Goal: Register for event/course: Register for event/course

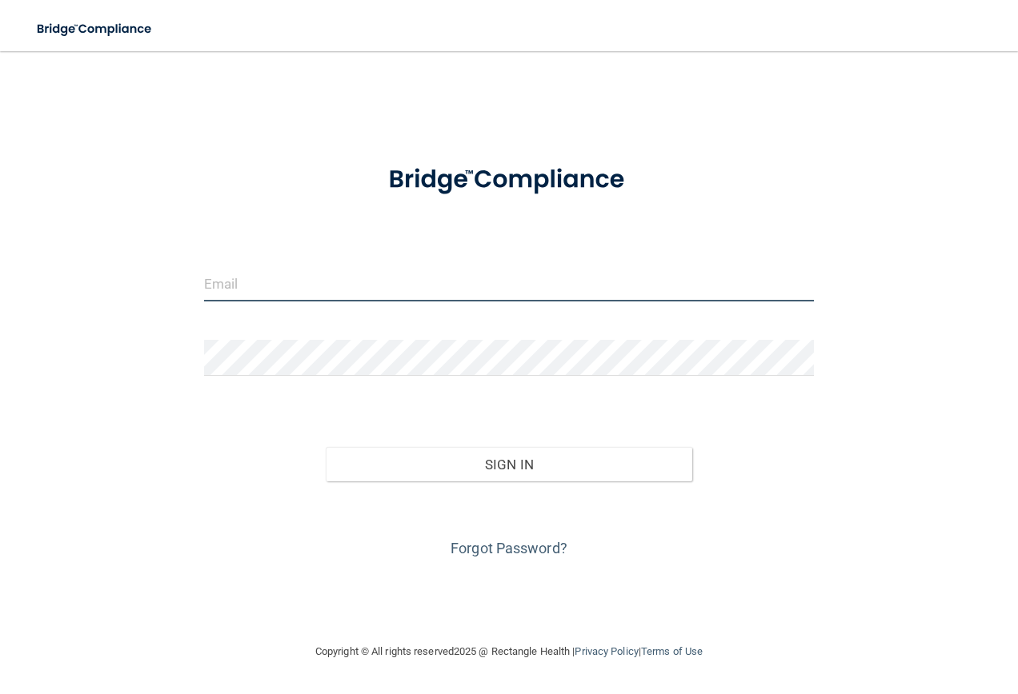
click at [218, 286] on input "email" at bounding box center [509, 284] width 610 height 36
click at [186, 272] on div "Invalid email/password. You don't have permission to access that page. Sign In …" at bounding box center [509, 346] width 954 height 559
click at [318, 295] on input "email" at bounding box center [509, 284] width 610 height 36
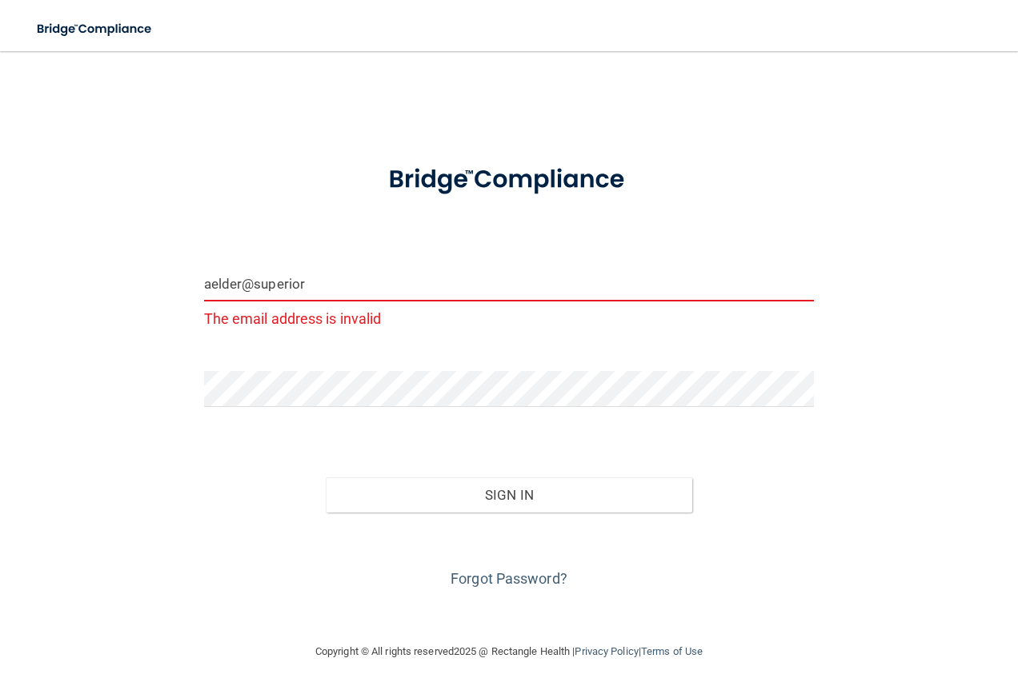
type input "[EMAIL_ADDRESS][DOMAIN_NAME]"
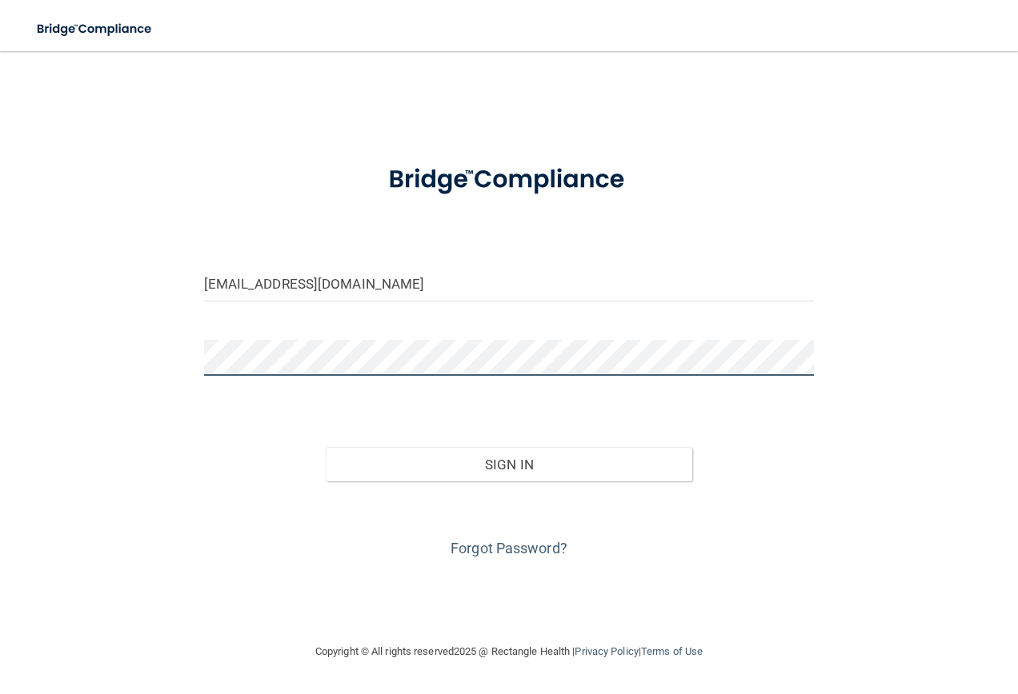
click at [326, 447] on button "Sign In" at bounding box center [509, 464] width 366 height 35
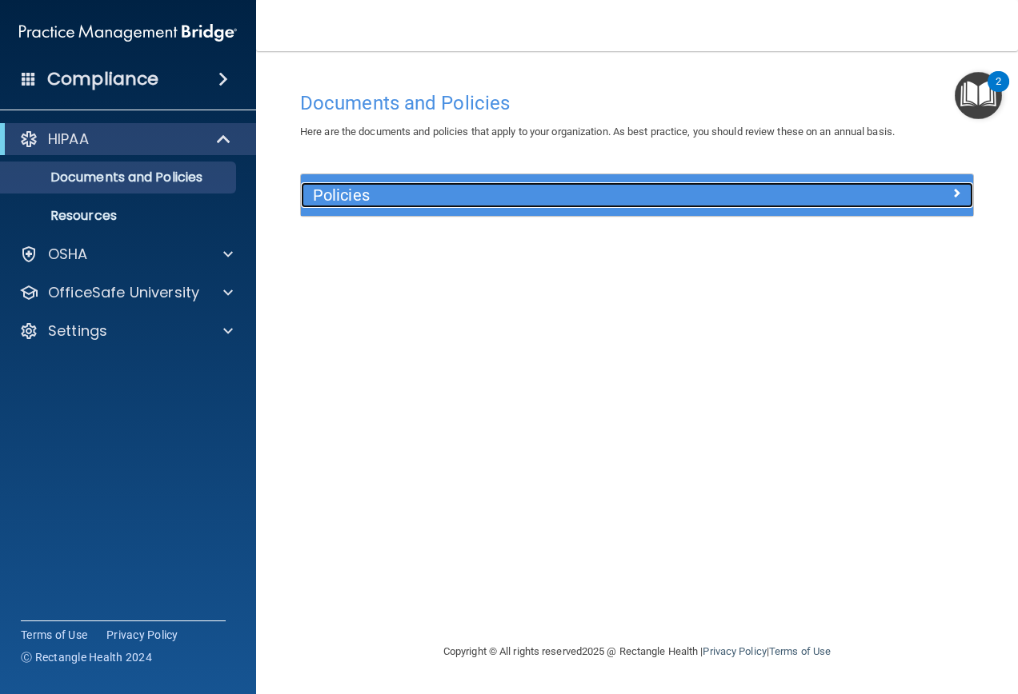
click at [362, 201] on h5 "Policies" at bounding box center [553, 195] width 480 height 18
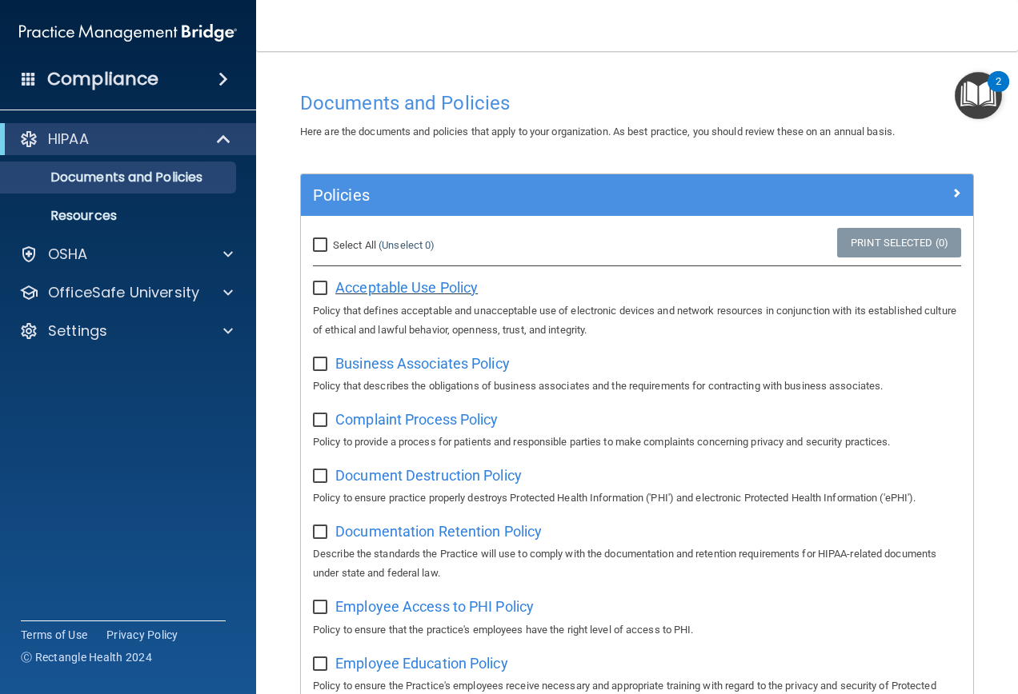
click at [426, 288] on span "Acceptable Use Policy" at bounding box center [406, 287] width 142 height 17
click at [326, 284] on input "checkbox" at bounding box center [322, 288] width 18 height 13
checkbox input "true"
click at [318, 365] on input "checkbox" at bounding box center [322, 364] width 18 height 13
checkbox input "true"
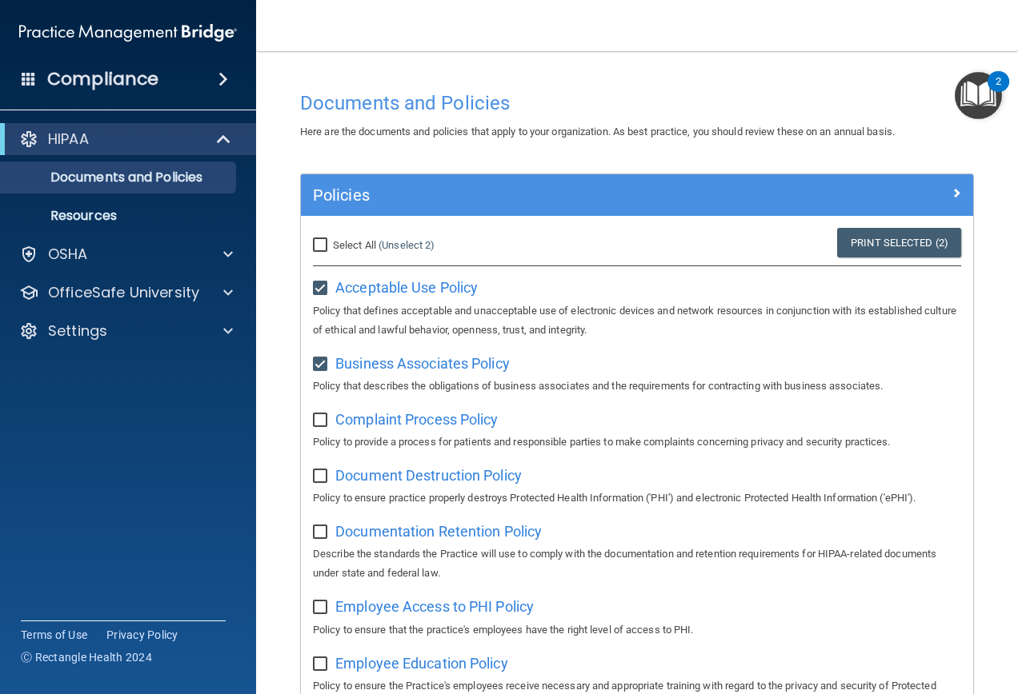
click at [326, 427] on input "checkbox" at bounding box center [322, 420] width 18 height 13
checkbox input "true"
click at [386, 484] on span "Document Destruction Policy" at bounding box center [428, 475] width 186 height 17
click at [316, 473] on input "checkbox" at bounding box center [322, 476] width 18 height 13
checkbox input "true"
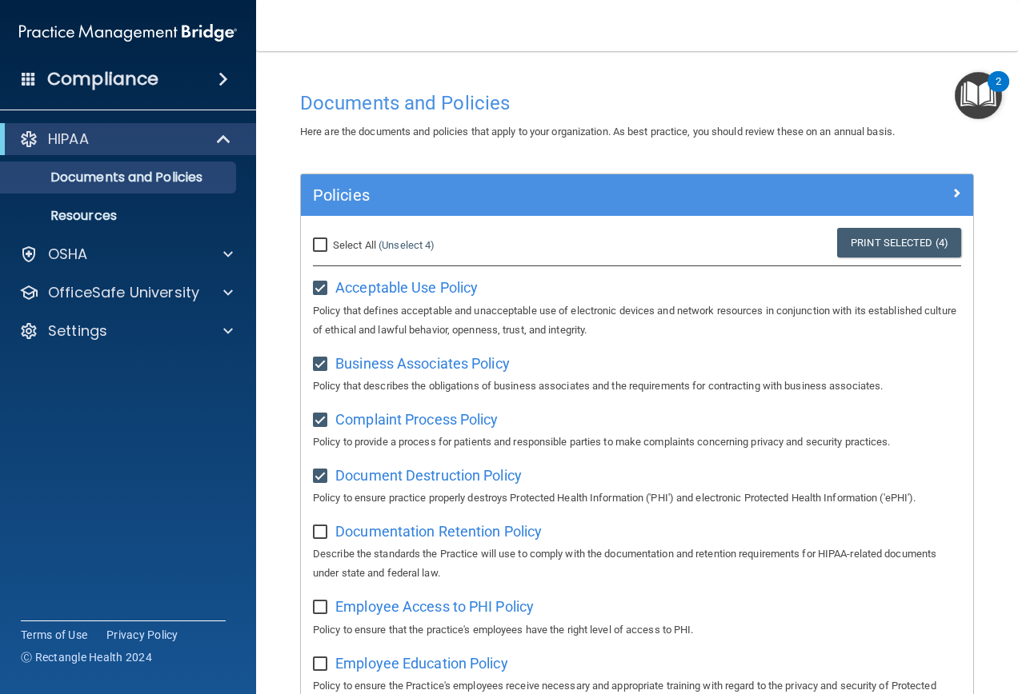
click at [315, 537] on input "checkbox" at bounding box center [322, 532] width 18 height 13
checkbox input "true"
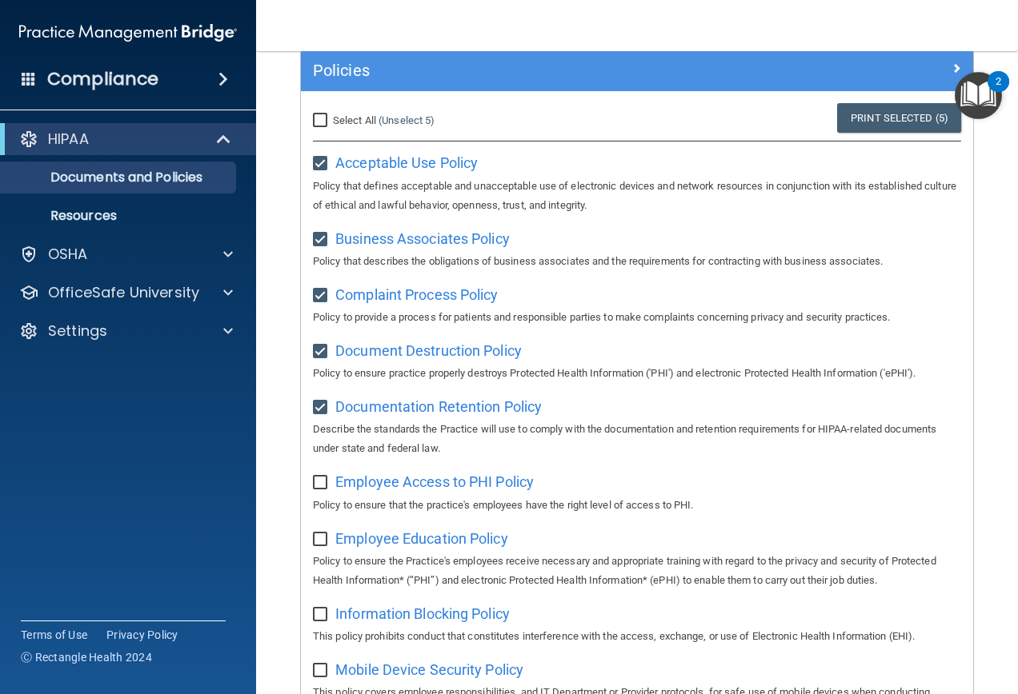
scroll to position [160, 0]
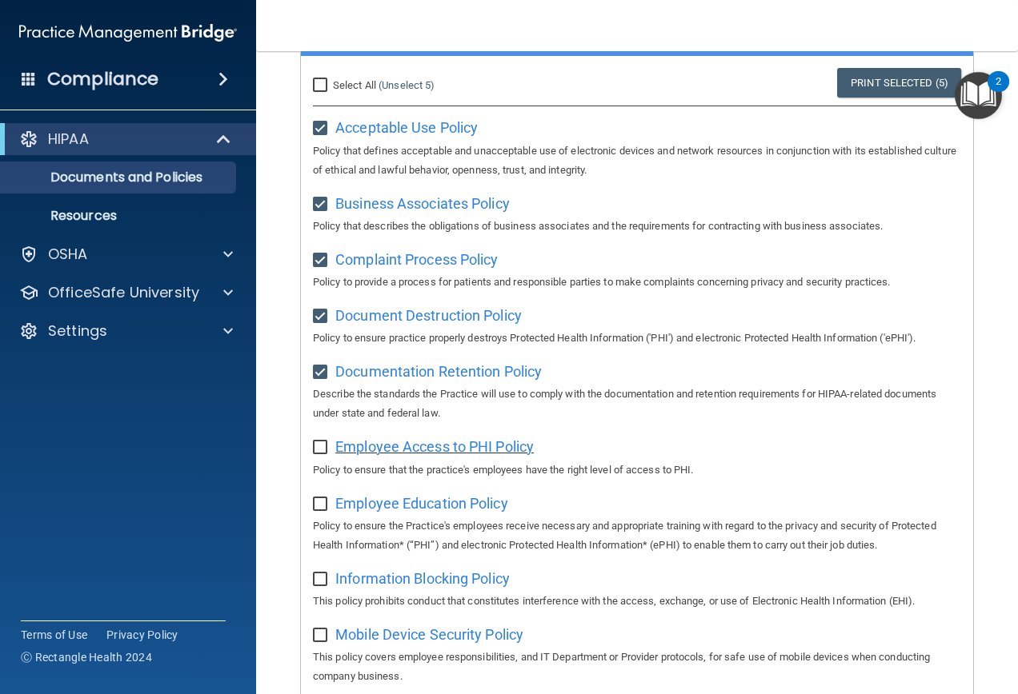
click at [439, 446] on span "Employee Access to PHI Policy" at bounding box center [434, 446] width 198 height 17
click at [320, 454] on input "checkbox" at bounding box center [322, 448] width 18 height 13
checkbox input "true"
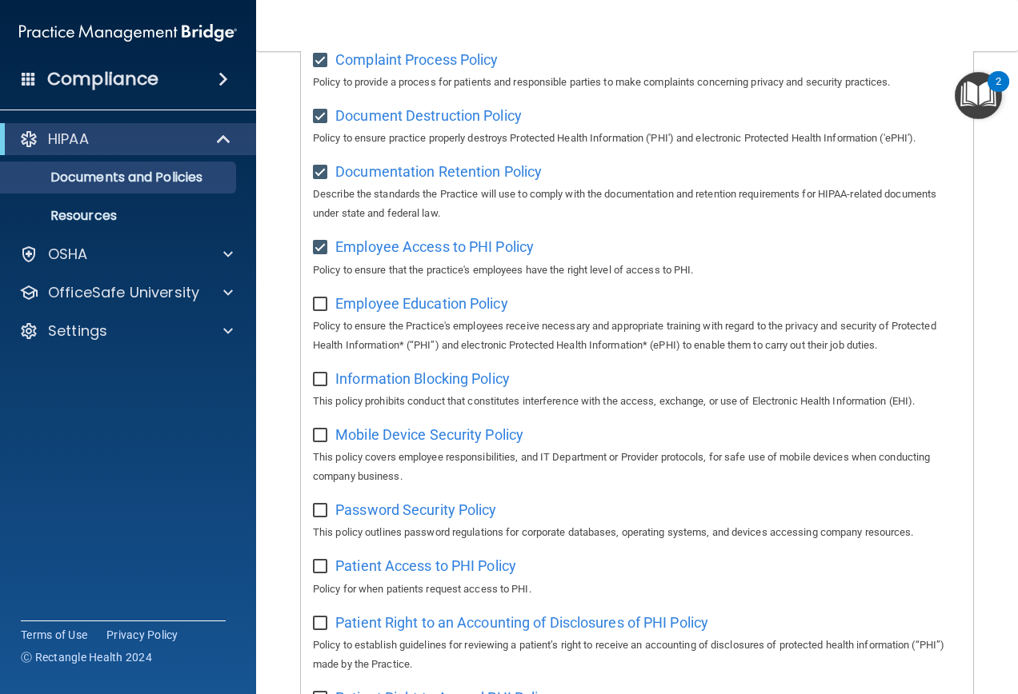
scroll to position [400, 0]
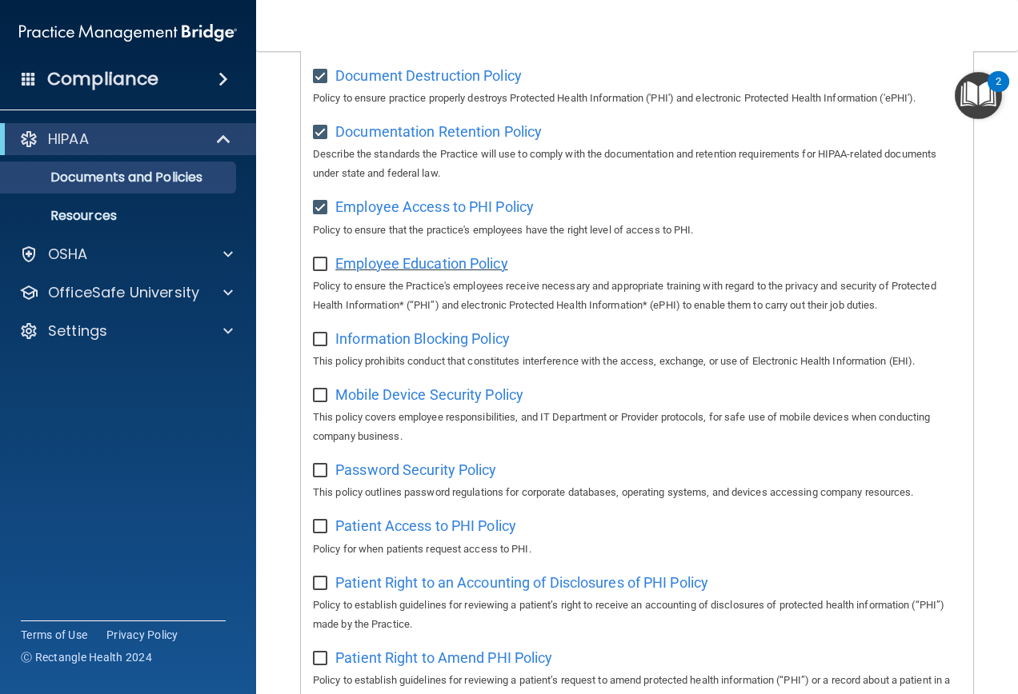
click at [399, 265] on span "Employee Education Policy" at bounding box center [421, 263] width 173 height 17
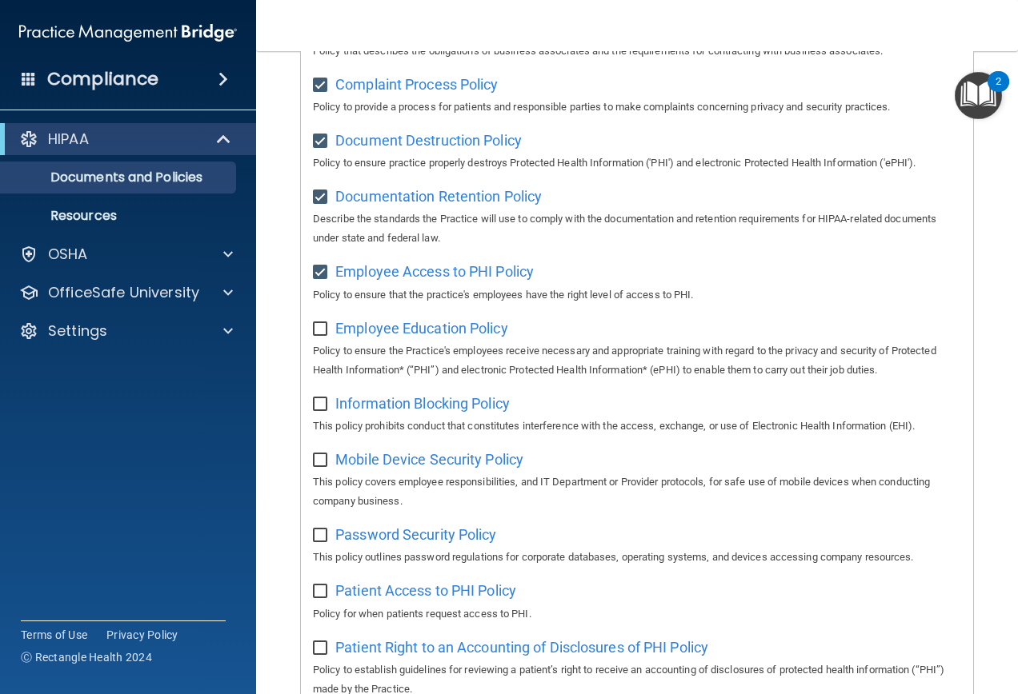
scroll to position [180, 0]
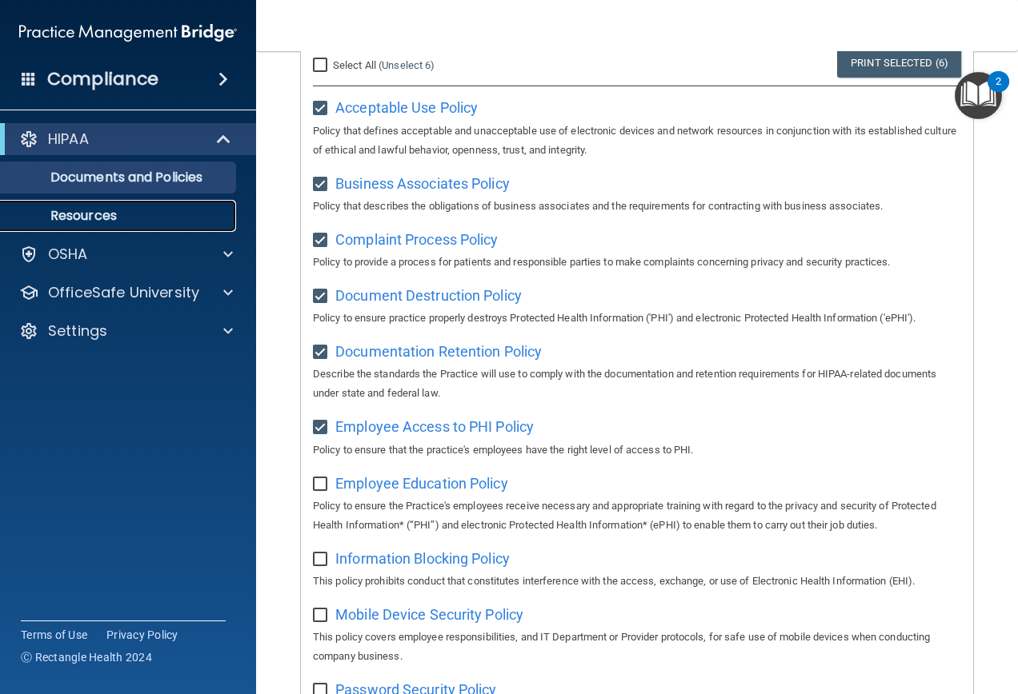
click at [84, 218] on p "Resources" at bounding box center [119, 216] width 218 height 16
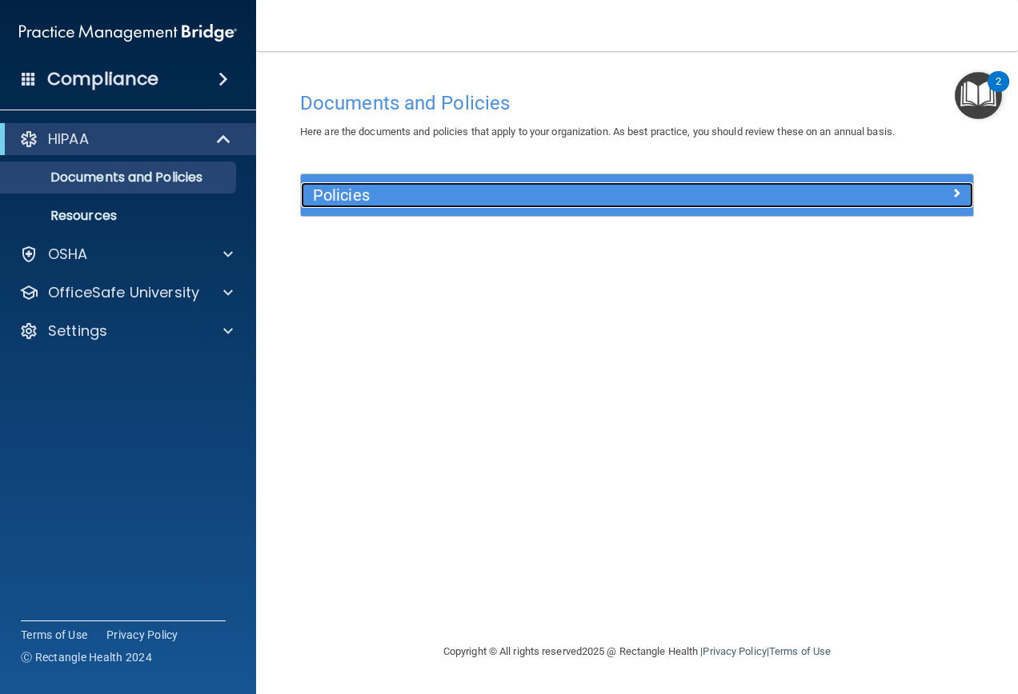
click at [346, 190] on h5 "Policies" at bounding box center [553, 195] width 480 height 18
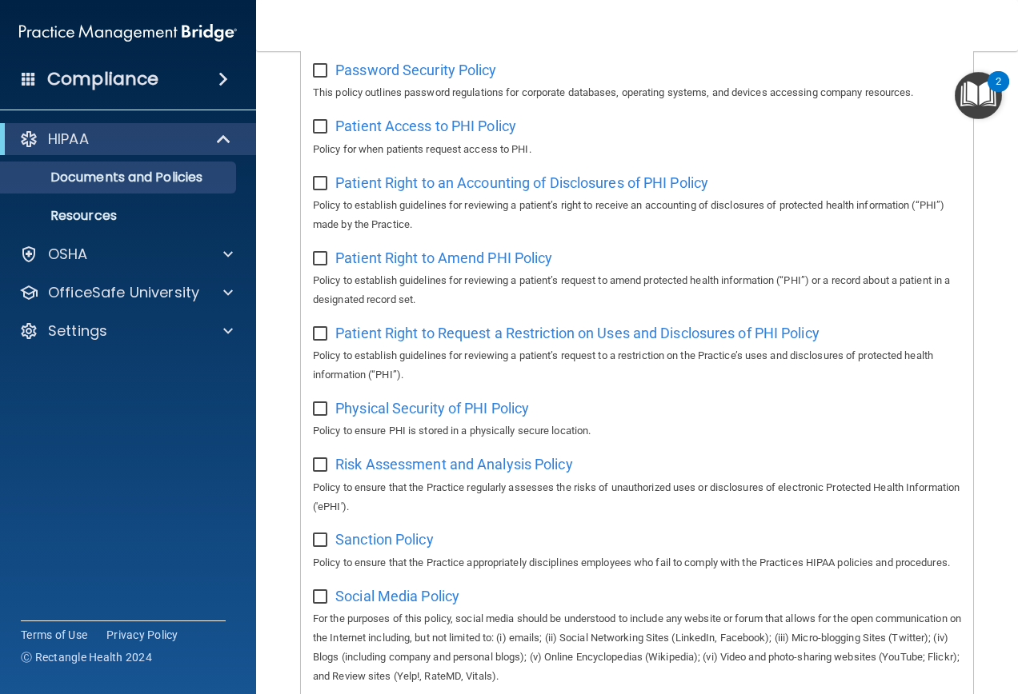
scroll to position [1140, 0]
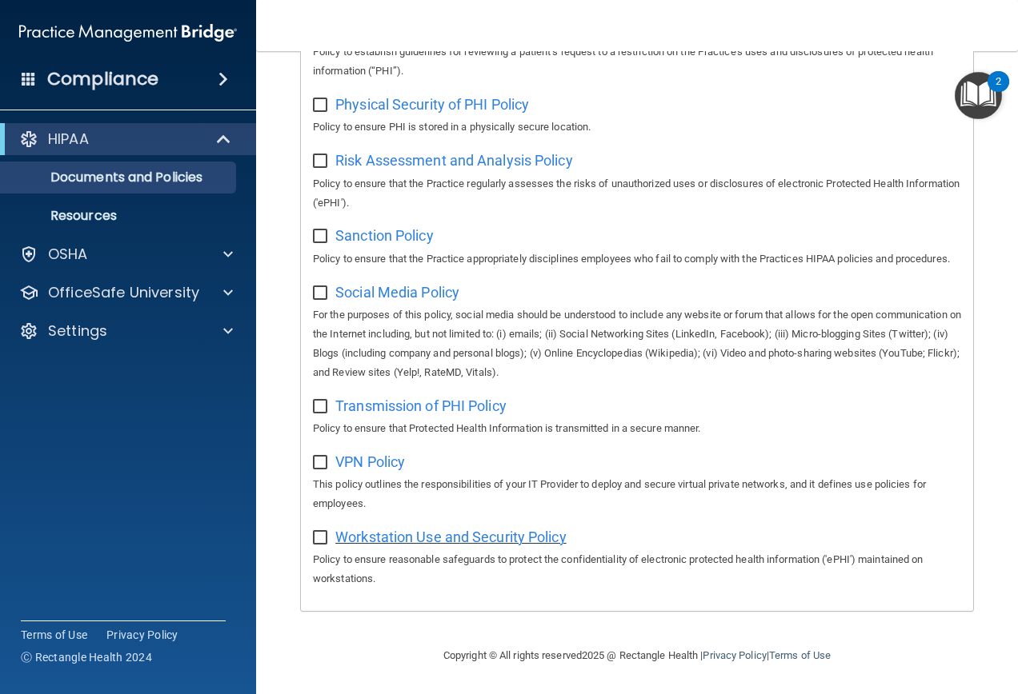
click at [402, 542] on span "Workstation Use and Security Policy" at bounding box center [450, 537] width 231 height 17
click at [349, 467] on span "VPN Policy" at bounding box center [370, 462] width 70 height 17
click at [374, 398] on span "Transmission of PHI Policy" at bounding box center [420, 406] width 171 height 17
click at [368, 298] on span "Social Media Policy" at bounding box center [397, 292] width 124 height 17
click at [381, 227] on span "Sanction Policy" at bounding box center [384, 235] width 98 height 17
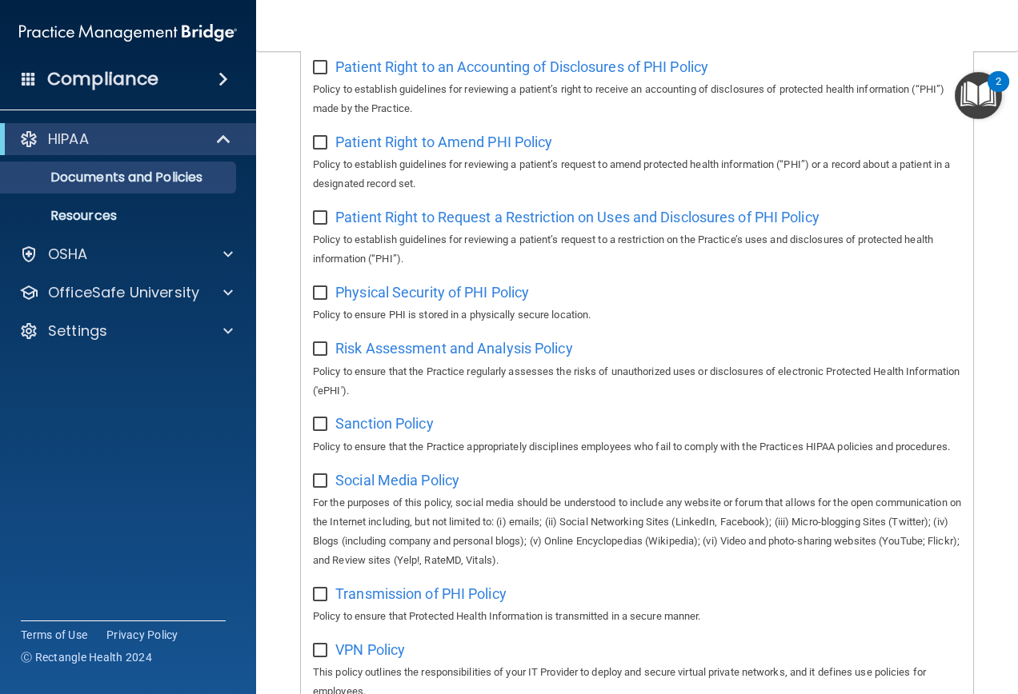
scroll to position [900, 0]
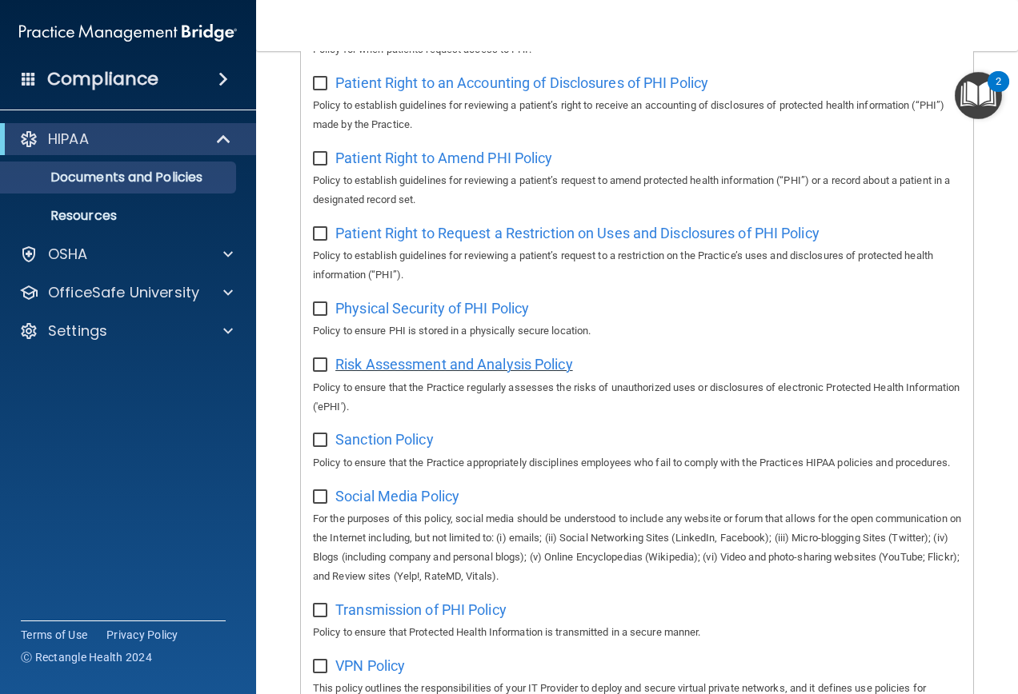
click at [378, 373] on span "Risk Assessment and Analysis Policy" at bounding box center [454, 364] width 238 height 17
click at [410, 312] on span "Physical Security of PHI Policy" at bounding box center [432, 308] width 194 height 17
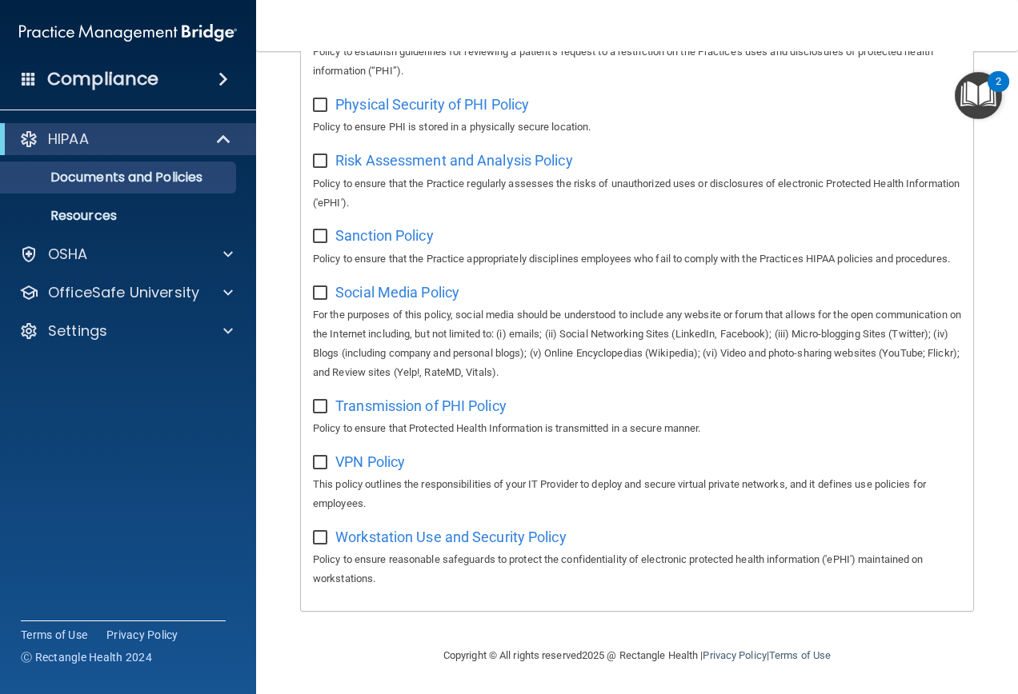
scroll to position [1140, 0]
click at [110, 222] on p "Resources" at bounding box center [119, 216] width 218 height 16
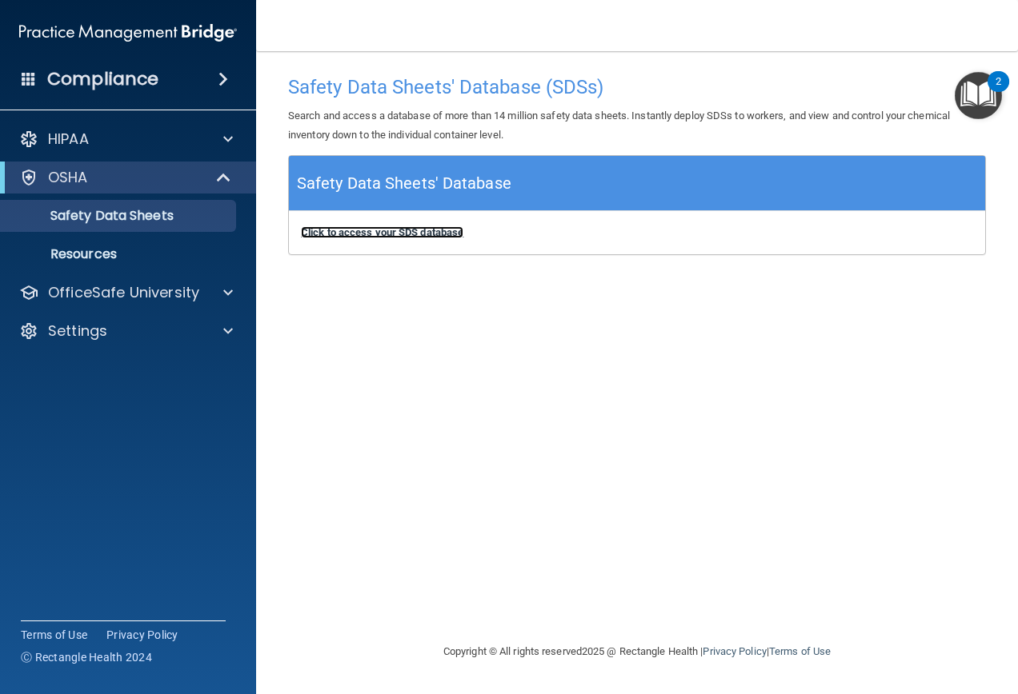
click at [404, 230] on b "Click to access your SDS database" at bounding box center [382, 232] width 162 height 12
click at [104, 254] on p "Resources" at bounding box center [119, 254] width 218 height 16
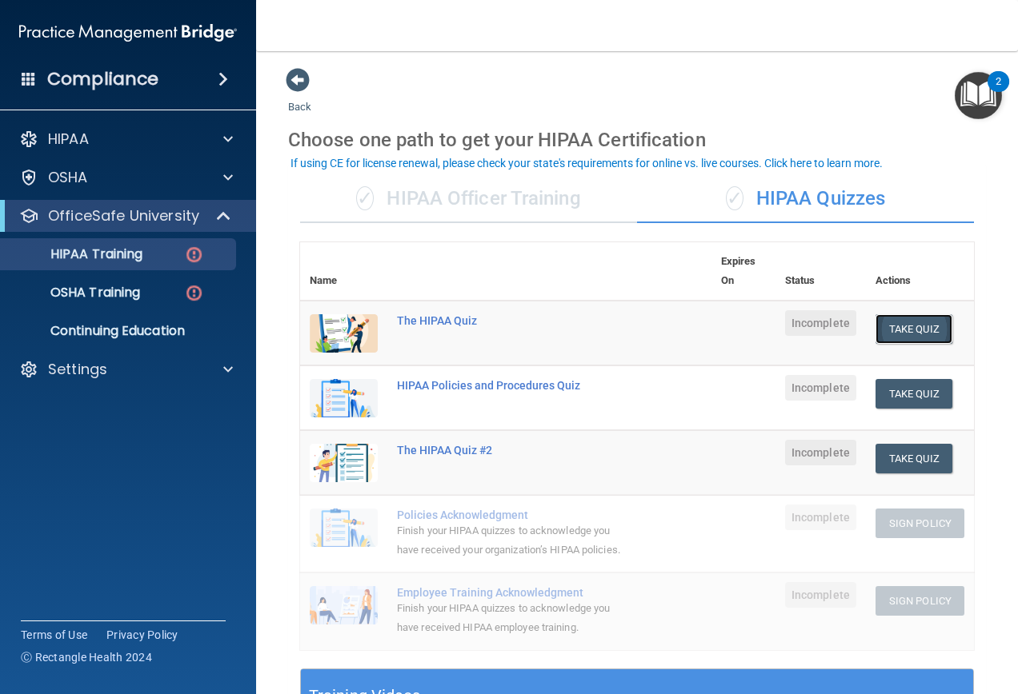
click at [898, 322] on button "Take Quiz" at bounding box center [913, 329] width 77 height 30
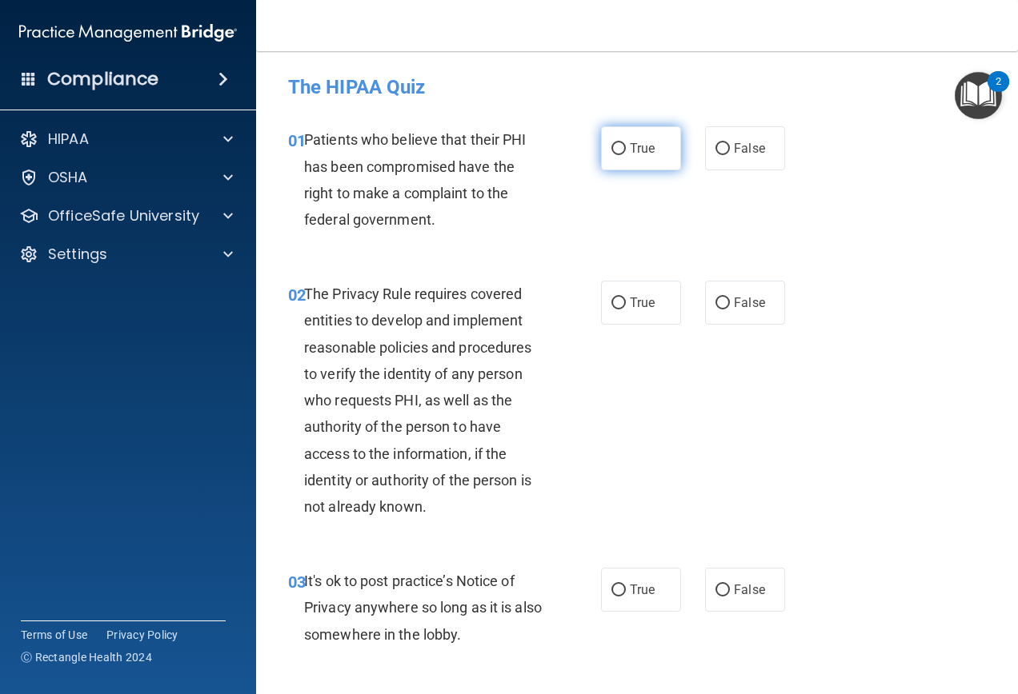
click at [652, 160] on label "True" at bounding box center [641, 148] width 80 height 44
click at [626, 155] on input "True" at bounding box center [618, 149] width 14 height 12
radio input "true"
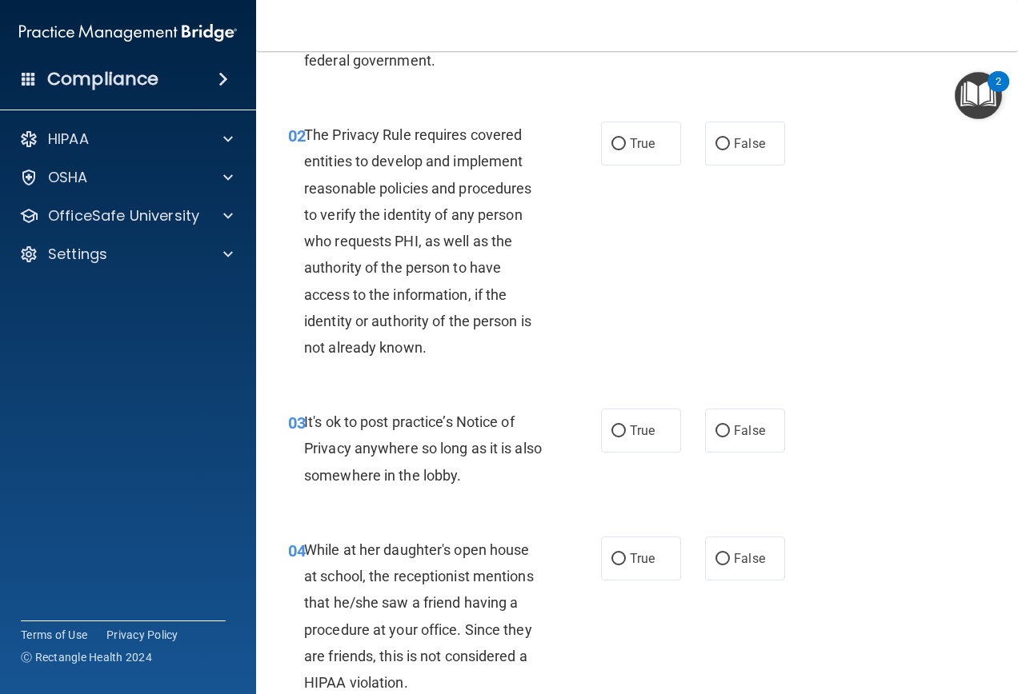
scroll to position [160, 0]
click at [986, 94] on img "Open Resource Center, 2 new notifications" at bounding box center [977, 95] width 47 height 47
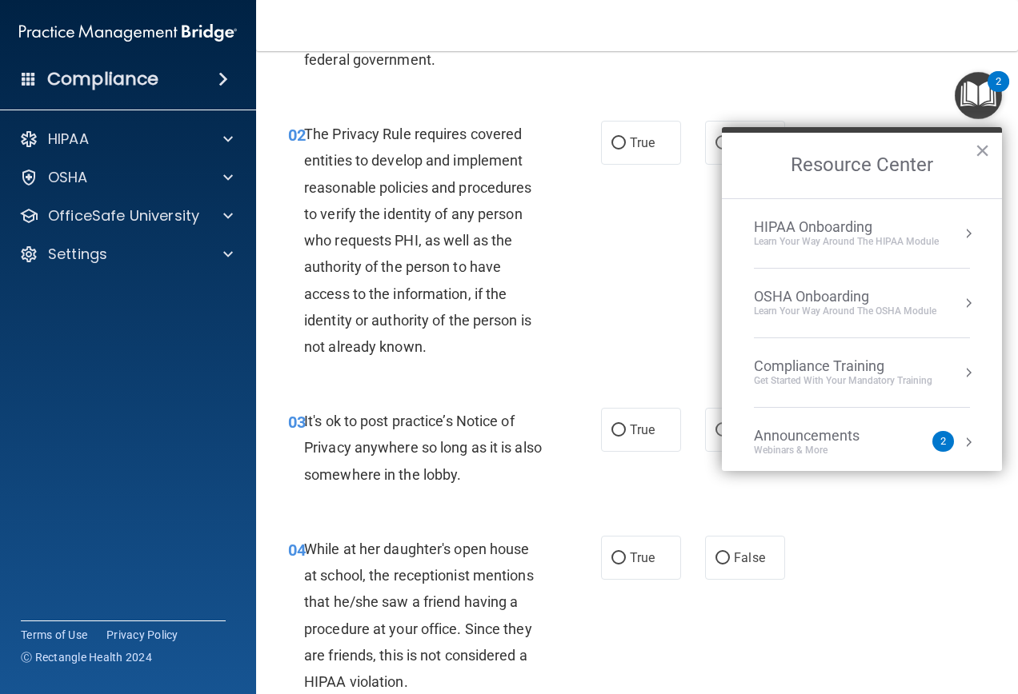
click at [986, 94] on img "Open Resource Center, 2 new notifications" at bounding box center [977, 95] width 47 height 47
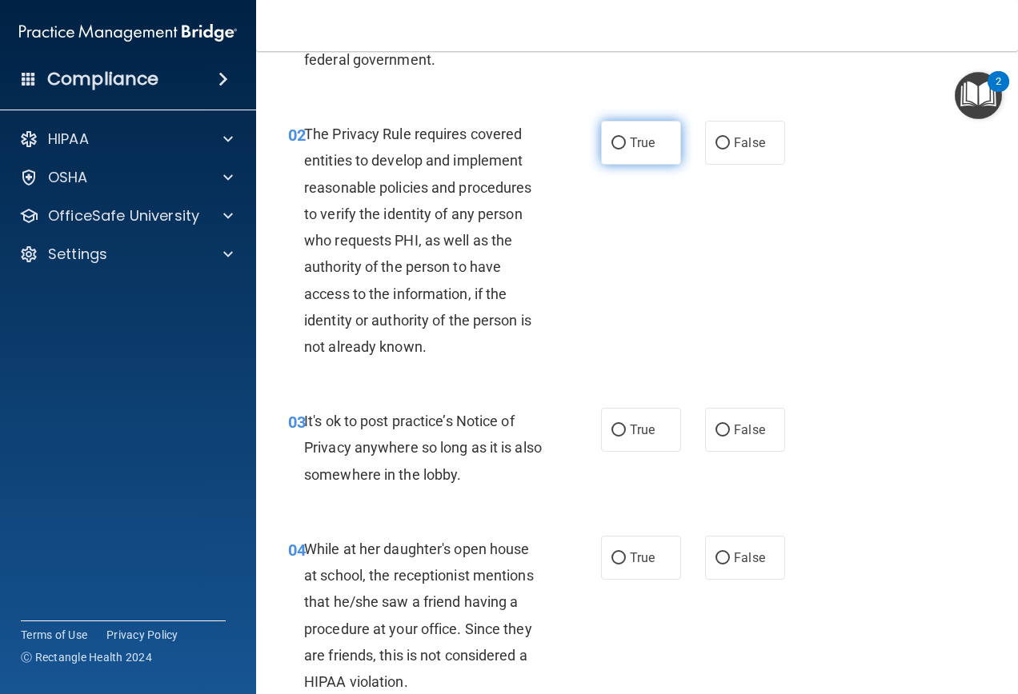
click at [609, 158] on label "True" at bounding box center [641, 143] width 80 height 44
click at [611, 150] on input "True" at bounding box center [618, 144] width 14 height 12
radio input "true"
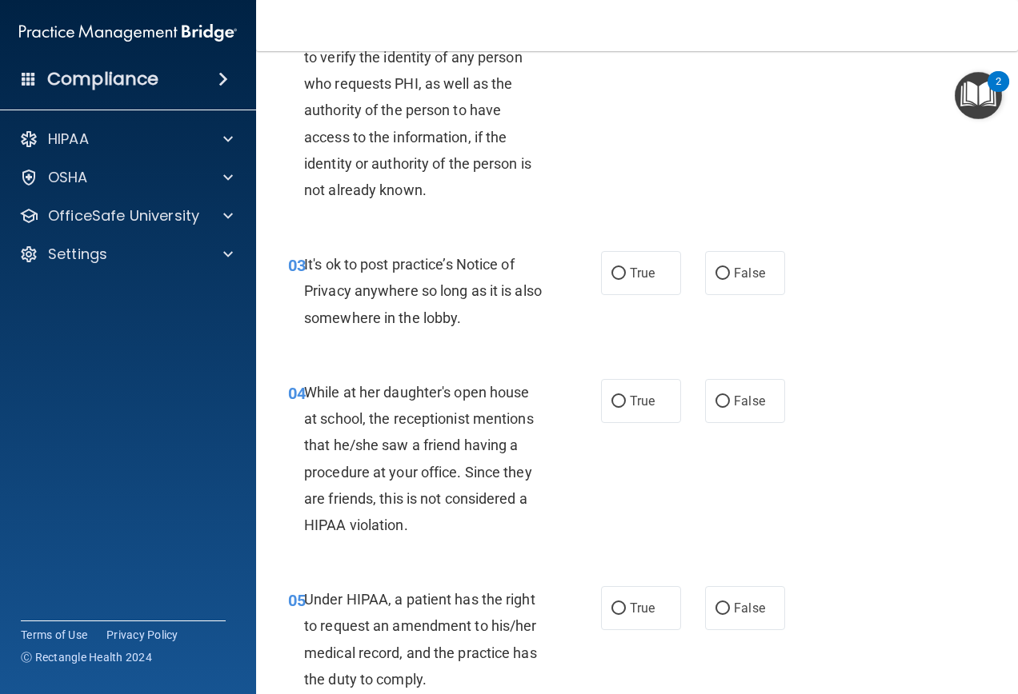
scroll to position [320, 0]
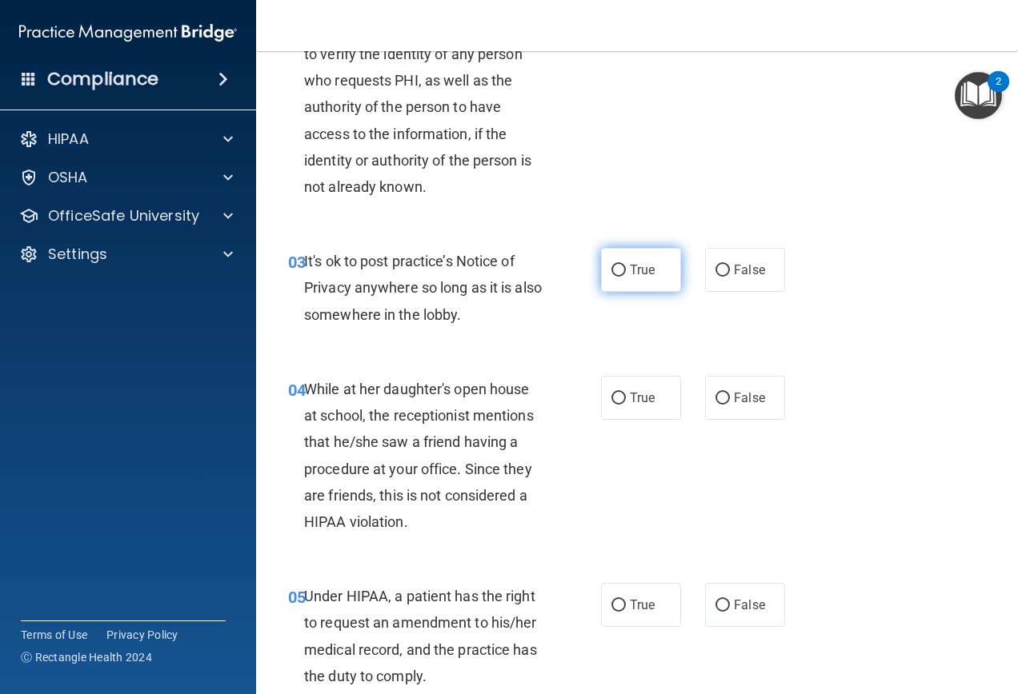
click at [662, 256] on label "True" at bounding box center [641, 270] width 80 height 44
click at [626, 265] on input "True" at bounding box center [618, 271] width 14 height 12
radio input "true"
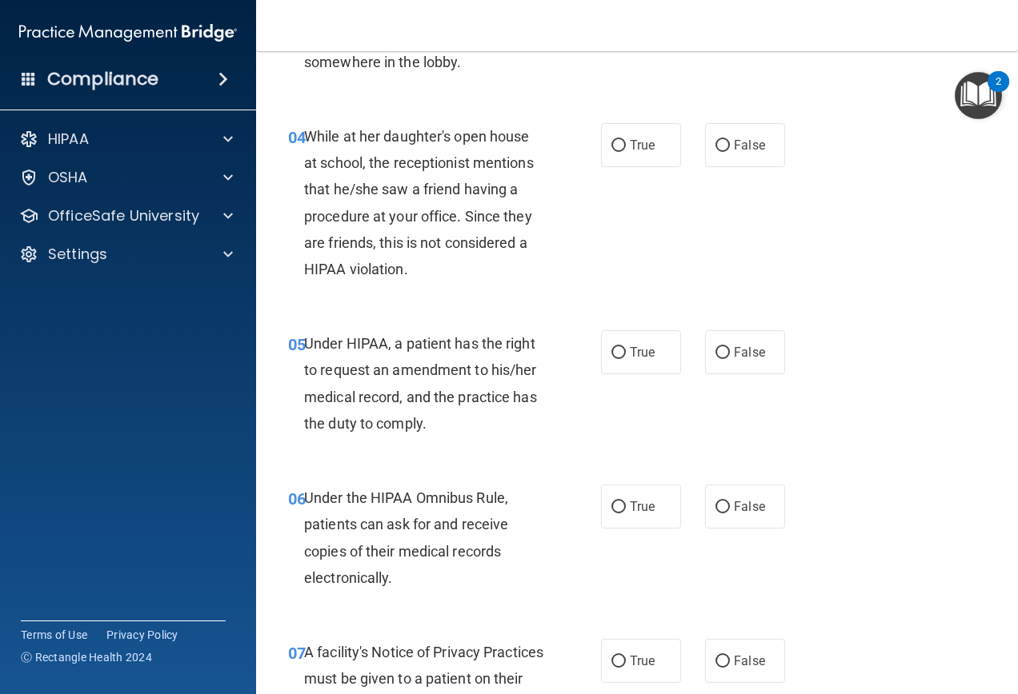
scroll to position [480, 0]
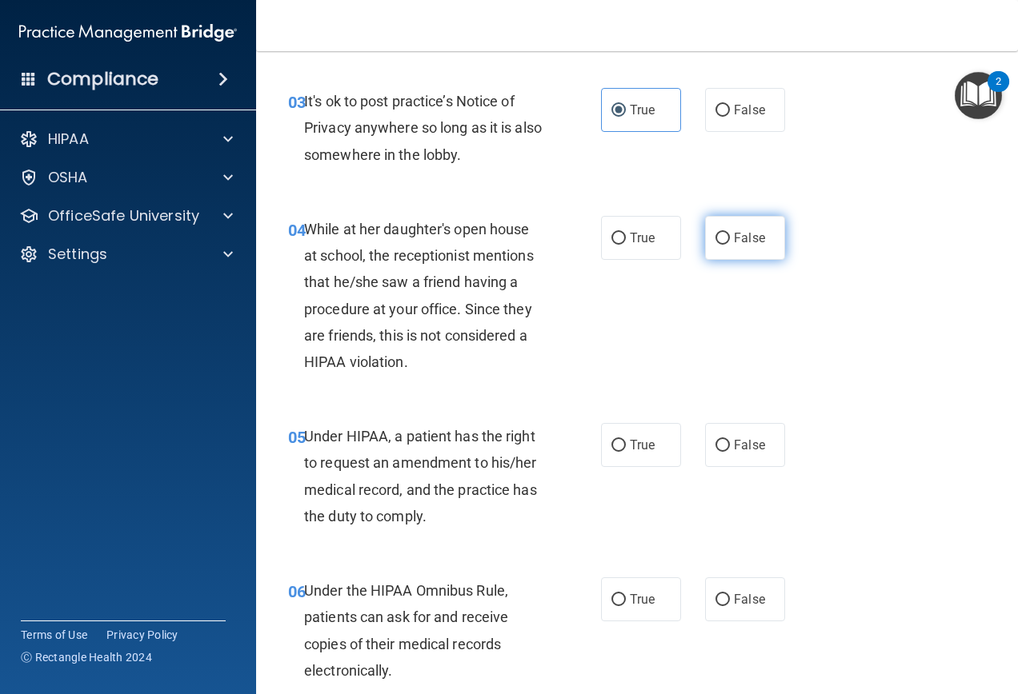
click at [721, 242] on input "False" at bounding box center [722, 239] width 14 height 12
radio input "true"
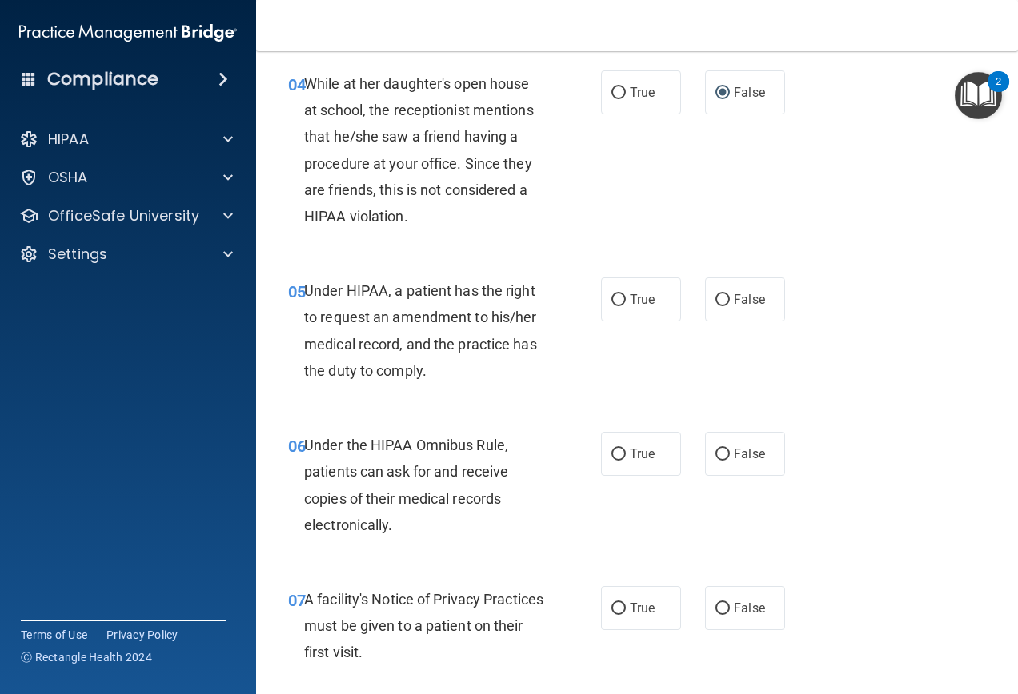
scroll to position [720, 0]
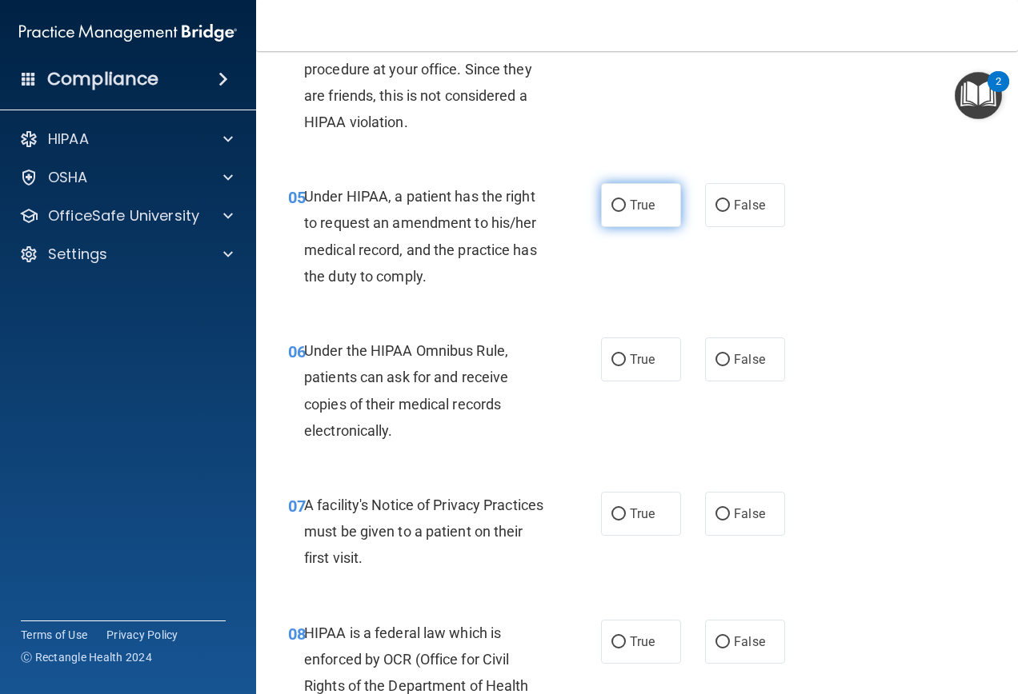
click at [616, 200] on input "True" at bounding box center [618, 206] width 14 height 12
radio input "true"
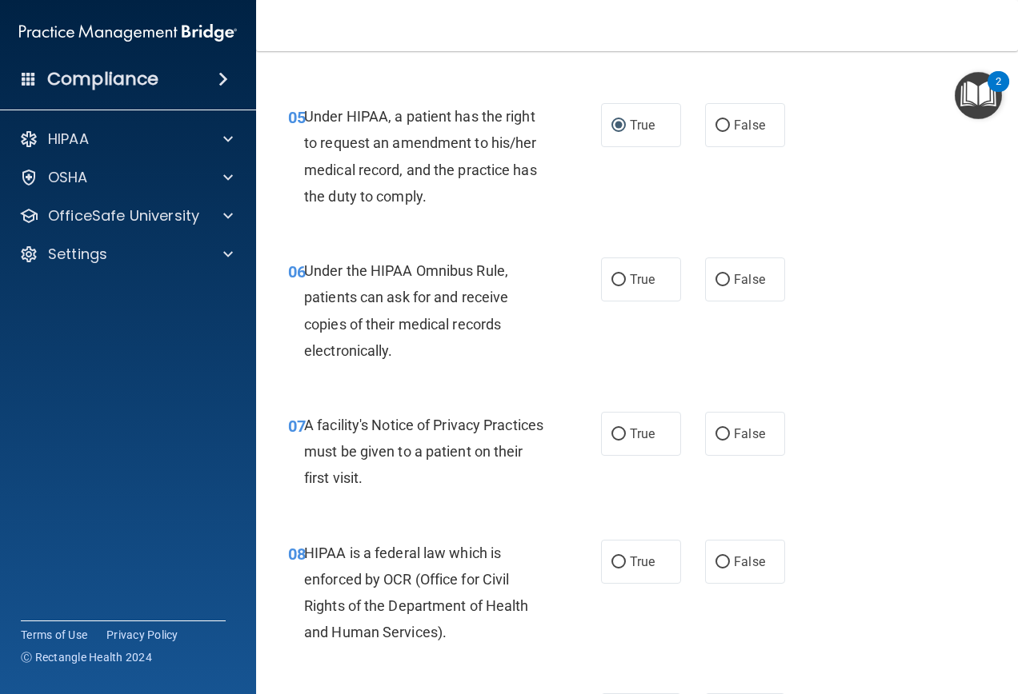
scroll to position [880, 0]
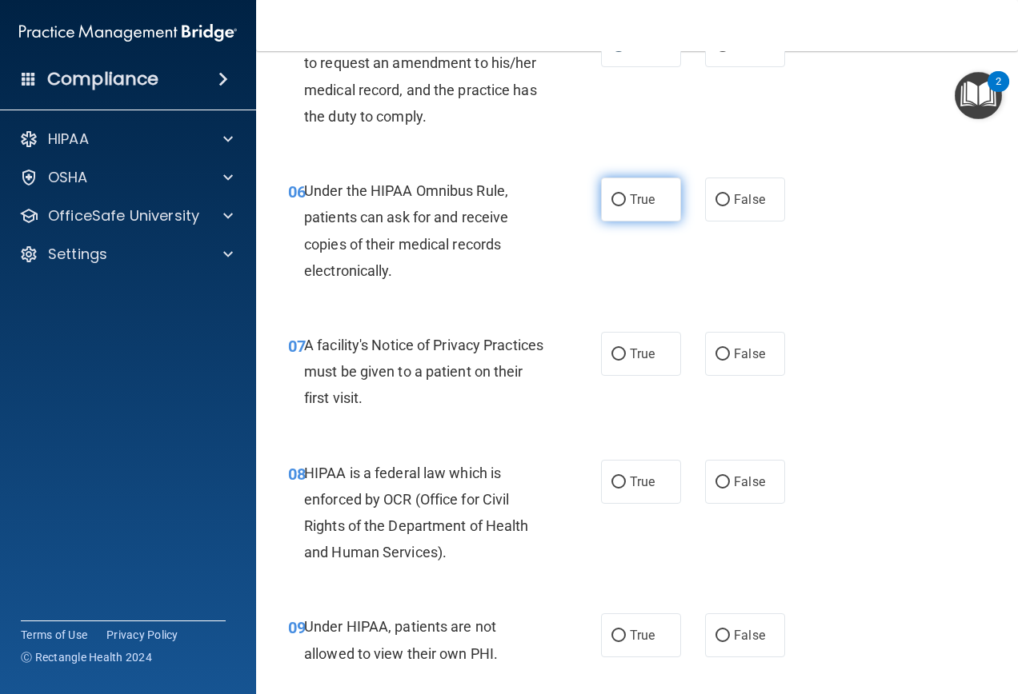
click at [603, 188] on label "True" at bounding box center [641, 200] width 80 height 44
click at [611, 194] on input "True" at bounding box center [618, 200] width 14 height 12
radio input "true"
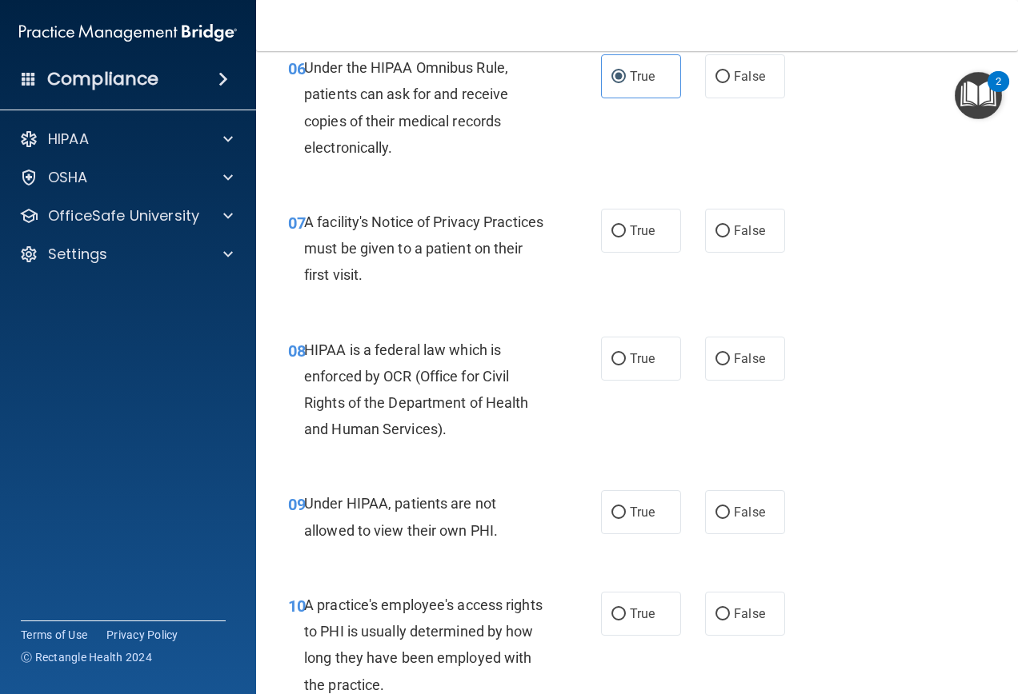
scroll to position [1040, 0]
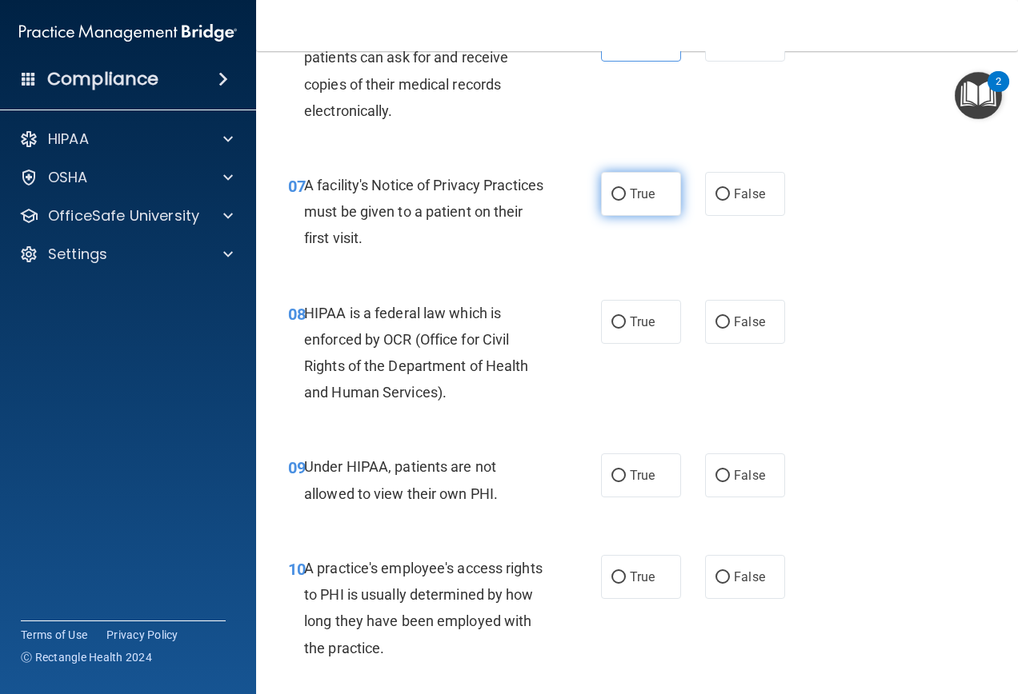
click at [614, 194] on input "True" at bounding box center [618, 195] width 14 height 12
radio input "true"
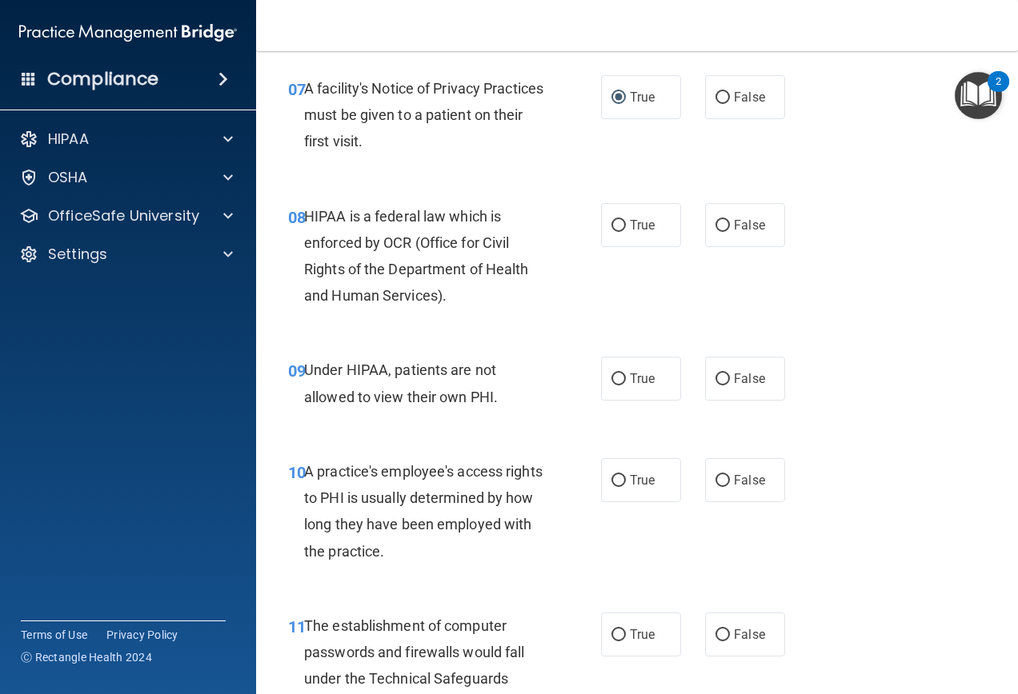
scroll to position [1200, 0]
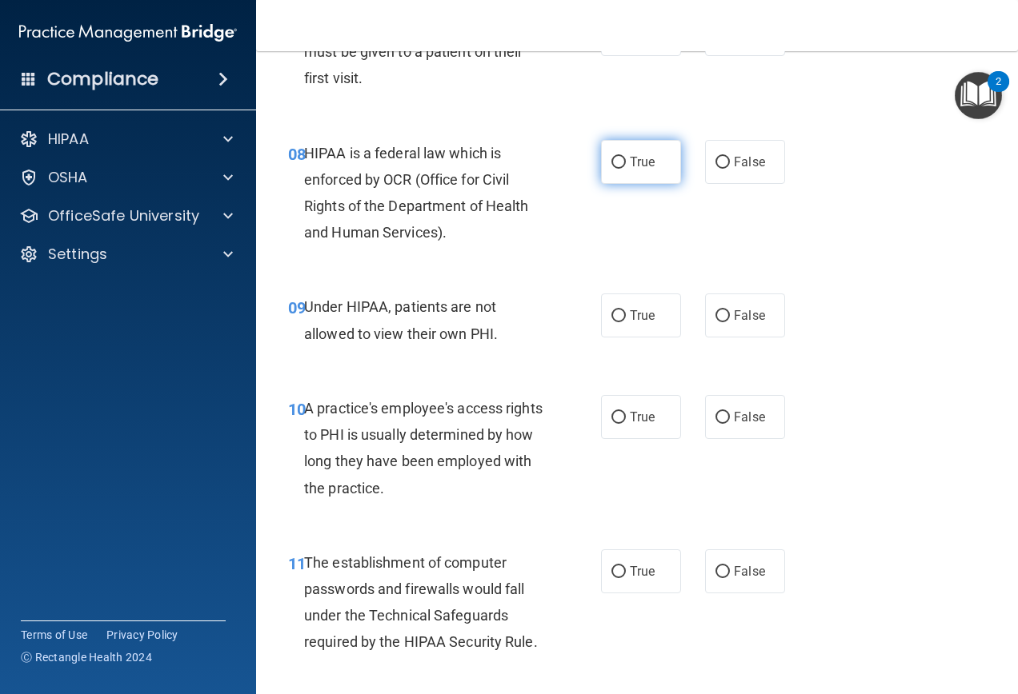
click at [603, 164] on label "True" at bounding box center [641, 162] width 80 height 44
click at [611, 164] on input "True" at bounding box center [618, 163] width 14 height 12
radio input "true"
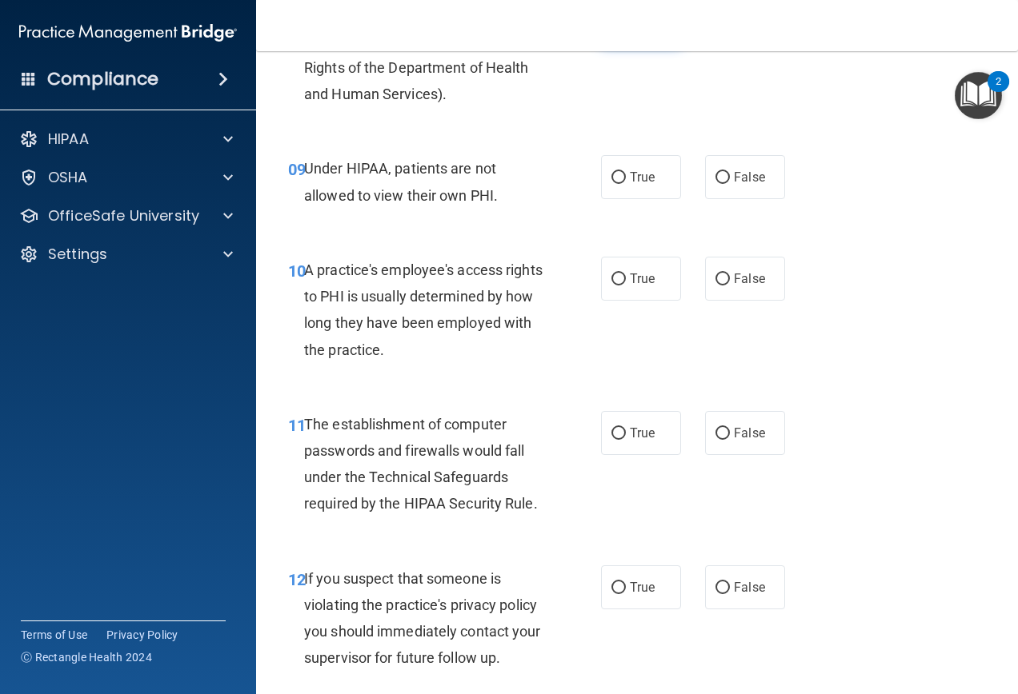
scroll to position [1360, 0]
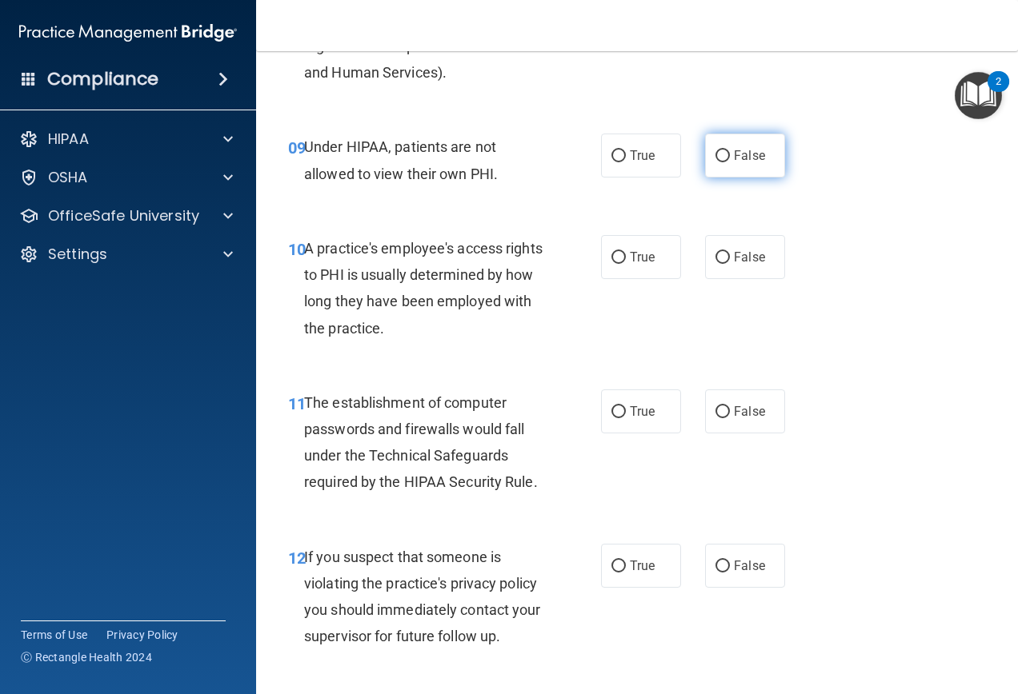
click at [767, 161] on label "False" at bounding box center [745, 156] width 80 height 44
click at [730, 161] on input "False" at bounding box center [722, 156] width 14 height 12
radio input "true"
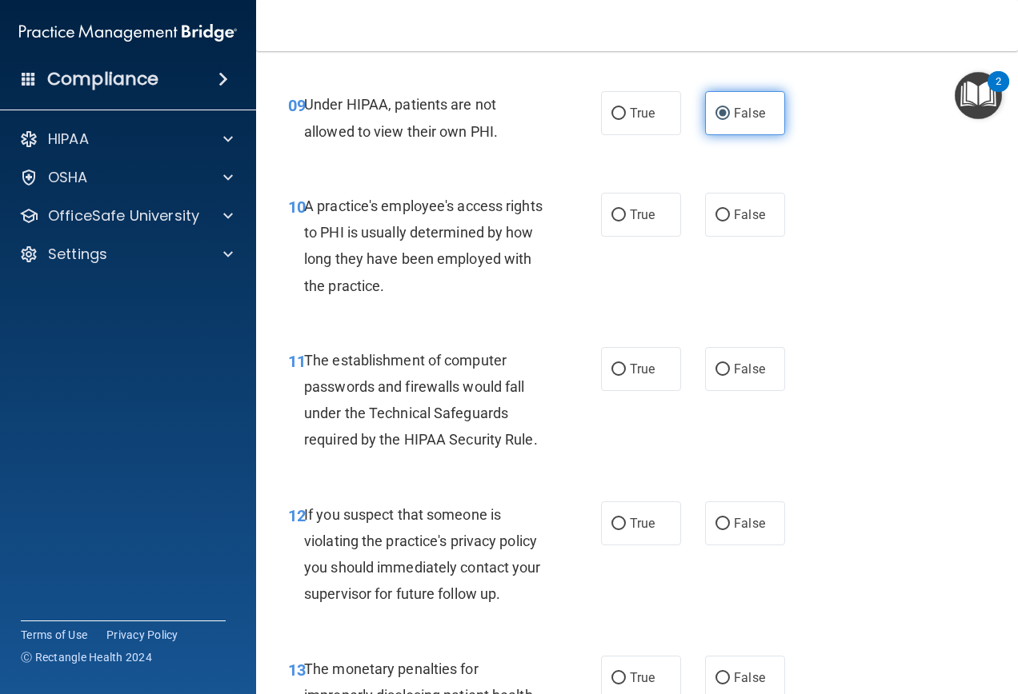
scroll to position [1440, 0]
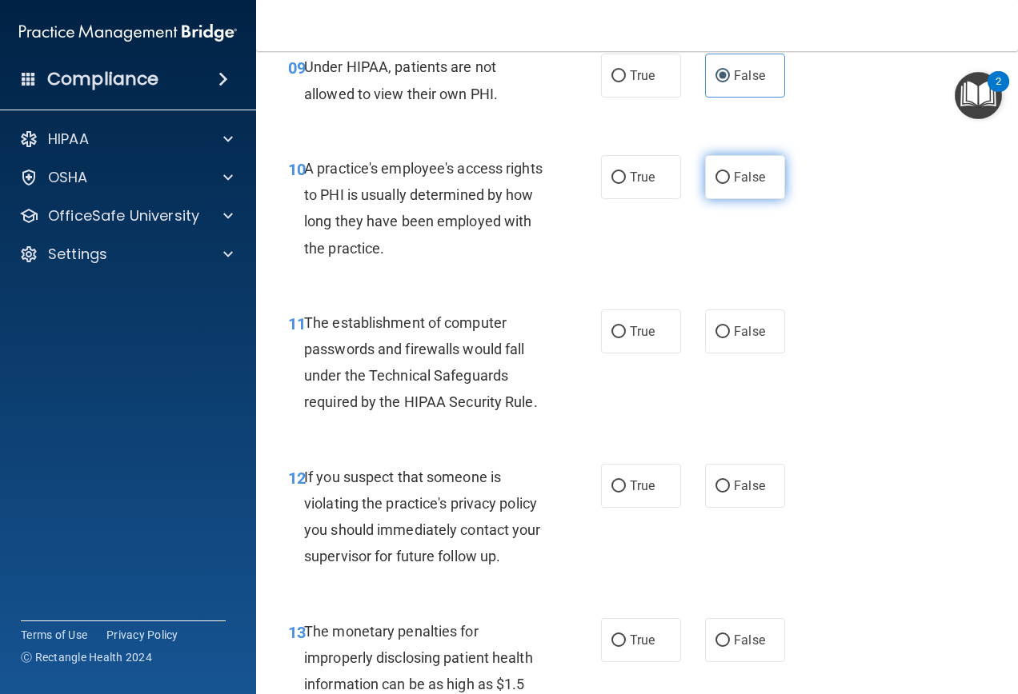
click at [705, 180] on label "False" at bounding box center [745, 177] width 80 height 44
click at [715, 180] on input "False" at bounding box center [722, 178] width 14 height 12
radio input "true"
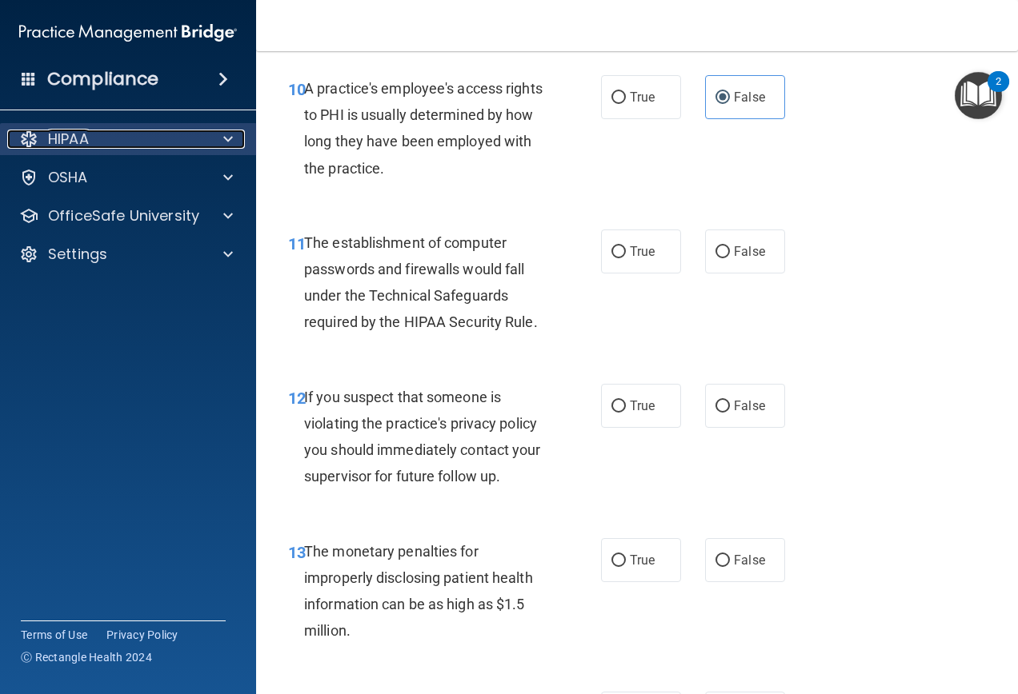
click at [234, 142] on div at bounding box center [226, 139] width 40 height 19
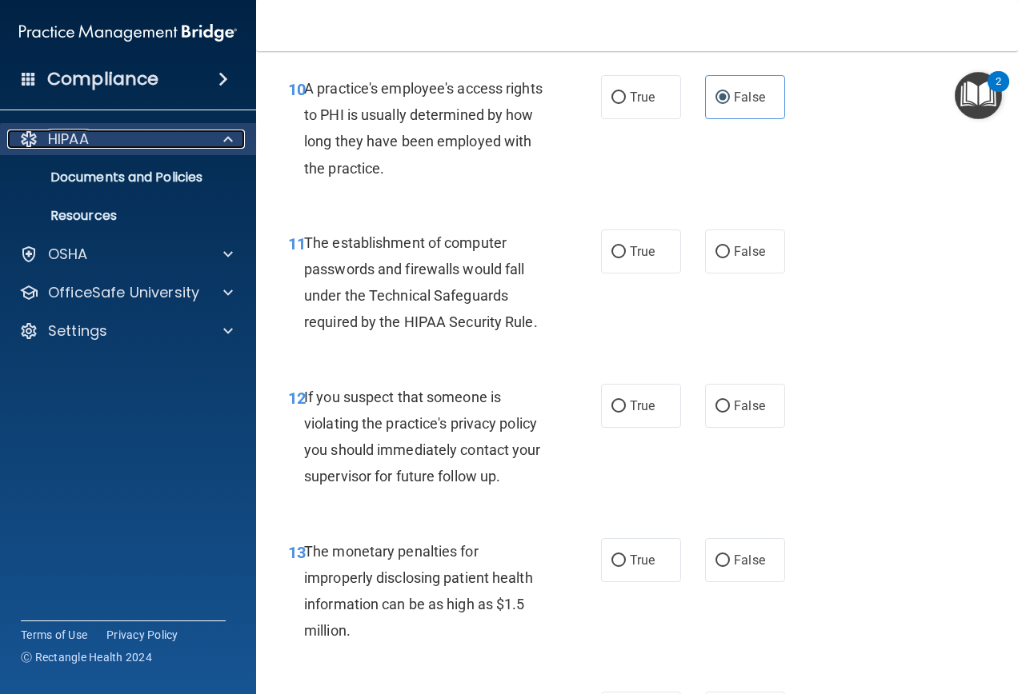
click at [234, 142] on div at bounding box center [226, 139] width 40 height 19
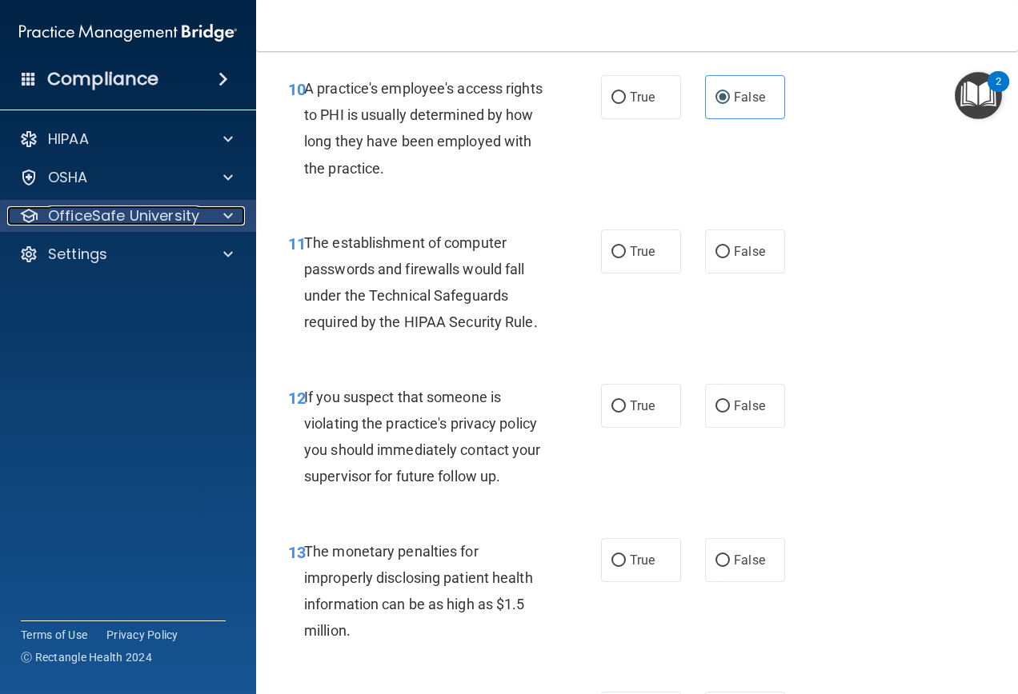
click at [217, 208] on div at bounding box center [226, 215] width 40 height 19
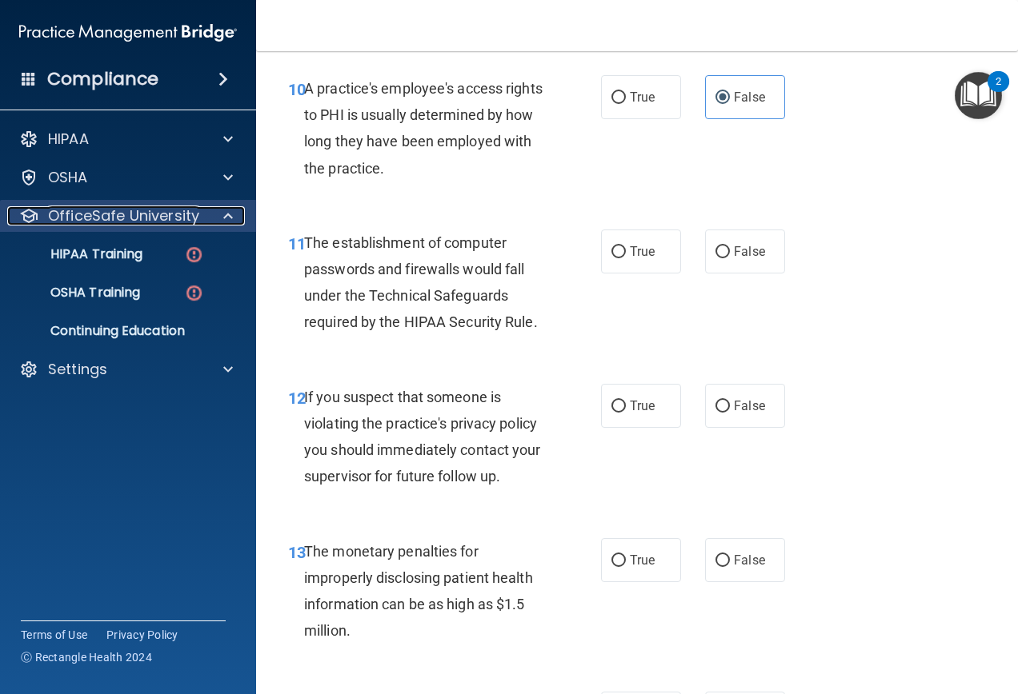
click at [222, 210] on div at bounding box center [226, 215] width 40 height 19
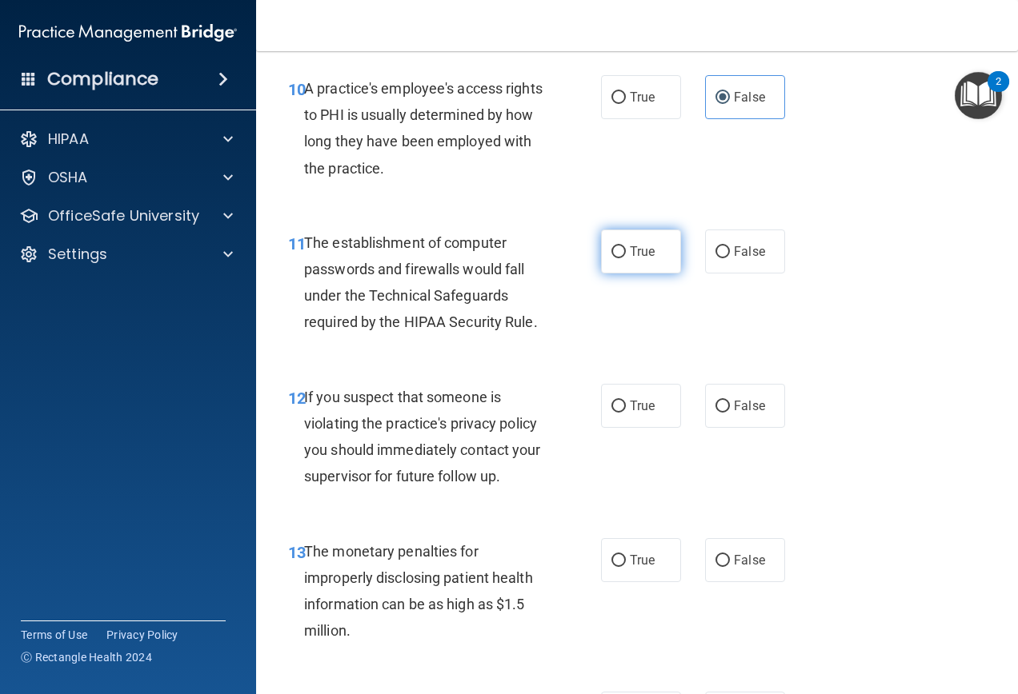
click at [625, 238] on label "True" at bounding box center [641, 252] width 80 height 44
click at [625, 246] on input "True" at bounding box center [618, 252] width 14 height 12
radio input "true"
click at [642, 401] on span "True" at bounding box center [642, 405] width 25 height 15
click at [626, 401] on input "True" at bounding box center [618, 407] width 14 height 12
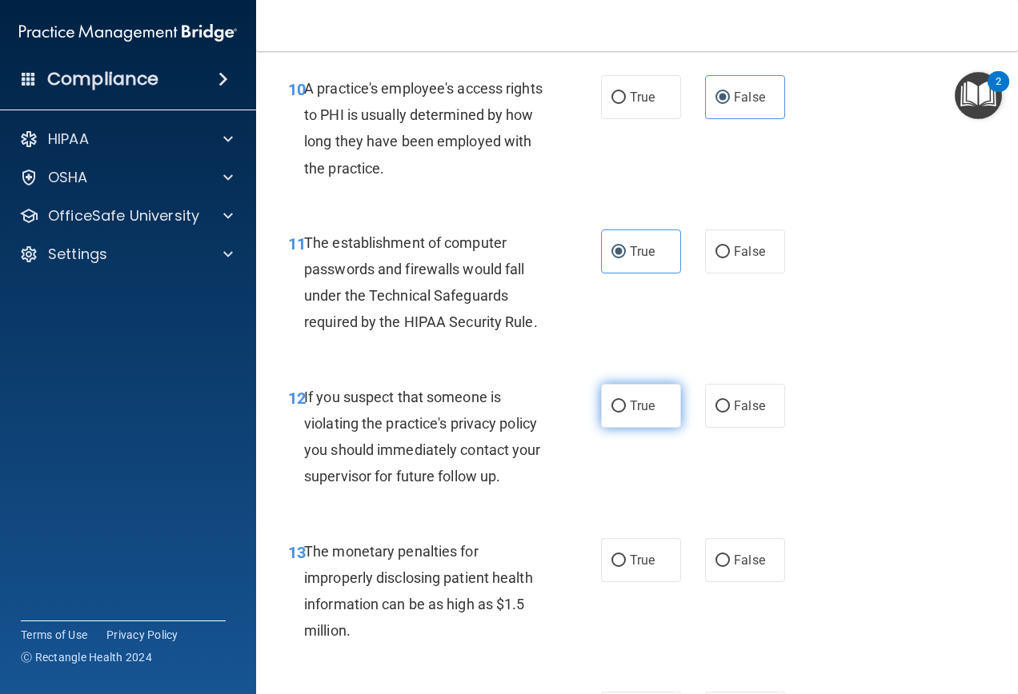
radio input "true"
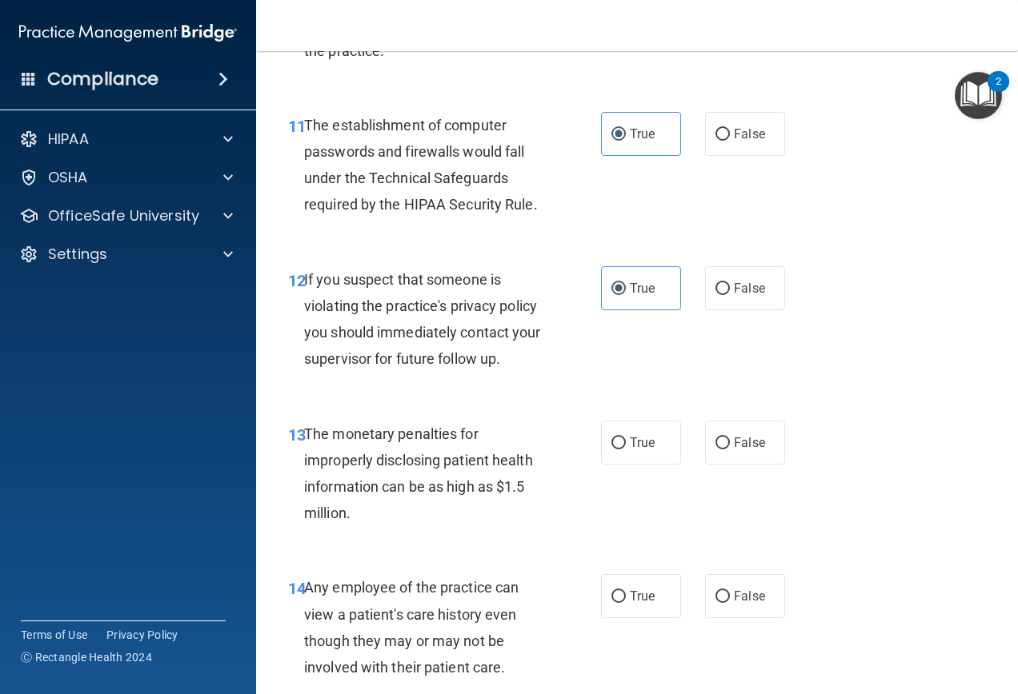
scroll to position [1680, 0]
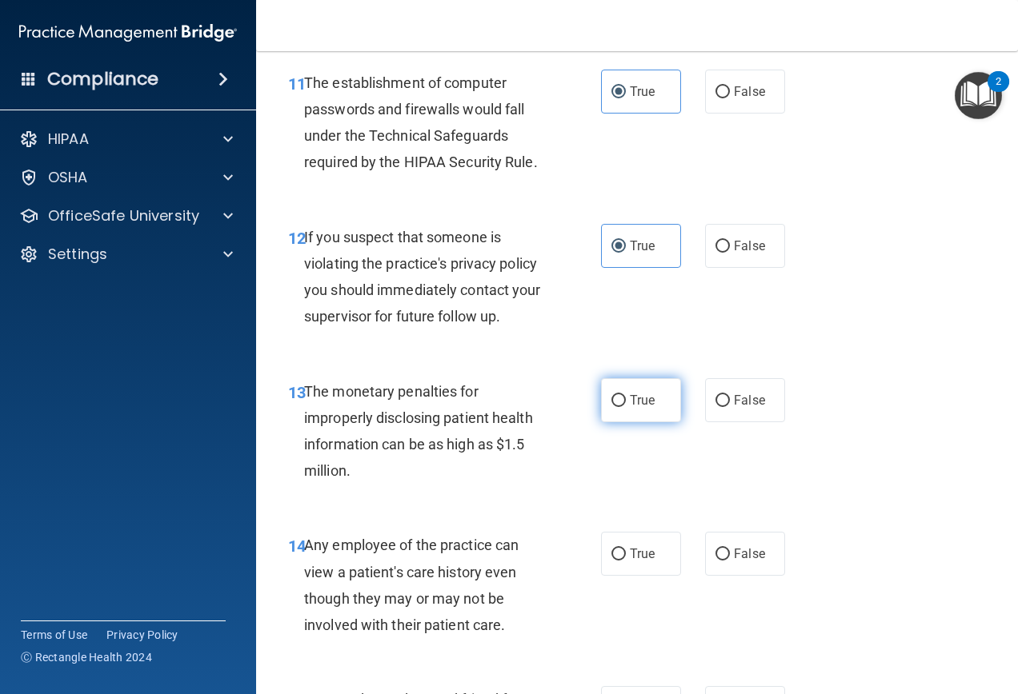
click at [636, 401] on span "True" at bounding box center [642, 400] width 25 height 15
click at [626, 401] on input "True" at bounding box center [618, 401] width 14 height 12
radio input "true"
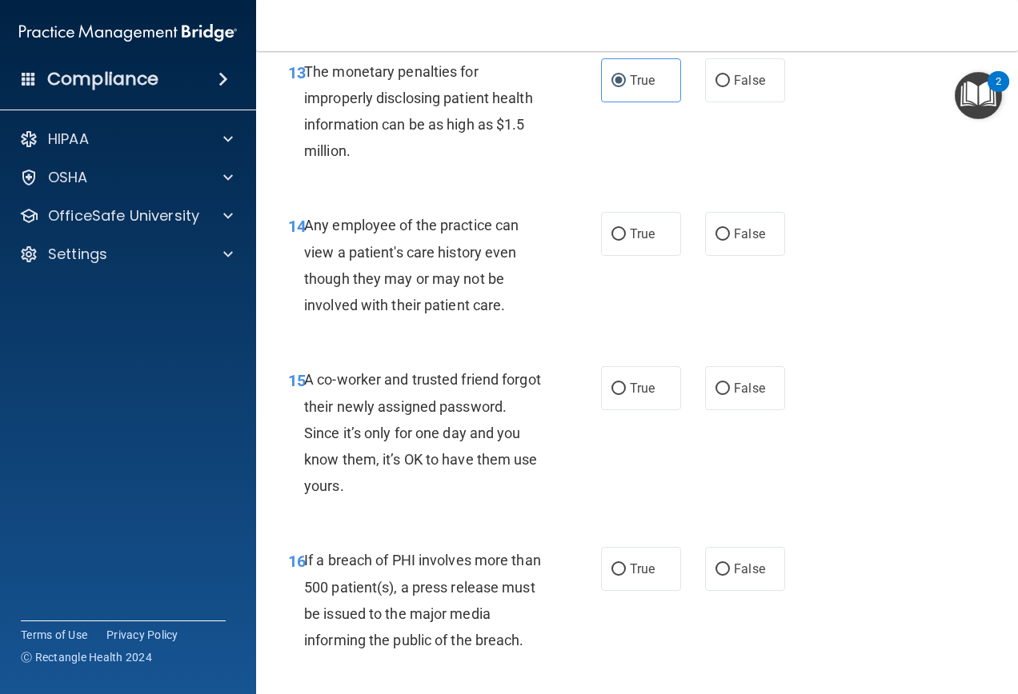
scroll to position [2080, 0]
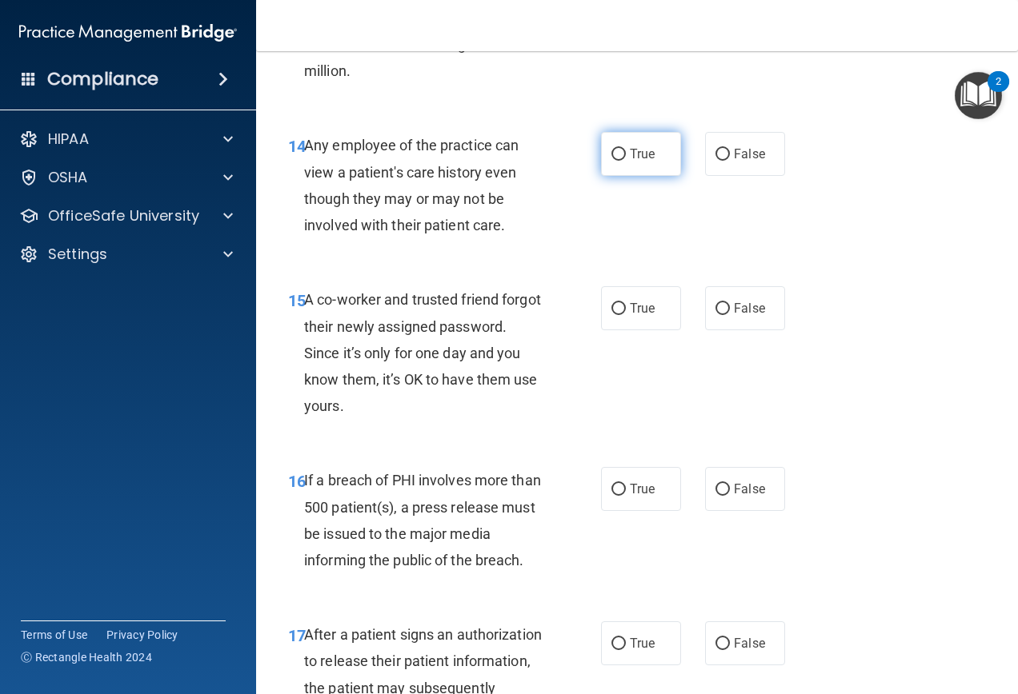
click at [601, 150] on label "True" at bounding box center [641, 154] width 80 height 44
click at [611, 150] on input "True" at bounding box center [618, 155] width 14 height 12
radio input "true"
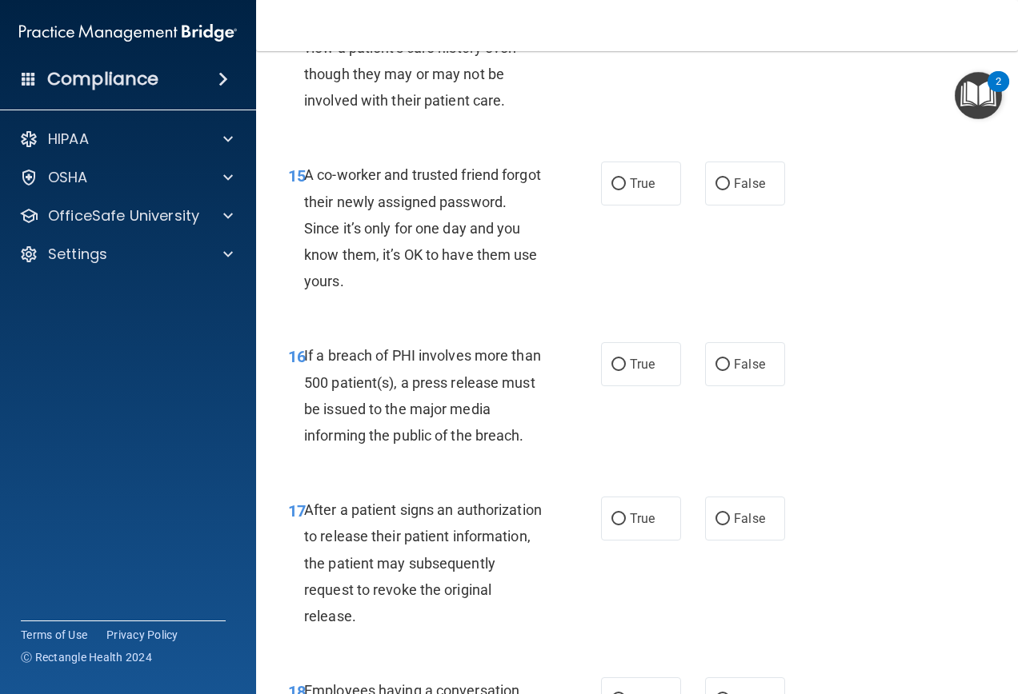
scroll to position [2240, 0]
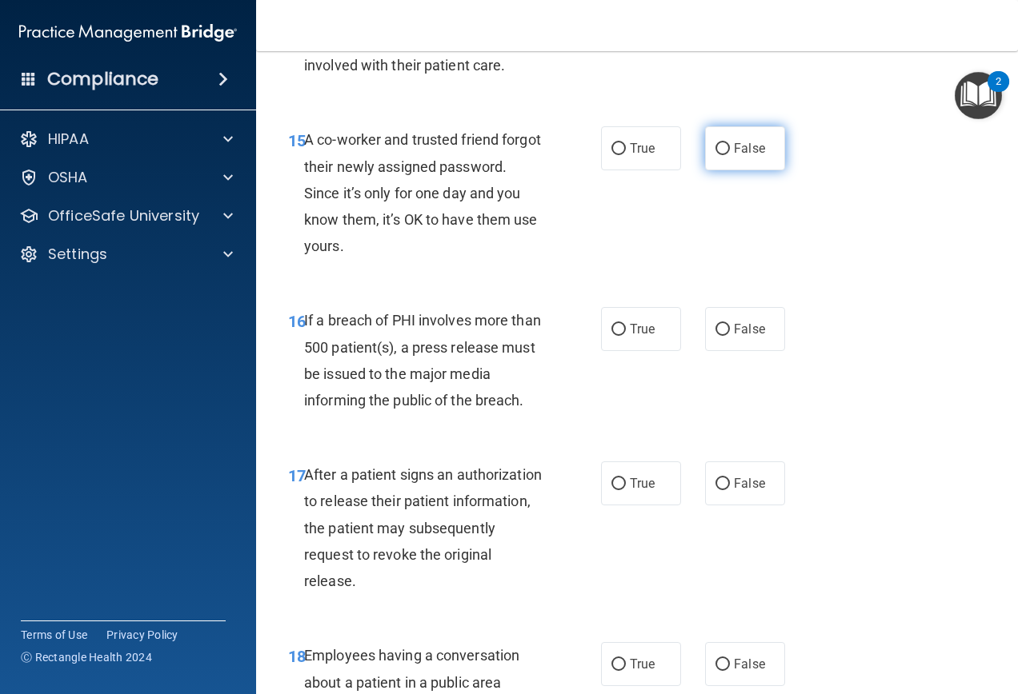
click at [742, 146] on span "False" at bounding box center [749, 148] width 31 height 15
click at [730, 146] on input "False" at bounding box center [722, 149] width 14 height 12
radio input "true"
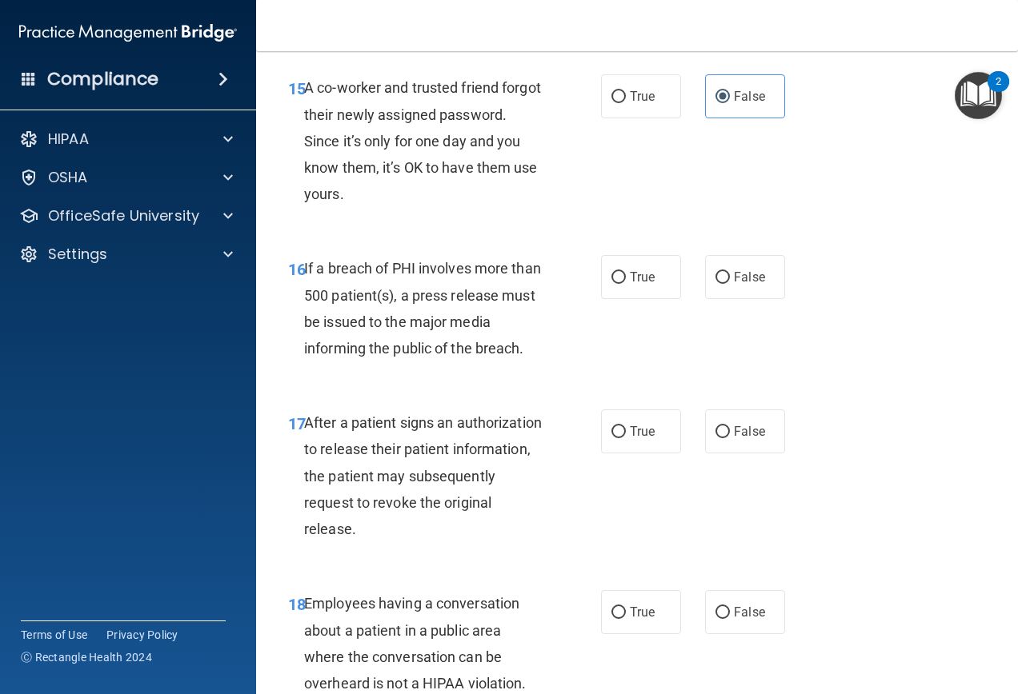
scroll to position [2320, 0]
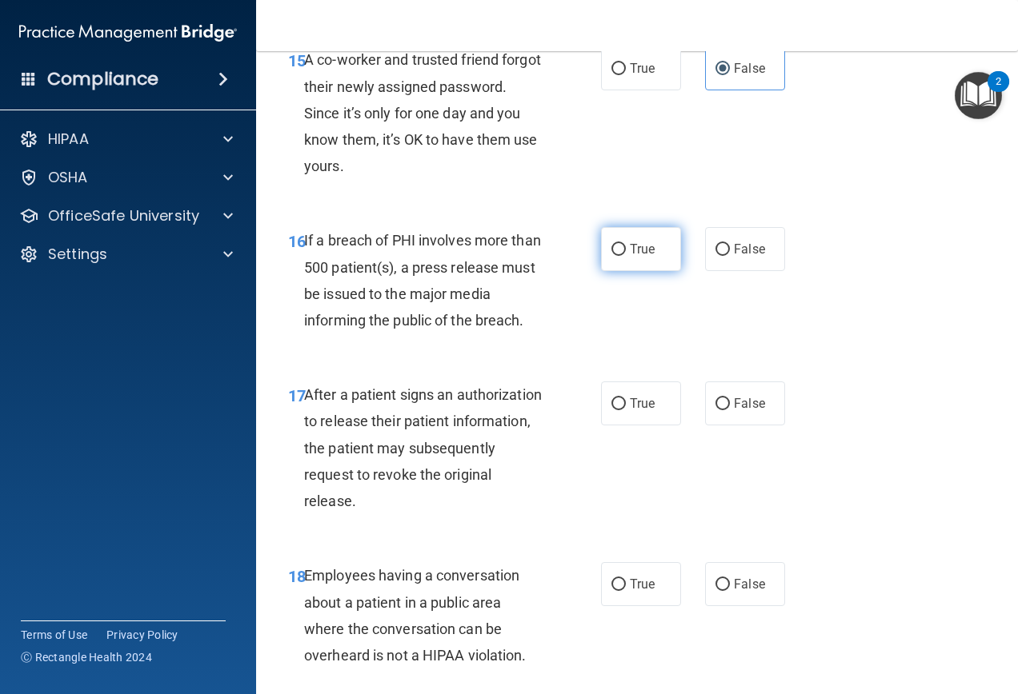
click at [624, 258] on label "True" at bounding box center [641, 249] width 80 height 44
click at [624, 256] on input "True" at bounding box center [618, 250] width 14 height 12
radio input "true"
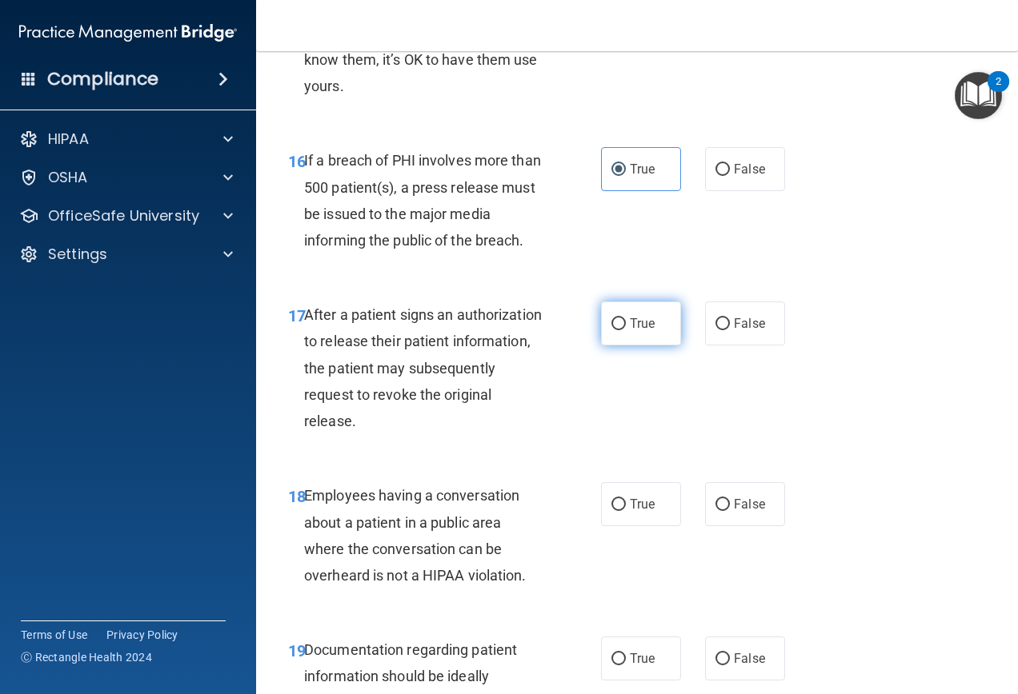
click at [620, 320] on label "True" at bounding box center [641, 324] width 80 height 44
click at [620, 320] on input "True" at bounding box center [618, 324] width 14 height 12
radio input "true"
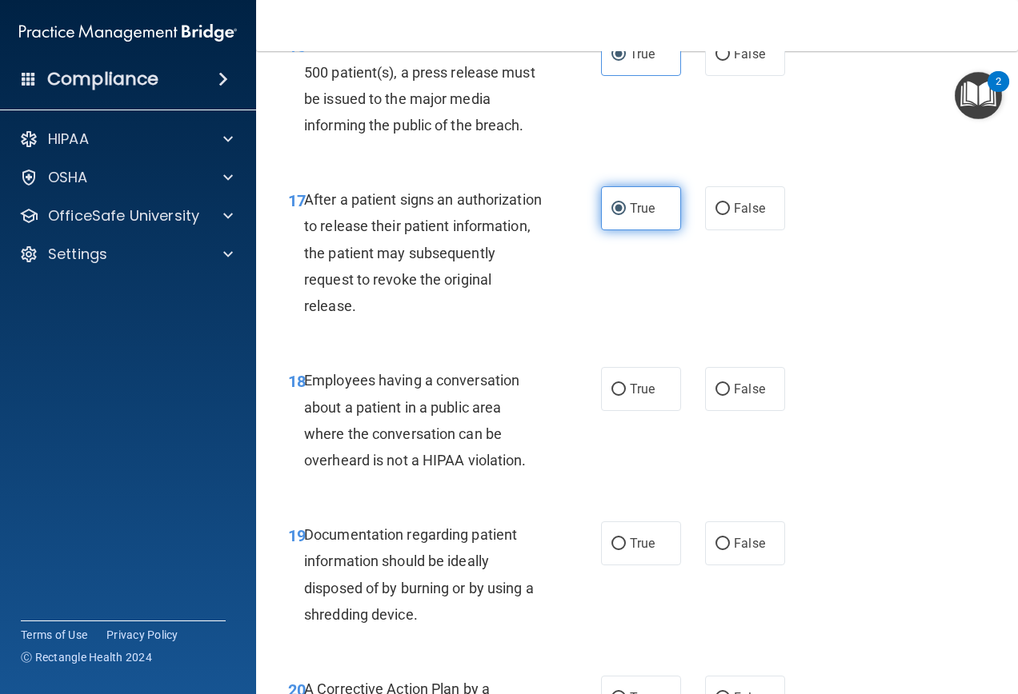
scroll to position [2560, 0]
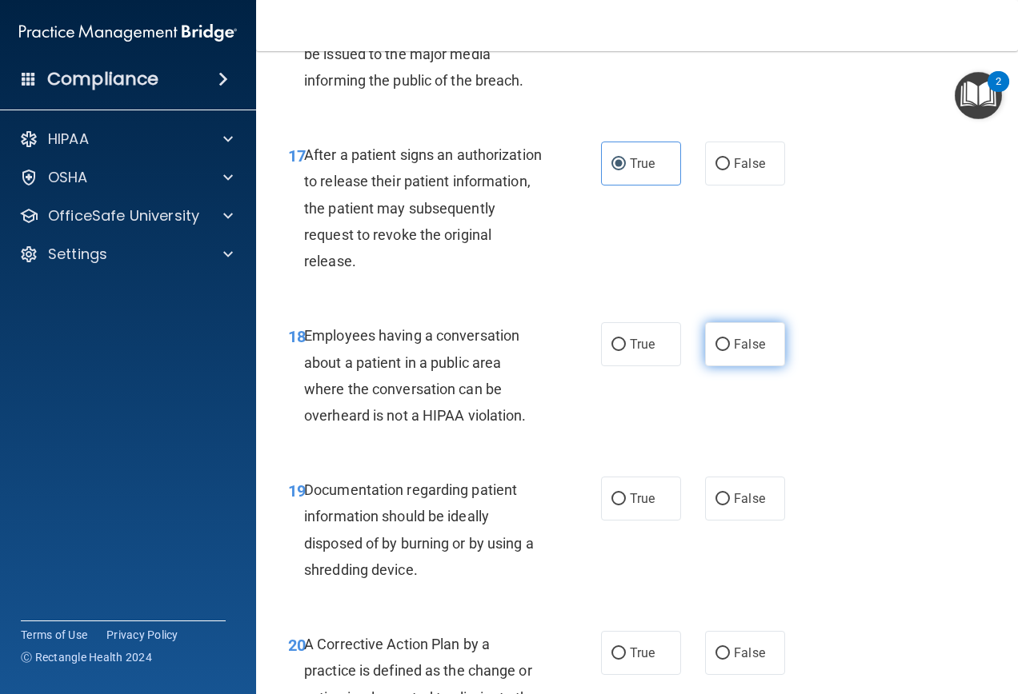
click at [748, 346] on span "False" at bounding box center [749, 344] width 31 height 15
click at [730, 346] on input "False" at bounding box center [722, 345] width 14 height 12
radio input "true"
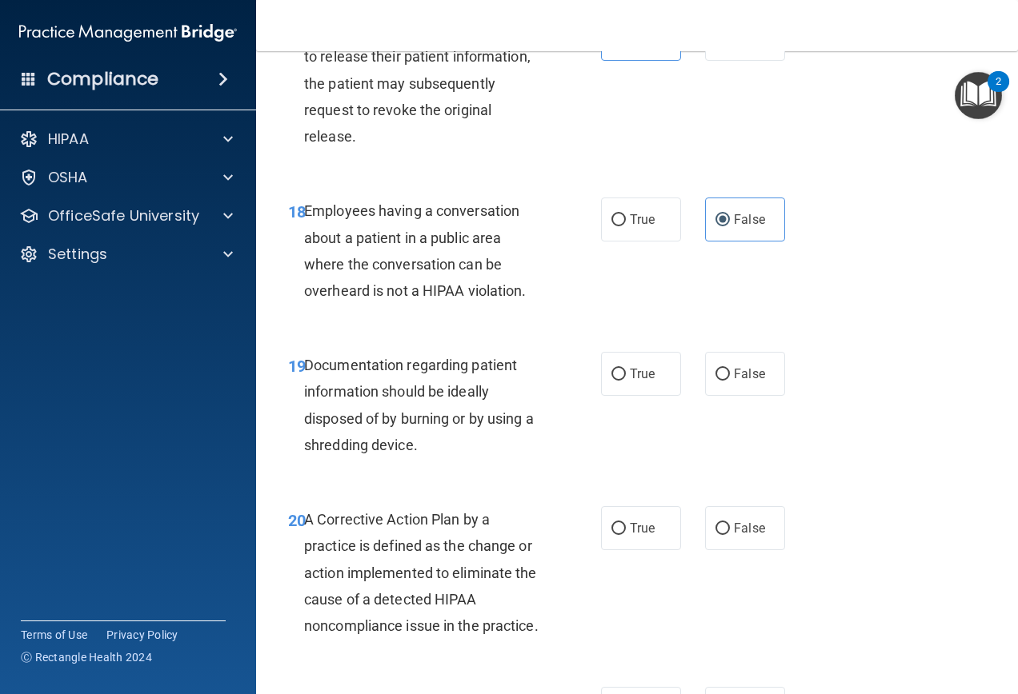
scroll to position [2800, 0]
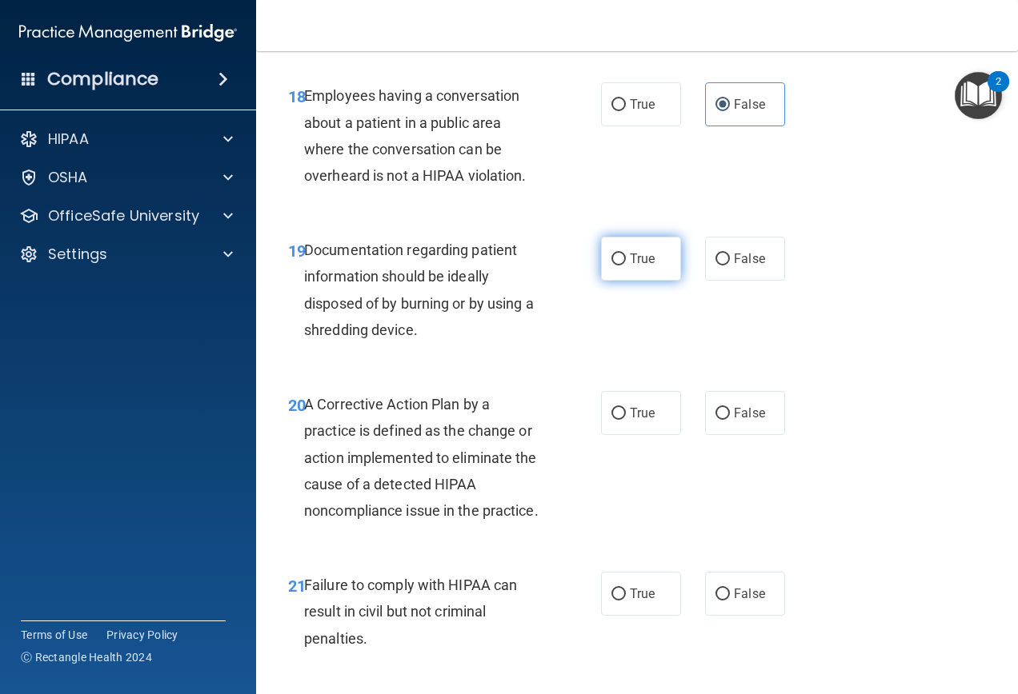
click at [634, 261] on span "True" at bounding box center [642, 258] width 25 height 15
click at [626, 261] on input "True" at bounding box center [618, 260] width 14 height 12
radio input "true"
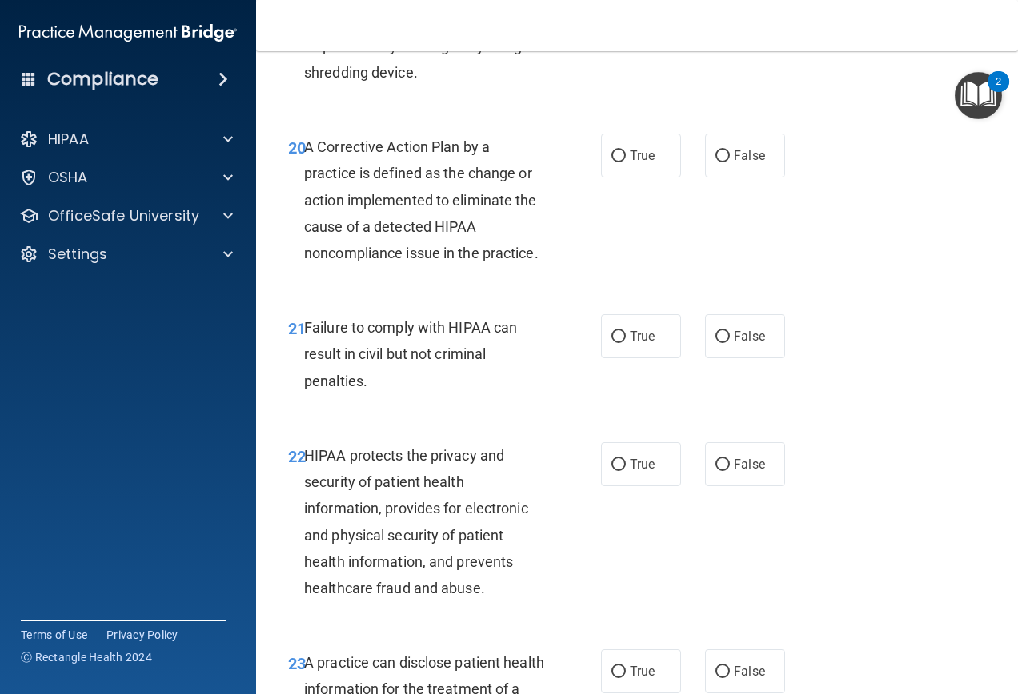
scroll to position [3120, 0]
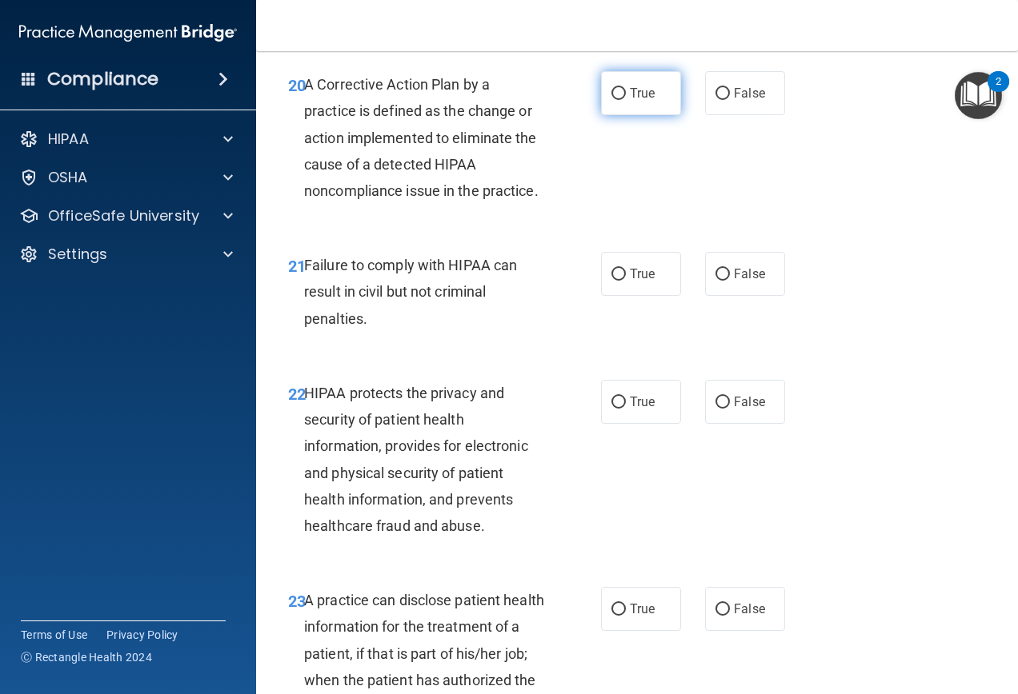
click at [612, 101] on label "True" at bounding box center [641, 93] width 80 height 44
click at [612, 100] on input "True" at bounding box center [618, 94] width 14 height 12
radio input "true"
click at [709, 294] on label "False" at bounding box center [745, 274] width 80 height 44
click at [715, 281] on input "False" at bounding box center [722, 275] width 14 height 12
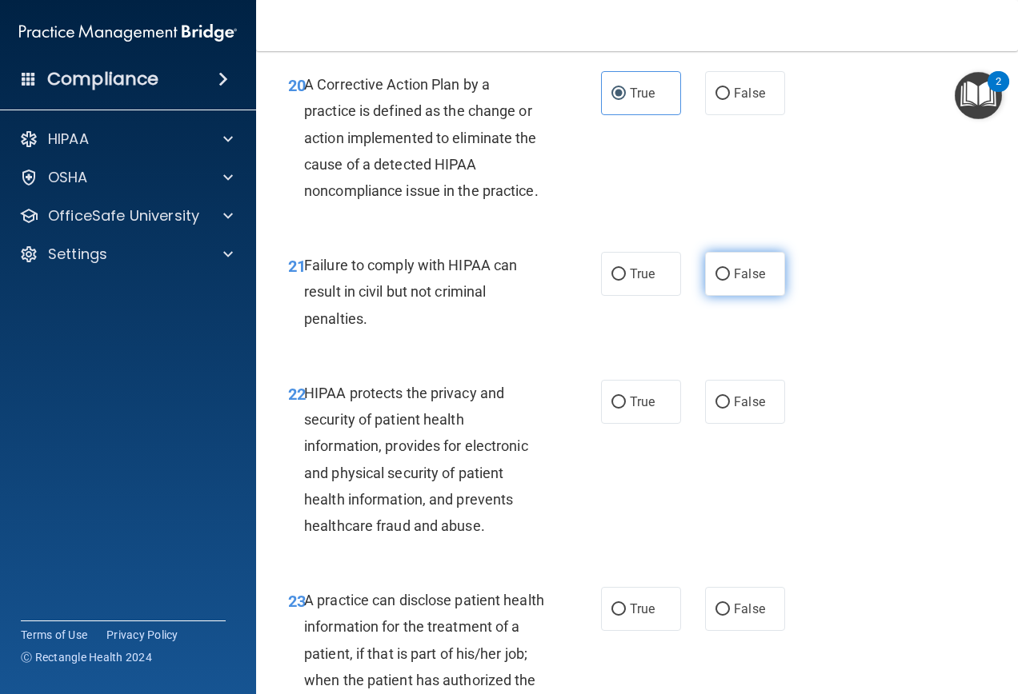
radio input "true"
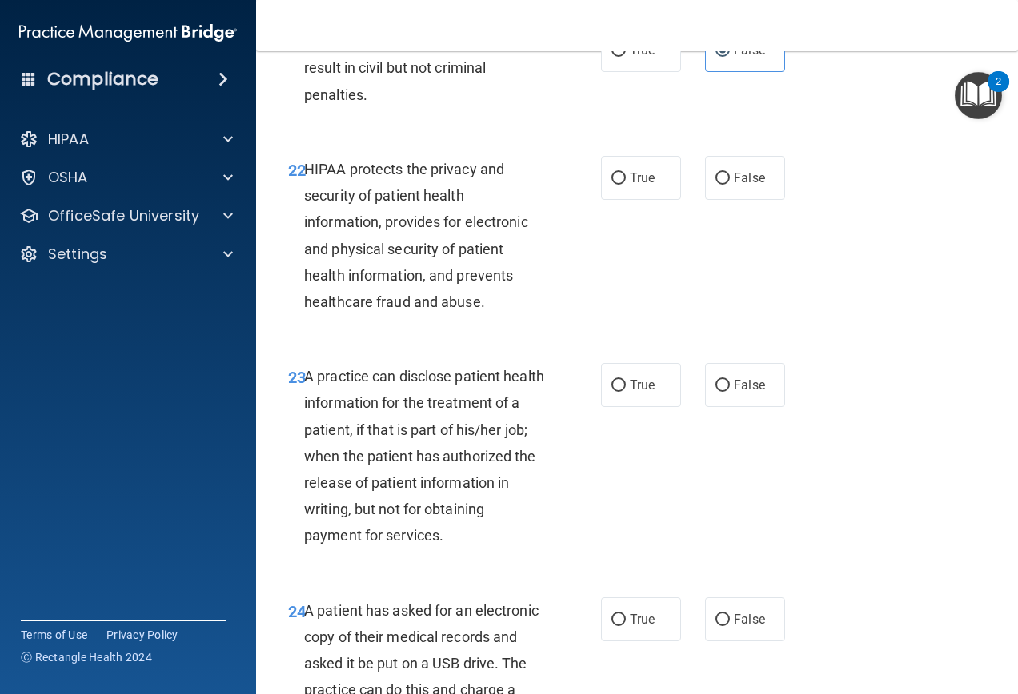
scroll to position [3360, 0]
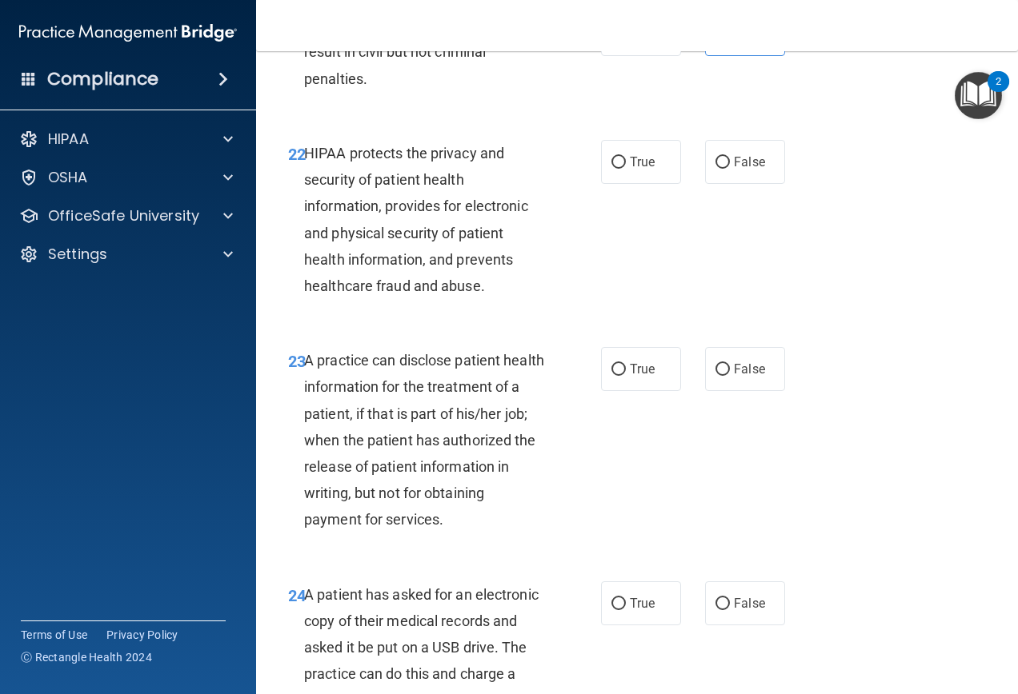
click at [587, 185] on div "22 HIPAA protects the privacy and security of patient health information, provi…" at bounding box center [444, 223] width 361 height 167
click at [604, 184] on label "True" at bounding box center [641, 162] width 80 height 44
click at [611, 169] on input "True" at bounding box center [618, 163] width 14 height 12
radio input "true"
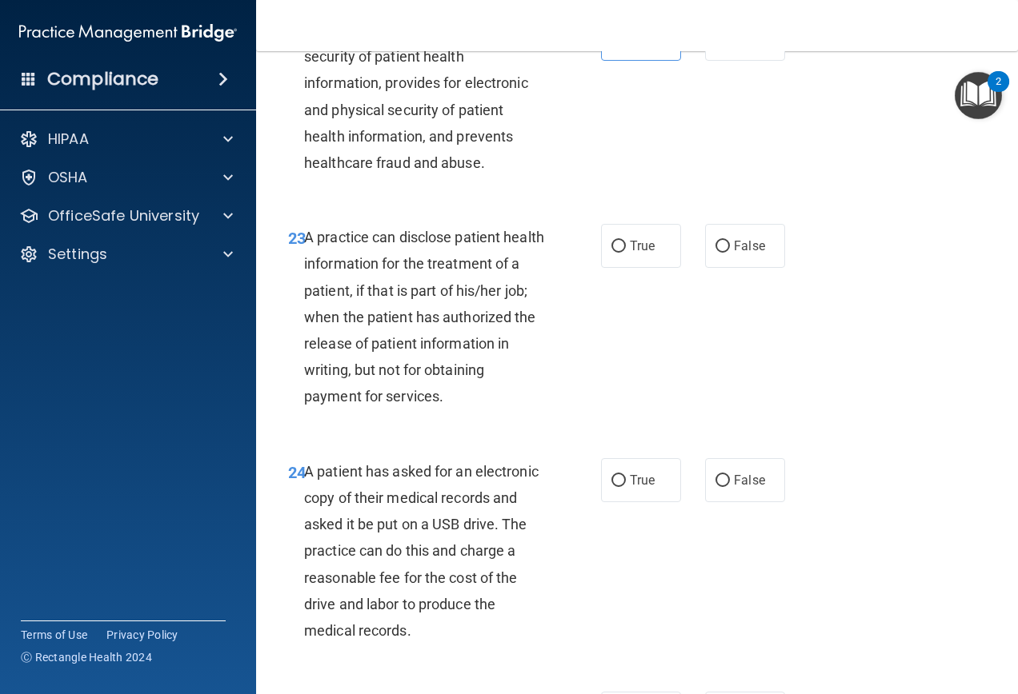
scroll to position [3520, 0]
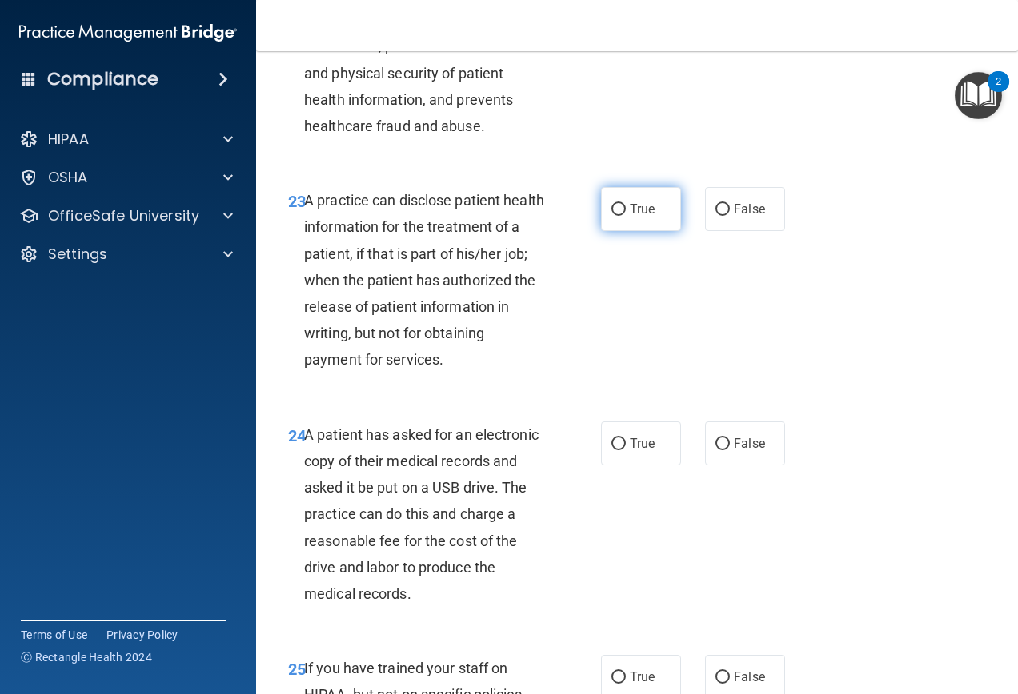
click at [616, 231] on label "True" at bounding box center [641, 209] width 80 height 44
click at [616, 216] on input "True" at bounding box center [618, 210] width 14 height 12
radio input "true"
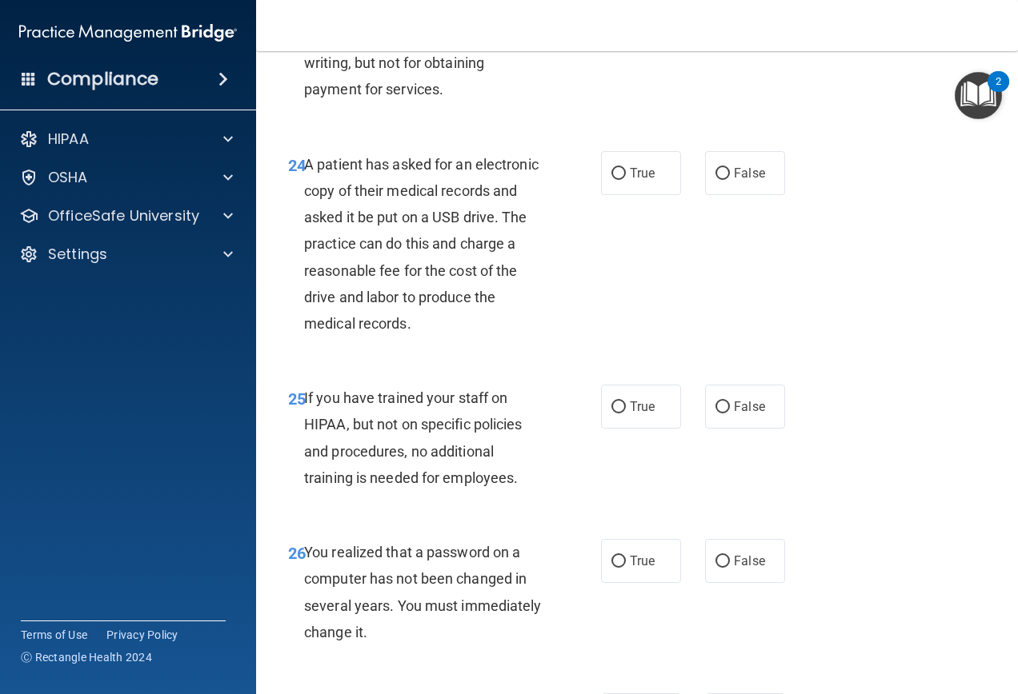
scroll to position [3840, 0]
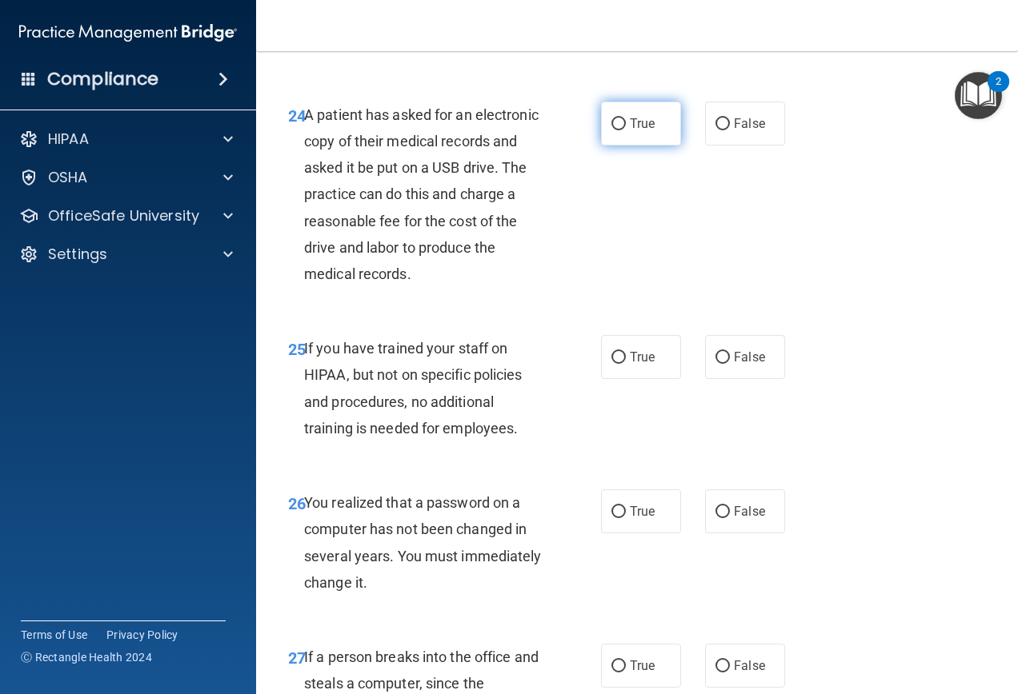
click at [632, 142] on label "True" at bounding box center [641, 124] width 80 height 44
click at [626, 130] on input "True" at bounding box center [618, 124] width 14 height 12
radio input "true"
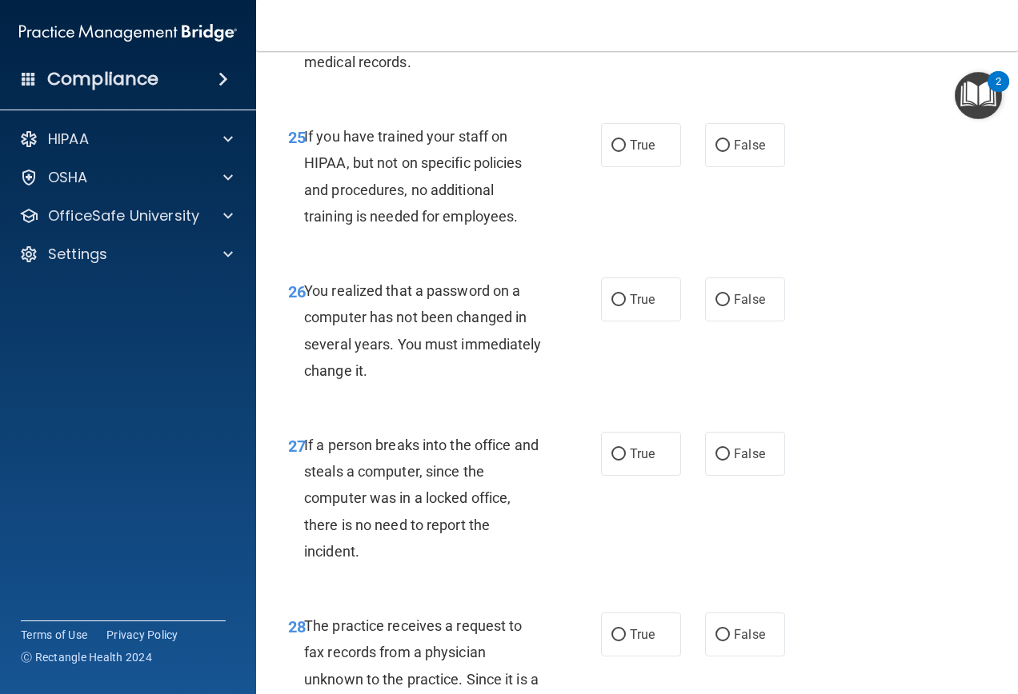
scroll to position [4080, 0]
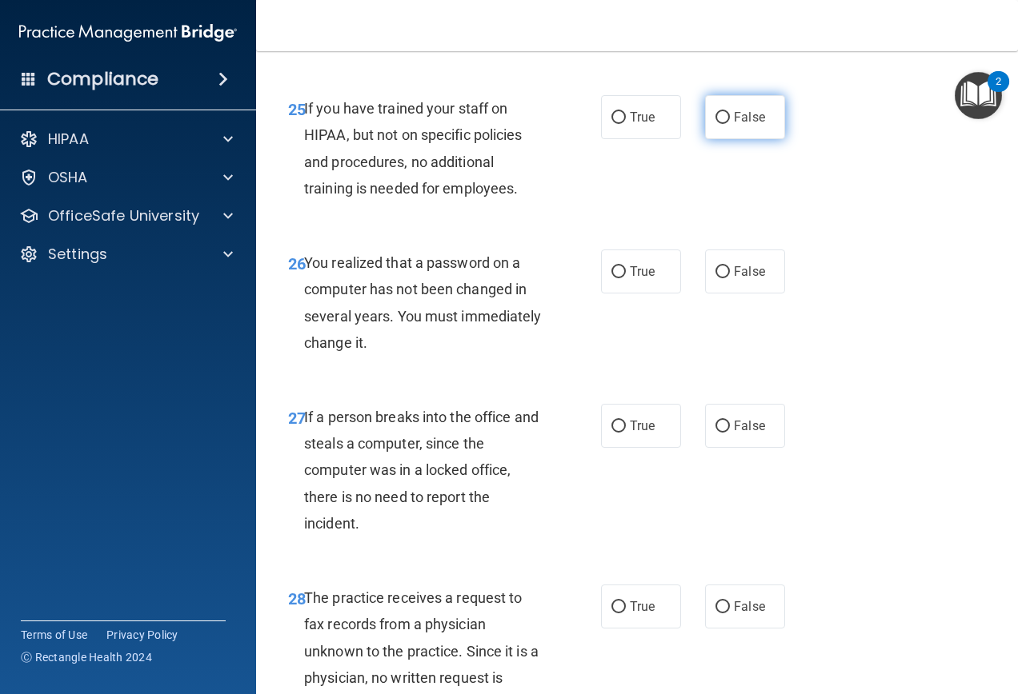
click at [723, 139] on label "False" at bounding box center [745, 117] width 80 height 44
click at [723, 124] on input "False" at bounding box center [722, 118] width 14 height 12
radio input "true"
click at [620, 139] on label "True" at bounding box center [641, 117] width 80 height 44
click at [620, 124] on input "True" at bounding box center [618, 118] width 14 height 12
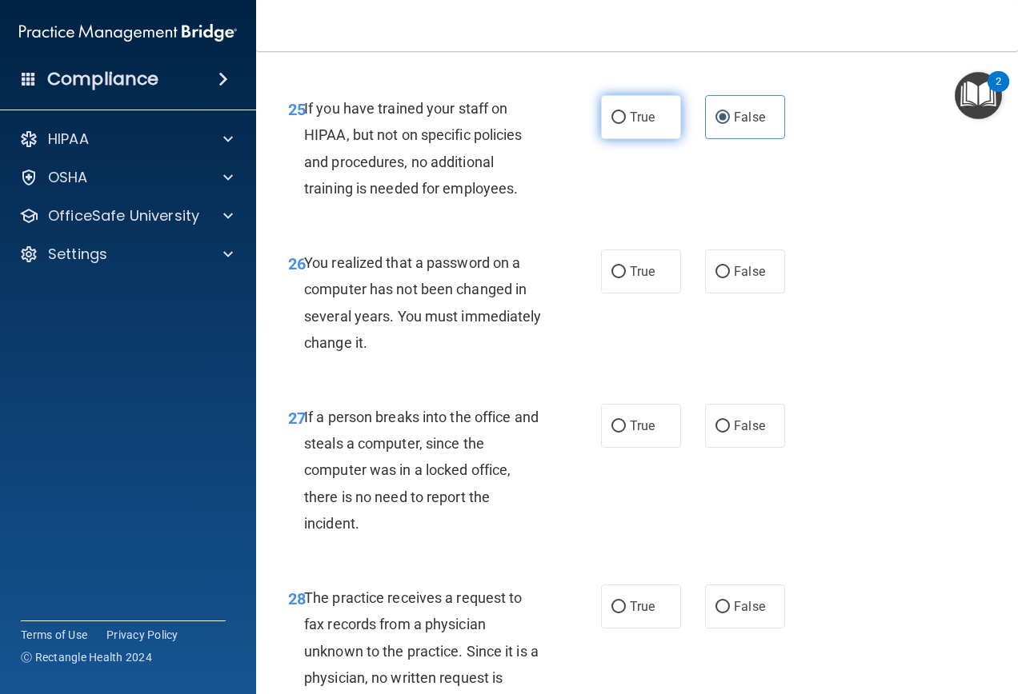
radio input "true"
click at [715, 124] on input "False" at bounding box center [722, 118] width 14 height 12
radio input "true"
radio input "false"
click at [655, 294] on label "True" at bounding box center [641, 272] width 80 height 44
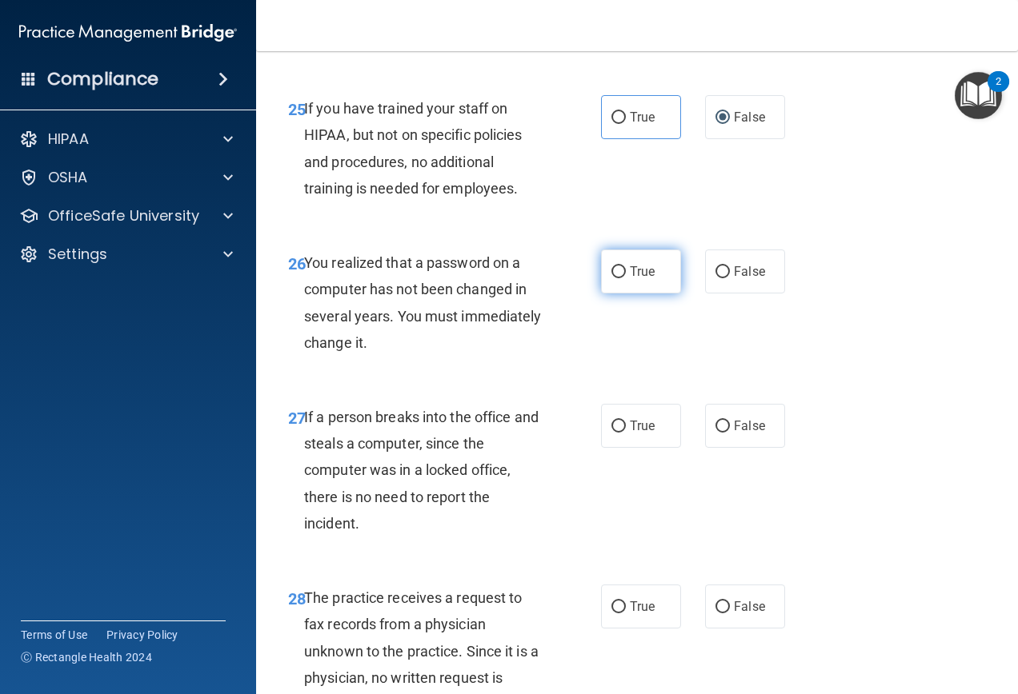
click at [626, 278] on input "True" at bounding box center [618, 272] width 14 height 12
radio input "true"
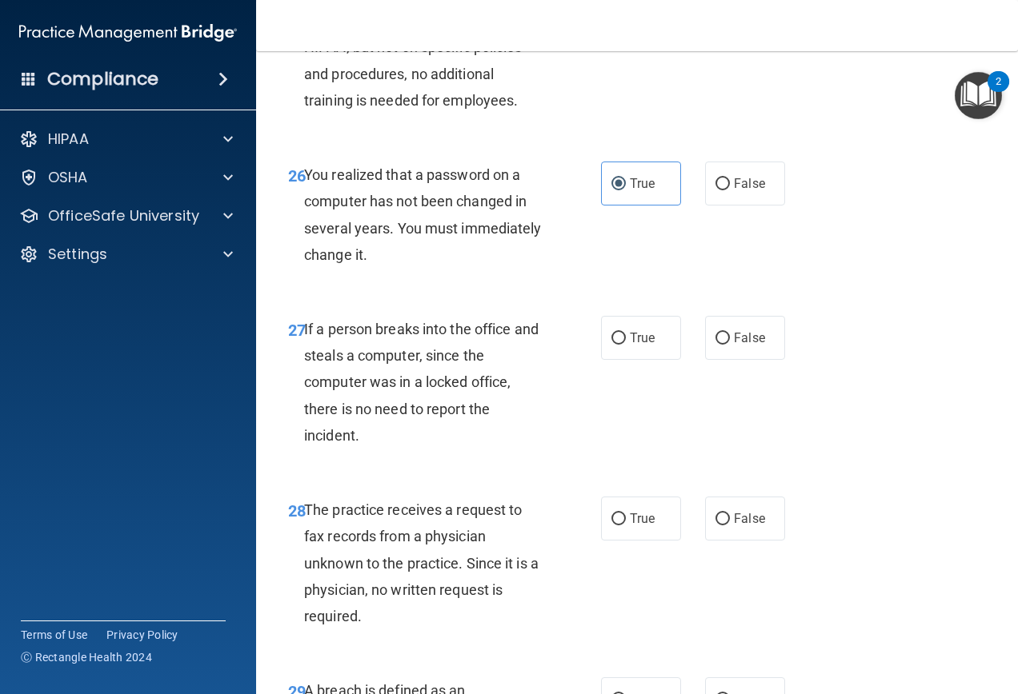
scroll to position [4320, 0]
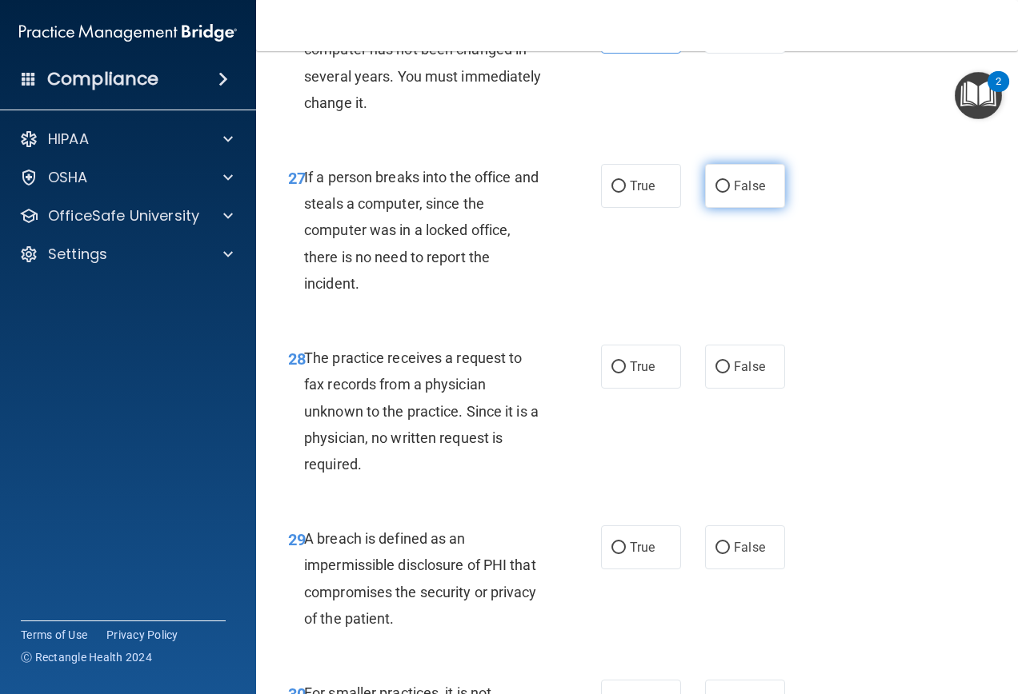
click at [705, 208] on label "False" at bounding box center [745, 186] width 80 height 44
click at [715, 193] on input "False" at bounding box center [722, 187] width 14 height 12
radio input "true"
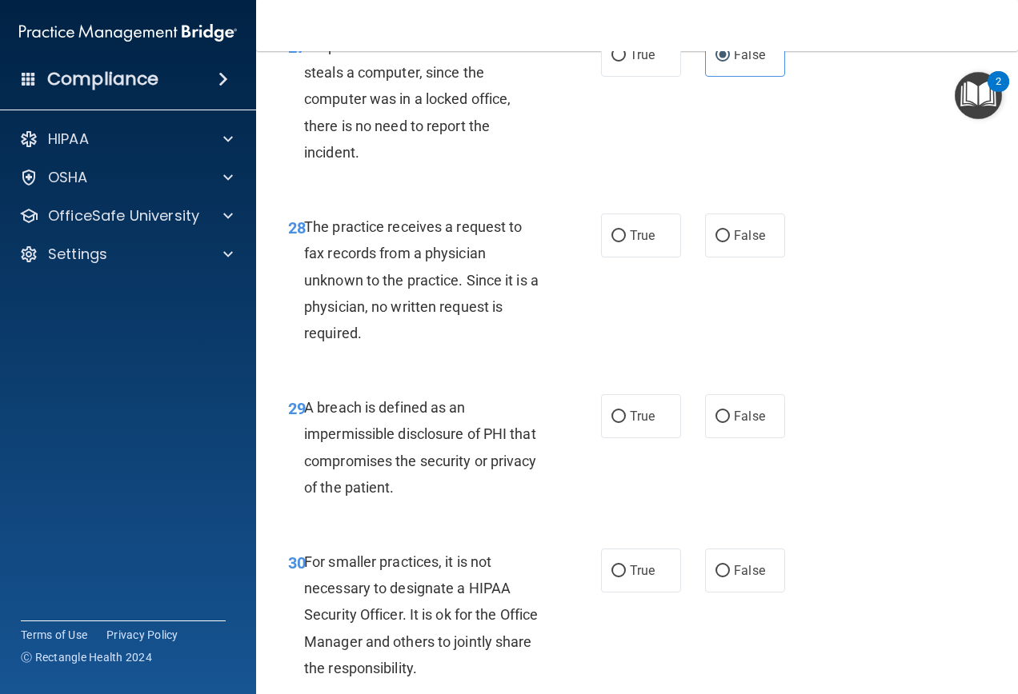
scroll to position [4480, 0]
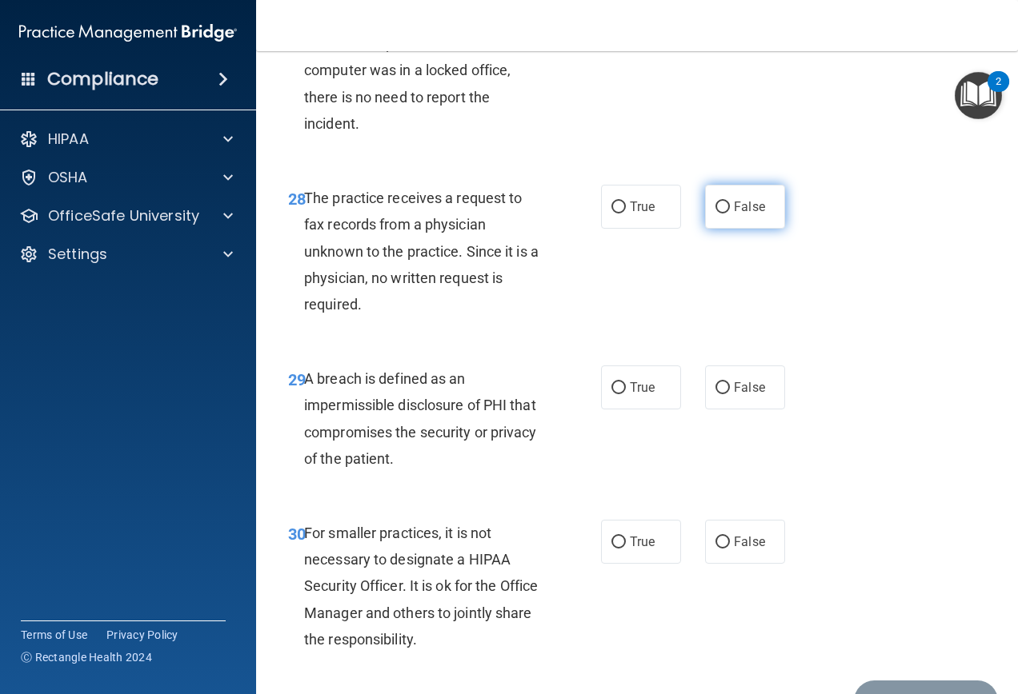
click at [738, 214] on span "False" at bounding box center [749, 206] width 31 height 15
click at [730, 214] on input "False" at bounding box center [722, 208] width 14 height 12
radio input "true"
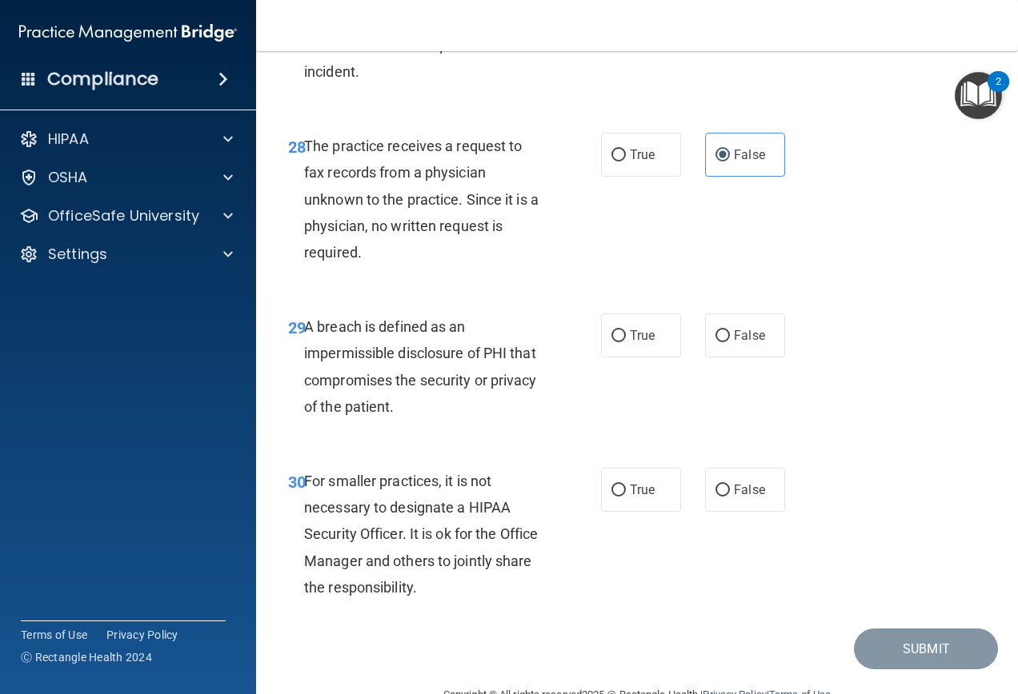
scroll to position [4598, 0]
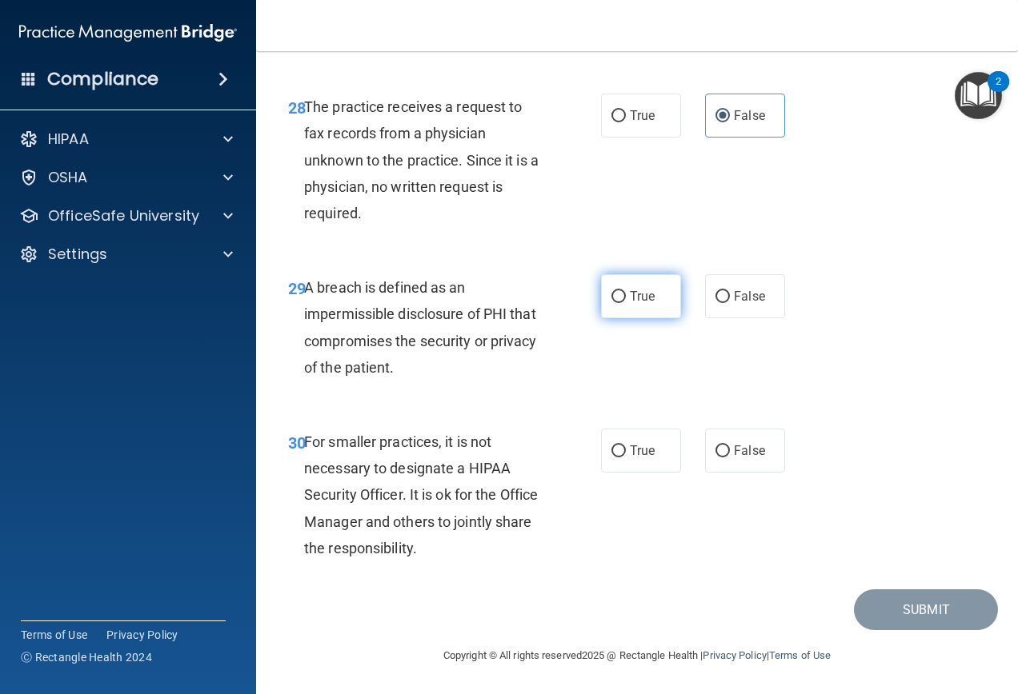
click at [657, 295] on label "True" at bounding box center [641, 296] width 80 height 44
click at [626, 295] on input "True" at bounding box center [618, 297] width 14 height 12
radio input "true"
click at [714, 462] on label "False" at bounding box center [745, 451] width 80 height 44
click at [715, 458] on input "False" at bounding box center [722, 452] width 14 height 12
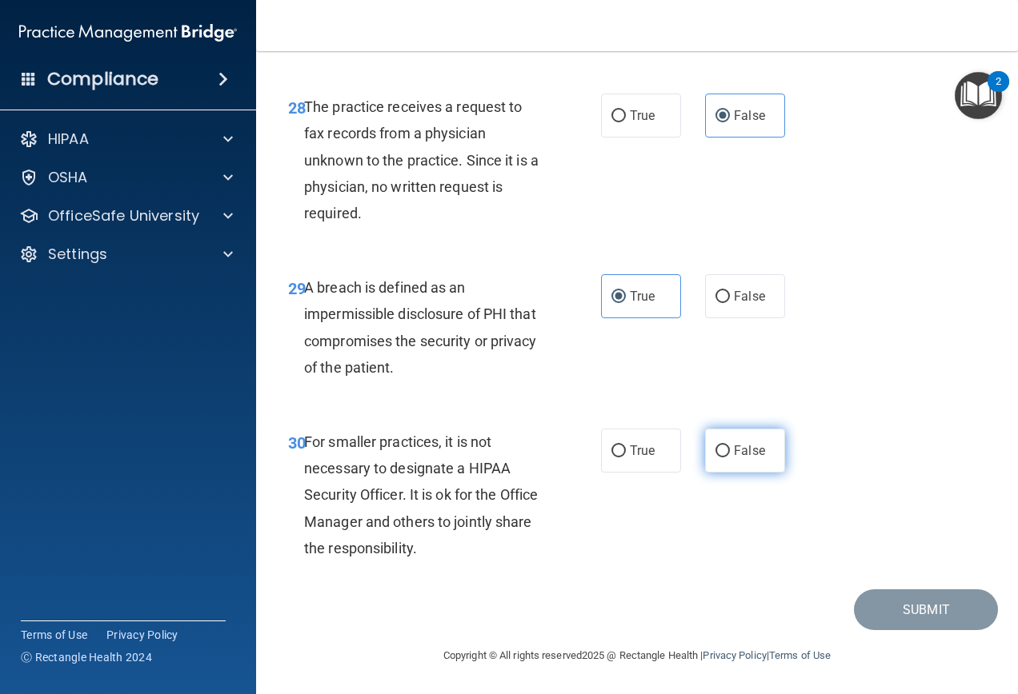
radio input "true"
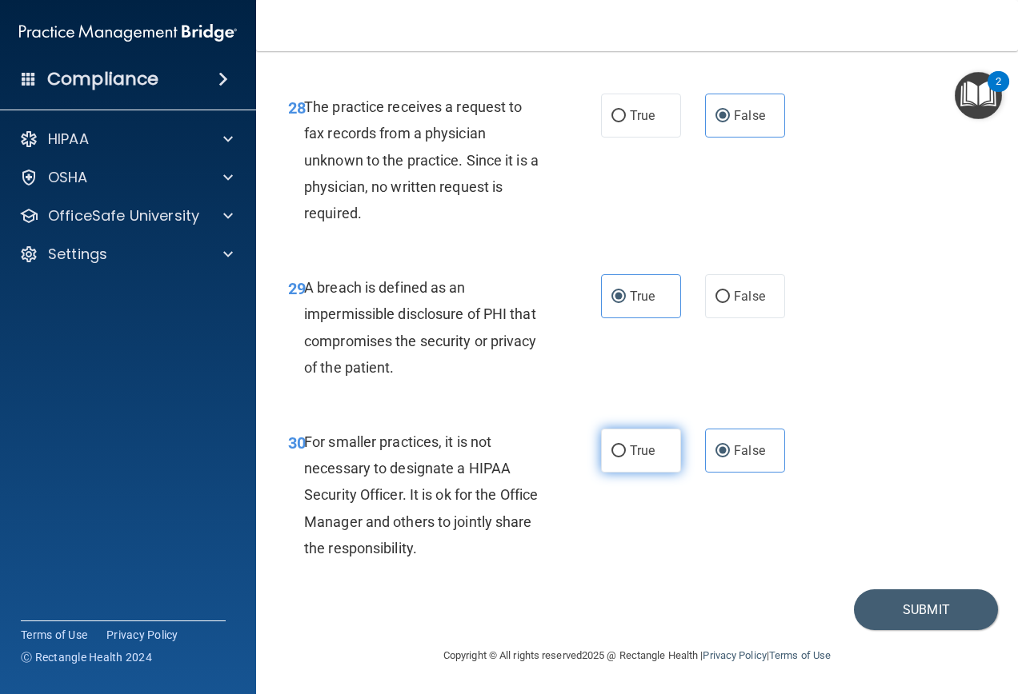
click at [662, 471] on label "True" at bounding box center [641, 451] width 80 height 44
click at [626, 458] on input "True" at bounding box center [618, 452] width 14 height 12
radio input "true"
radio input "false"
click at [937, 615] on button "Submit" at bounding box center [926, 610] width 144 height 41
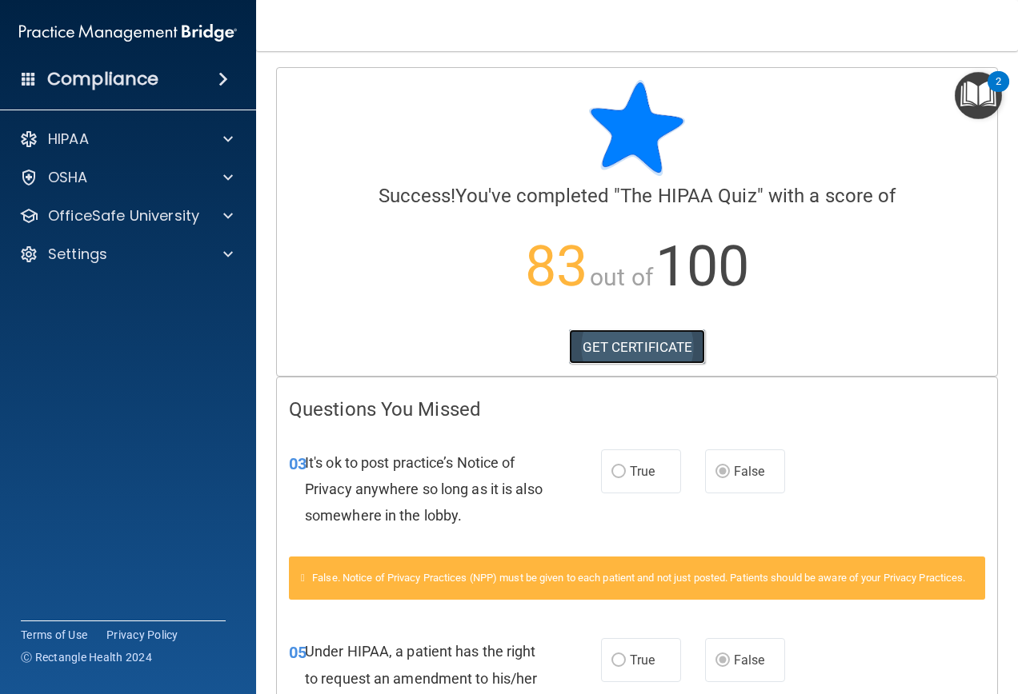
click at [627, 346] on link "GET CERTIFICATE" at bounding box center [637, 347] width 137 height 35
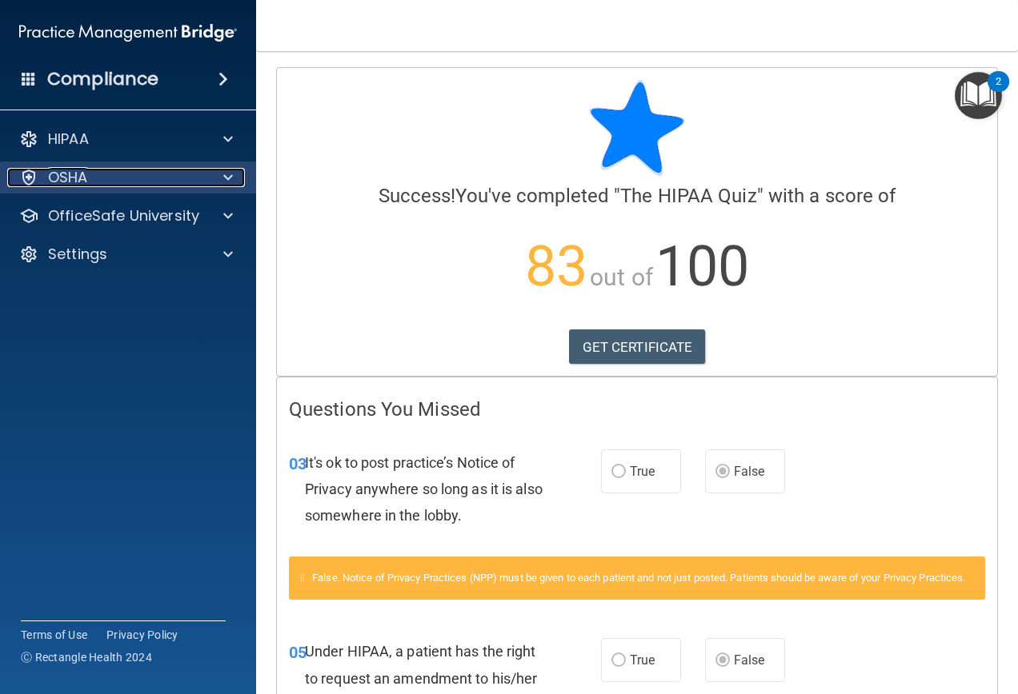
click at [225, 174] on span at bounding box center [228, 177] width 10 height 19
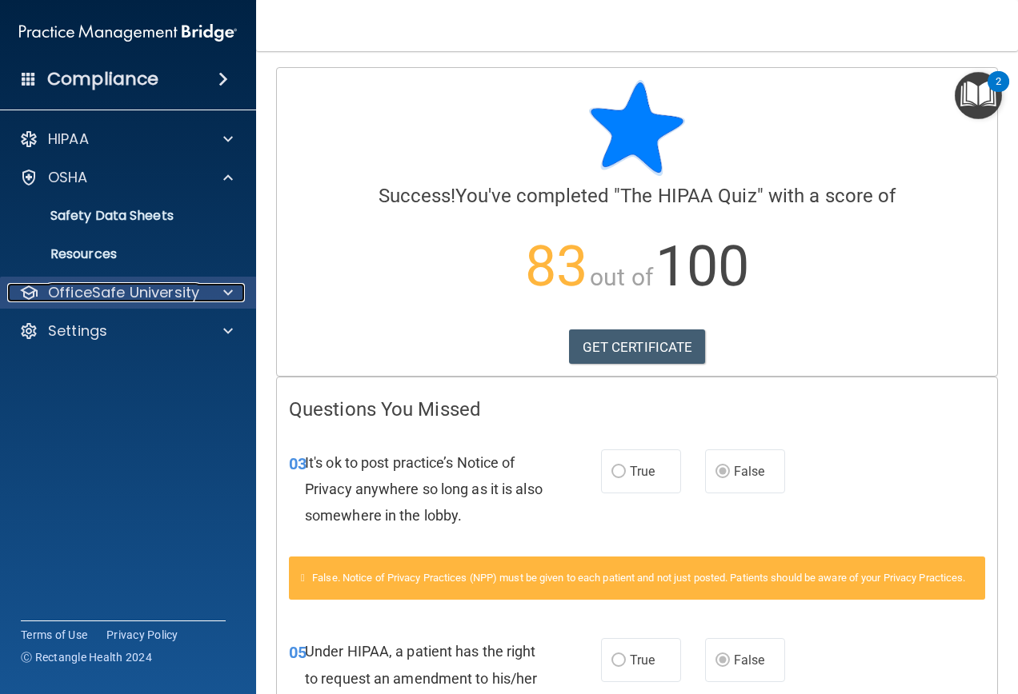
click at [230, 288] on span at bounding box center [228, 292] width 10 height 19
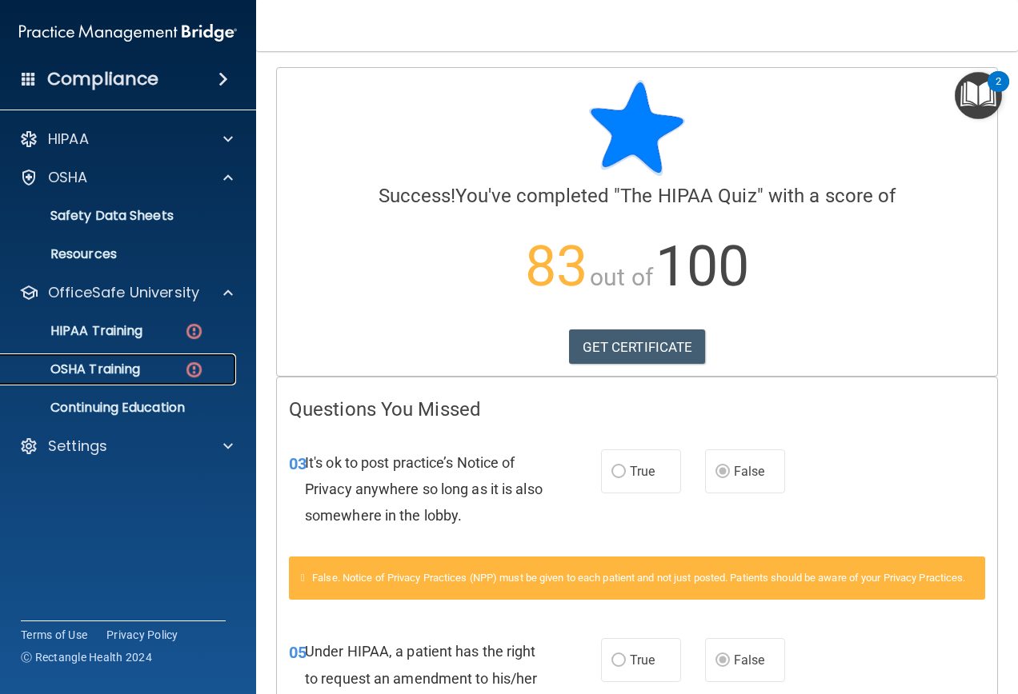
click at [121, 374] on p "OSHA Training" at bounding box center [75, 370] width 130 height 16
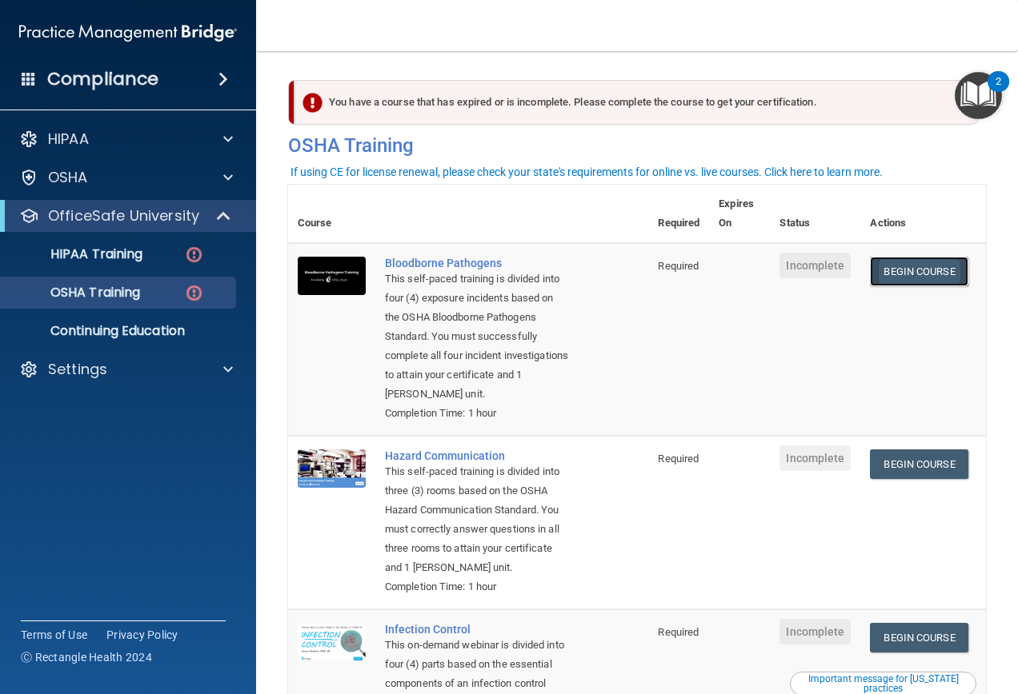
click at [878, 271] on link "Begin Course" at bounding box center [919, 272] width 98 height 30
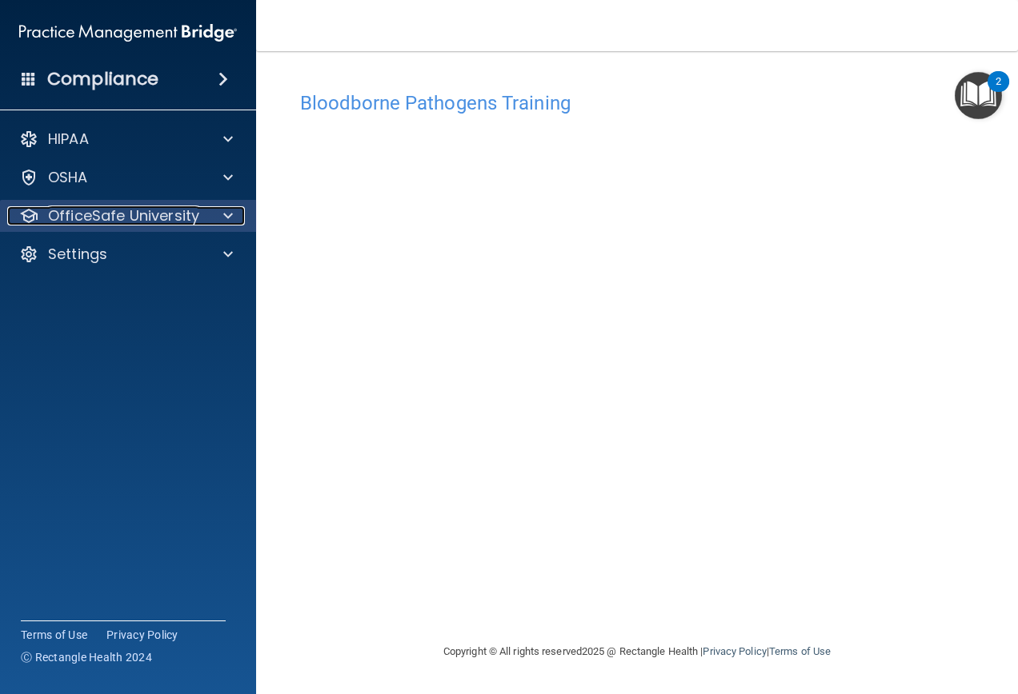
click at [242, 215] on div at bounding box center [226, 215] width 40 height 19
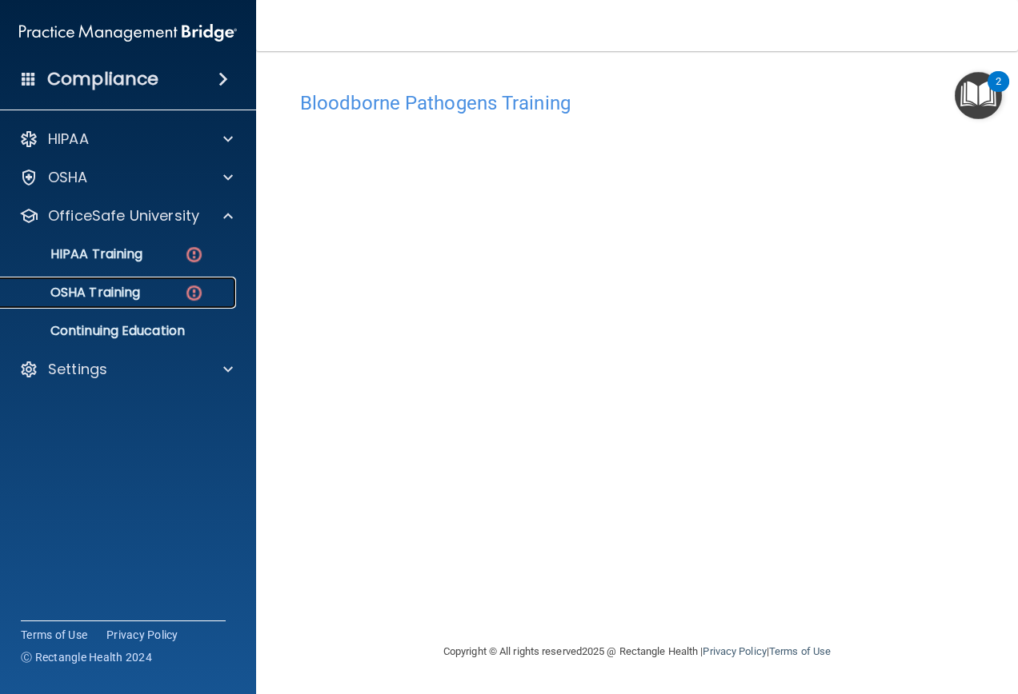
click at [186, 291] on img at bounding box center [194, 293] width 20 height 20
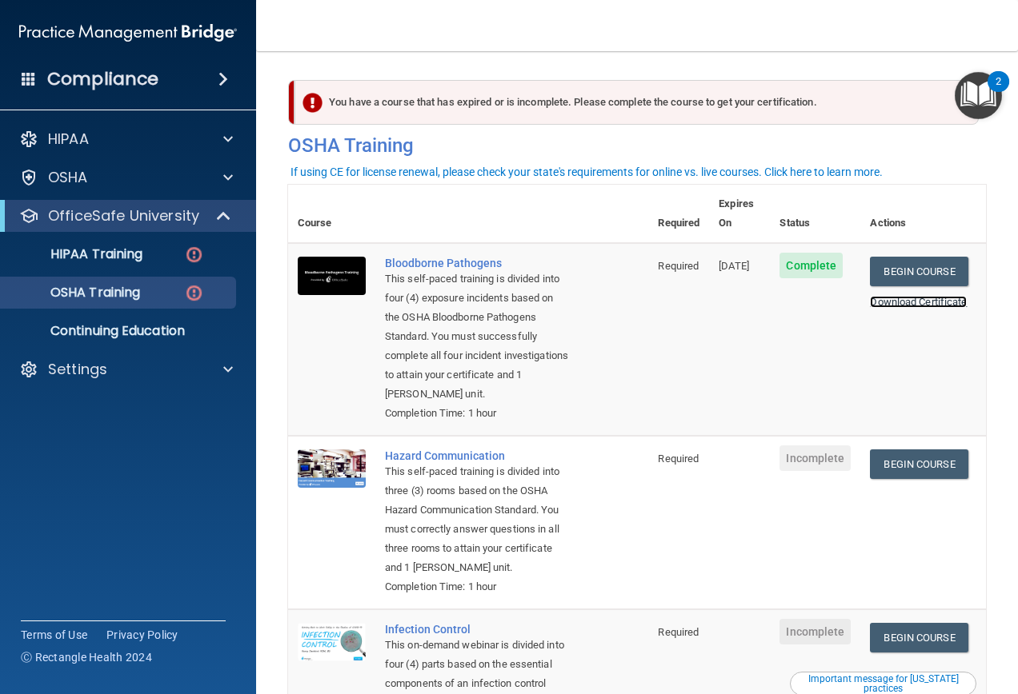
click at [904, 296] on link "Download Certificate" at bounding box center [918, 302] width 97 height 12
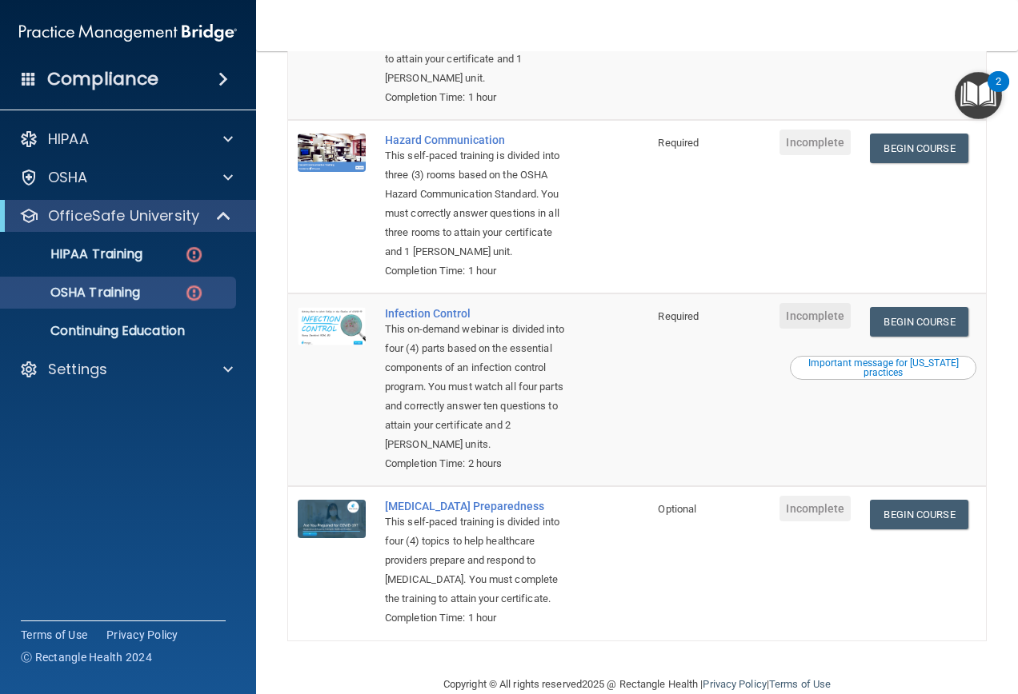
scroll to position [326, 0]
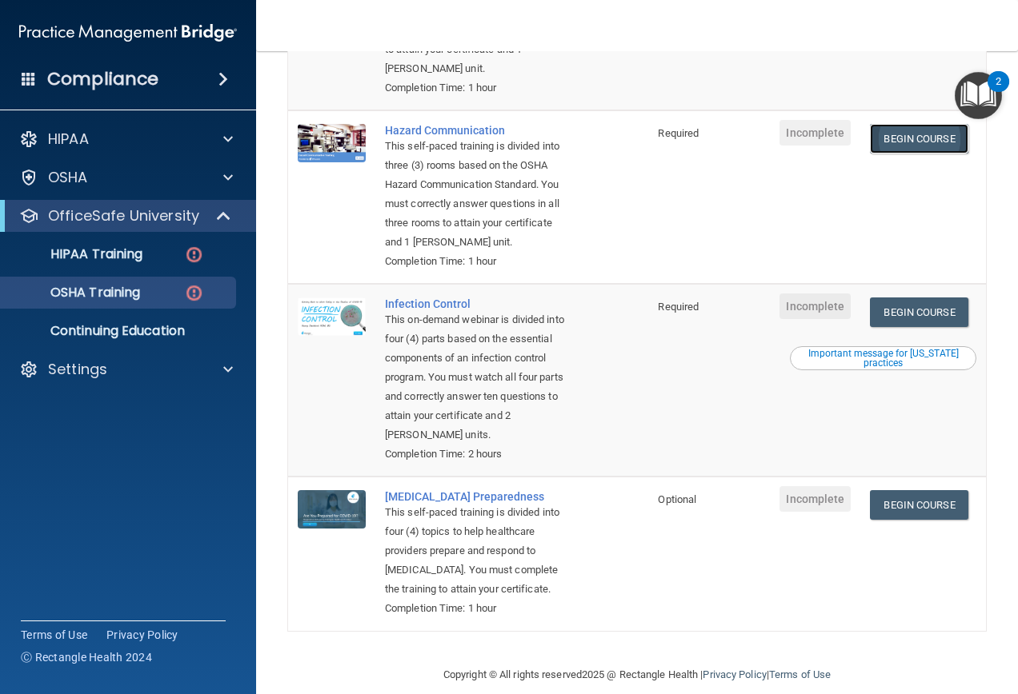
click at [914, 146] on link "Begin Course" at bounding box center [919, 139] width 98 height 30
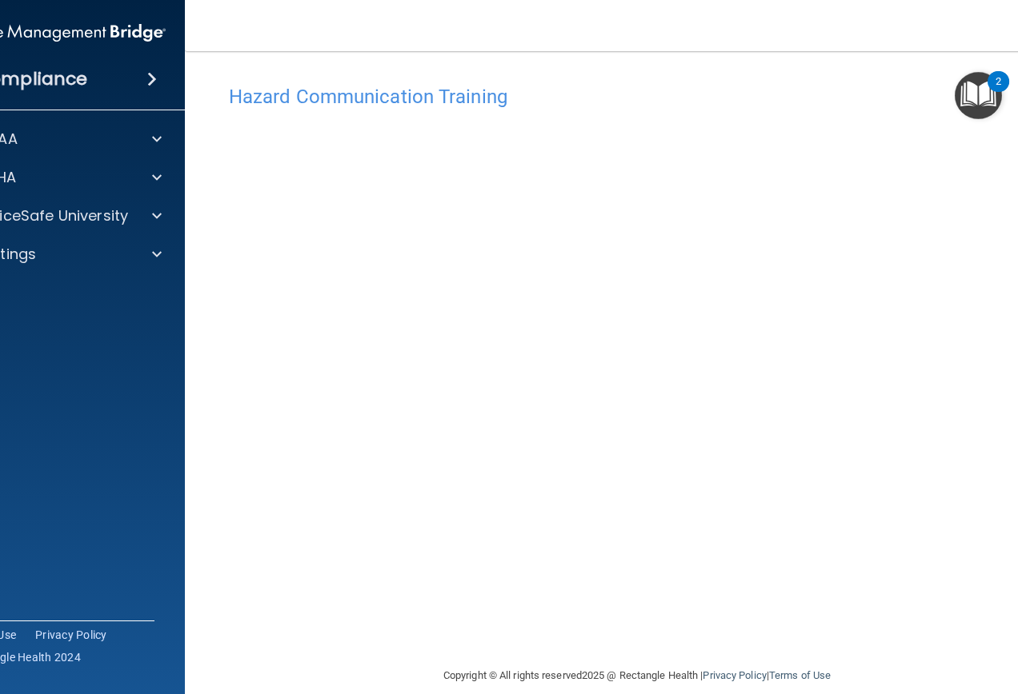
scroll to position [26, 0]
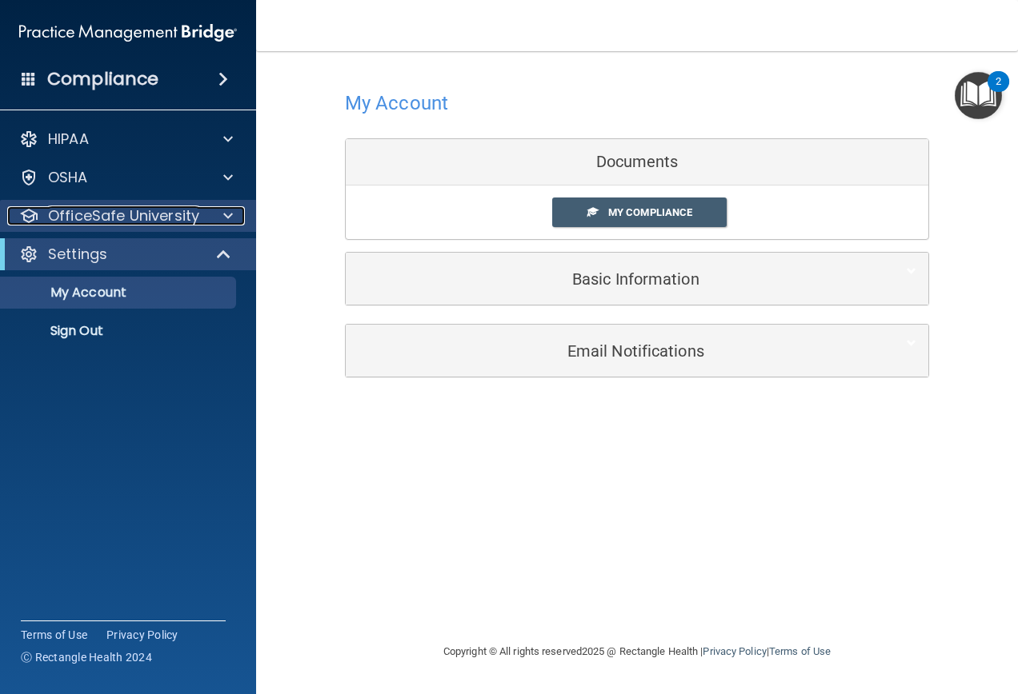
click at [134, 216] on p "OfficeSafe University" at bounding box center [123, 215] width 151 height 19
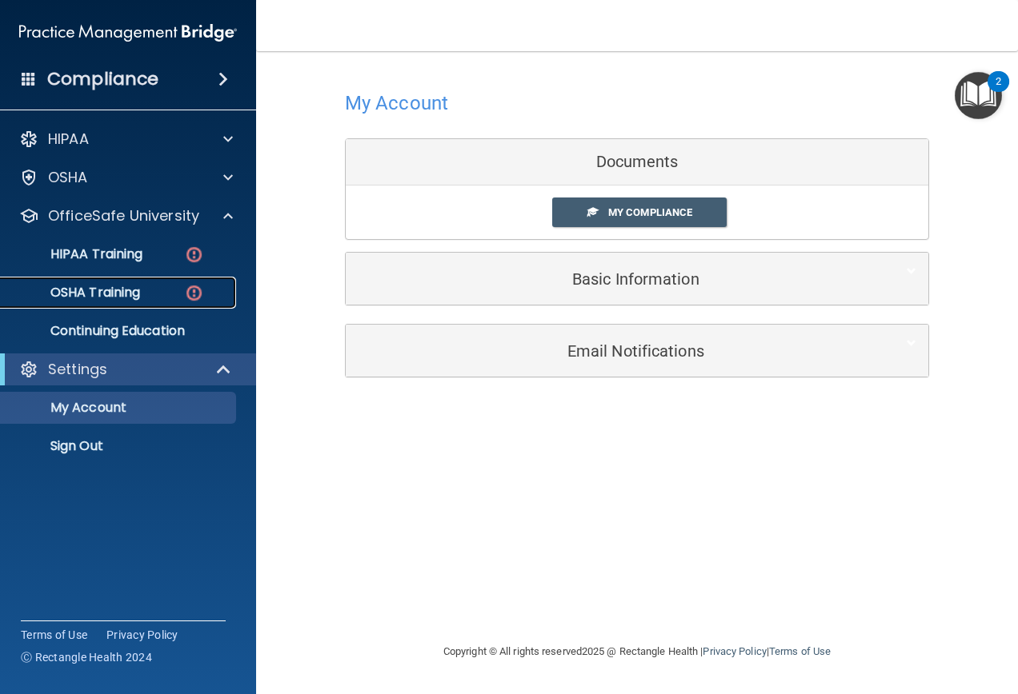
click at [164, 282] on link "OSHA Training" at bounding box center [110, 293] width 252 height 32
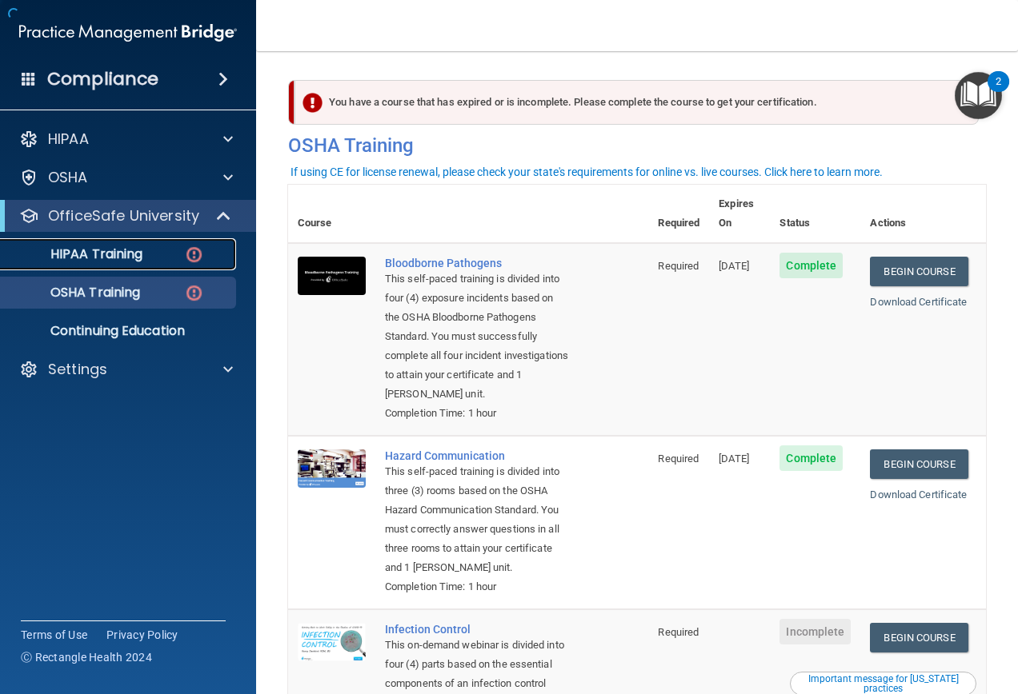
click at [165, 259] on div "HIPAA Training" at bounding box center [119, 254] width 218 height 16
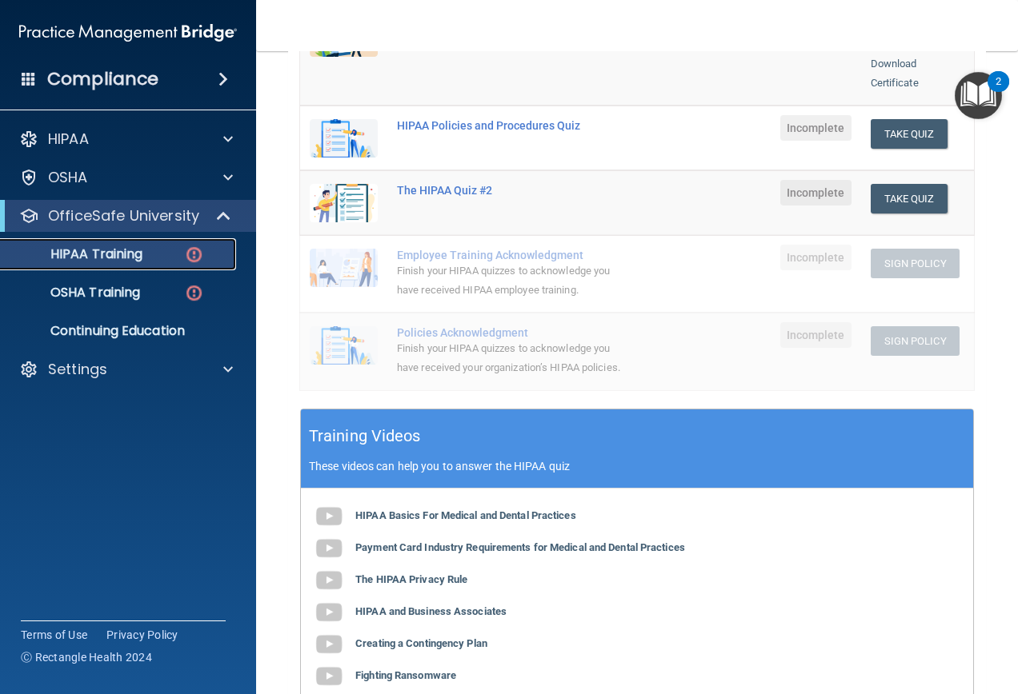
scroll to position [160, 0]
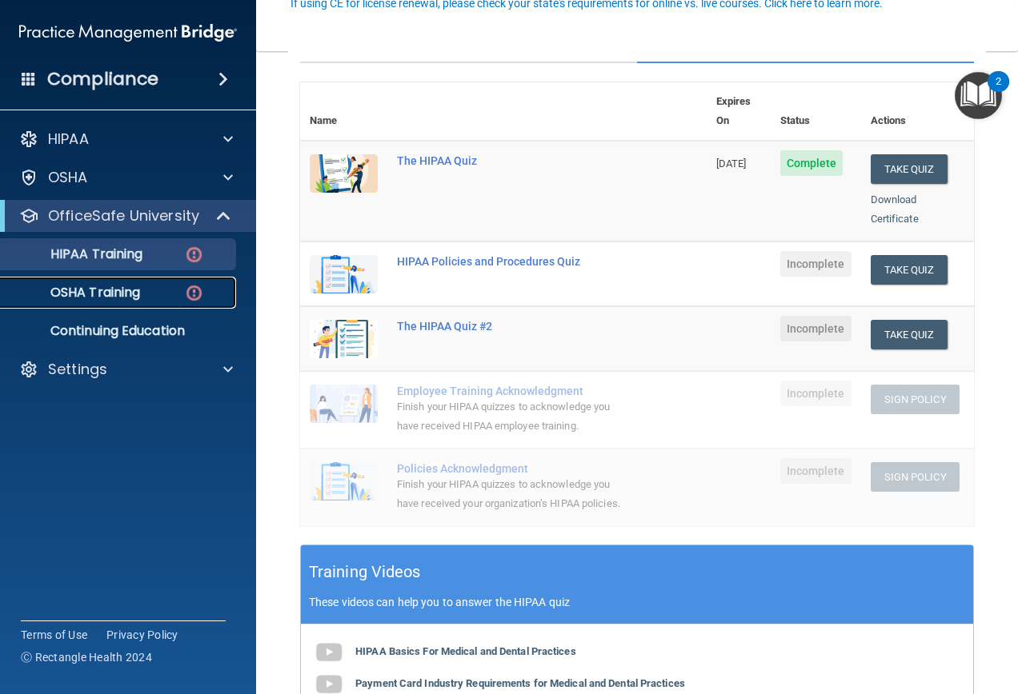
click at [84, 282] on link "OSHA Training" at bounding box center [110, 293] width 252 height 32
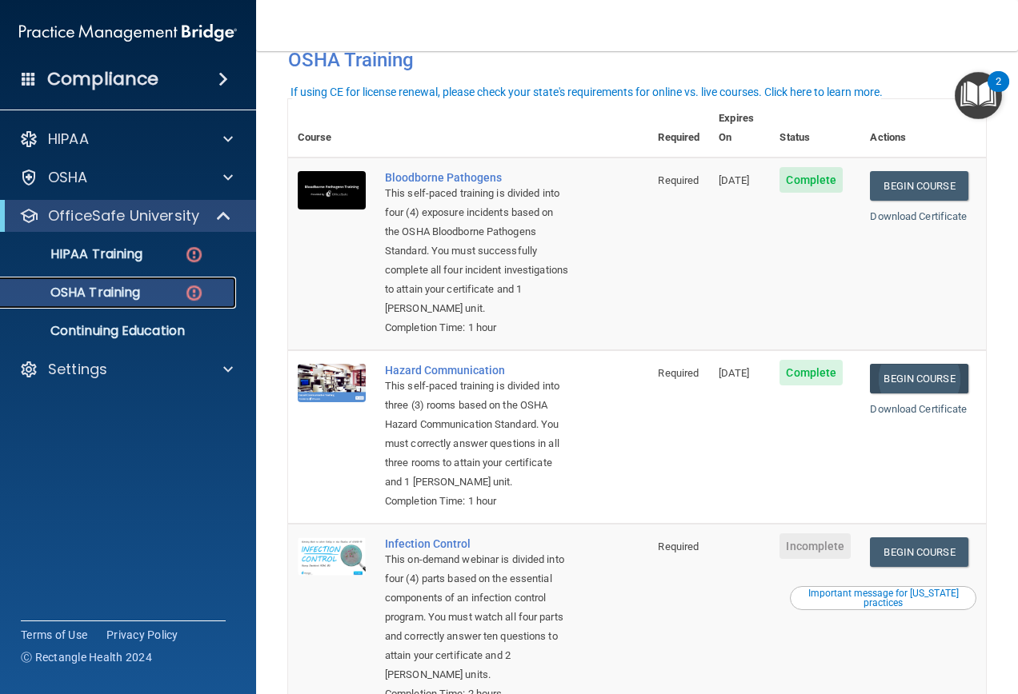
scroll to position [80, 0]
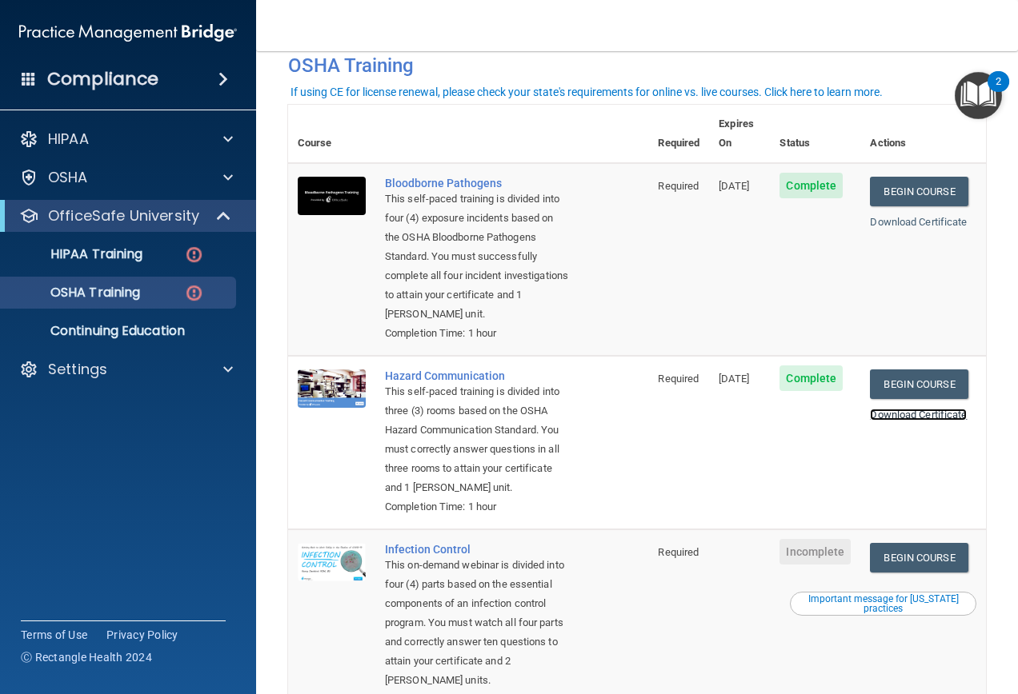
click at [902, 410] on link "Download Certificate" at bounding box center [918, 415] width 97 height 12
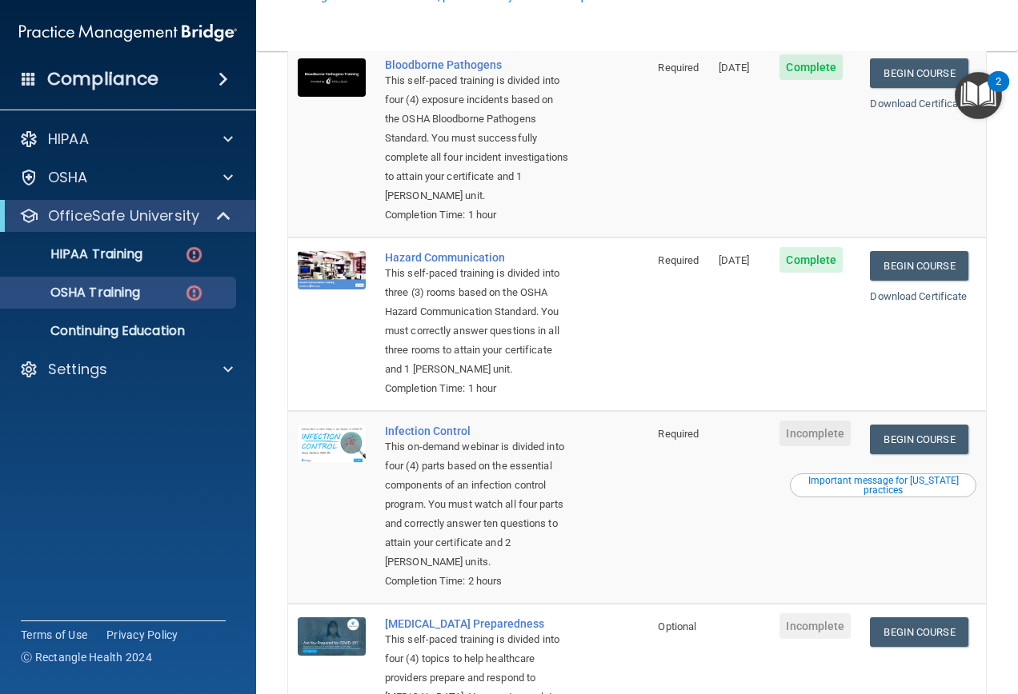
scroll to position [240, 0]
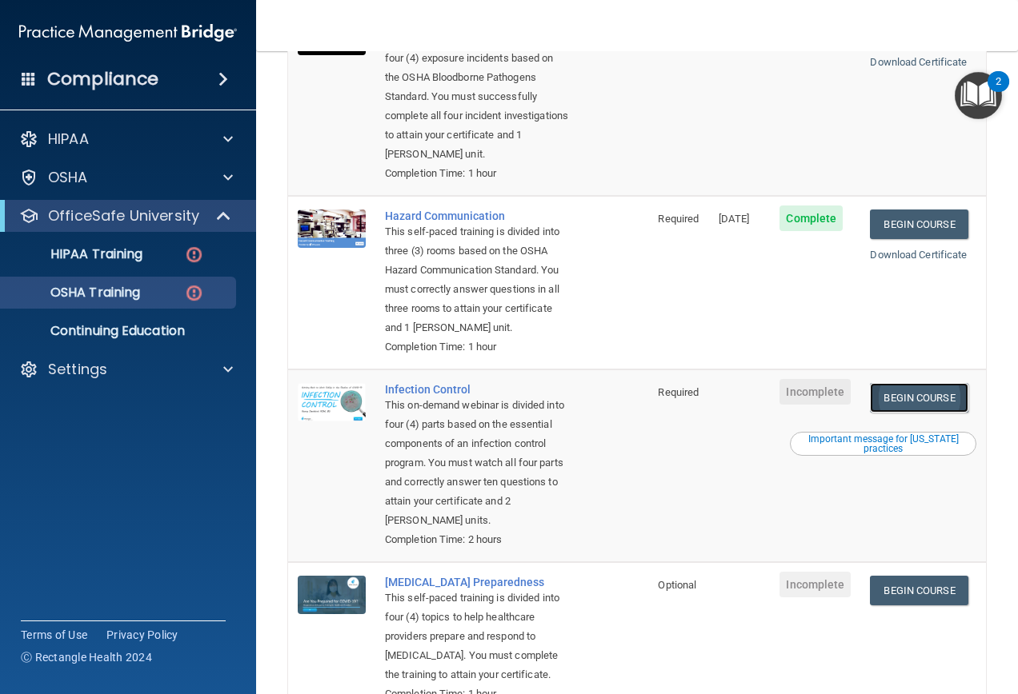
click at [881, 413] on link "Begin Course" at bounding box center [919, 398] width 98 height 30
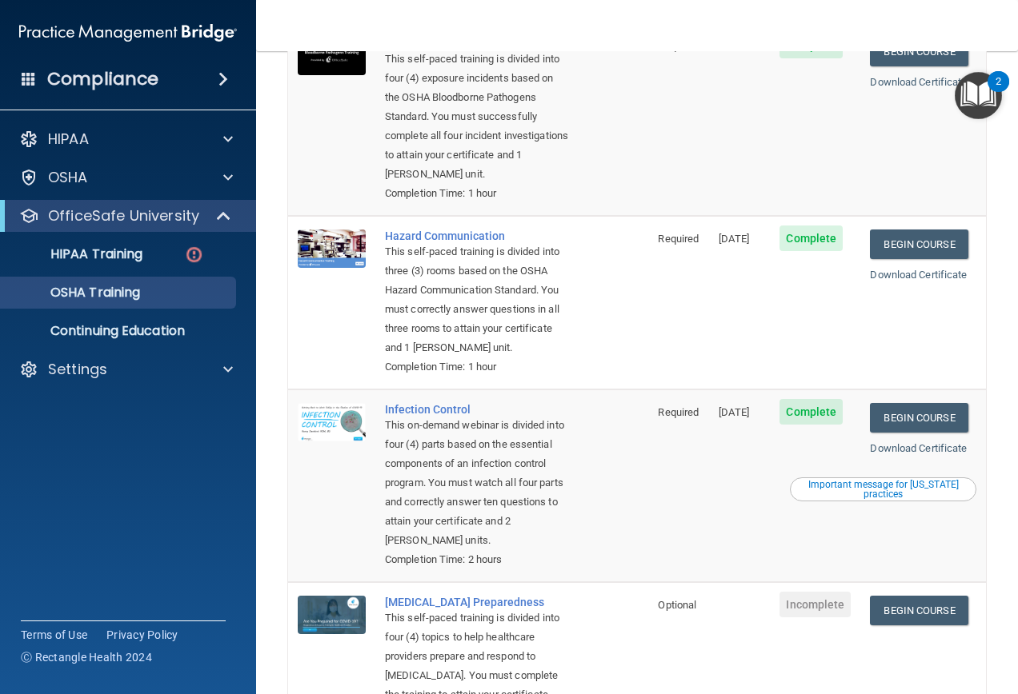
scroll to position [361, 0]
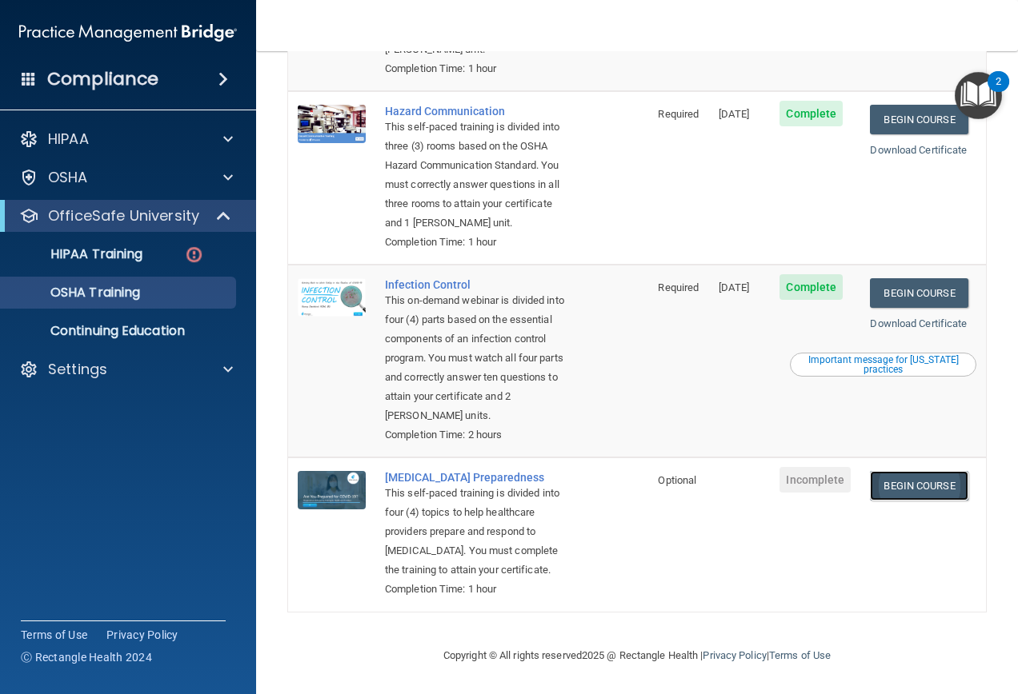
click at [875, 471] on link "Begin Course" at bounding box center [919, 486] width 98 height 30
click at [909, 318] on link "Download Certificate" at bounding box center [918, 324] width 97 height 12
click at [920, 471] on link "Begin Course" at bounding box center [919, 486] width 98 height 30
click at [185, 245] on img at bounding box center [194, 255] width 20 height 20
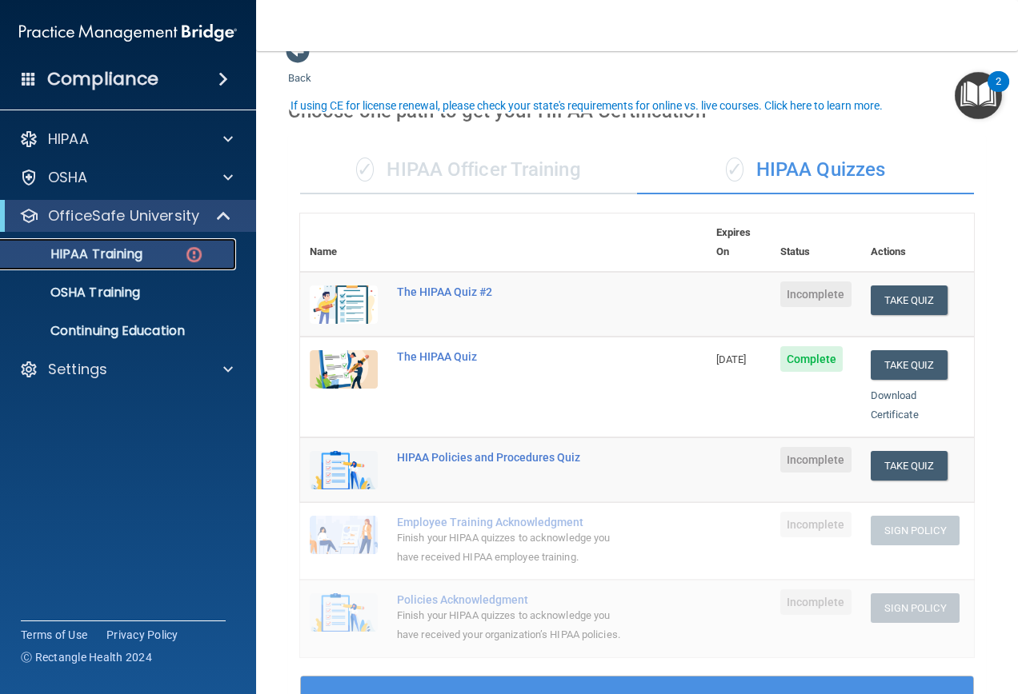
scroll to position [109, 0]
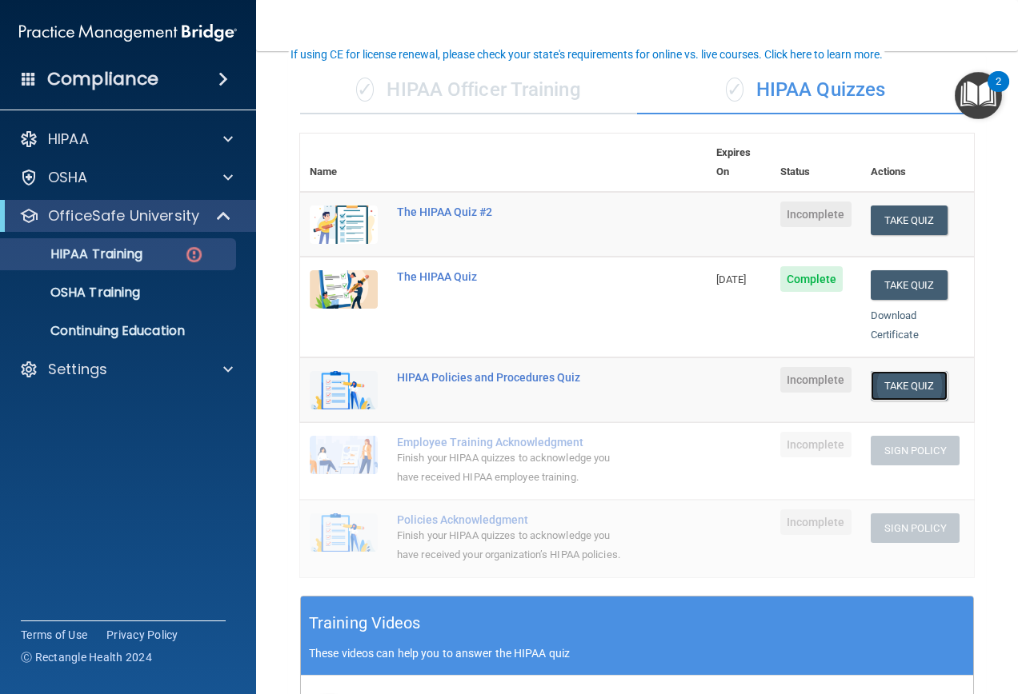
click at [889, 371] on button "Take Quiz" at bounding box center [908, 386] width 77 height 30
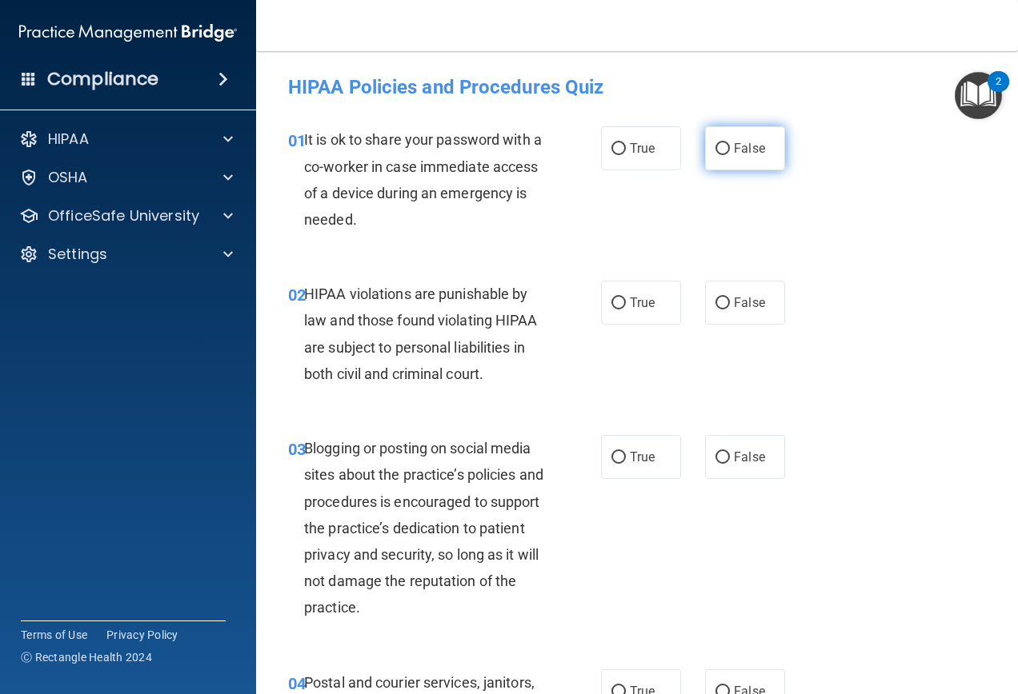
click at [715, 146] on input "False" at bounding box center [722, 149] width 14 height 12
radio input "true"
click at [620, 300] on label "True" at bounding box center [641, 303] width 80 height 44
click at [620, 300] on input "True" at bounding box center [618, 304] width 14 height 12
radio input "true"
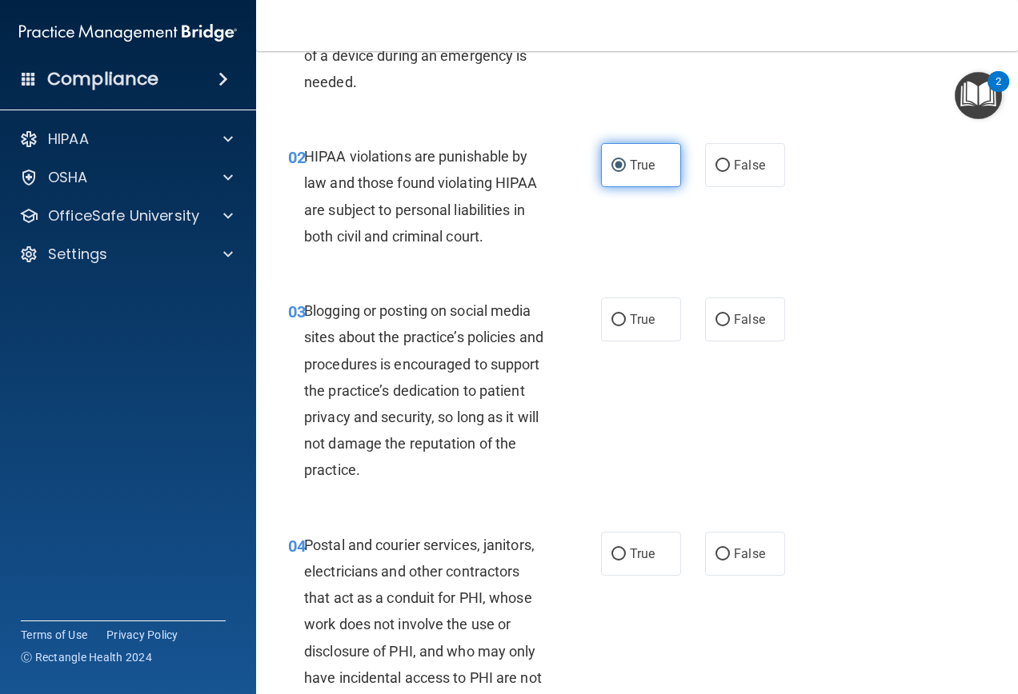
scroll to position [160, 0]
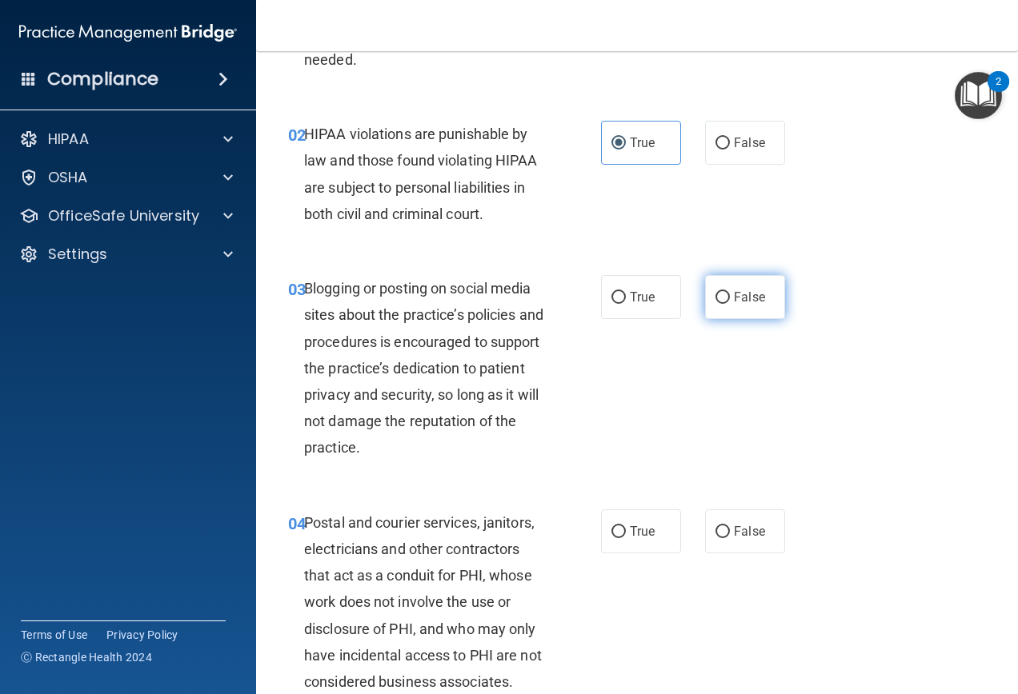
click at [736, 303] on span "False" at bounding box center [749, 297] width 31 height 15
click at [730, 303] on input "False" at bounding box center [722, 298] width 14 height 12
radio input "true"
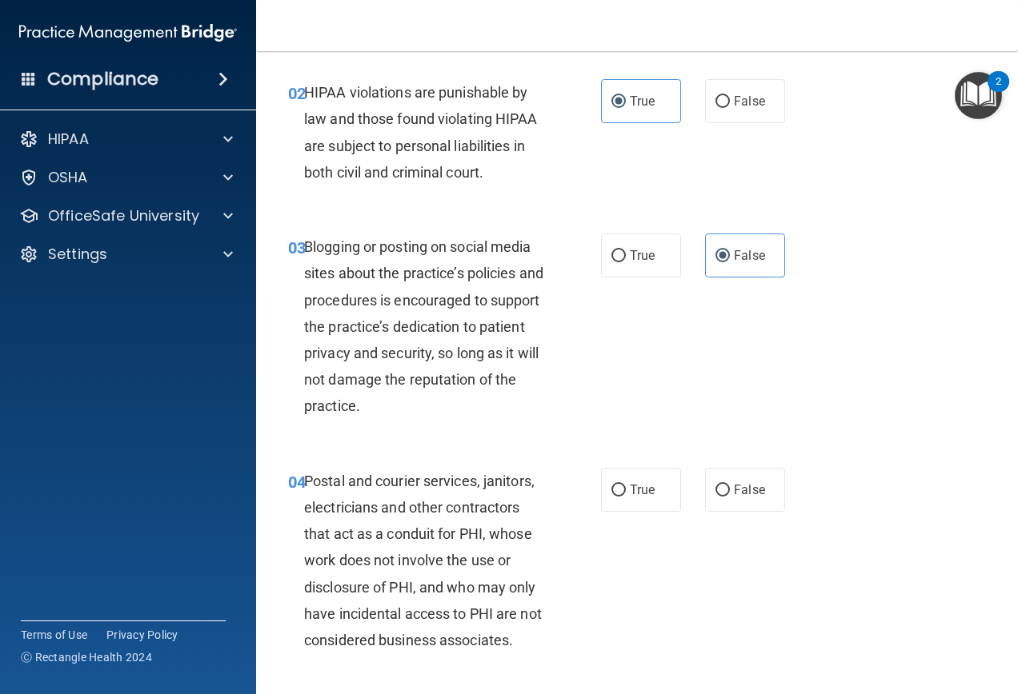
scroll to position [240, 0]
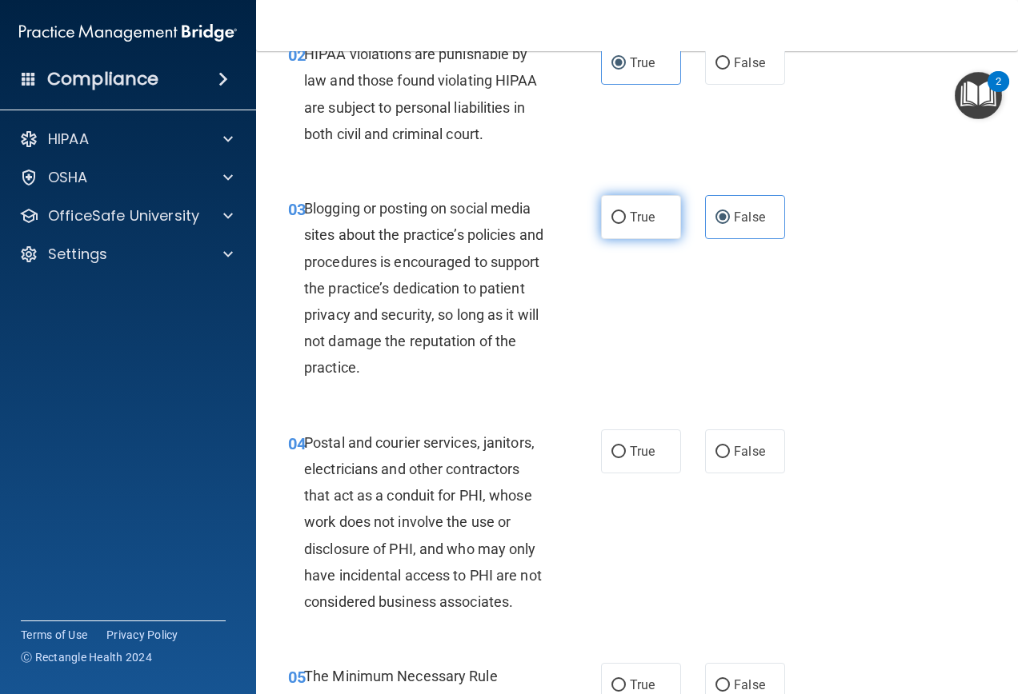
click at [644, 226] on label "True" at bounding box center [641, 217] width 80 height 44
click at [626, 224] on input "True" at bounding box center [618, 218] width 14 height 12
radio input "true"
radio input "false"
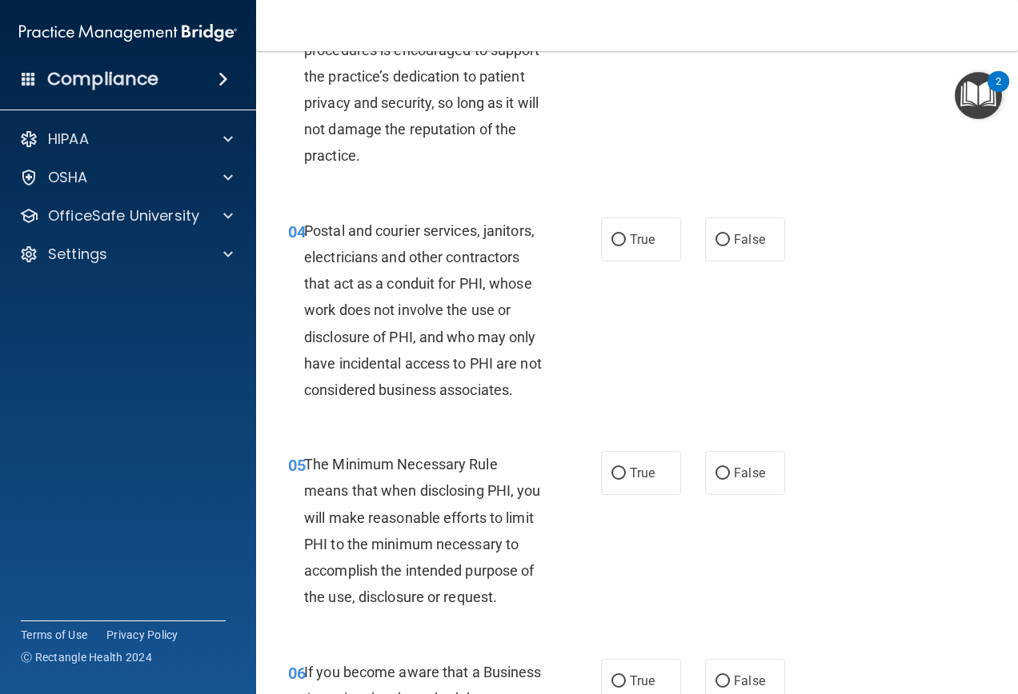
scroll to position [480, 0]
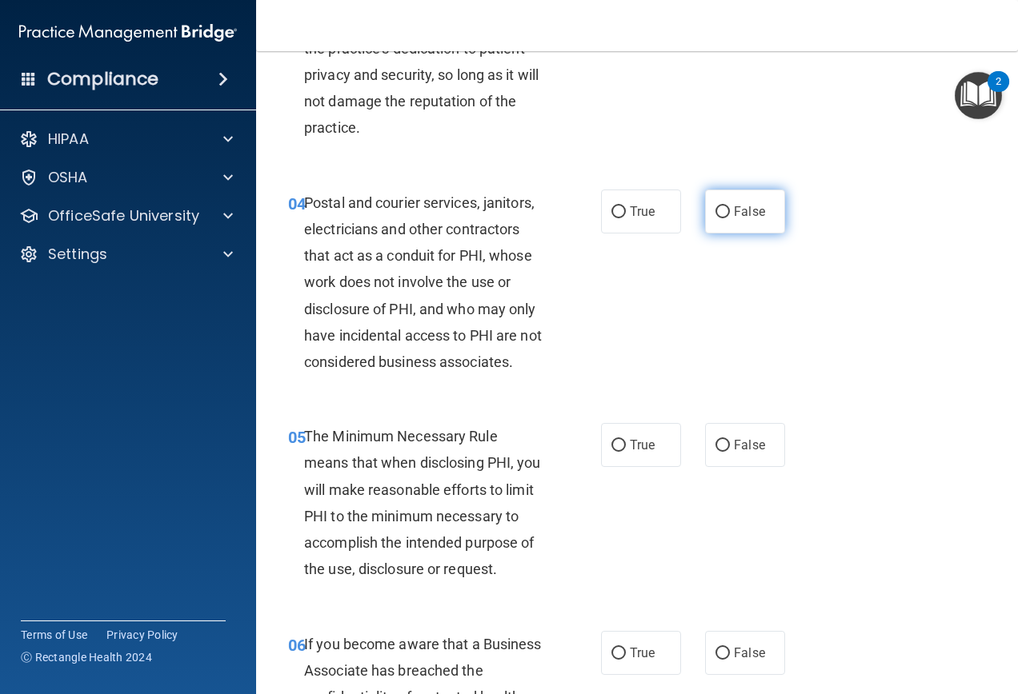
click at [758, 204] on label "False" at bounding box center [745, 212] width 80 height 44
click at [730, 206] on input "False" at bounding box center [722, 212] width 14 height 12
radio input "true"
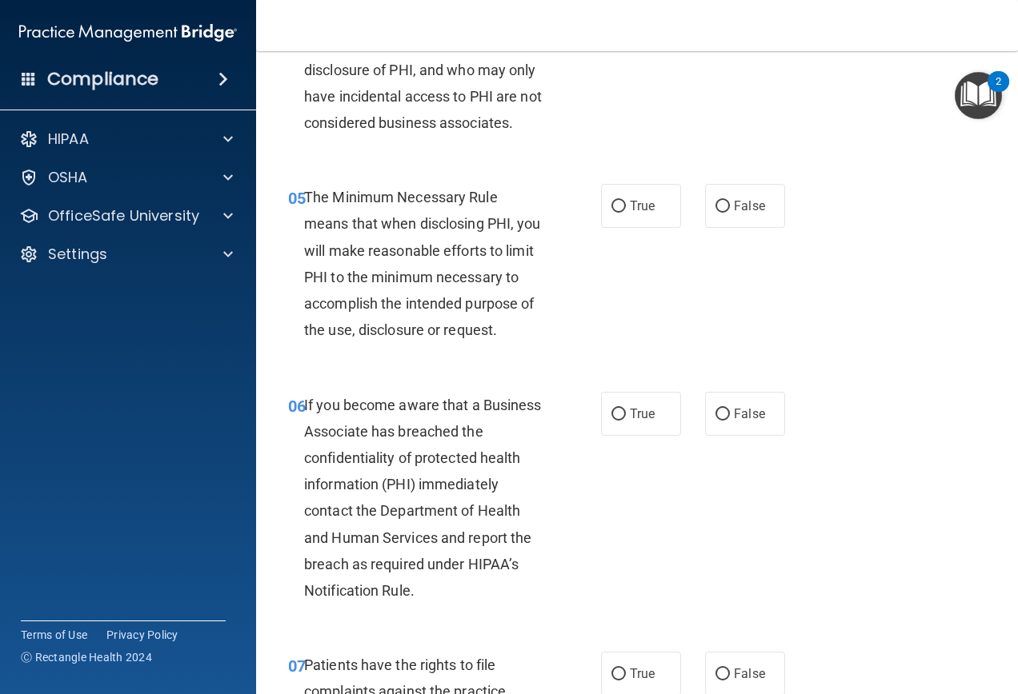
scroll to position [720, 0]
click at [642, 216] on label "True" at bounding box center [641, 205] width 80 height 44
click at [626, 212] on input "True" at bounding box center [618, 206] width 14 height 12
radio input "true"
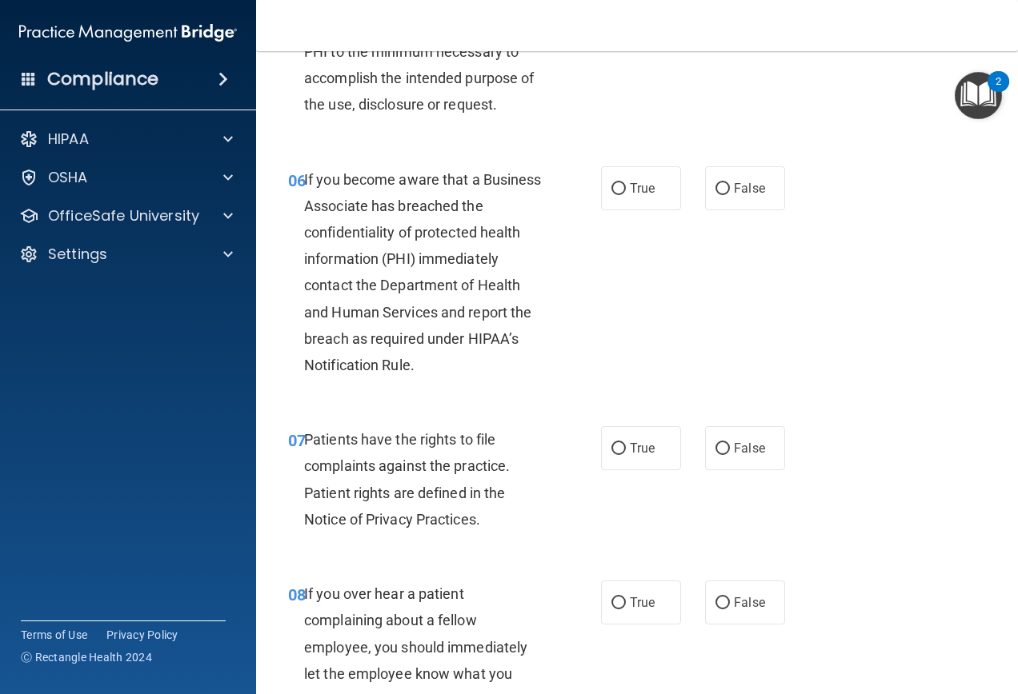
scroll to position [960, 0]
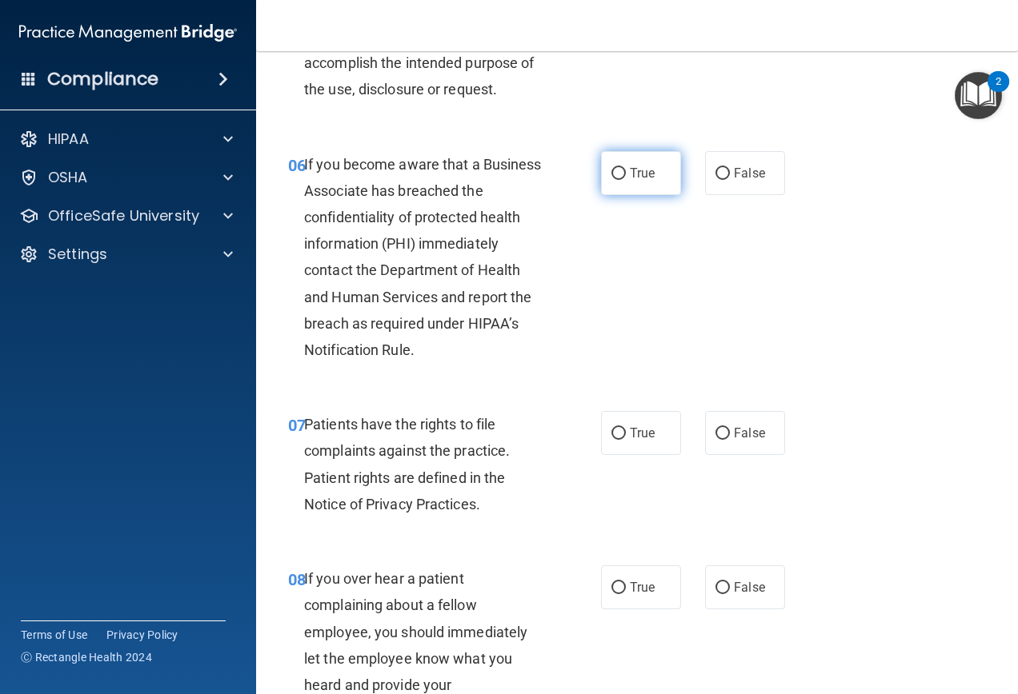
click at [611, 178] on input "True" at bounding box center [618, 174] width 14 height 12
radio input "true"
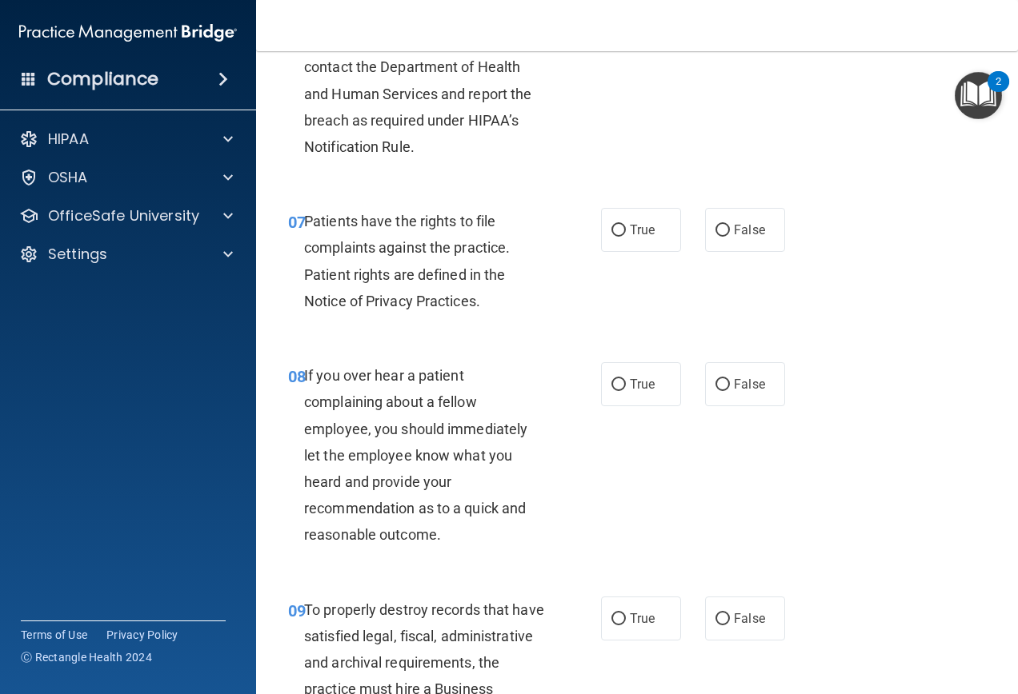
scroll to position [1200, 0]
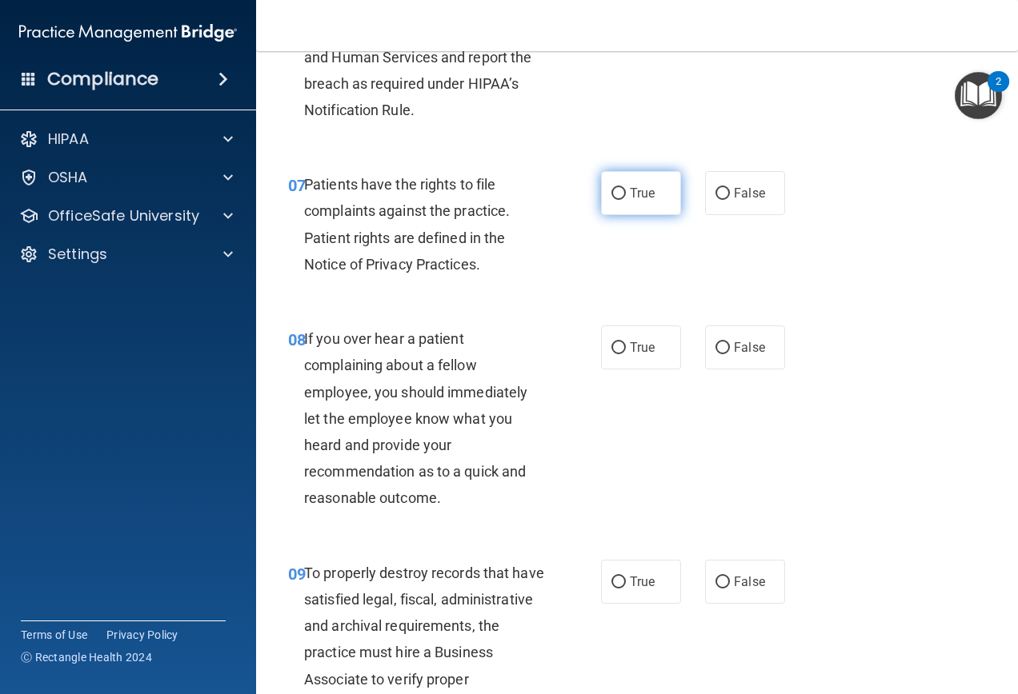
click at [604, 215] on label "True" at bounding box center [641, 193] width 80 height 44
click at [611, 200] on input "True" at bounding box center [618, 194] width 14 height 12
radio input "true"
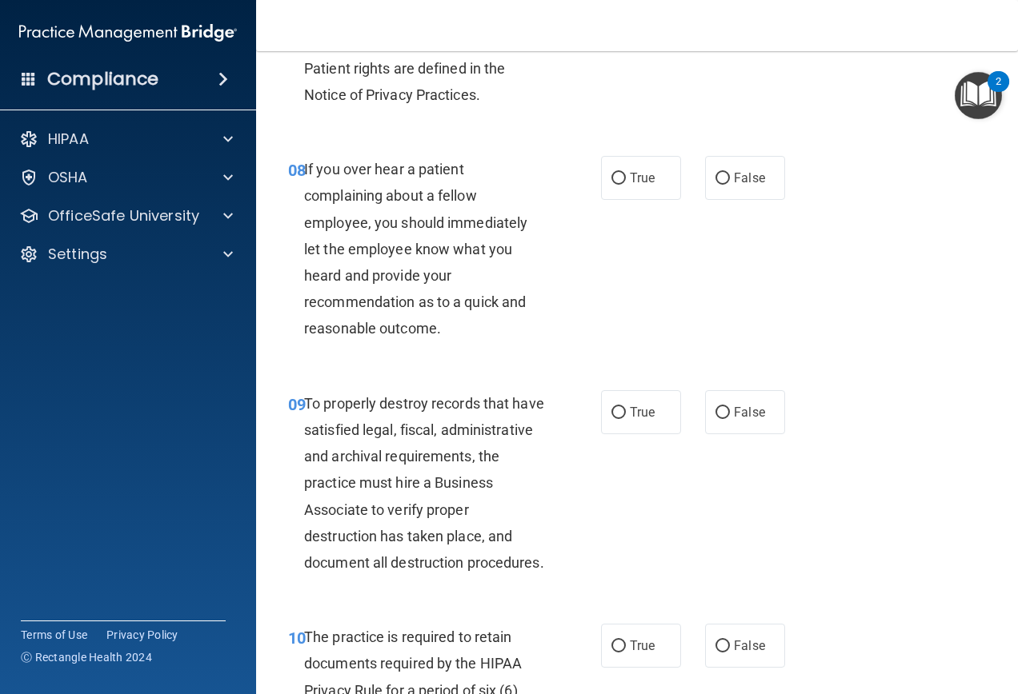
scroll to position [1440, 0]
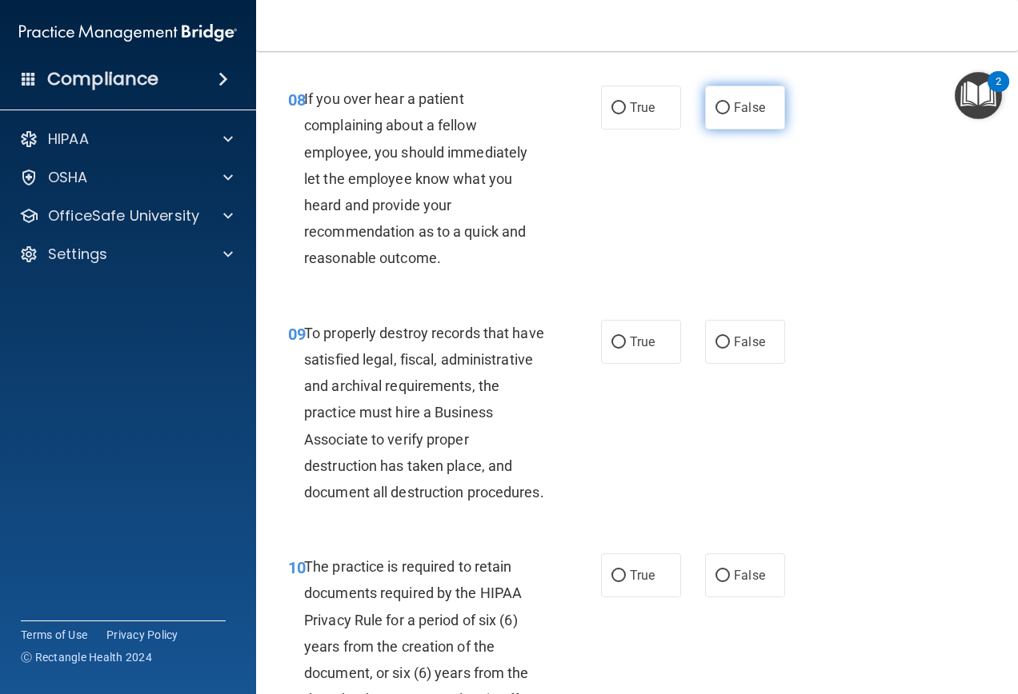
click at [758, 130] on label "False" at bounding box center [745, 108] width 80 height 44
click at [730, 114] on input "False" at bounding box center [722, 108] width 14 height 12
radio input "true"
click at [632, 115] on span "True" at bounding box center [642, 107] width 25 height 15
click at [626, 114] on input "True" at bounding box center [618, 108] width 14 height 12
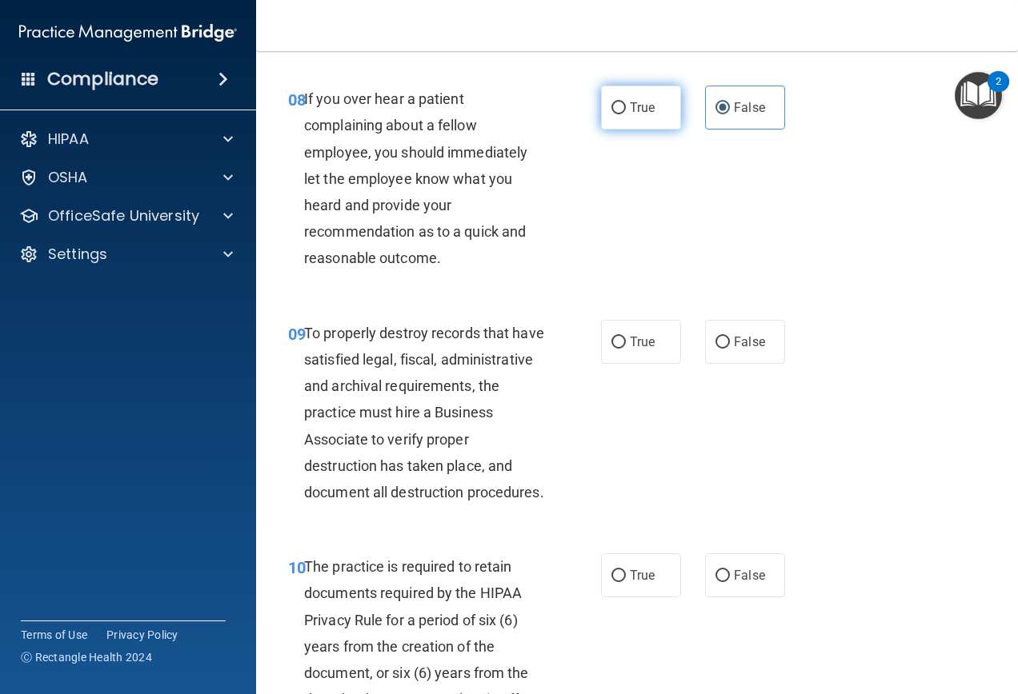
radio input "true"
radio input "false"
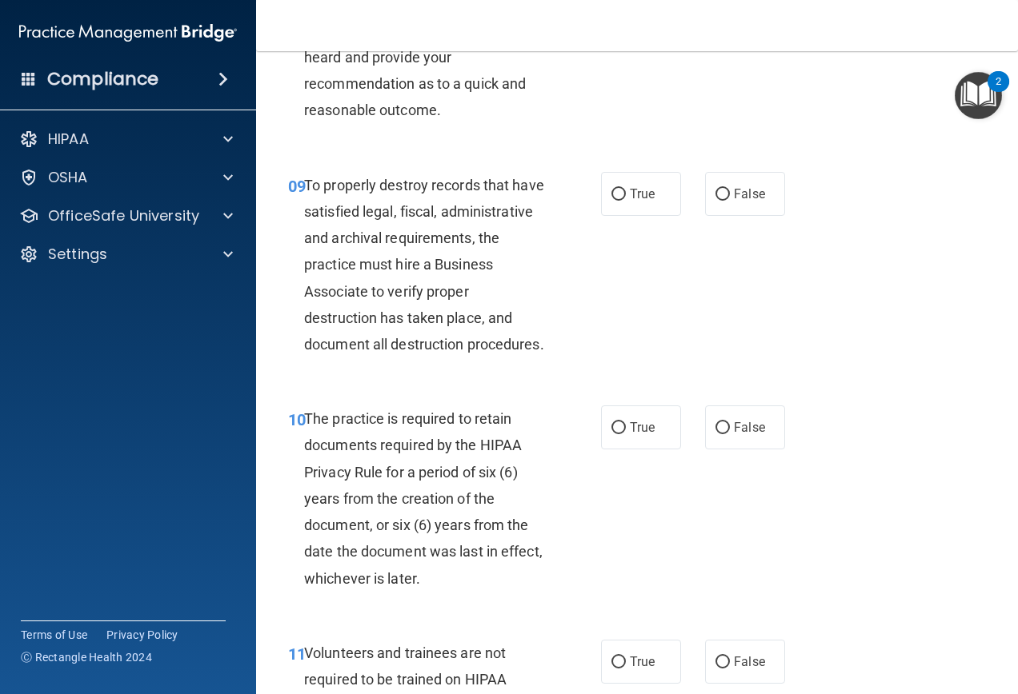
scroll to position [1600, 0]
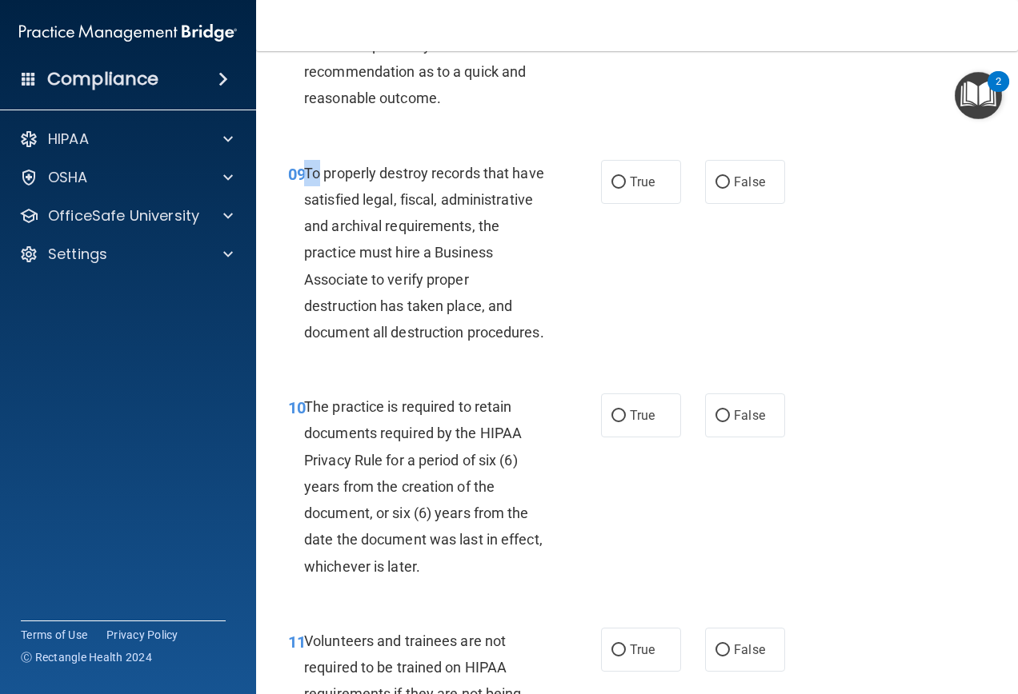
drag, startPoint x: 306, startPoint y: 199, endPoint x: 318, endPoint y: 198, distance: 12.9
click at [318, 198] on span "To properly destroy records that have satisfied legal, fiscal, administrative a…" at bounding box center [424, 253] width 240 height 176
click at [740, 190] on span "False" at bounding box center [749, 181] width 31 height 15
click at [730, 189] on input "False" at bounding box center [722, 183] width 14 height 12
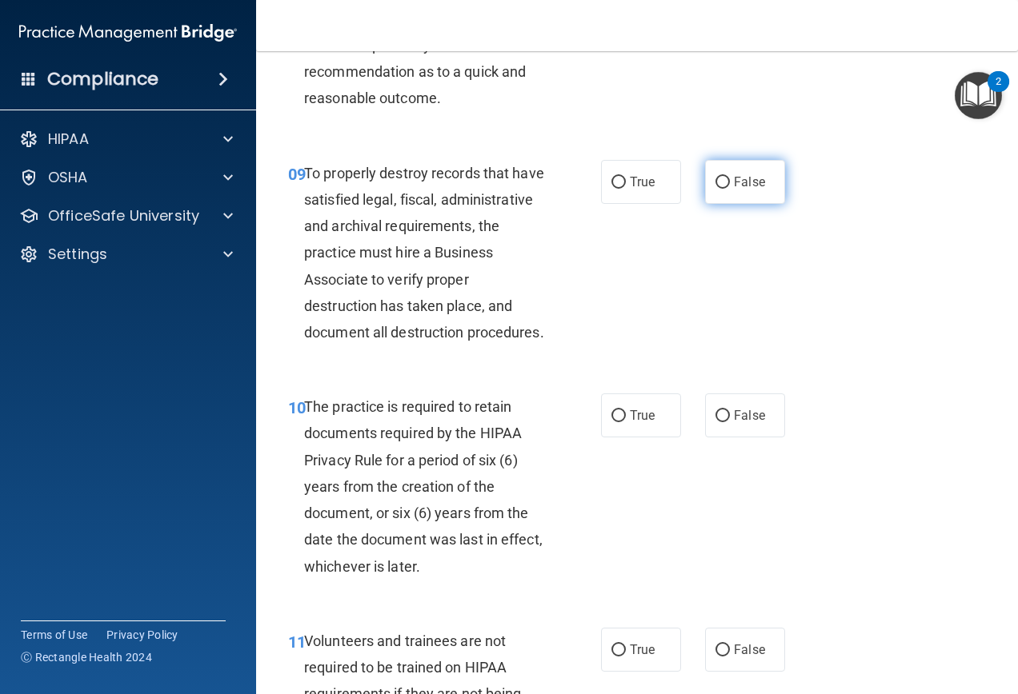
radio input "true"
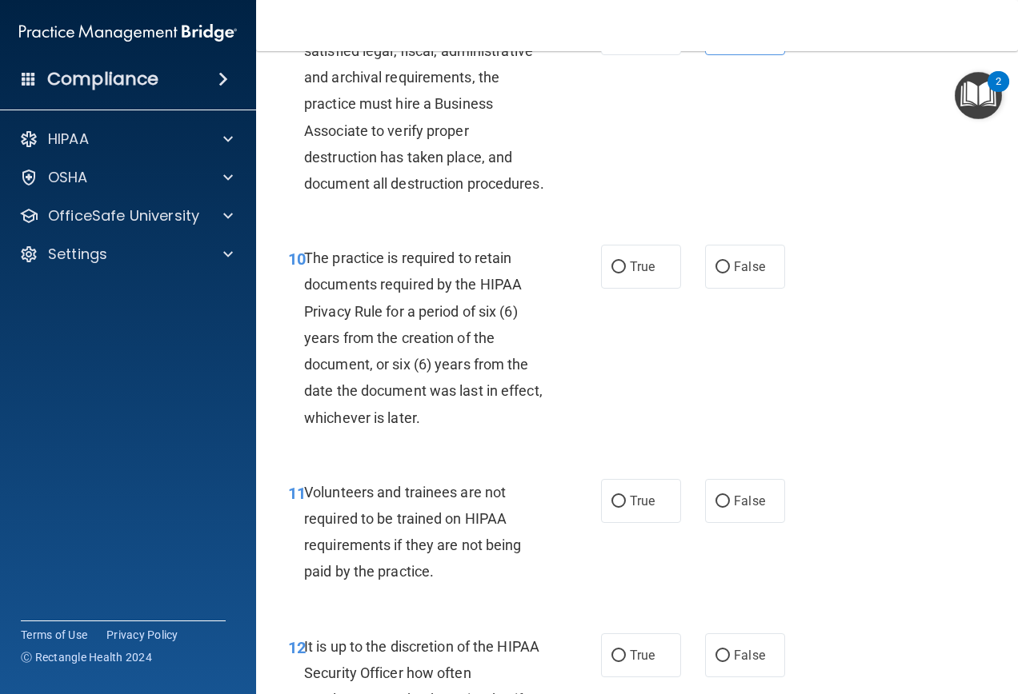
scroll to position [1760, 0]
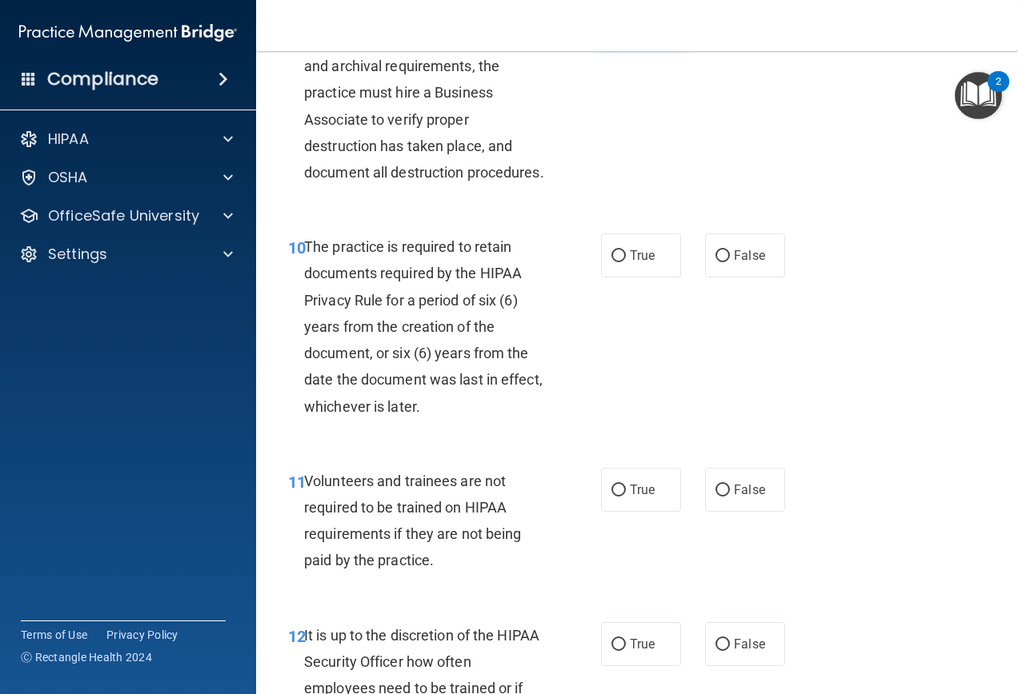
click at [630, 30] on span "True" at bounding box center [642, 21] width 25 height 15
click at [626, 29] on input "True" at bounding box center [618, 23] width 14 height 12
radio input "true"
radio input "false"
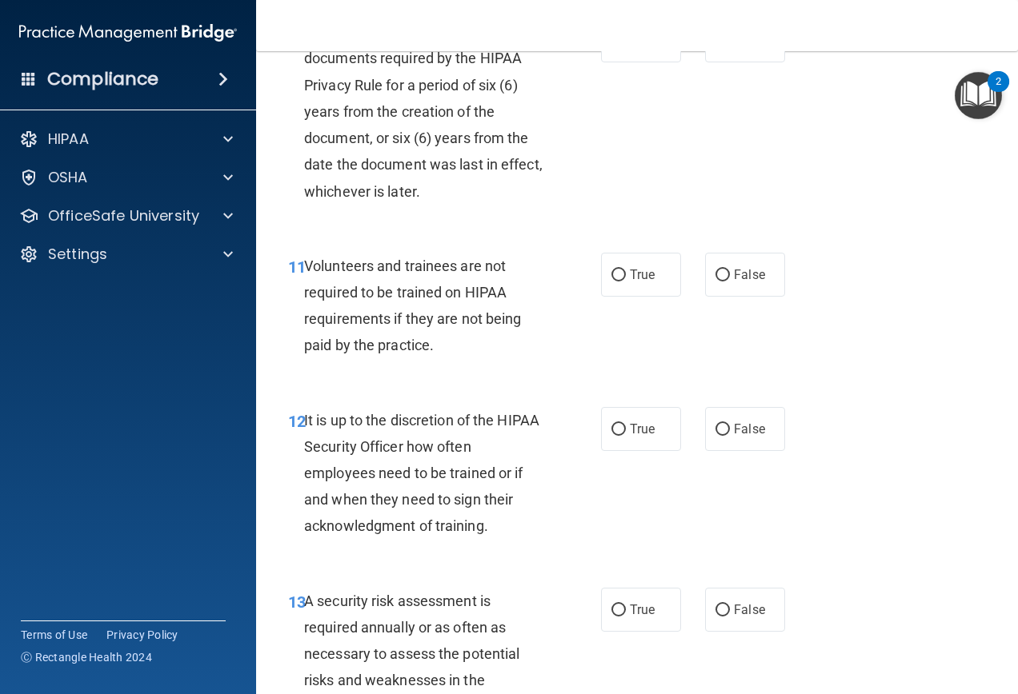
scroll to position [1992, 0]
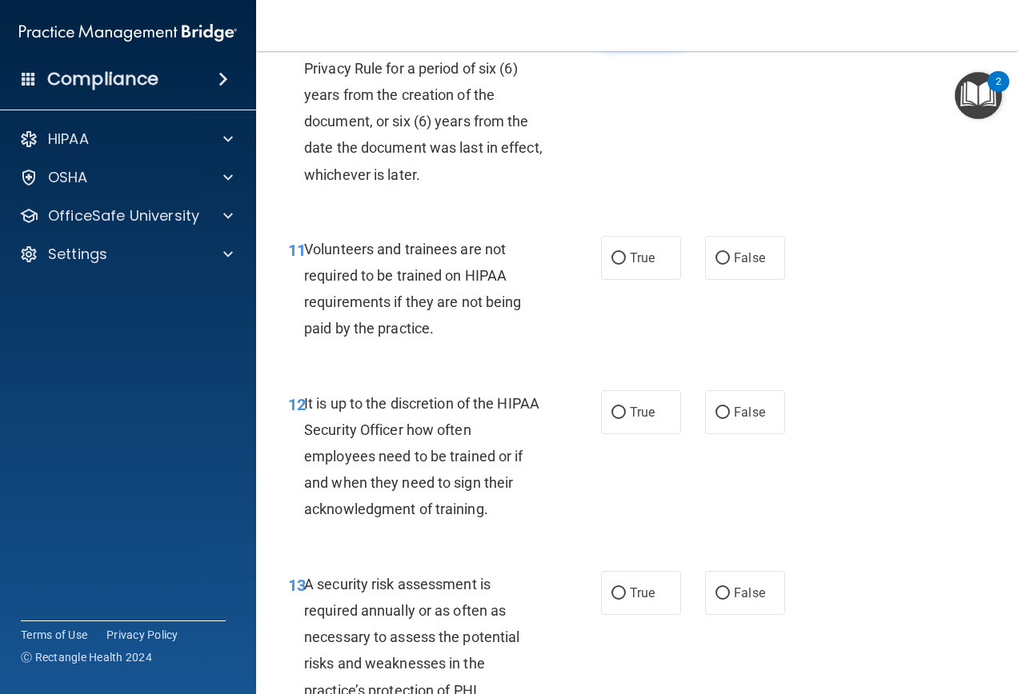
click at [643, 46] on label "True" at bounding box center [641, 24] width 80 height 44
click at [626, 30] on input "True" at bounding box center [618, 24] width 14 height 12
radio input "true"
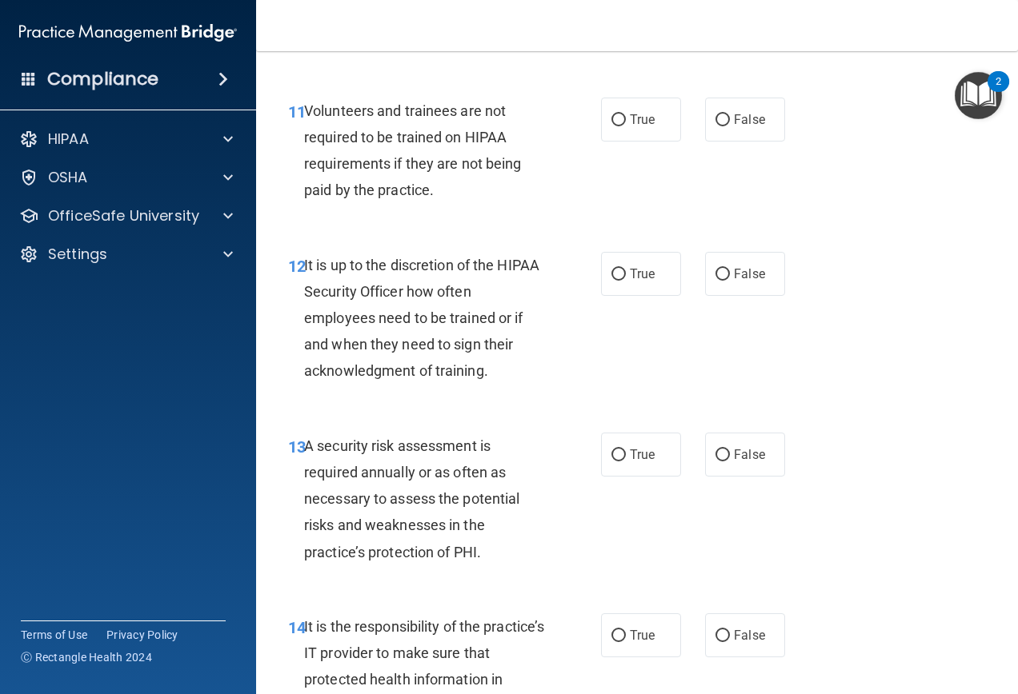
scroll to position [2152, 0]
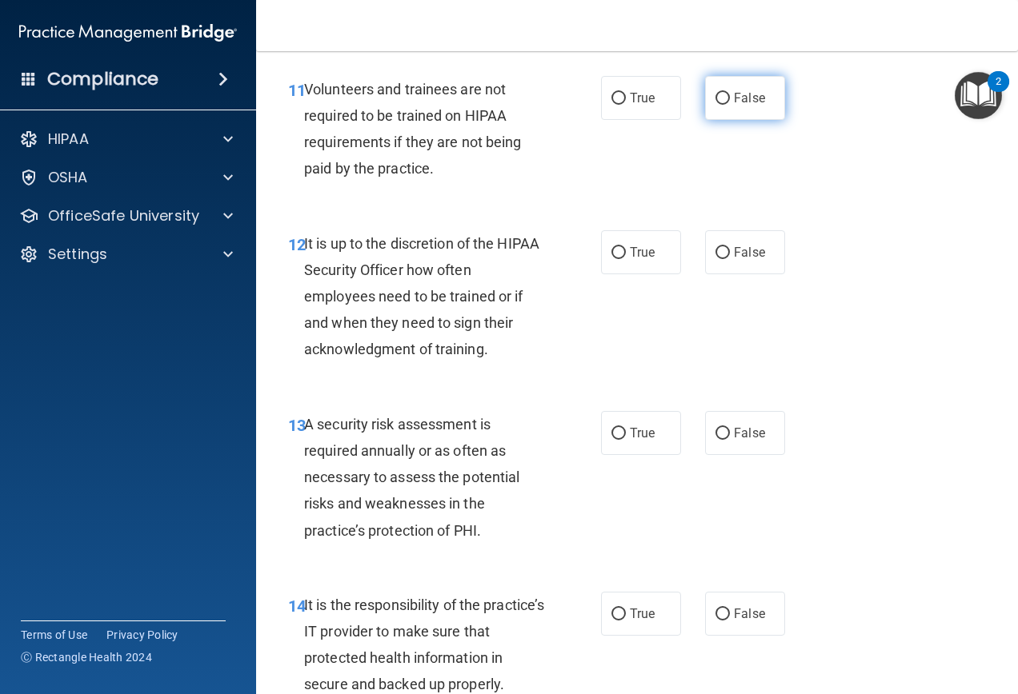
click at [750, 120] on label "False" at bounding box center [745, 98] width 80 height 44
click at [730, 105] on input "False" at bounding box center [722, 99] width 14 height 12
radio input "true"
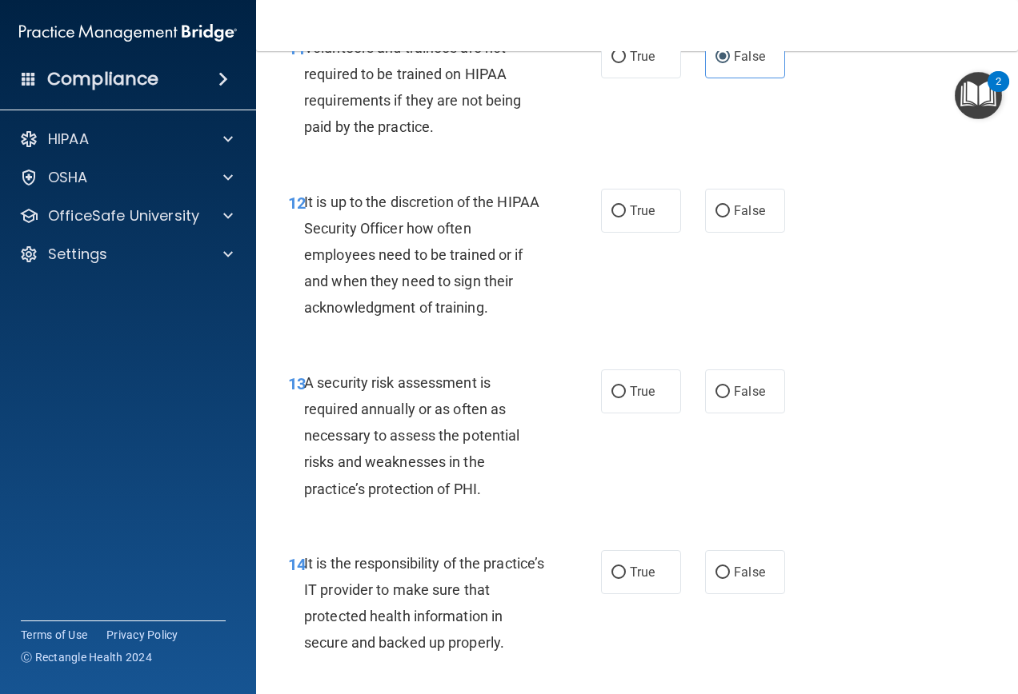
scroll to position [2232, 0]
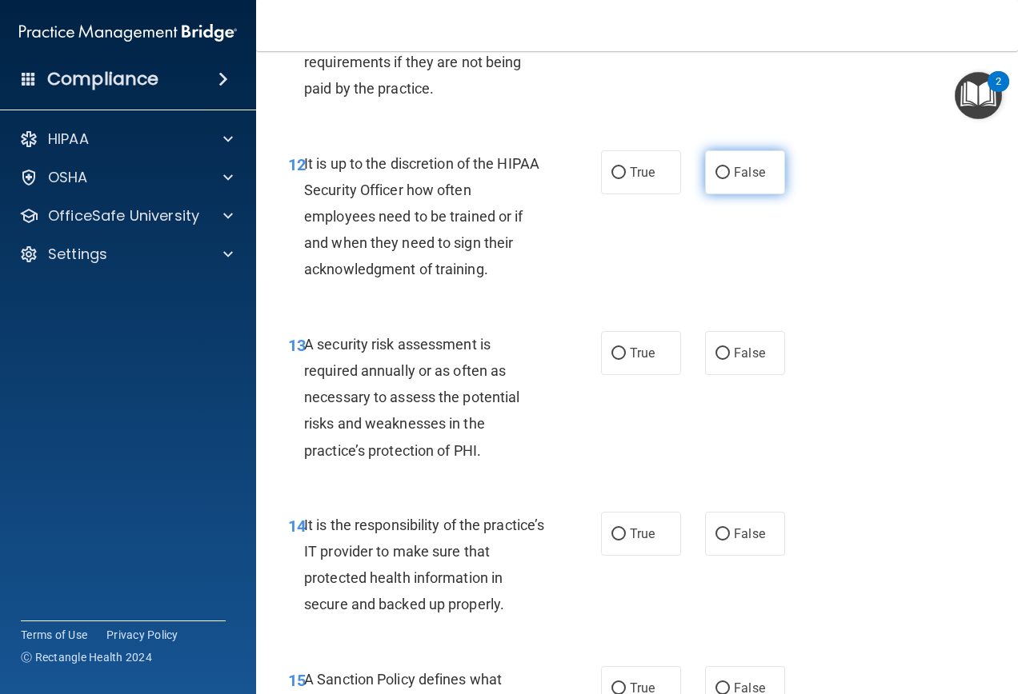
click at [739, 194] on label "False" at bounding box center [745, 172] width 80 height 44
click at [730, 179] on input "False" at bounding box center [722, 173] width 14 height 12
radio input "true"
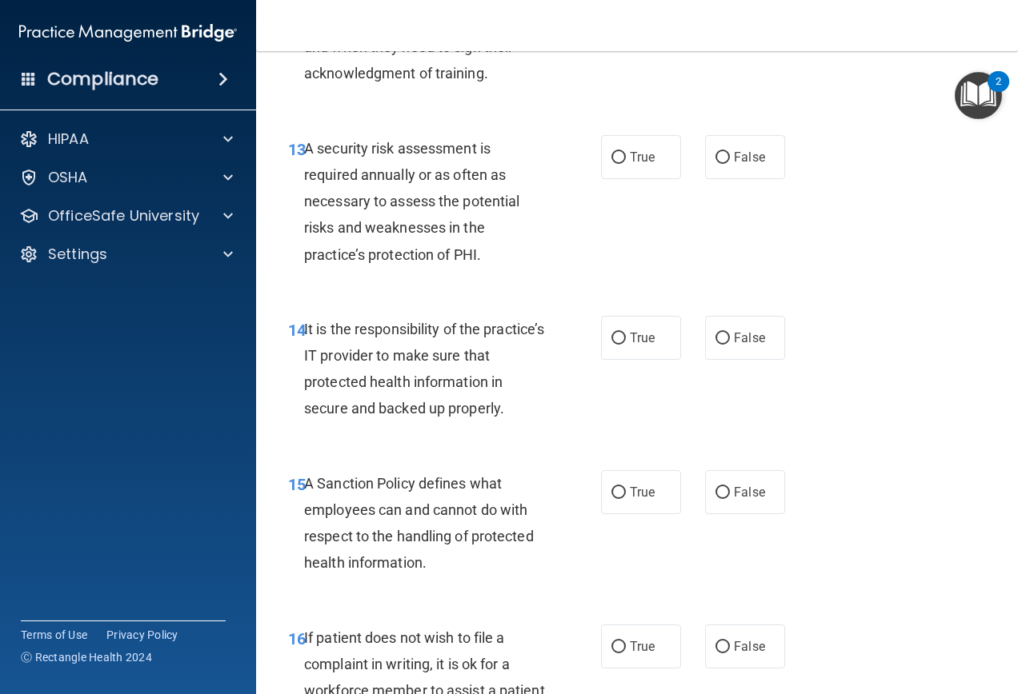
scroll to position [2472, 0]
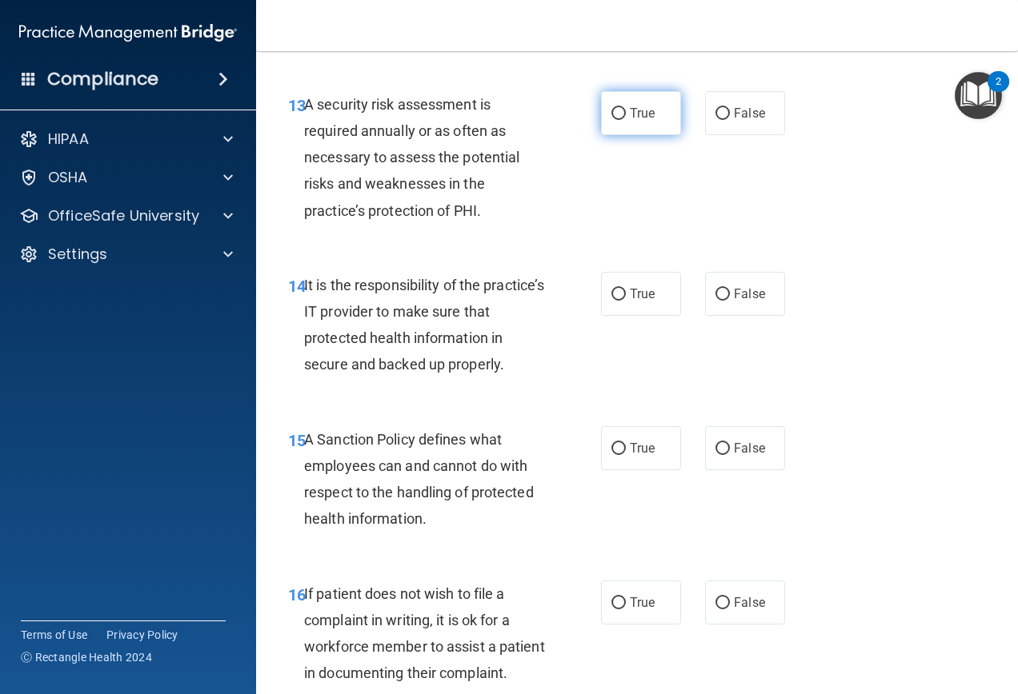
click at [639, 135] on label "True" at bounding box center [641, 113] width 80 height 44
click at [626, 120] on input "True" at bounding box center [618, 114] width 14 height 12
radio input "true"
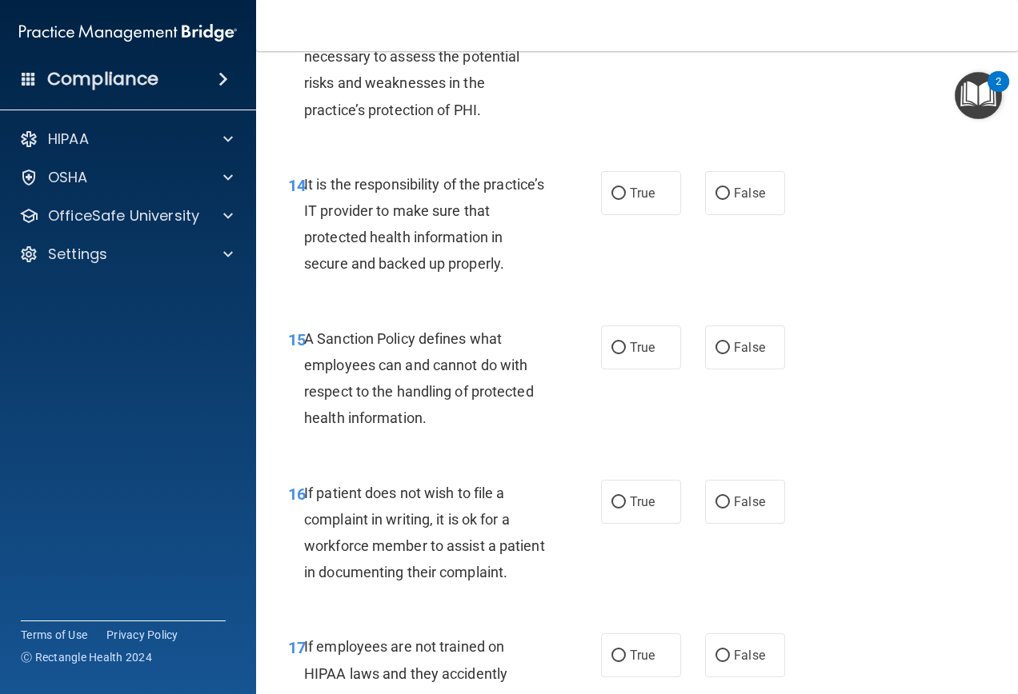
scroll to position [2632, 0]
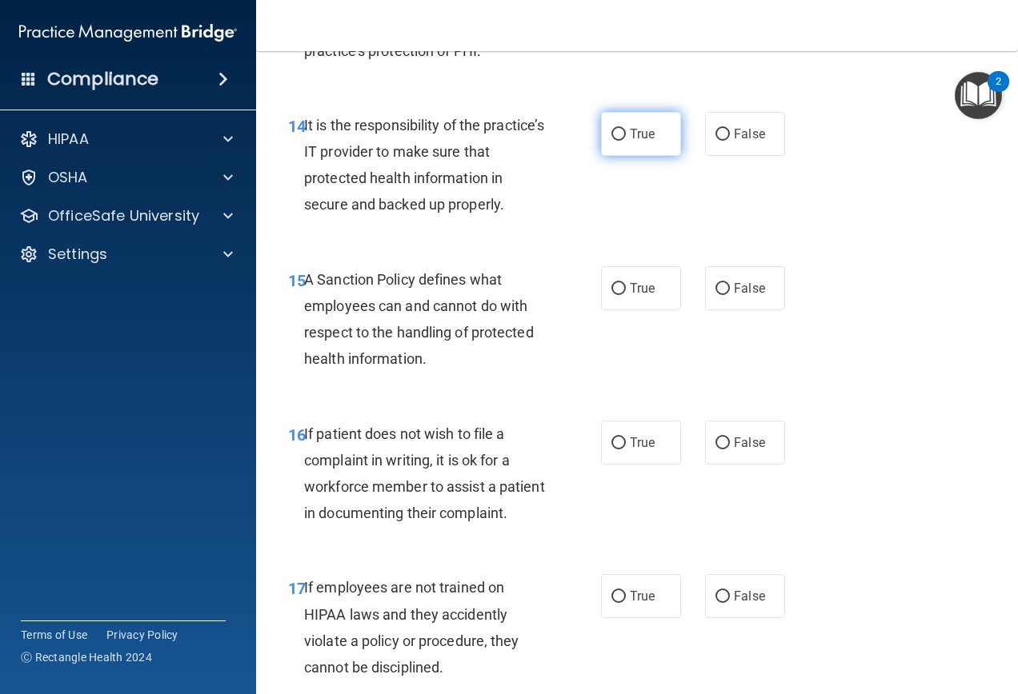
click at [606, 156] on label "True" at bounding box center [641, 134] width 80 height 44
click at [611, 141] on input "True" at bounding box center [618, 135] width 14 height 12
radio input "true"
click at [633, 310] on label "True" at bounding box center [641, 288] width 80 height 44
click at [626, 295] on input "True" at bounding box center [618, 289] width 14 height 12
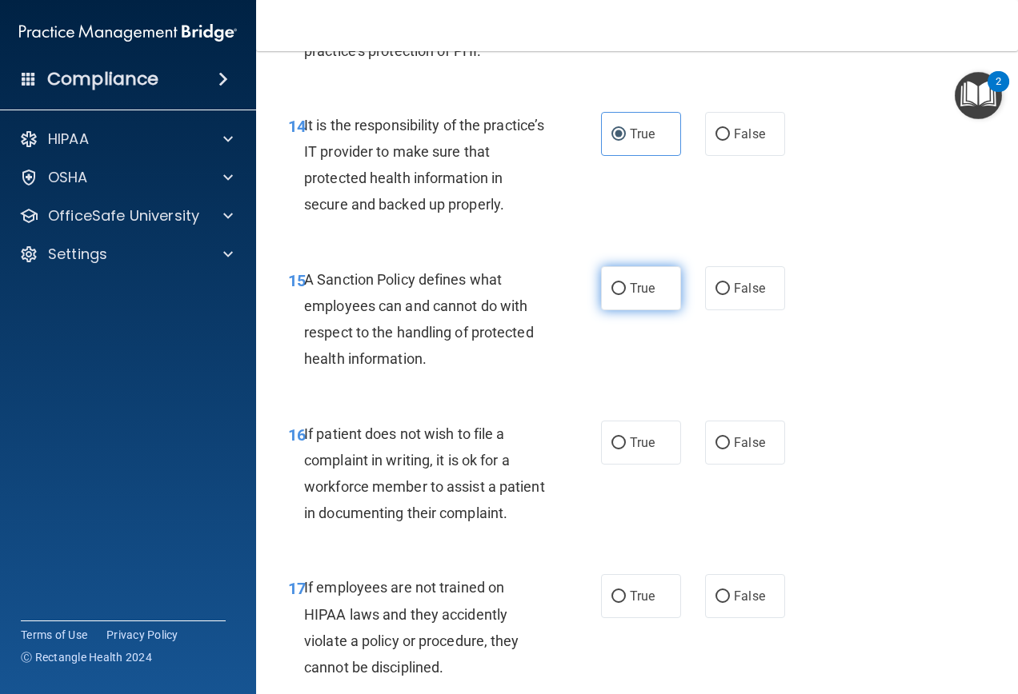
radio input "true"
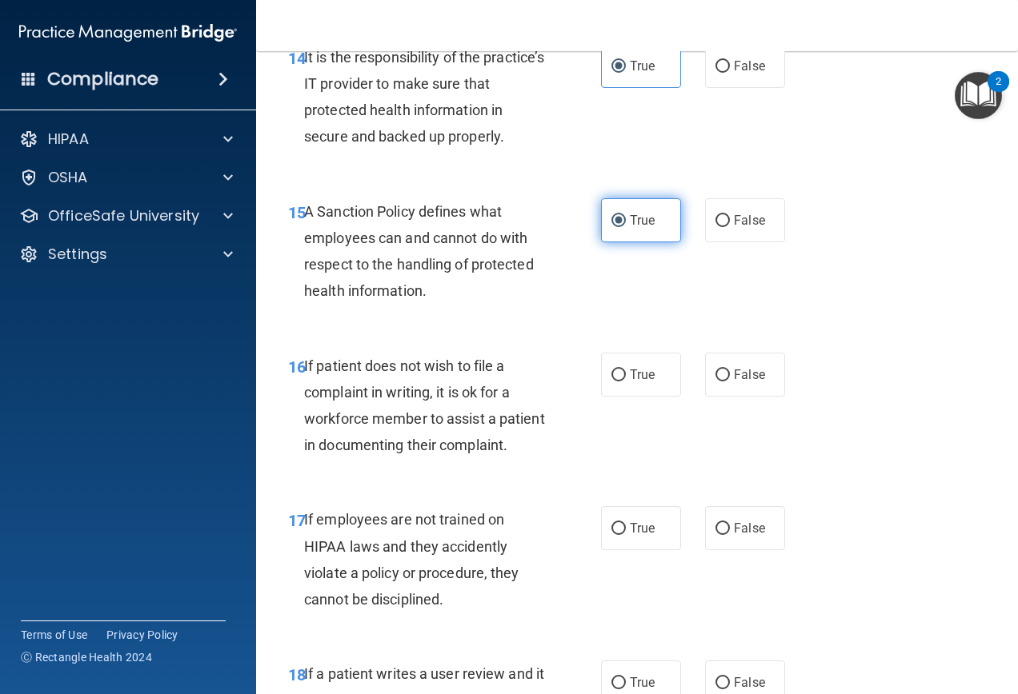
scroll to position [2792, 0]
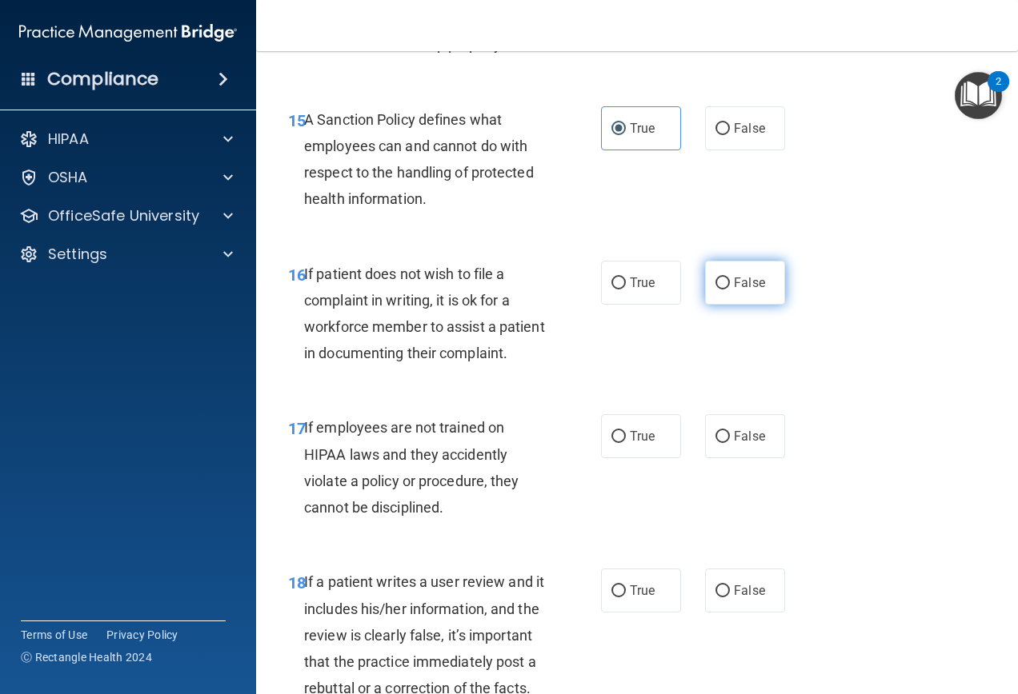
click at [754, 305] on label "False" at bounding box center [745, 283] width 80 height 44
click at [730, 290] on input "False" at bounding box center [722, 284] width 14 height 12
radio input "true"
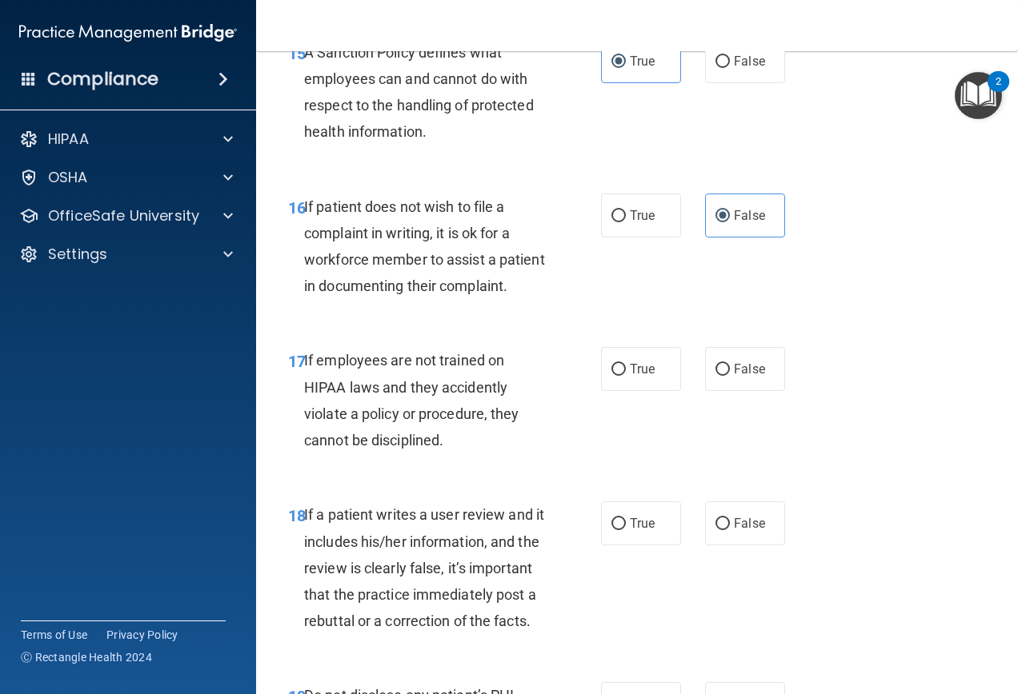
scroll to position [2952, 0]
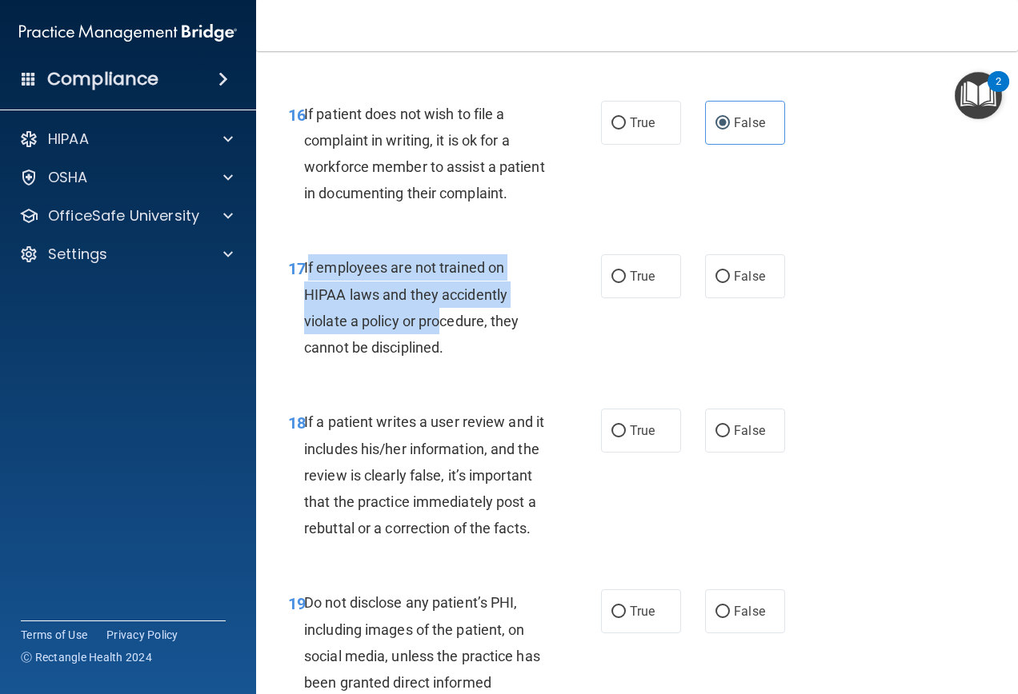
drag, startPoint x: 306, startPoint y: 341, endPoint x: 442, endPoint y: 390, distance: 144.8
click at [442, 361] on div "If employees are not trained on HIPAA laws and they accidently violate a policy…" at bounding box center [430, 307] width 253 height 106
drag, startPoint x: 442, startPoint y: 390, endPoint x: 415, endPoint y: 376, distance: 30.1
click at [415, 356] on span "If employees are not trained on HIPAA laws and they accidently violate a policy…" at bounding box center [411, 307] width 215 height 97
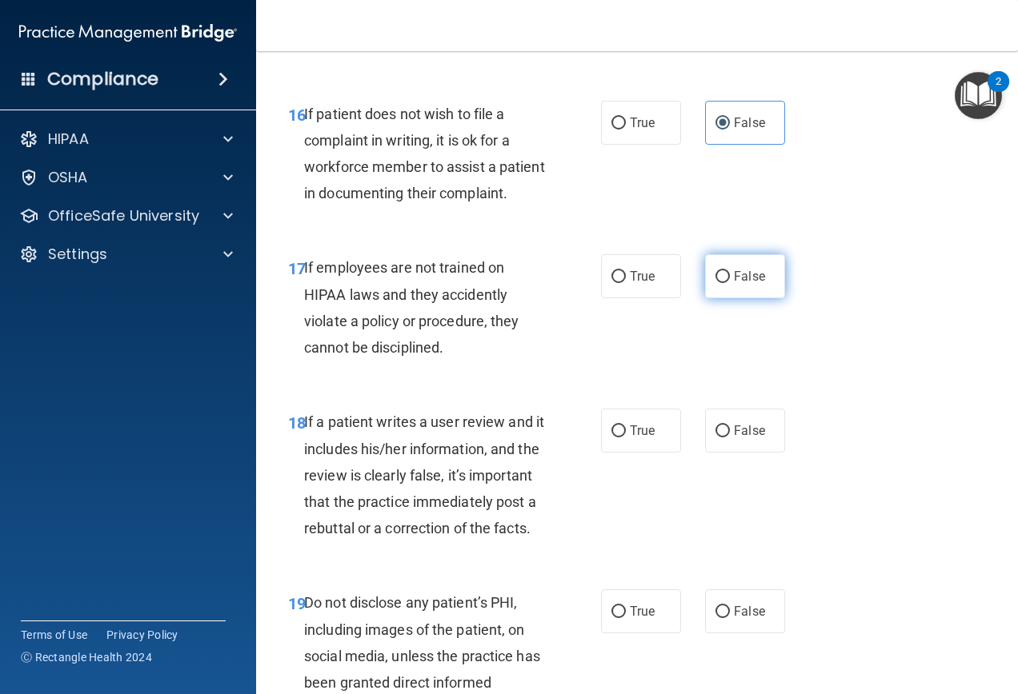
click at [715, 298] on label "False" at bounding box center [745, 276] width 80 height 44
click at [715, 283] on input "False" at bounding box center [722, 277] width 14 height 12
radio input "true"
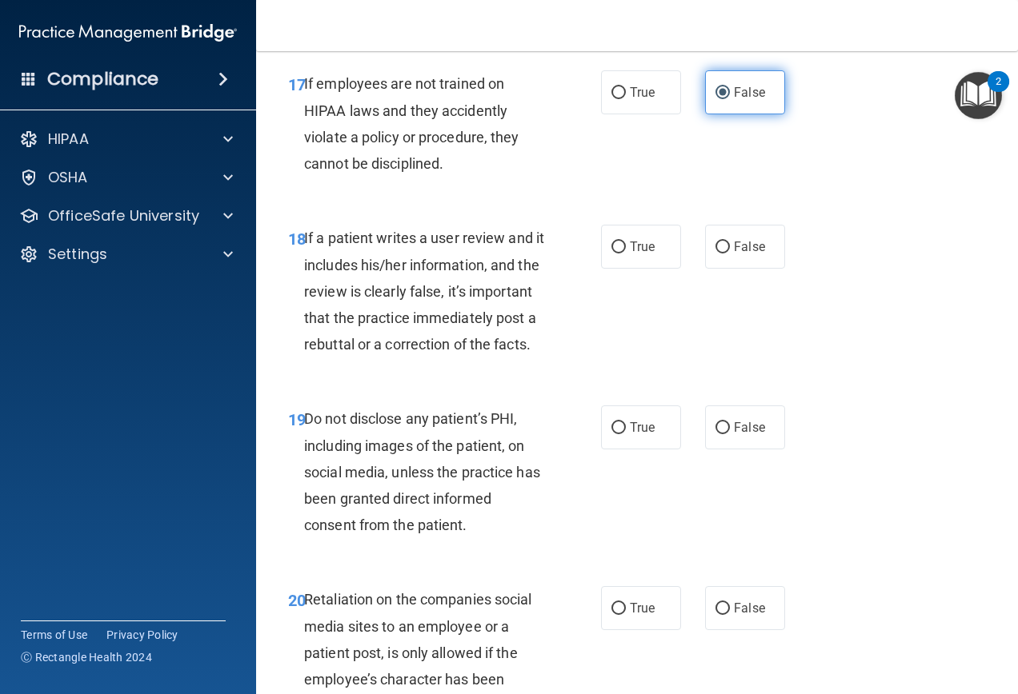
scroll to position [3192, 0]
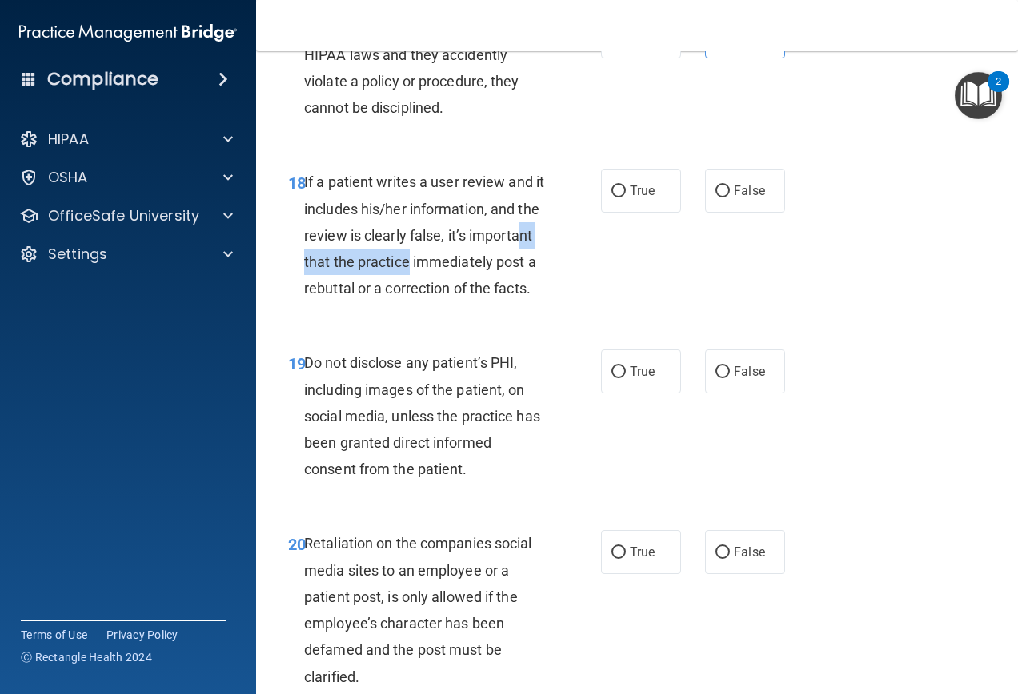
drag, startPoint x: 355, startPoint y: 347, endPoint x: 517, endPoint y: 340, distance: 161.8
click at [517, 302] on div "If a patient writes a user review and it includes his/her information, and the …" at bounding box center [430, 235] width 253 height 133
click at [318, 297] on span "If a patient writes a user review and it includes his/her information, and the …" at bounding box center [424, 235] width 240 height 123
click at [732, 213] on label "False" at bounding box center [745, 191] width 80 height 44
click at [730, 198] on input "False" at bounding box center [722, 192] width 14 height 12
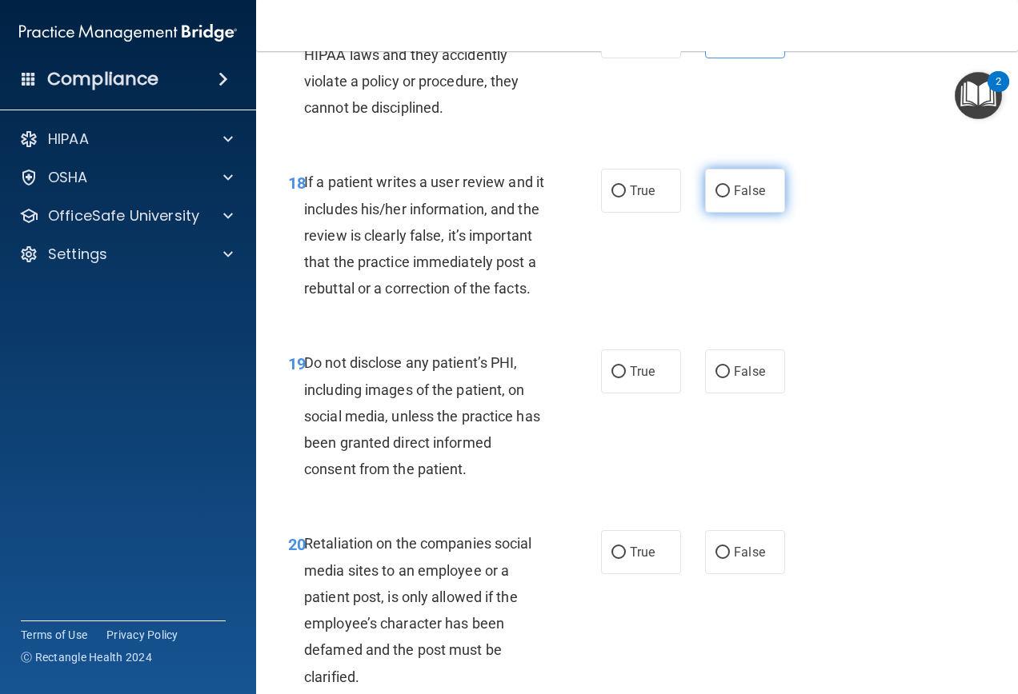
radio input "true"
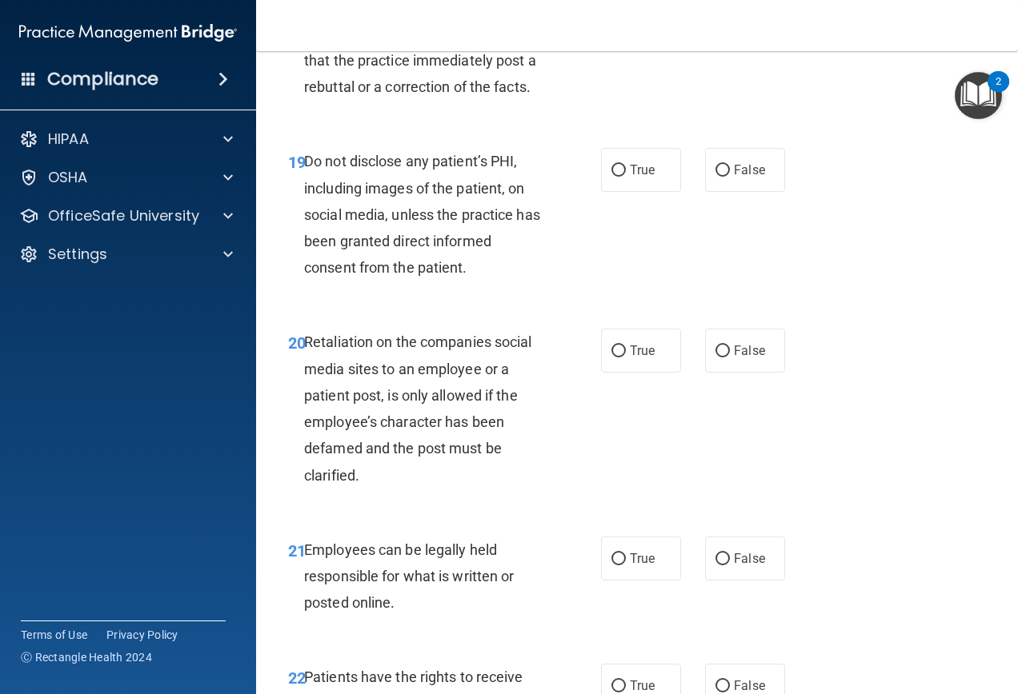
scroll to position [3432, 0]
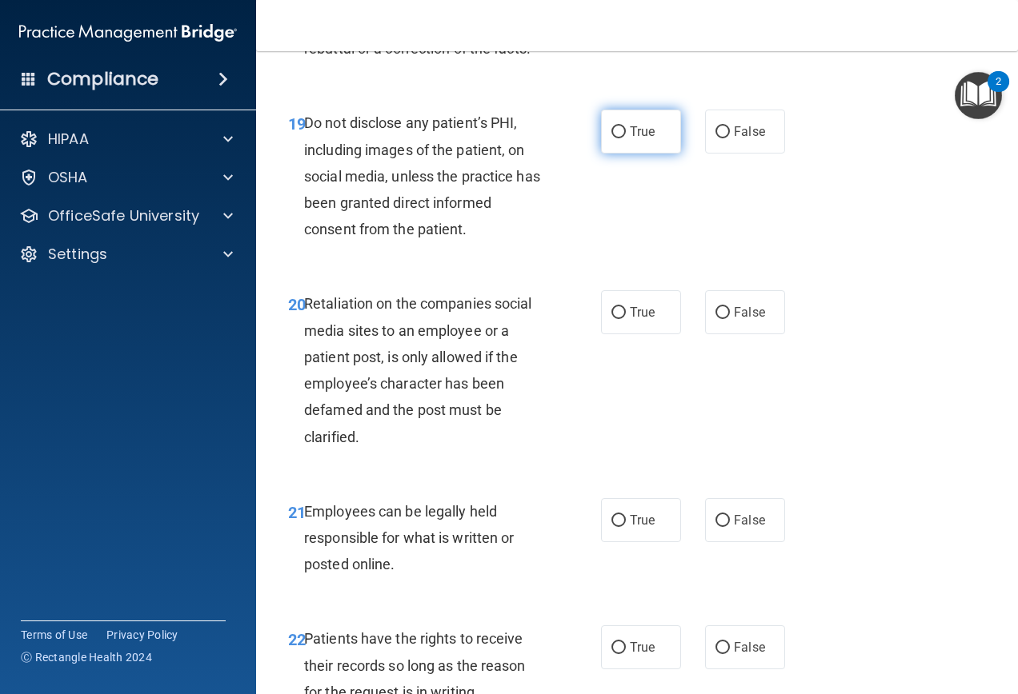
click at [644, 139] on span "True" at bounding box center [642, 131] width 25 height 15
click at [626, 138] on input "True" at bounding box center [618, 132] width 14 height 12
radio input "true"
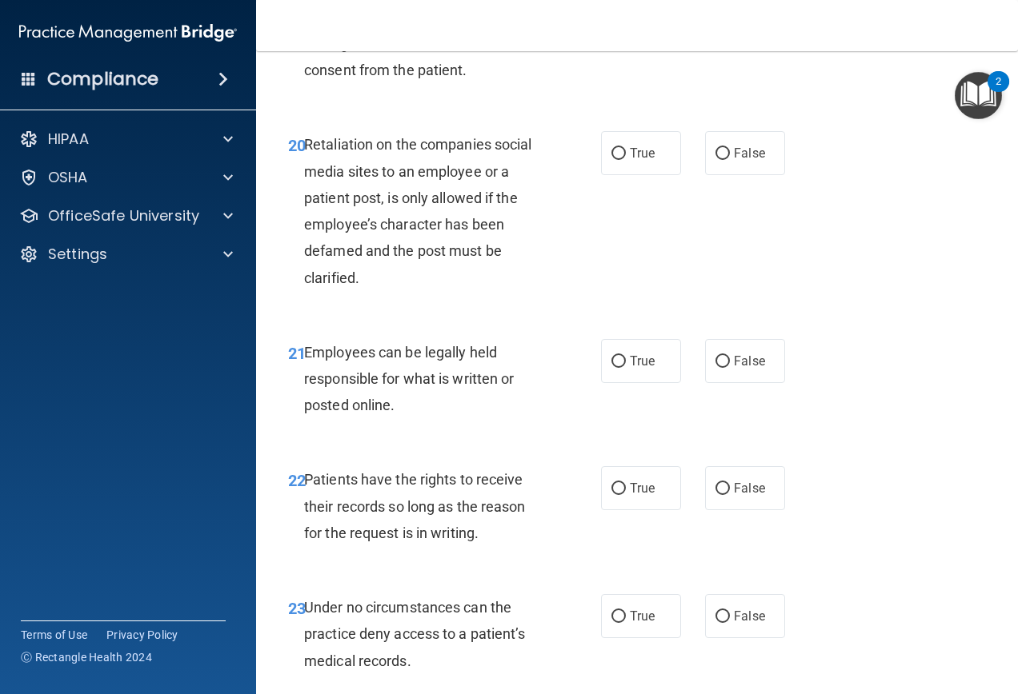
scroll to position [3592, 0]
click at [642, 160] on span "True" at bounding box center [642, 152] width 25 height 15
click at [626, 159] on input "True" at bounding box center [618, 153] width 14 height 12
radio input "true"
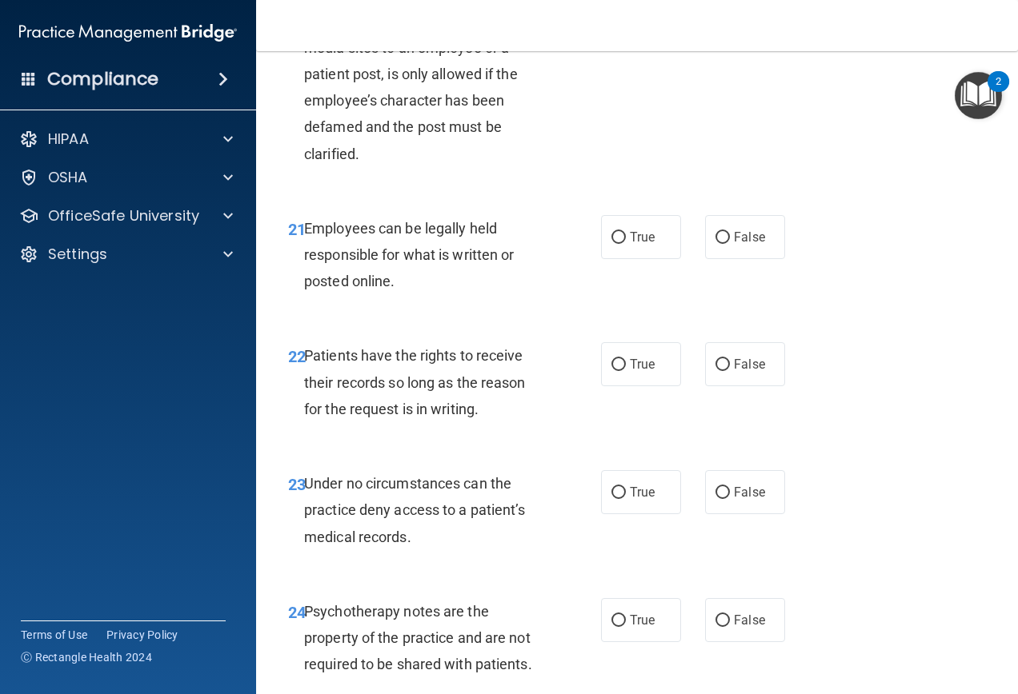
scroll to position [3752, 0]
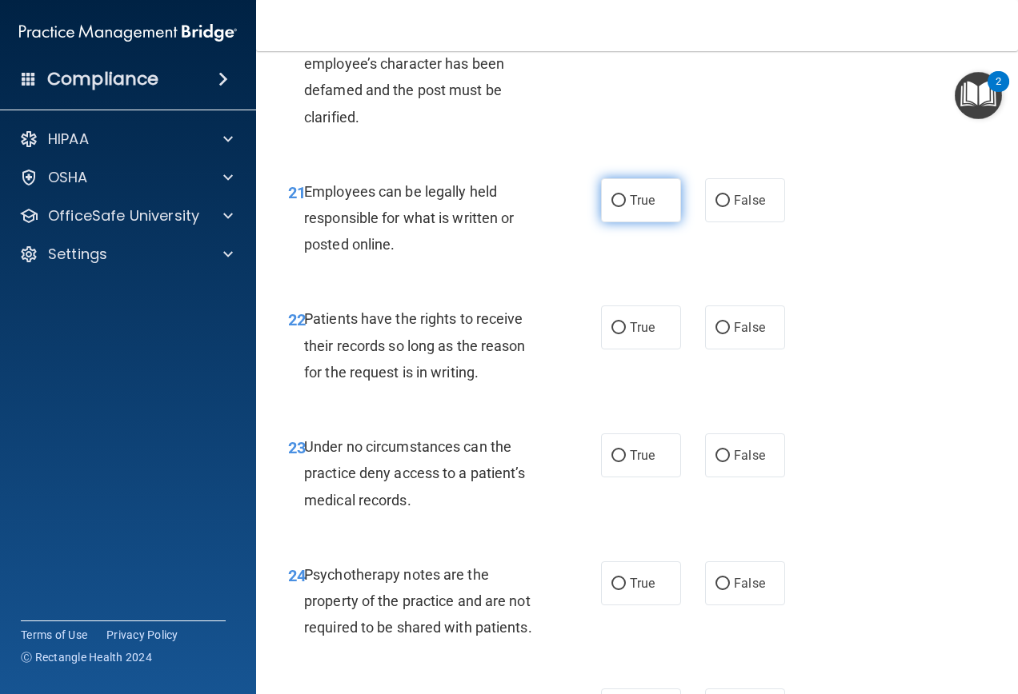
click at [637, 222] on label "True" at bounding box center [641, 200] width 80 height 44
click at [626, 207] on input "True" at bounding box center [618, 201] width 14 height 12
radio input "true"
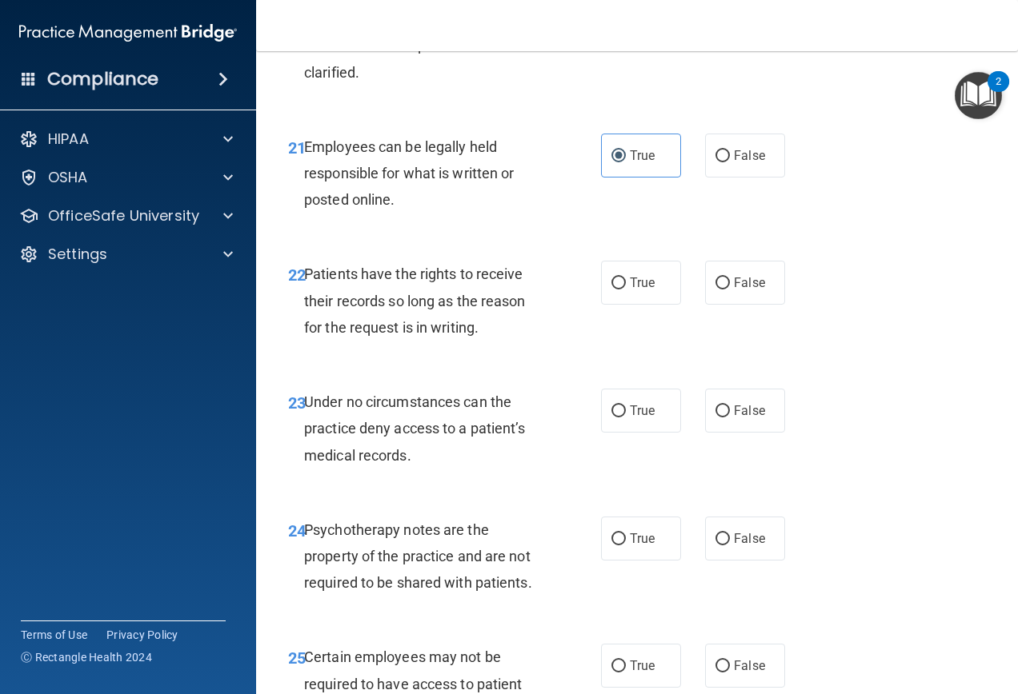
scroll to position [3912, 0]
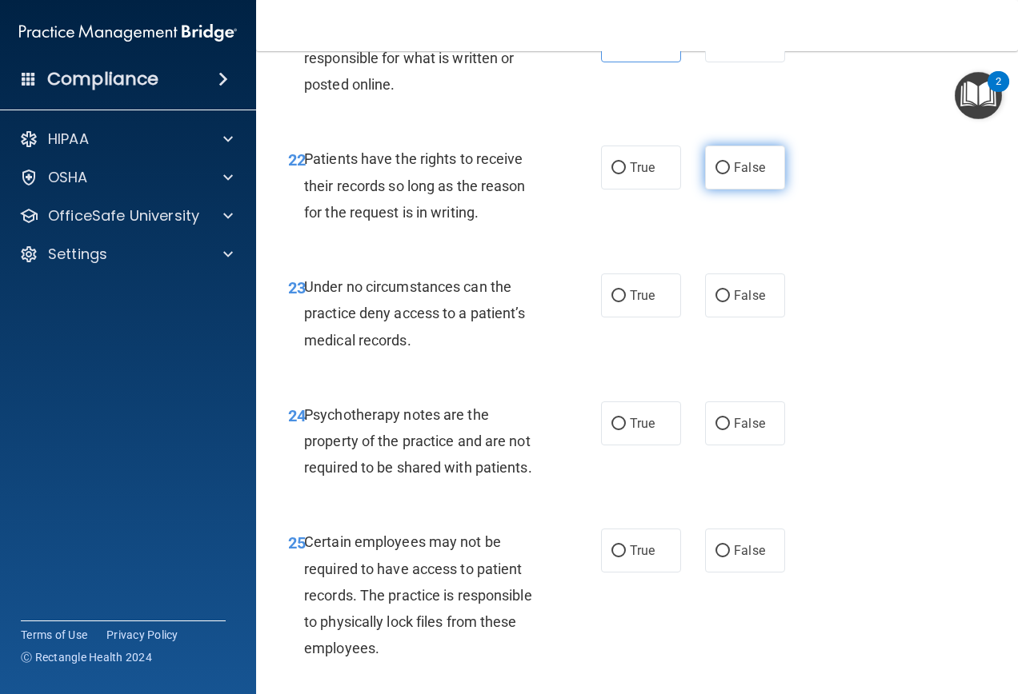
click at [725, 190] on label "False" at bounding box center [745, 168] width 80 height 44
click at [725, 174] on input "False" at bounding box center [722, 168] width 14 height 12
radio input "true"
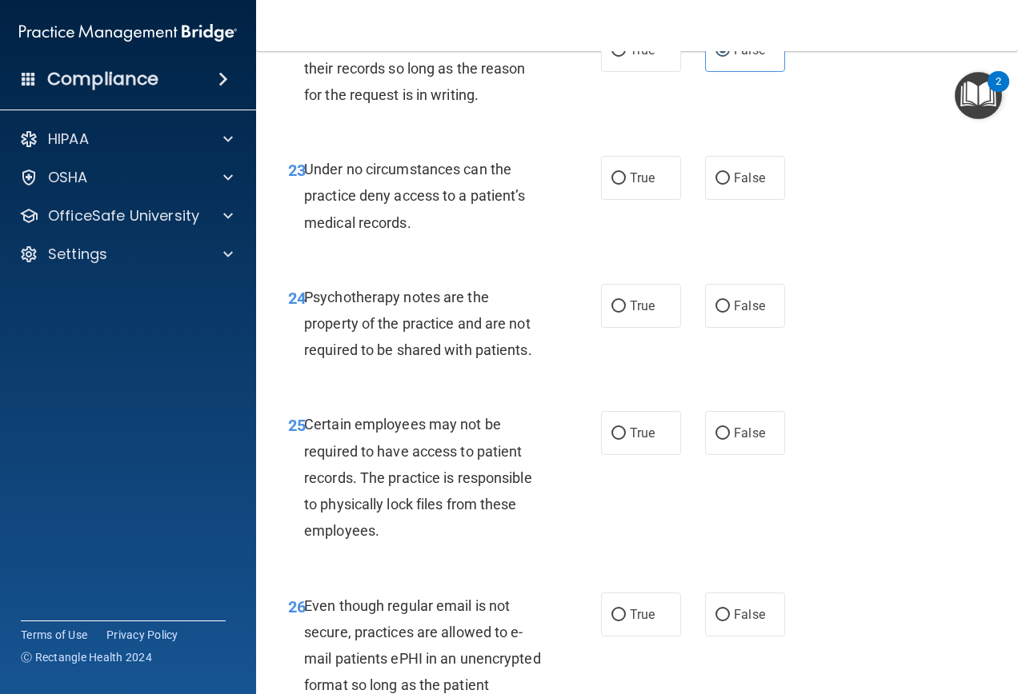
scroll to position [4072, 0]
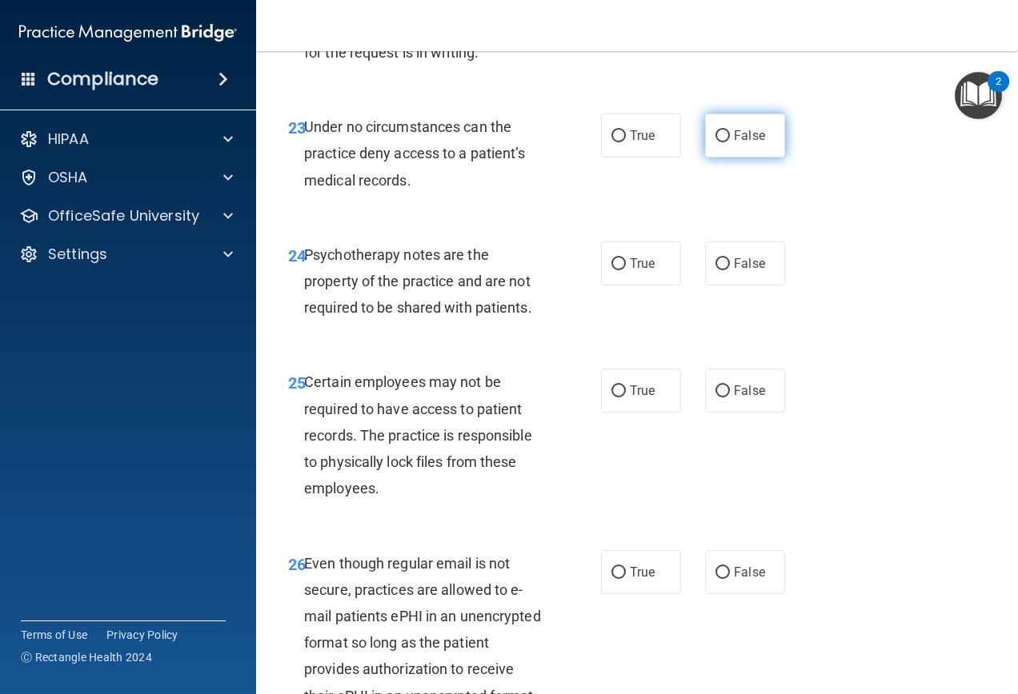
click at [715, 142] on input "False" at bounding box center [722, 136] width 14 height 12
radio input "true"
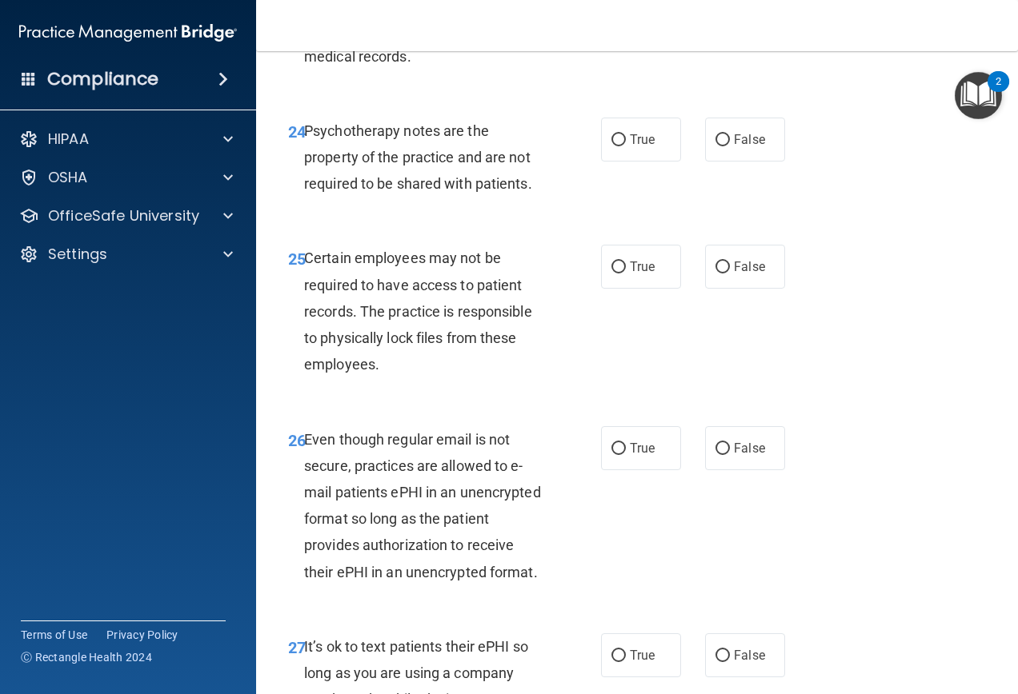
scroll to position [4232, 0]
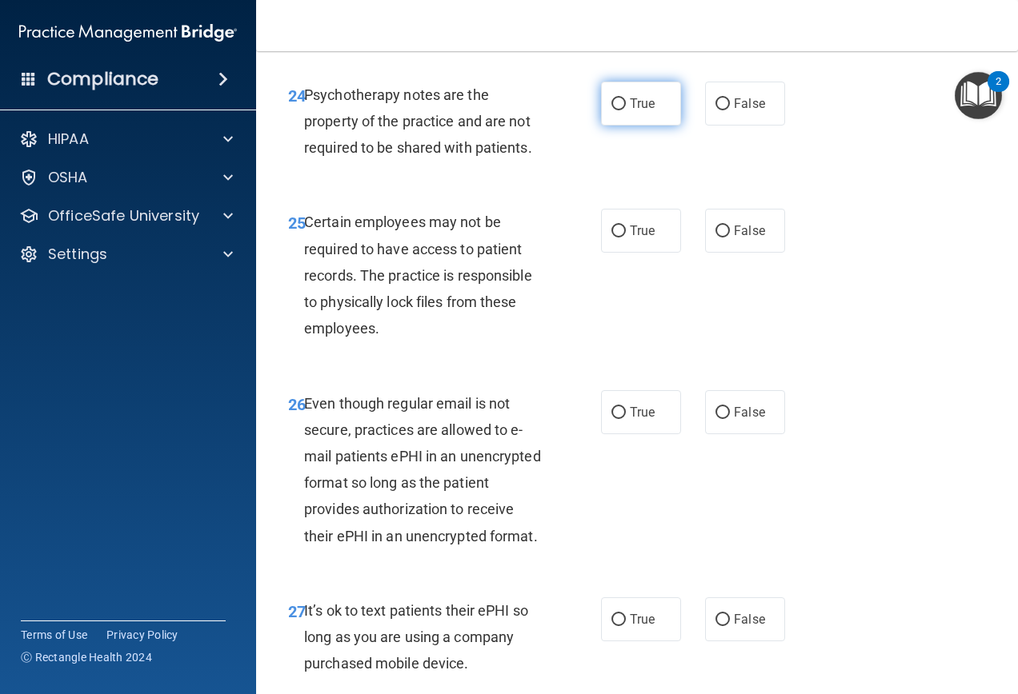
click at [631, 126] on label "True" at bounding box center [641, 104] width 80 height 44
click at [626, 110] on input "True" at bounding box center [618, 104] width 14 height 12
radio input "true"
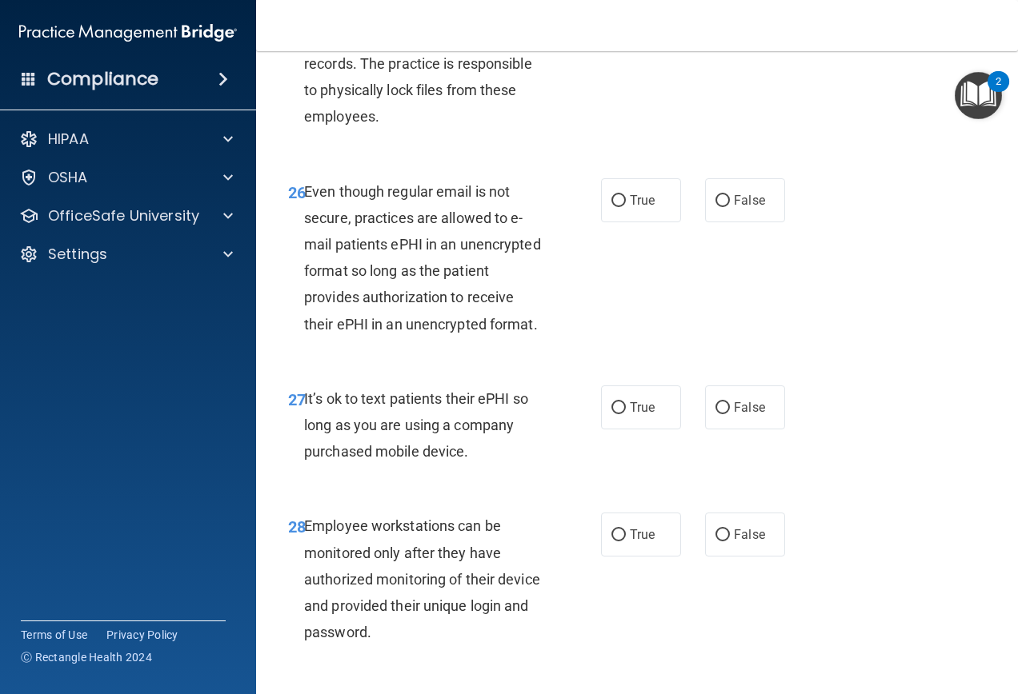
scroll to position [4472, 0]
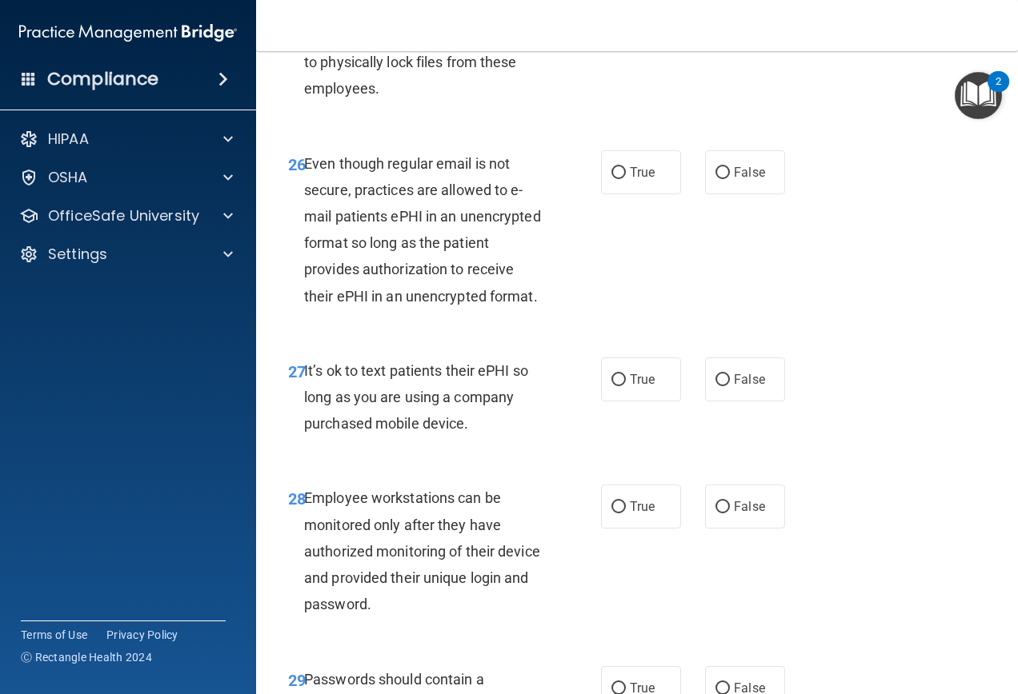
radio input "true"
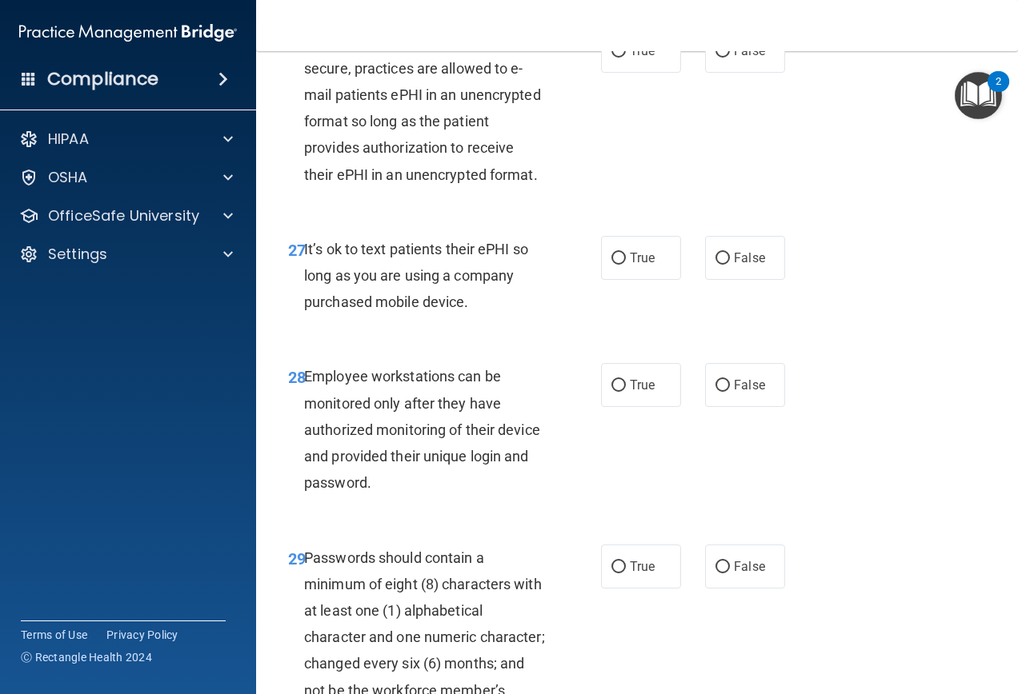
scroll to position [4632, 0]
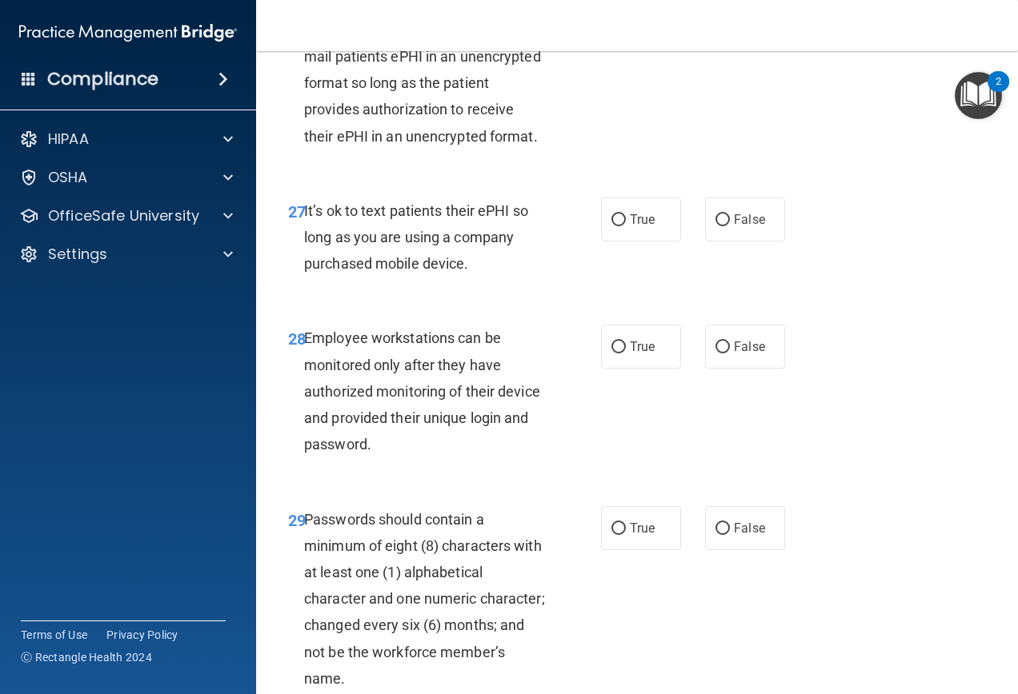
click at [750, 34] on label "False" at bounding box center [745, 12] width 80 height 44
click at [730, 19] on input "False" at bounding box center [722, 13] width 14 height 12
radio input "true"
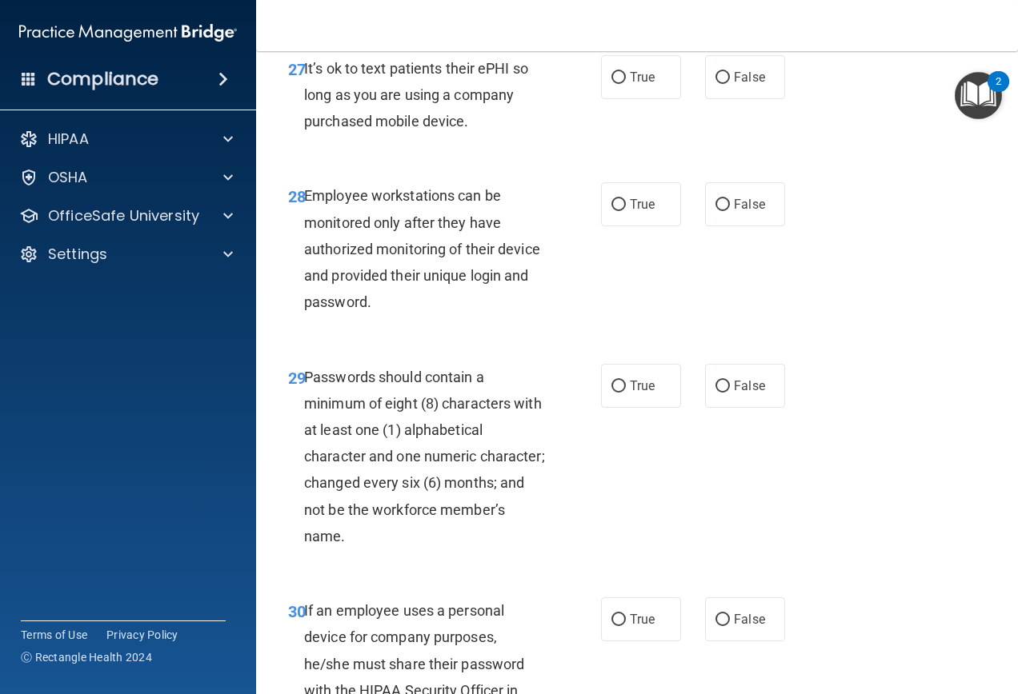
scroll to position [4792, 0]
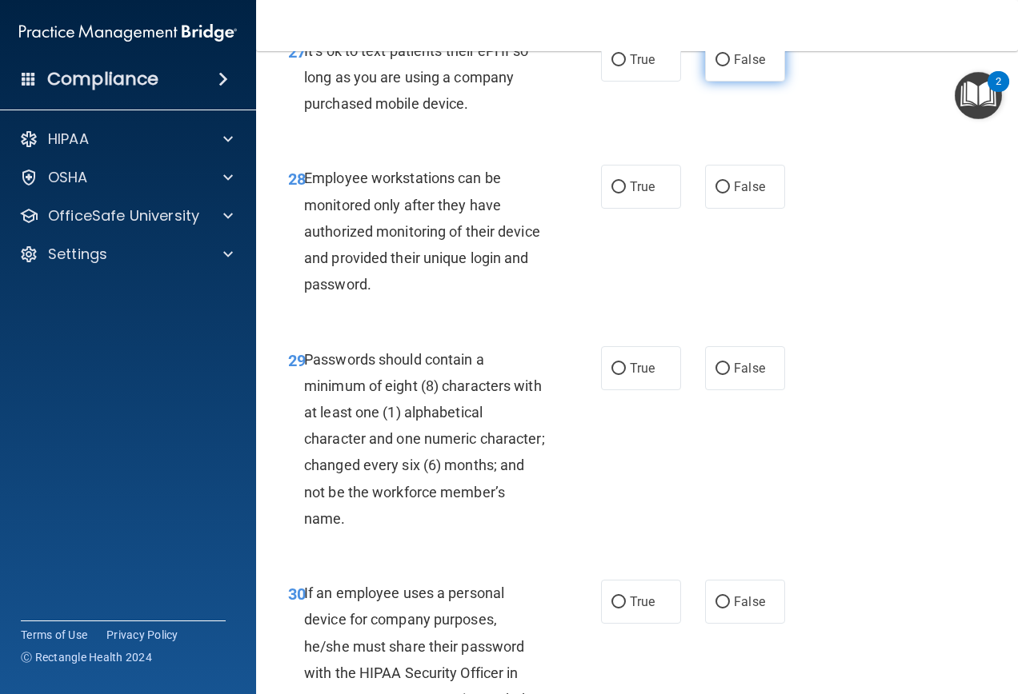
click at [714, 82] on label "False" at bounding box center [745, 60] width 80 height 44
click at [715, 66] on input "False" at bounding box center [722, 60] width 14 height 12
radio input "true"
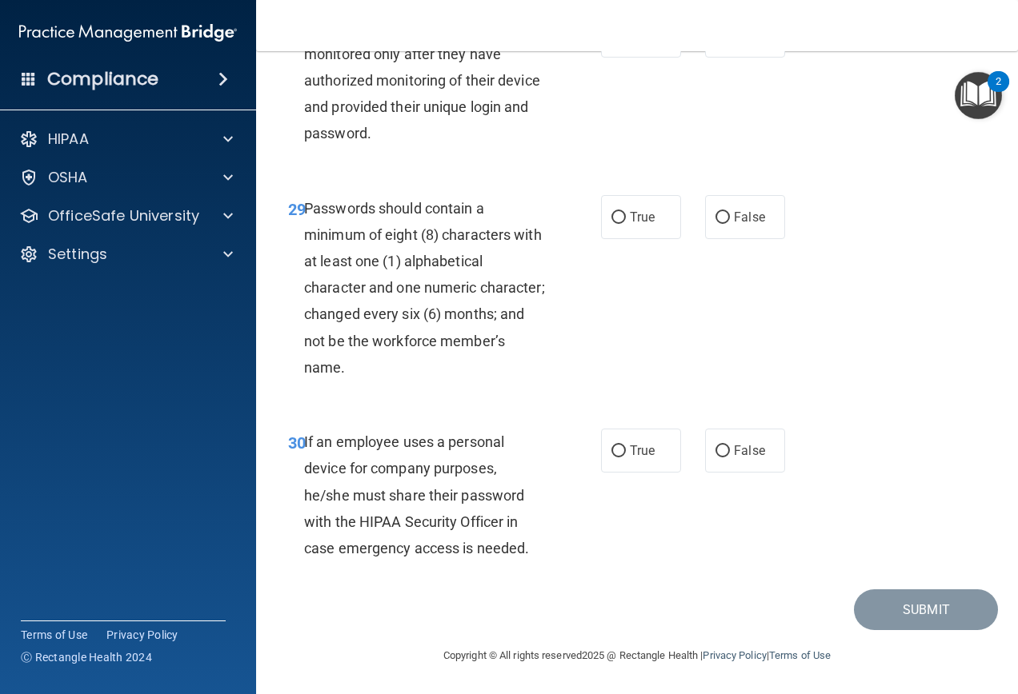
scroll to position [4872, 0]
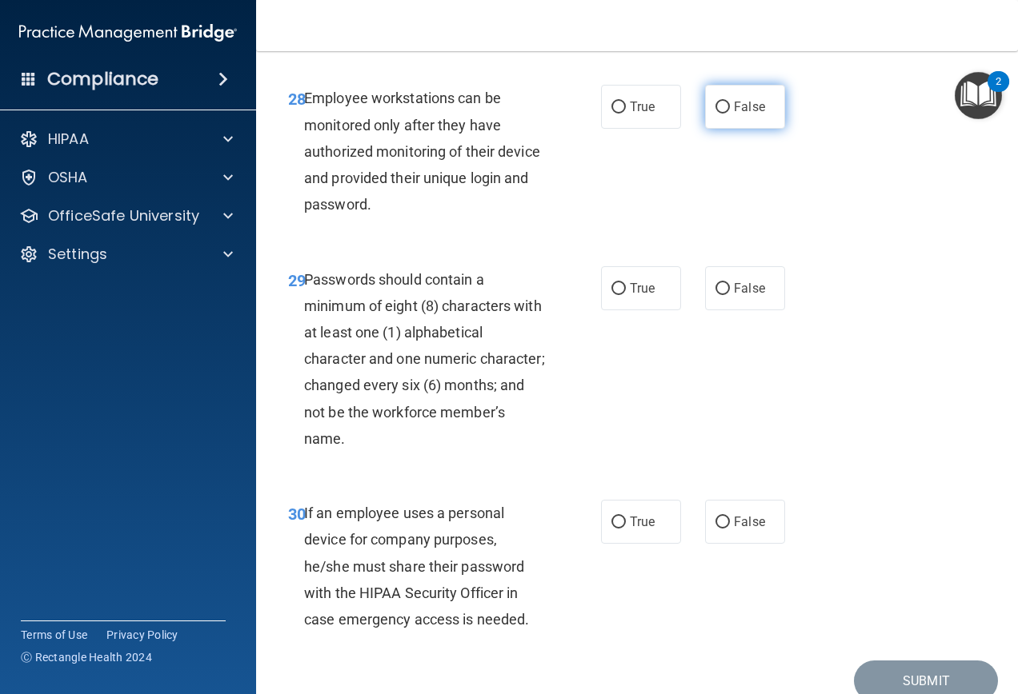
click at [715, 114] on input "False" at bounding box center [722, 108] width 14 height 12
radio input "true"
click at [613, 310] on label "True" at bounding box center [641, 288] width 80 height 44
click at [613, 295] on input "True" at bounding box center [618, 289] width 14 height 12
radio input "true"
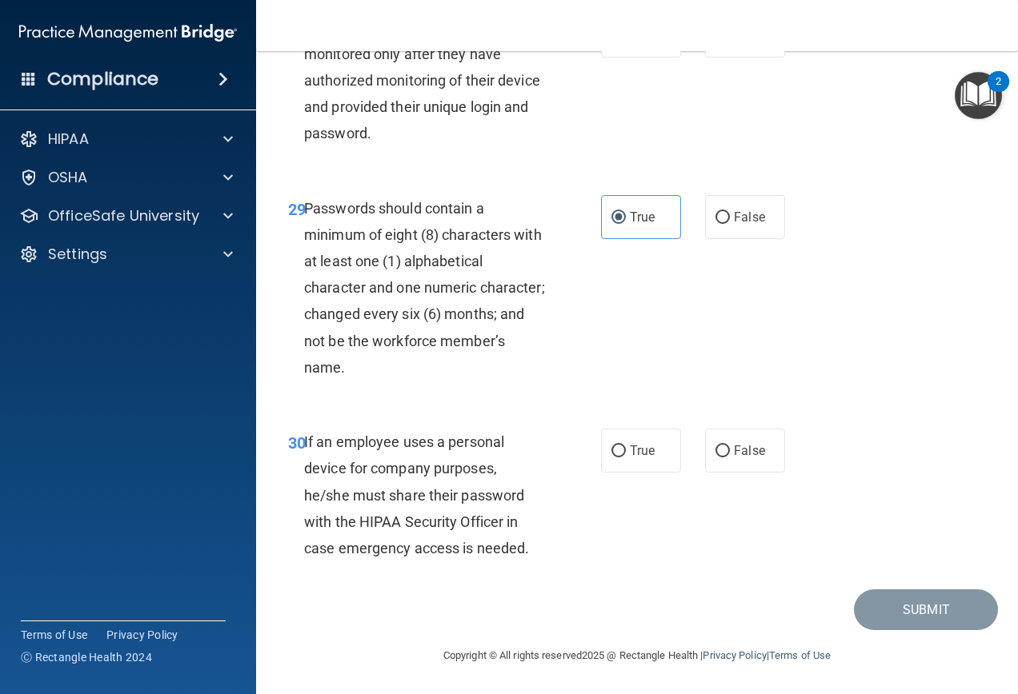
scroll to position [5076, 0]
click at [621, 438] on label "True" at bounding box center [641, 451] width 80 height 44
click at [621, 446] on input "True" at bounding box center [618, 452] width 14 height 12
radio input "true"
click at [940, 612] on button "Submit" at bounding box center [926, 610] width 144 height 41
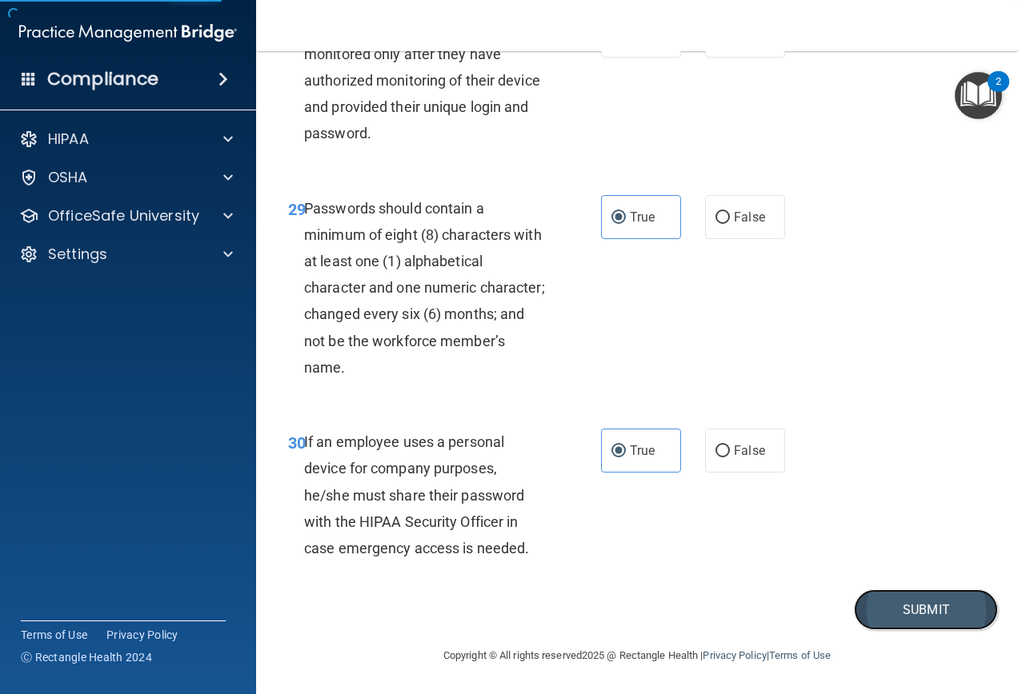
click at [928, 610] on button "Submit" at bounding box center [926, 610] width 144 height 41
click at [920, 618] on button "Submit" at bounding box center [926, 610] width 144 height 41
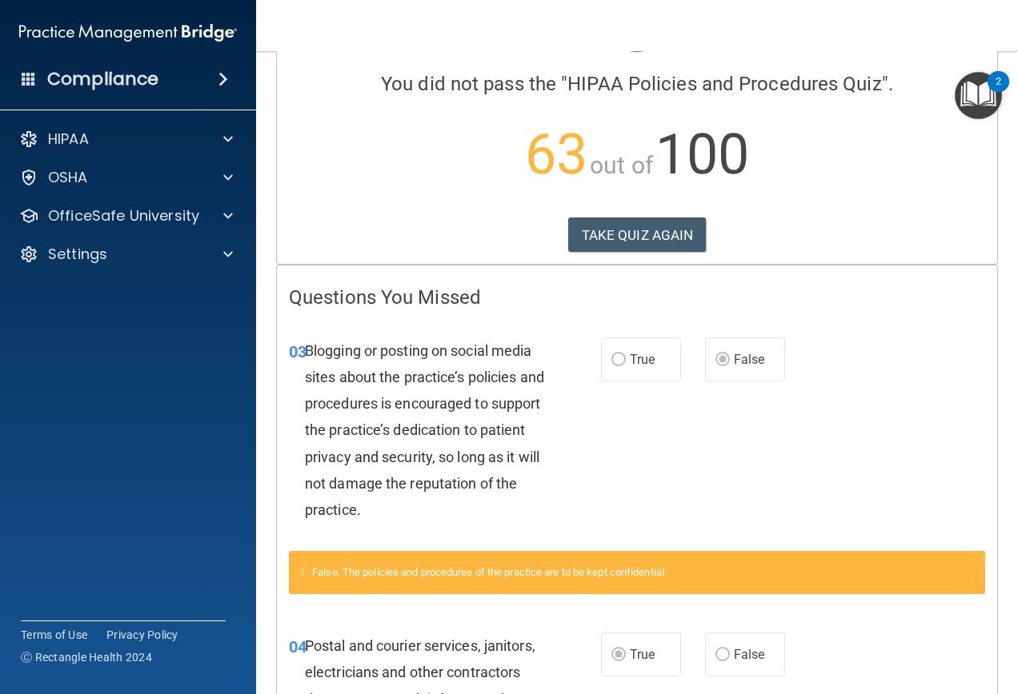
scroll to position [118, 0]
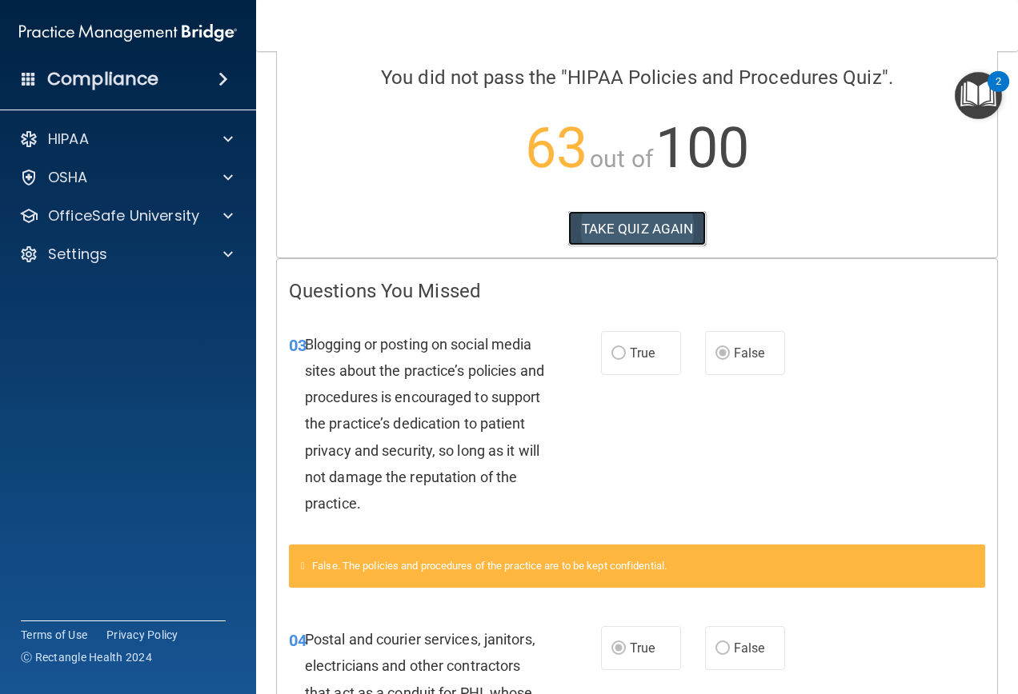
click at [662, 228] on button "TAKE QUIZ AGAIN" at bounding box center [637, 228] width 138 height 35
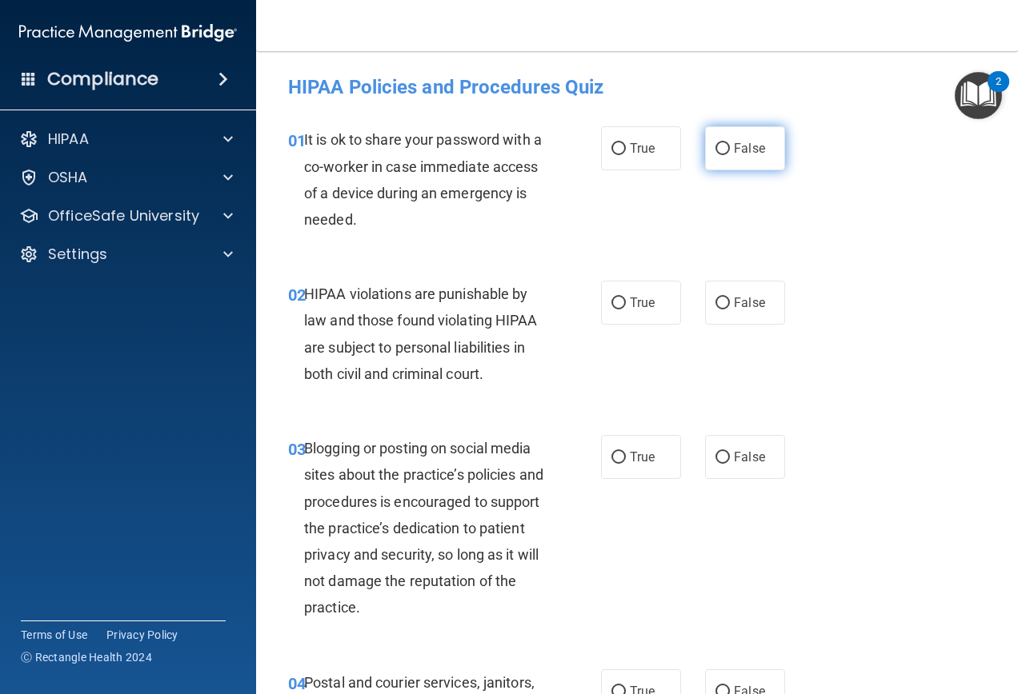
click at [764, 161] on label "False" at bounding box center [745, 148] width 80 height 44
click at [730, 155] on input "False" at bounding box center [722, 149] width 14 height 12
radio input "true"
click at [601, 308] on label "True" at bounding box center [641, 303] width 80 height 44
click at [611, 308] on input "True" at bounding box center [618, 304] width 14 height 12
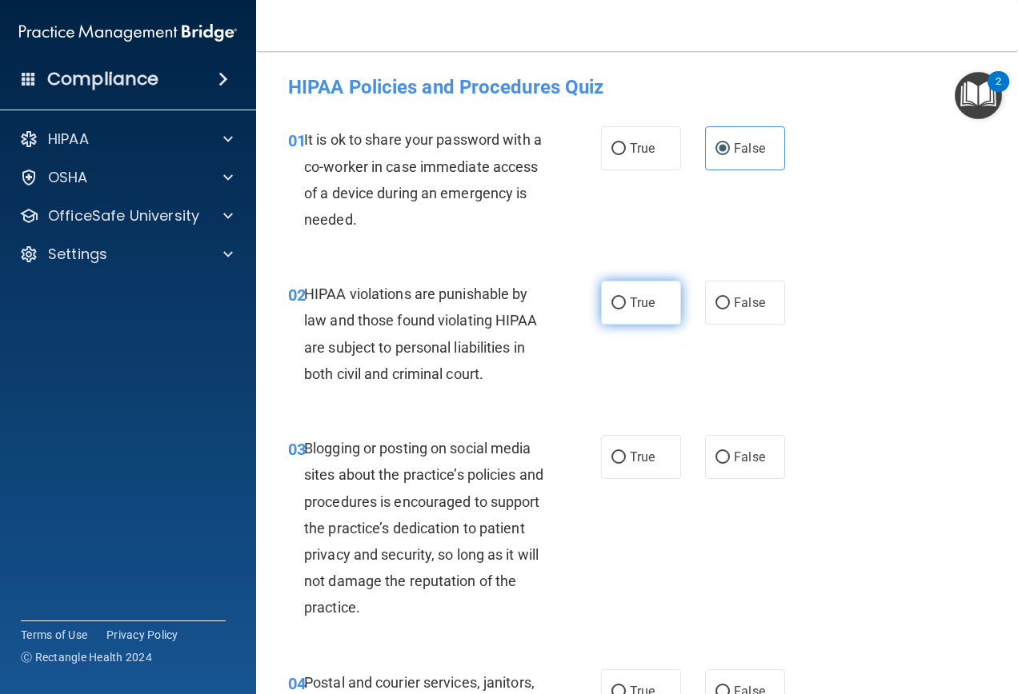
radio input "true"
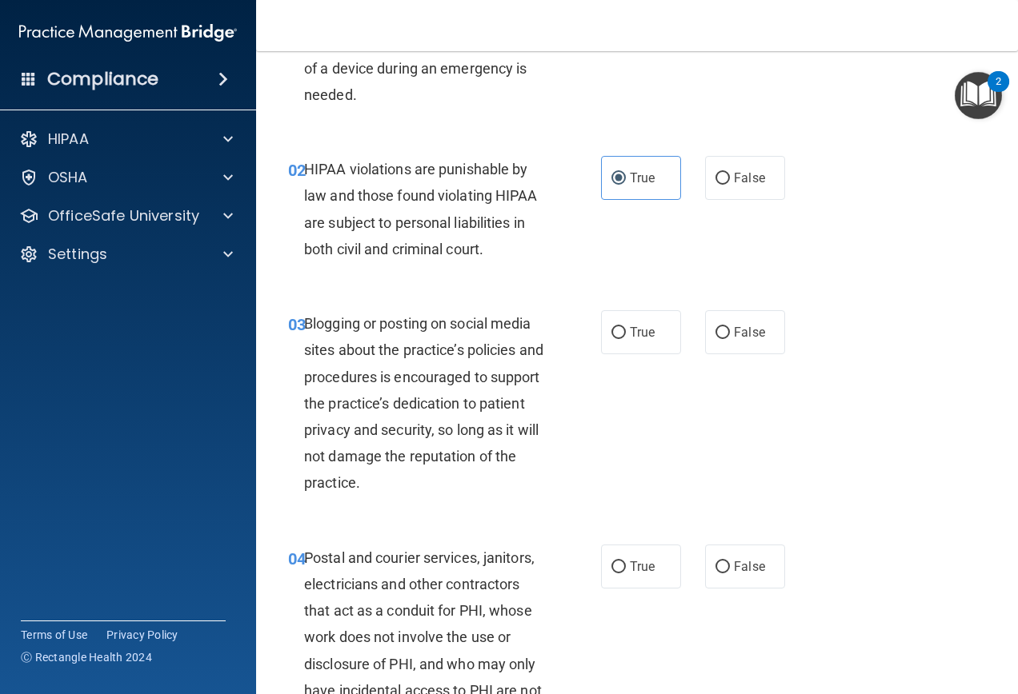
scroll to position [160, 0]
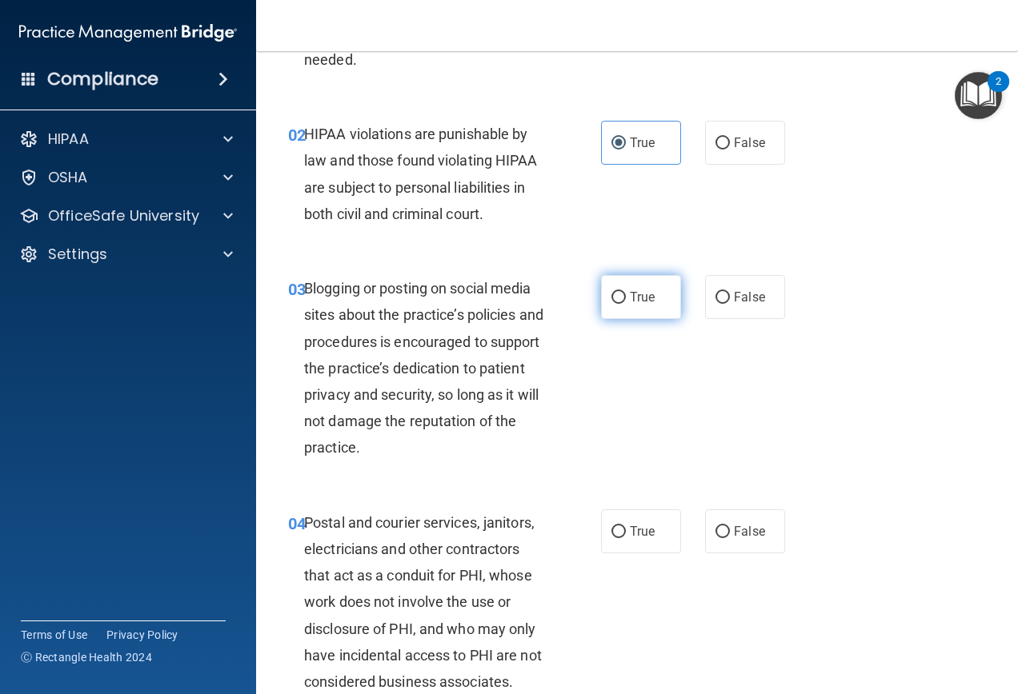
click at [622, 299] on label "True" at bounding box center [641, 297] width 80 height 44
click at [622, 299] on input "True" at bounding box center [618, 298] width 14 height 12
radio input "true"
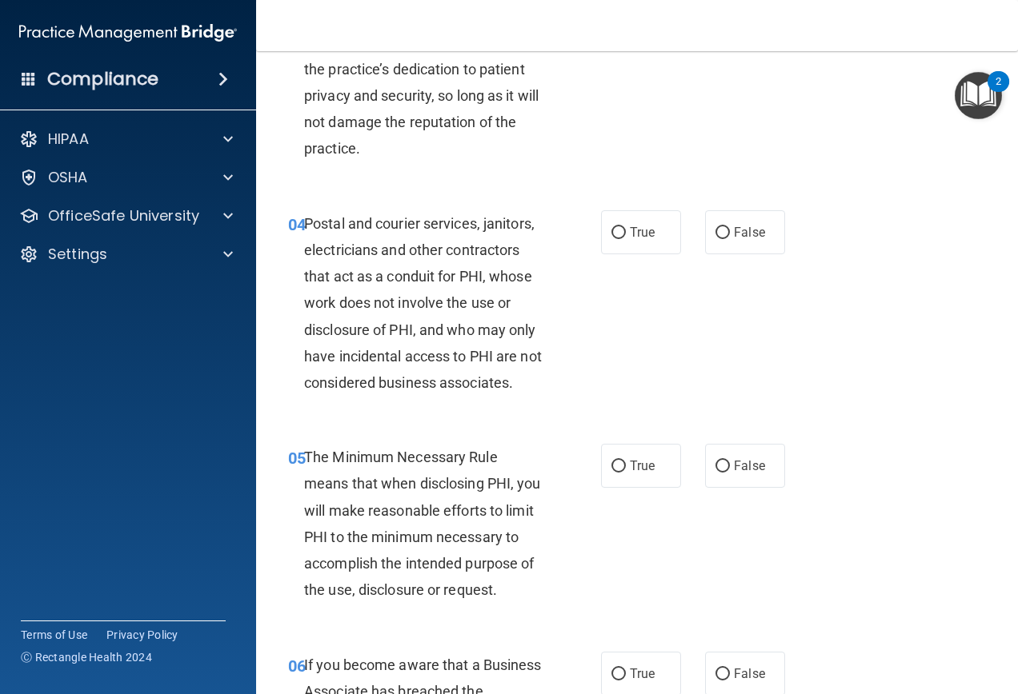
scroll to position [480, 0]
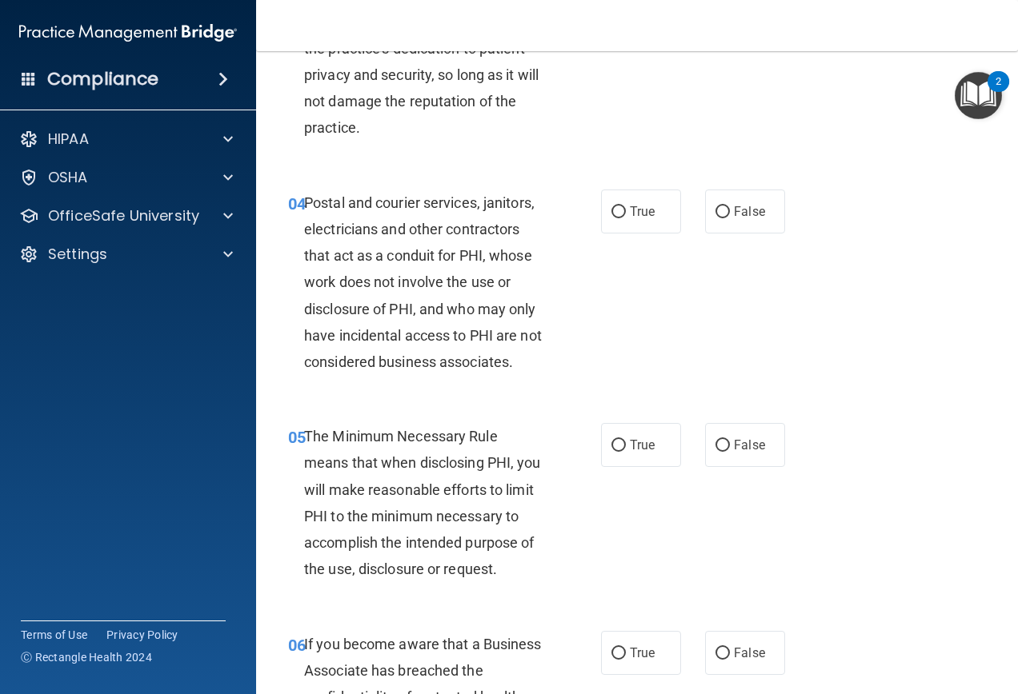
click at [784, 208] on div "True False" at bounding box center [697, 212] width 193 height 44
click at [760, 210] on label "False" at bounding box center [745, 212] width 80 height 44
click at [730, 210] on input "False" at bounding box center [722, 212] width 14 height 12
radio input "true"
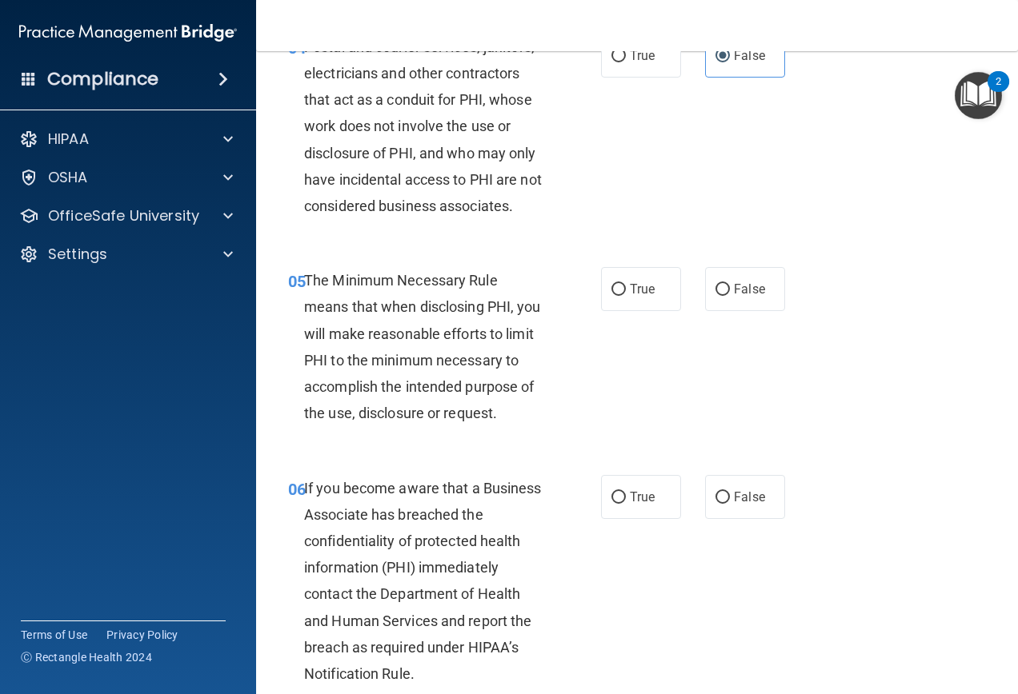
scroll to position [640, 0]
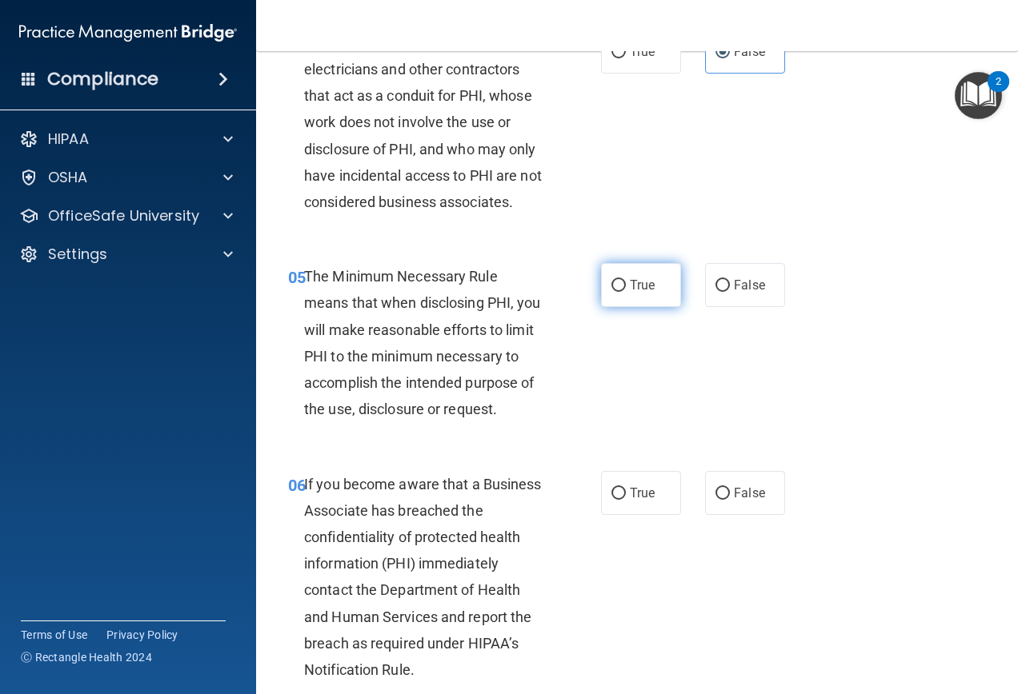
click at [611, 281] on input "True" at bounding box center [618, 286] width 14 height 12
radio input "true"
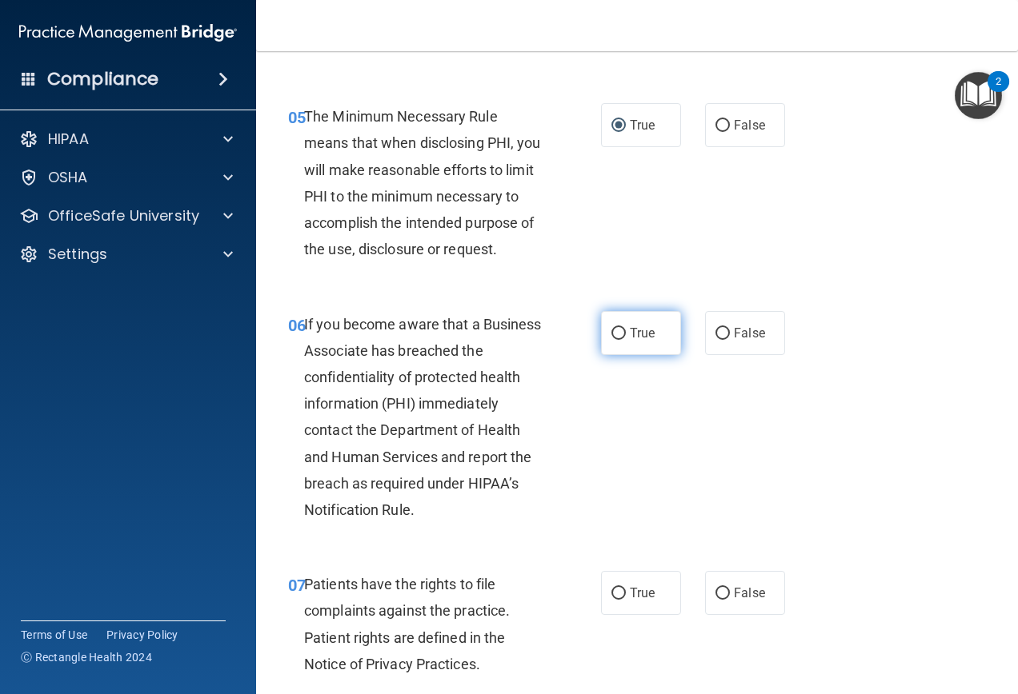
click at [620, 345] on label "True" at bounding box center [641, 333] width 80 height 44
click at [620, 340] on input "True" at bounding box center [618, 334] width 14 height 12
radio input "true"
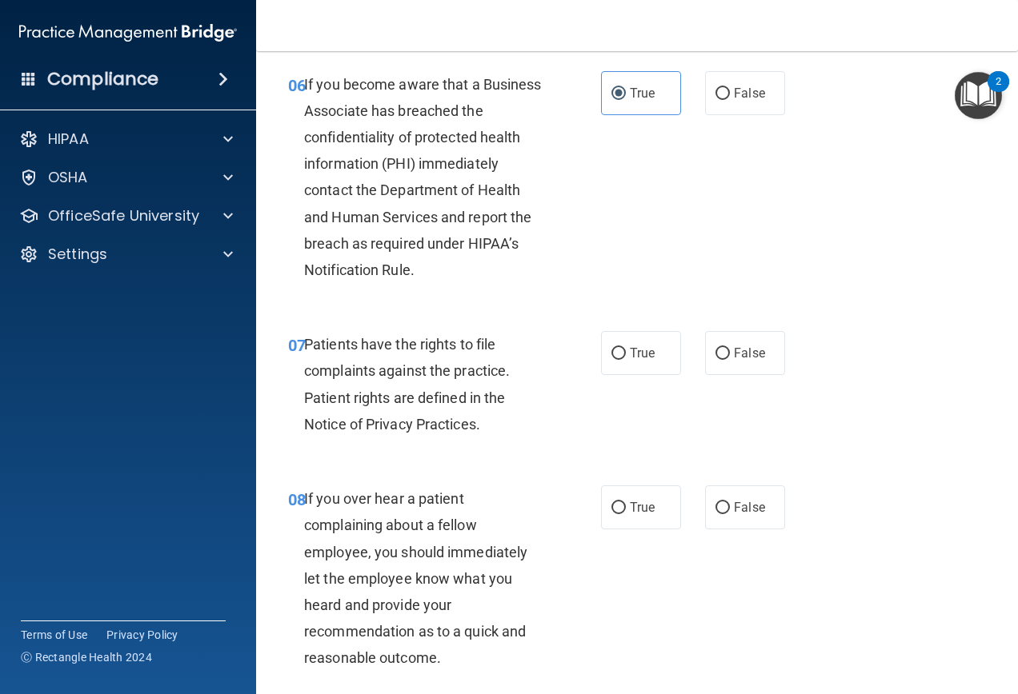
scroll to position [1120, 0]
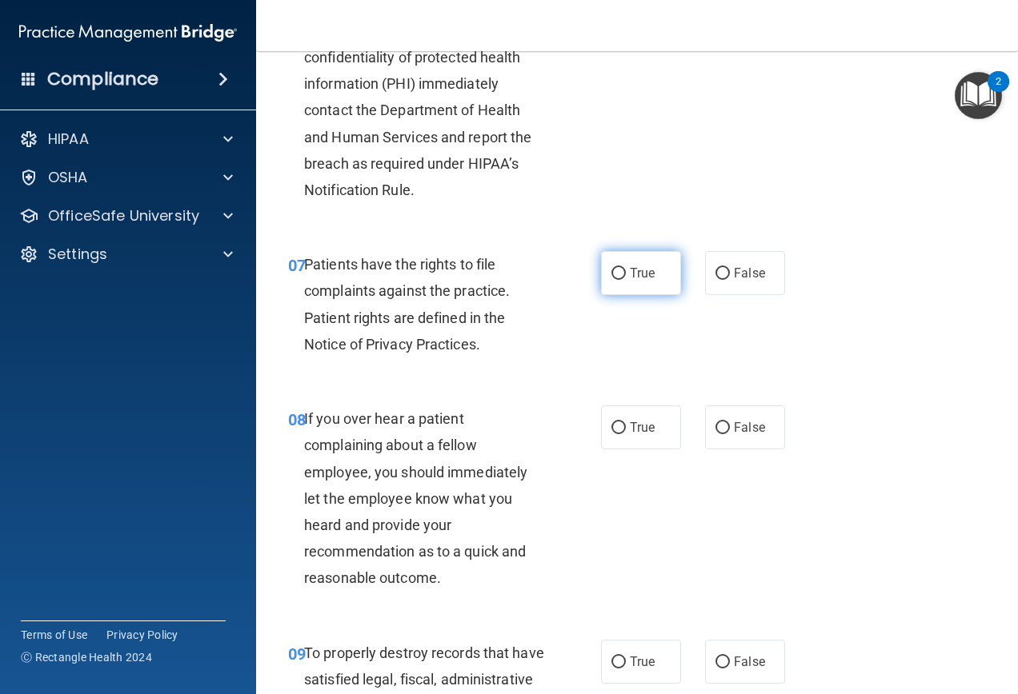
click at [642, 295] on label "True" at bounding box center [641, 273] width 80 height 44
click at [626, 280] on input "True" at bounding box center [618, 274] width 14 height 12
radio input "true"
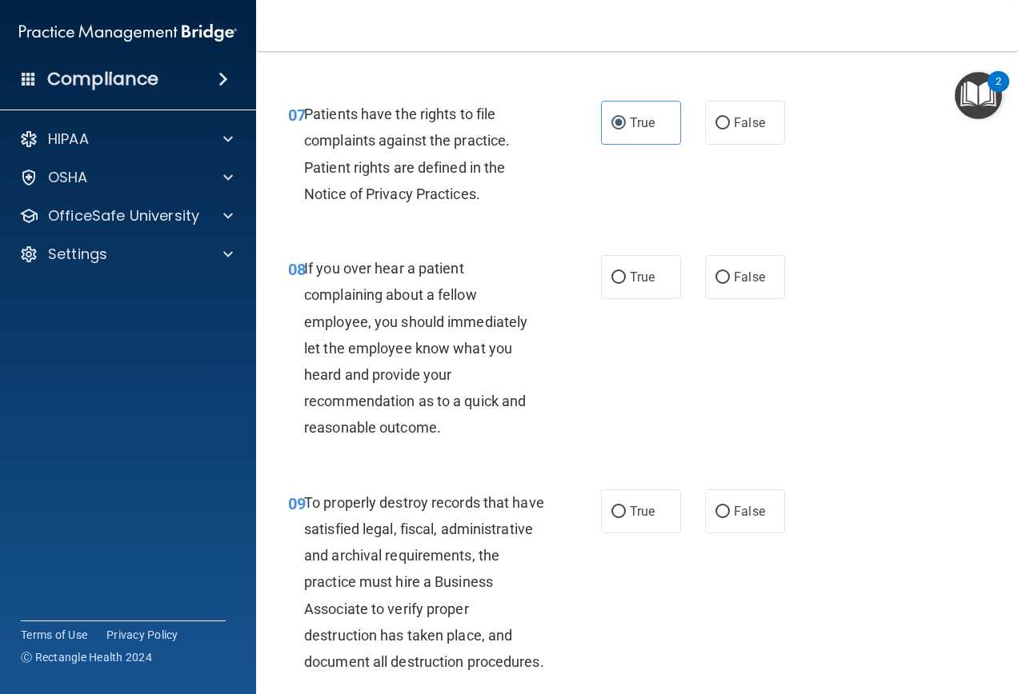
scroll to position [1360, 0]
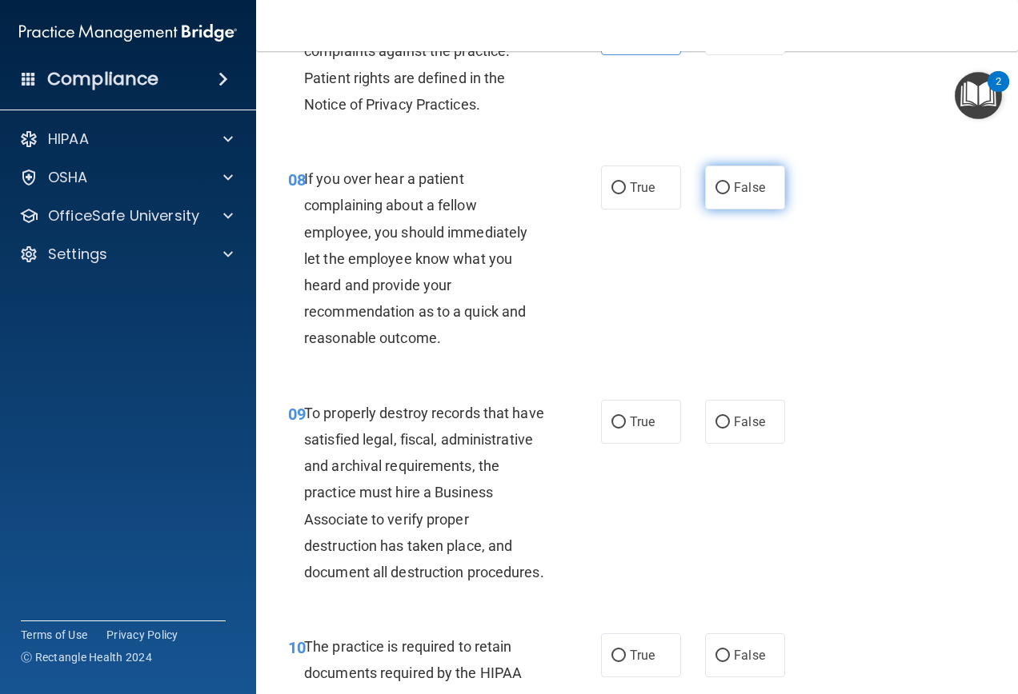
click at [734, 195] on span "False" at bounding box center [749, 187] width 31 height 15
click at [728, 194] on input "False" at bounding box center [722, 188] width 14 height 12
radio input "true"
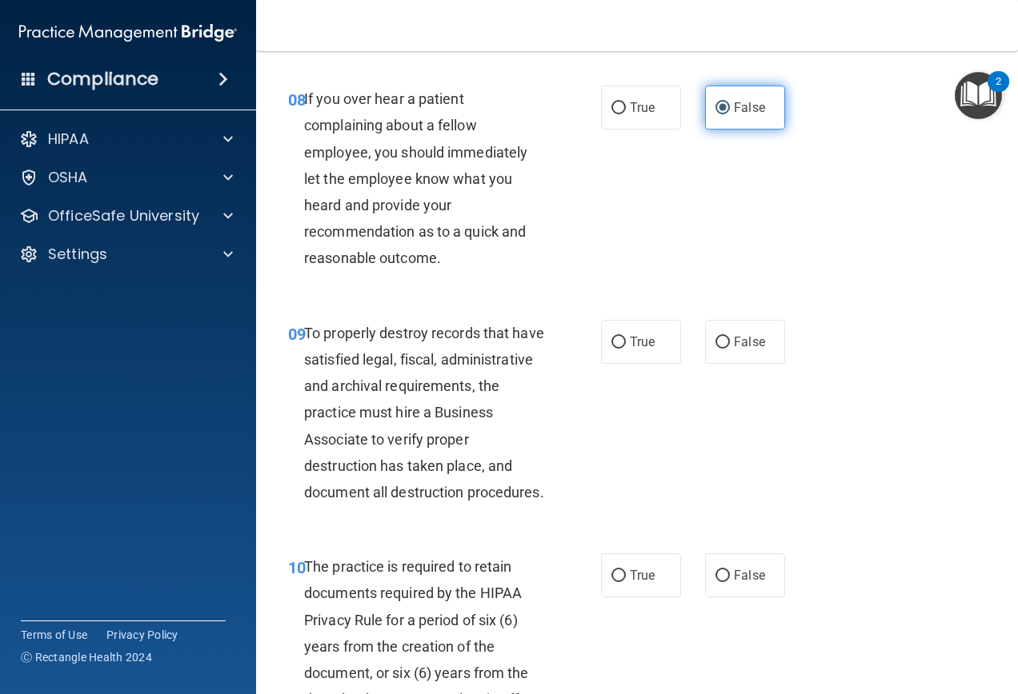
scroll to position [1520, 0]
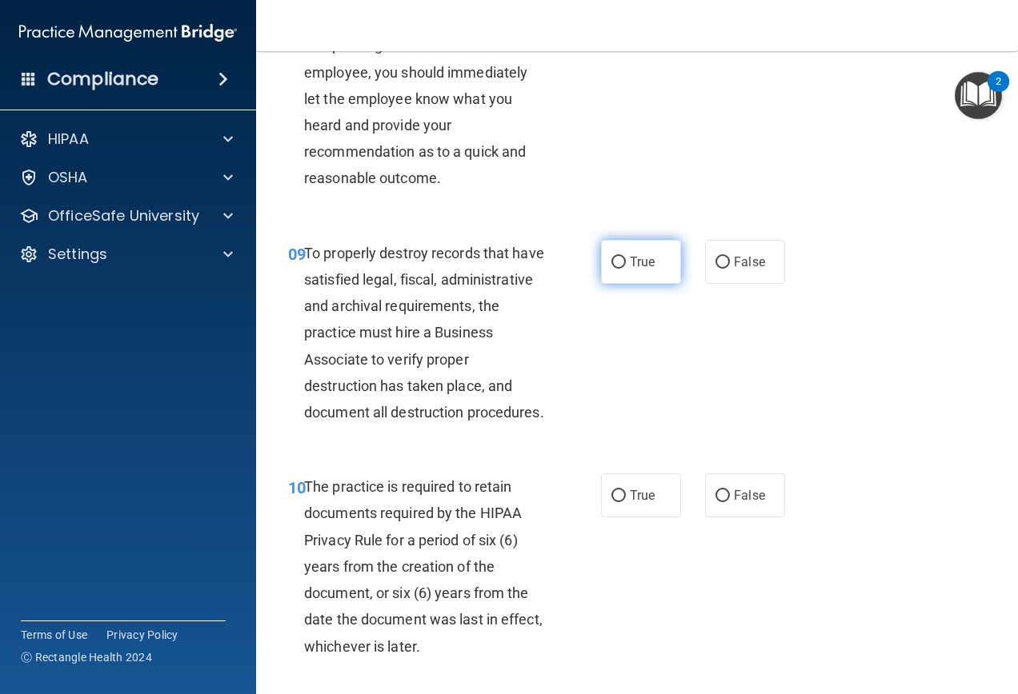
click at [601, 284] on label "True" at bounding box center [641, 262] width 80 height 44
click at [611, 269] on input "True" at bounding box center [618, 263] width 14 height 12
radio input "true"
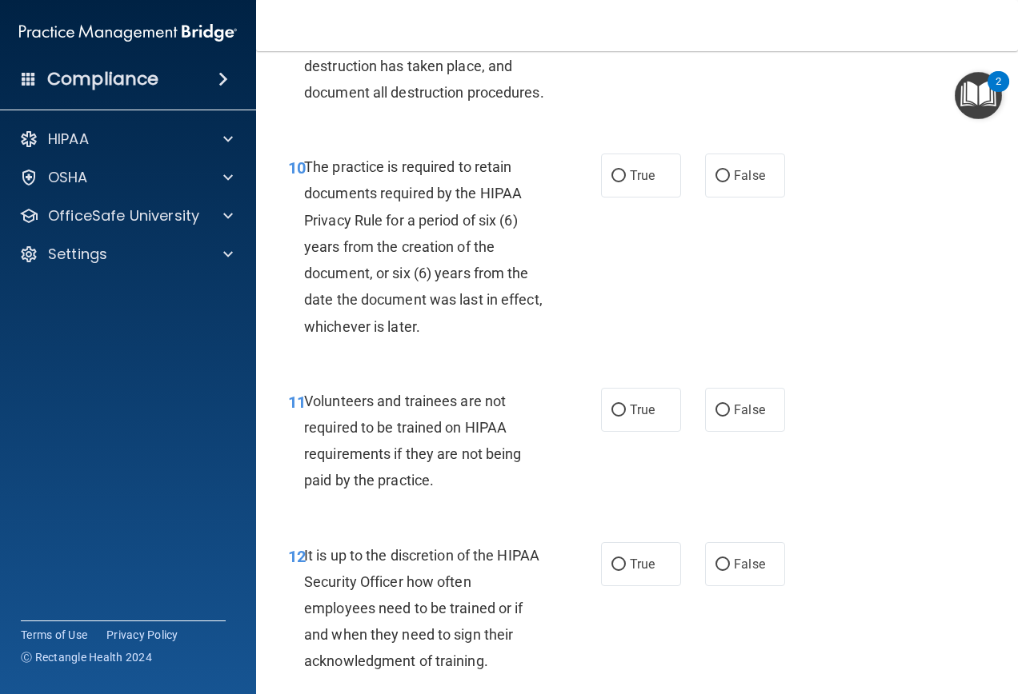
scroll to position [1920, 0]
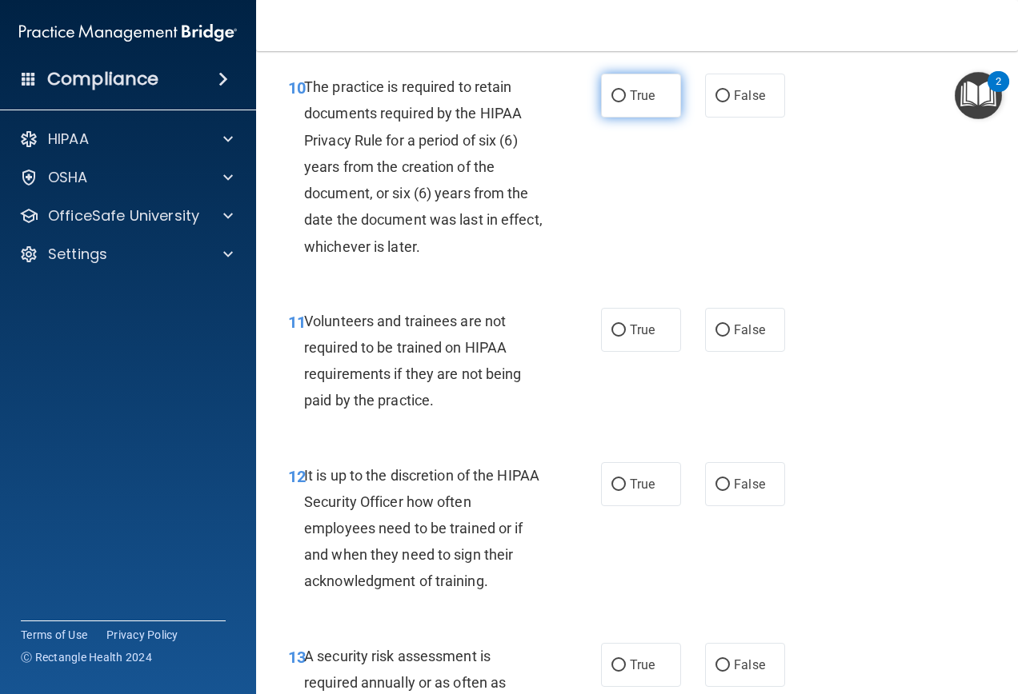
click at [638, 118] on label "True" at bounding box center [641, 96] width 80 height 44
click at [626, 102] on input "True" at bounding box center [618, 96] width 14 height 12
radio input "true"
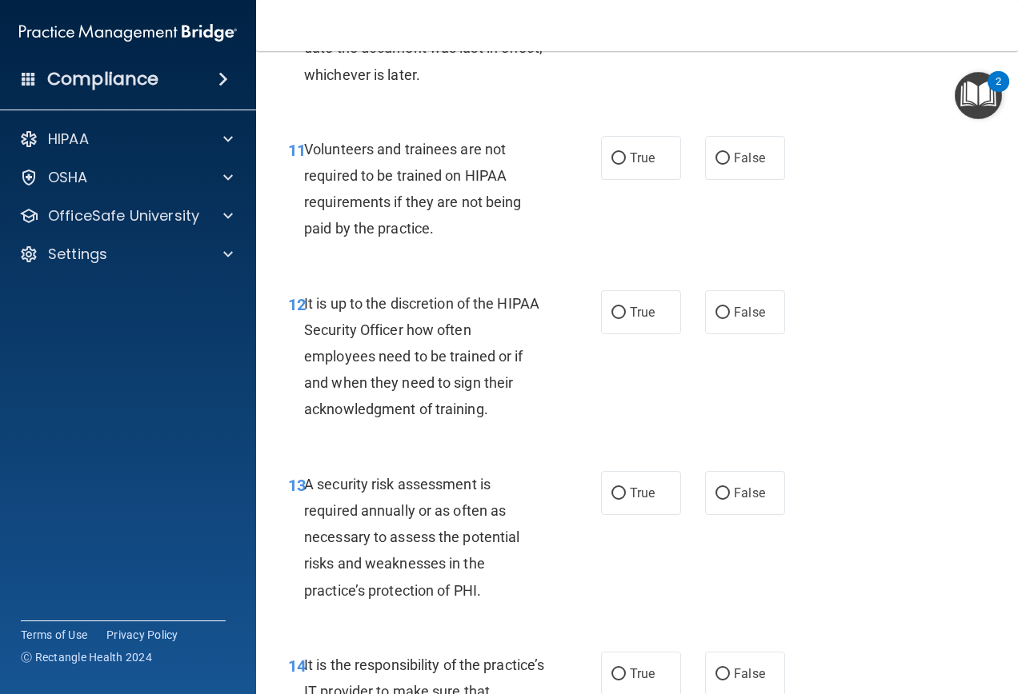
scroll to position [2160, 0]
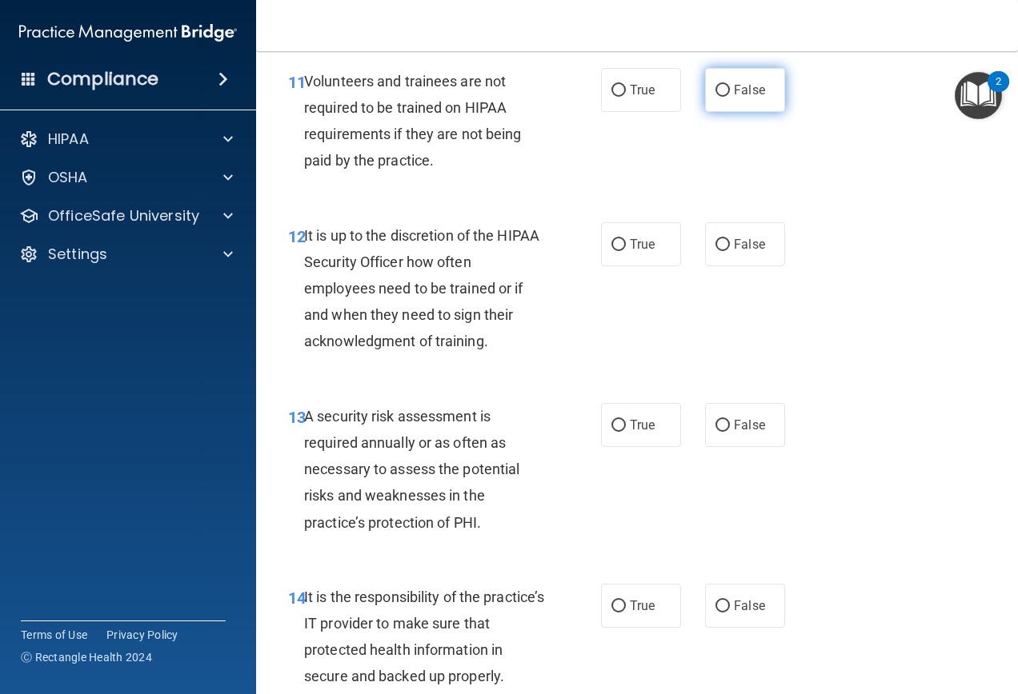
click at [741, 112] on label "False" at bounding box center [745, 90] width 80 height 44
click at [730, 97] on input "False" at bounding box center [722, 91] width 14 height 12
radio input "true"
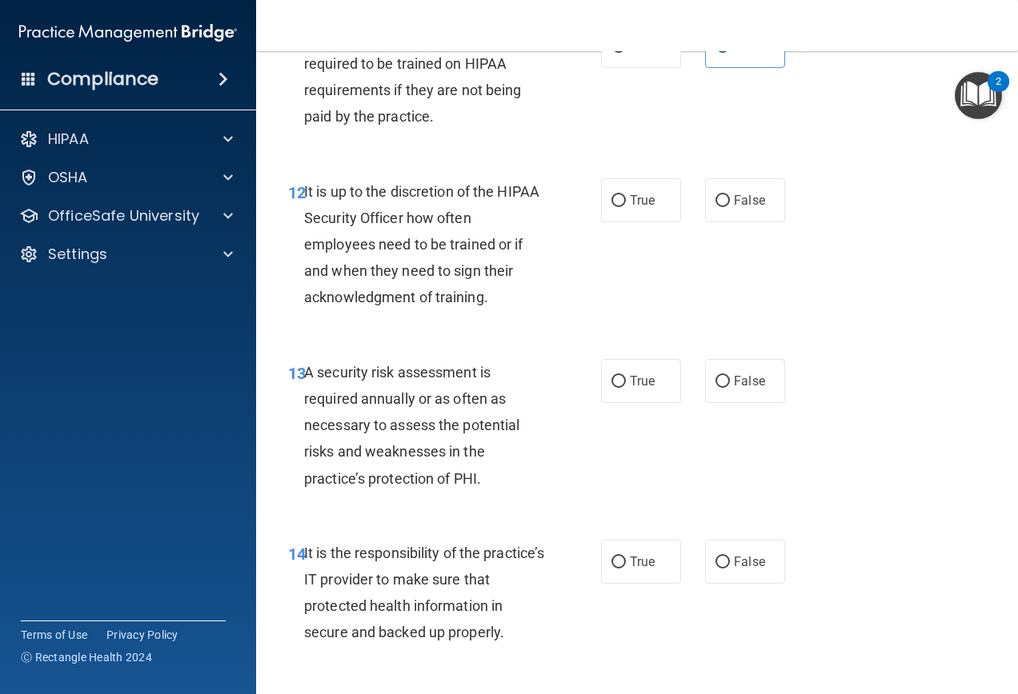
scroll to position [2240, 0]
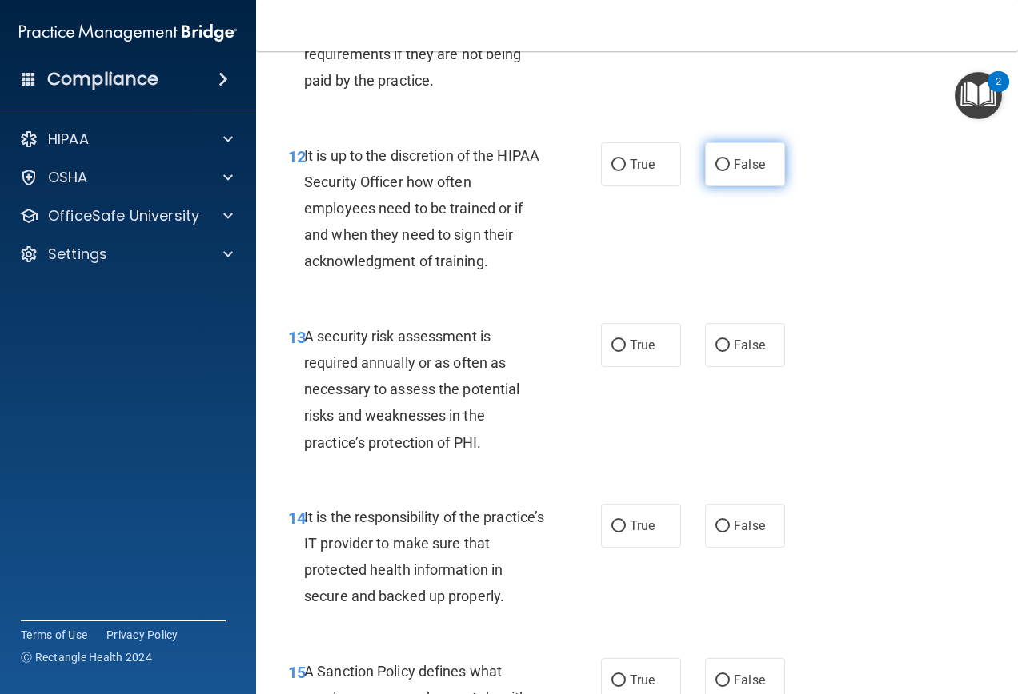
click at [750, 172] on span "False" at bounding box center [749, 164] width 31 height 15
click at [730, 171] on input "False" at bounding box center [722, 165] width 14 height 12
radio input "true"
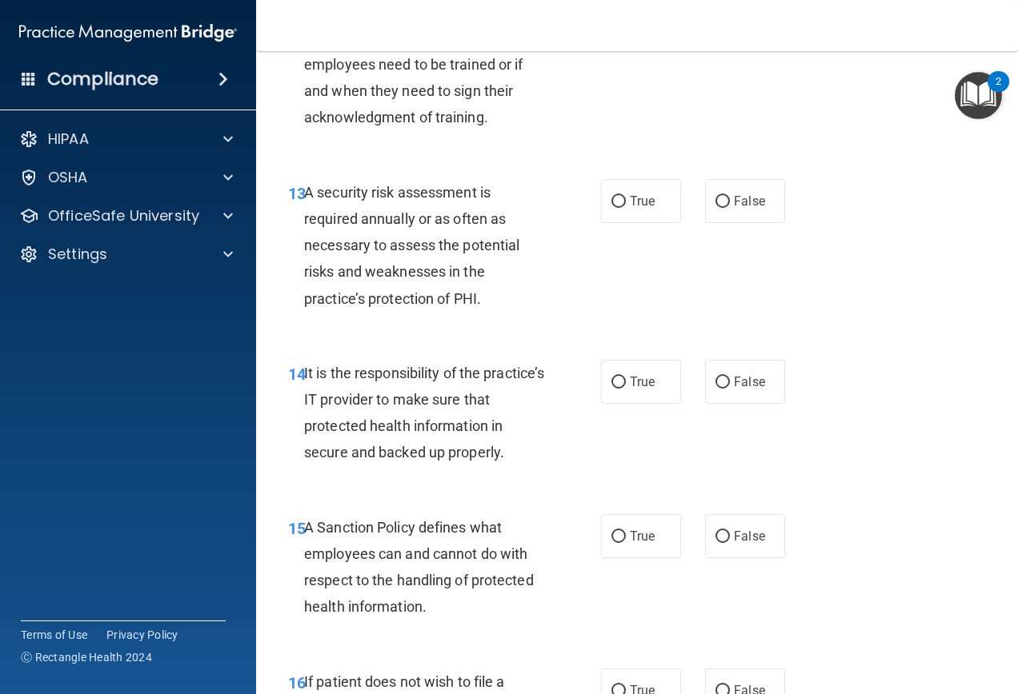
scroll to position [2400, 0]
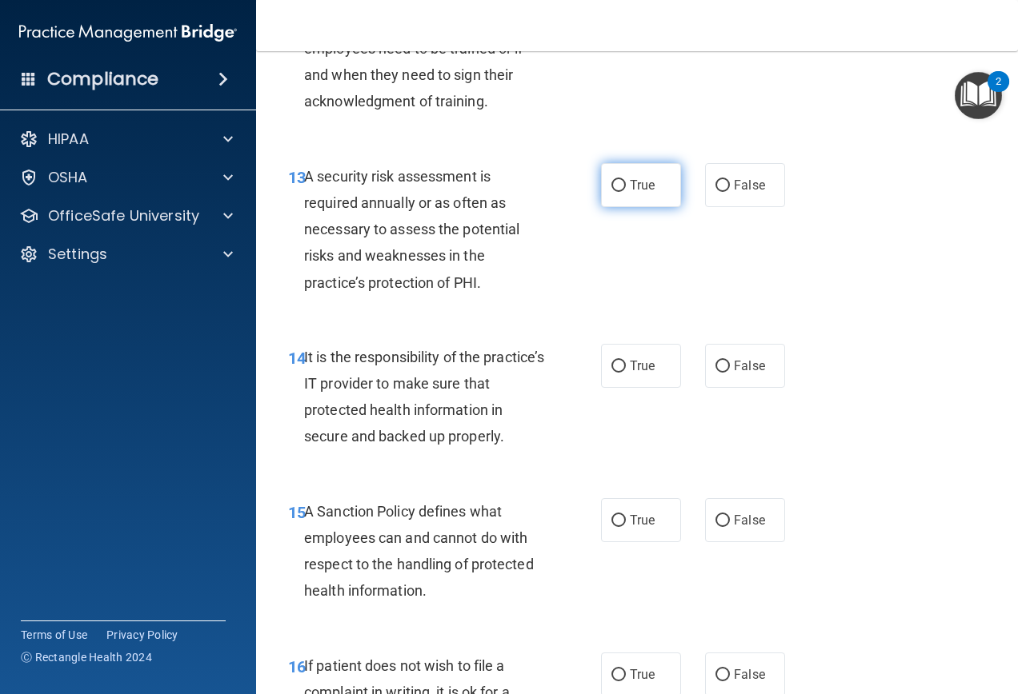
click at [611, 192] on input "True" at bounding box center [618, 186] width 14 height 12
radio input "true"
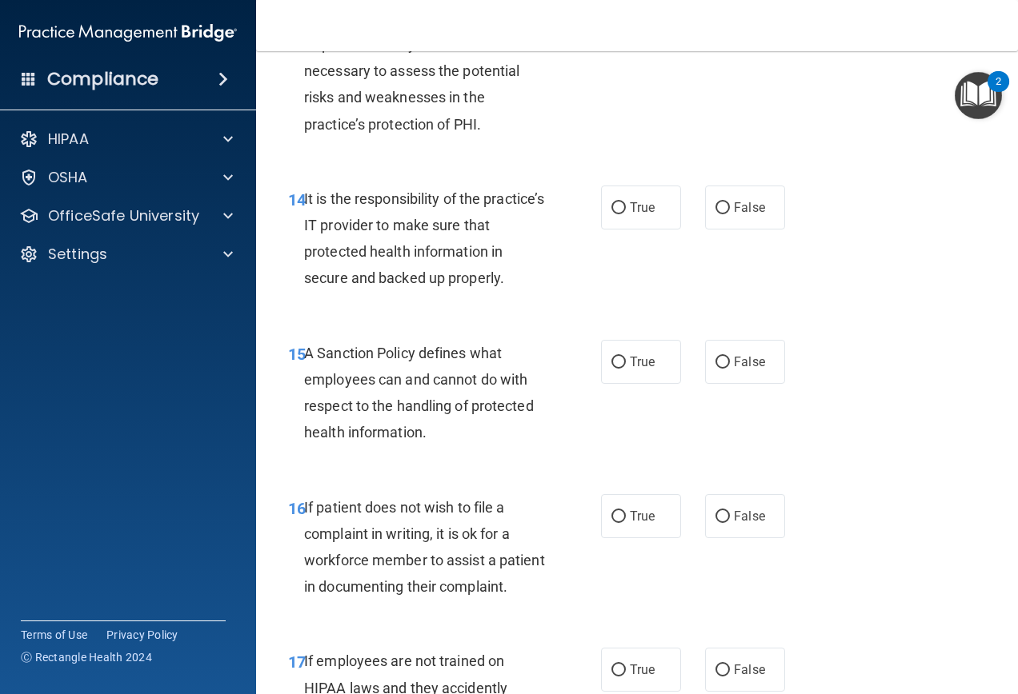
scroll to position [2560, 0]
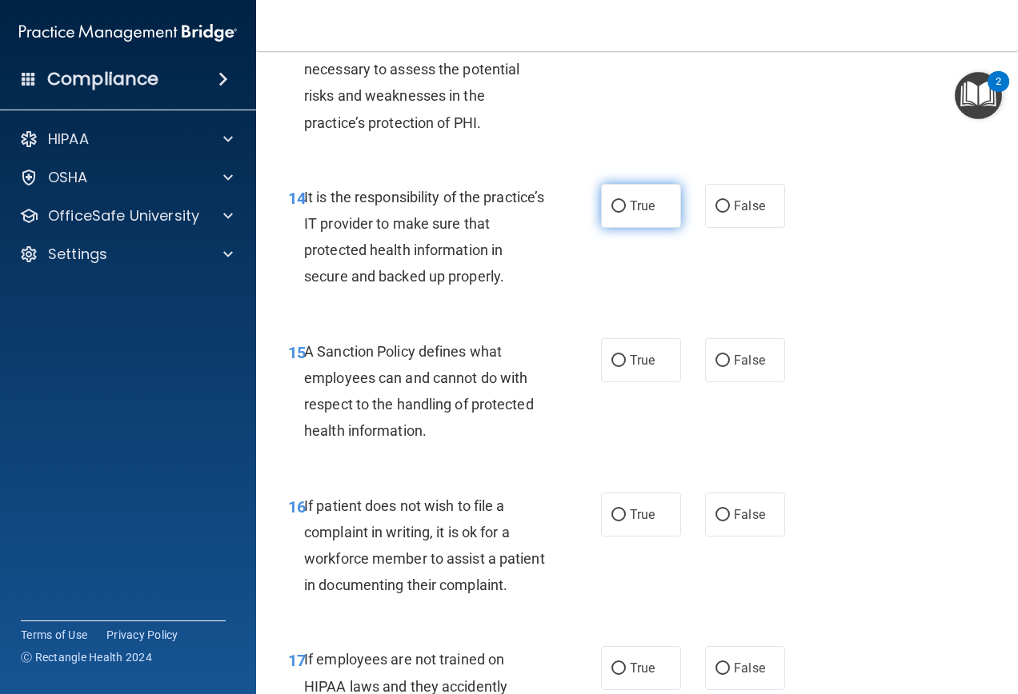
click at [606, 228] on label "True" at bounding box center [641, 206] width 80 height 44
click at [611, 213] on input "True" at bounding box center [618, 207] width 14 height 12
radio input "true"
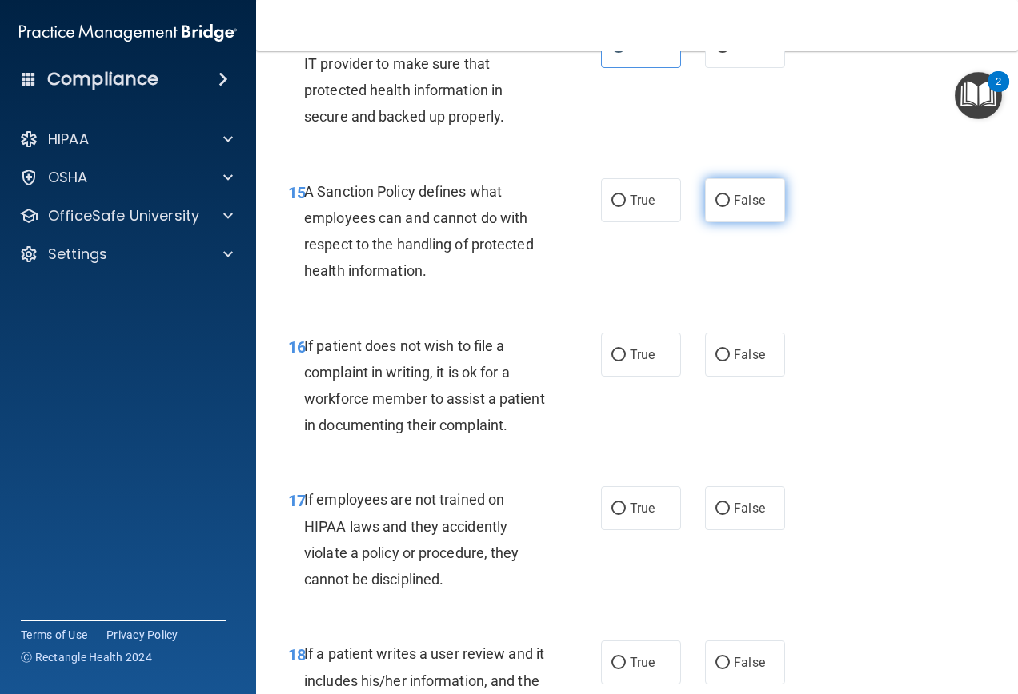
click at [716, 207] on input "False" at bounding box center [722, 201] width 14 height 12
radio input "true"
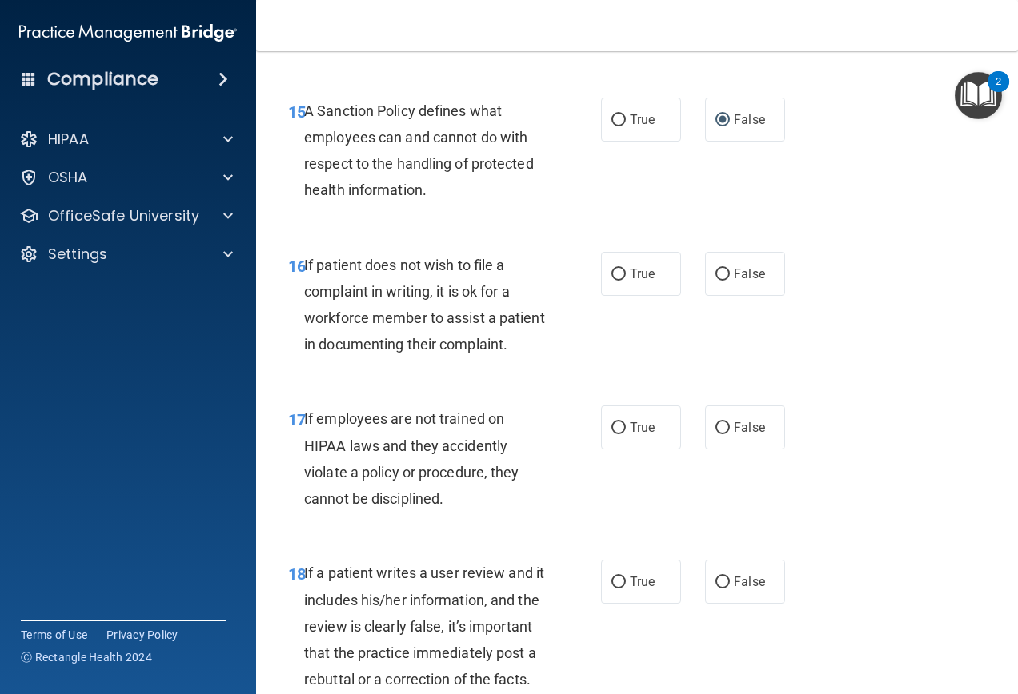
scroll to position [2960, 0]
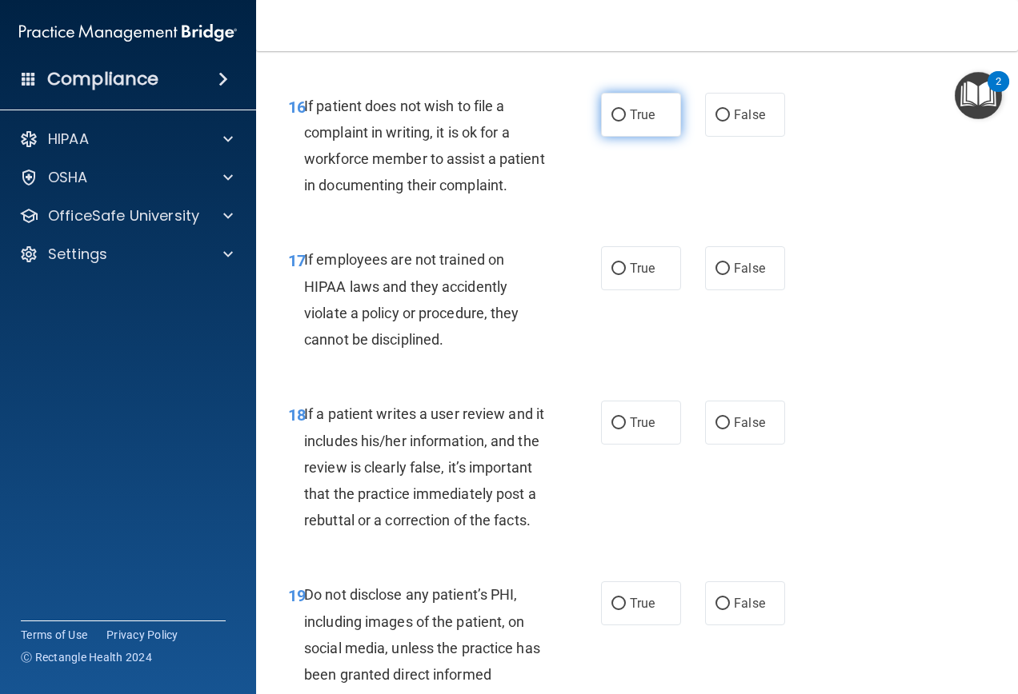
click at [601, 137] on label "True" at bounding box center [641, 115] width 80 height 44
click at [611, 122] on input "True" at bounding box center [618, 116] width 14 height 12
radio input "true"
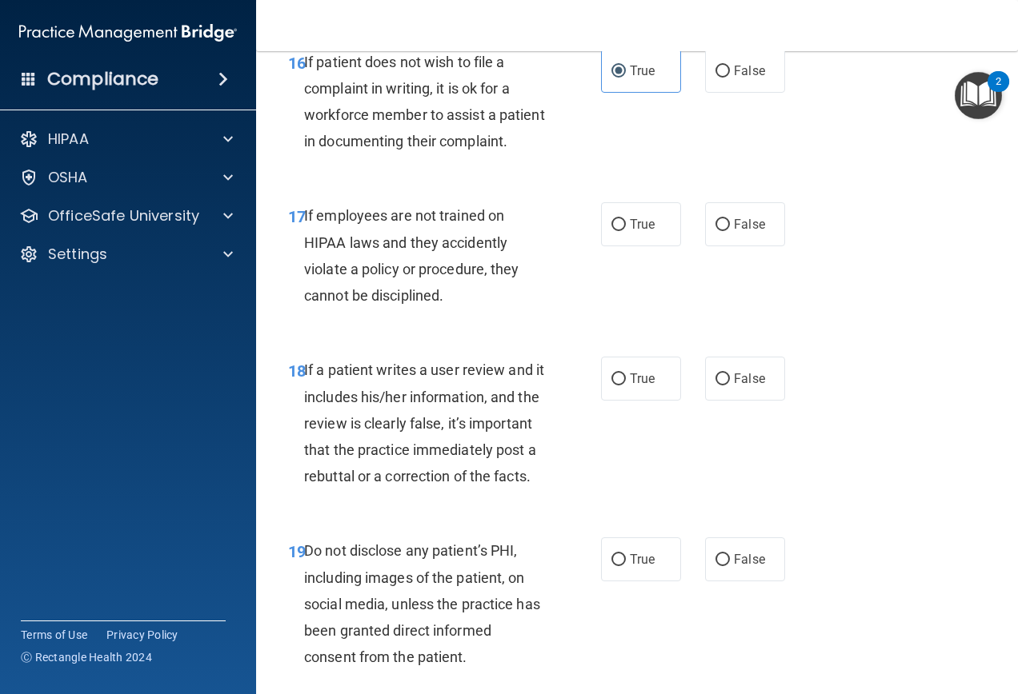
scroll to position [3040, 0]
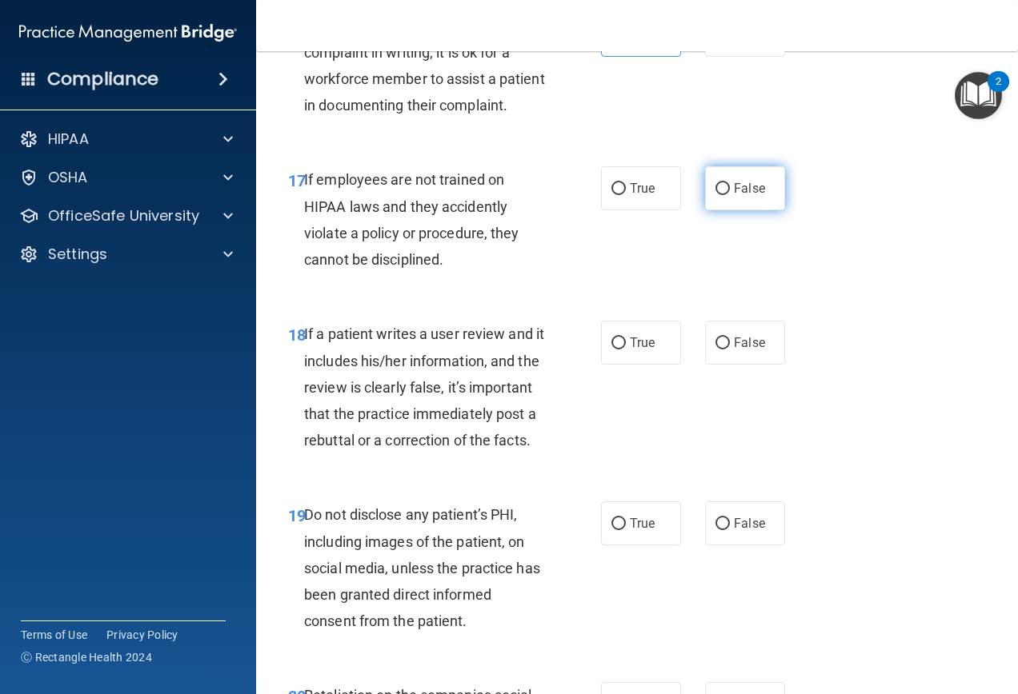
click at [734, 196] on span "False" at bounding box center [749, 188] width 31 height 15
click at [730, 195] on input "False" at bounding box center [722, 189] width 14 height 12
radio input "true"
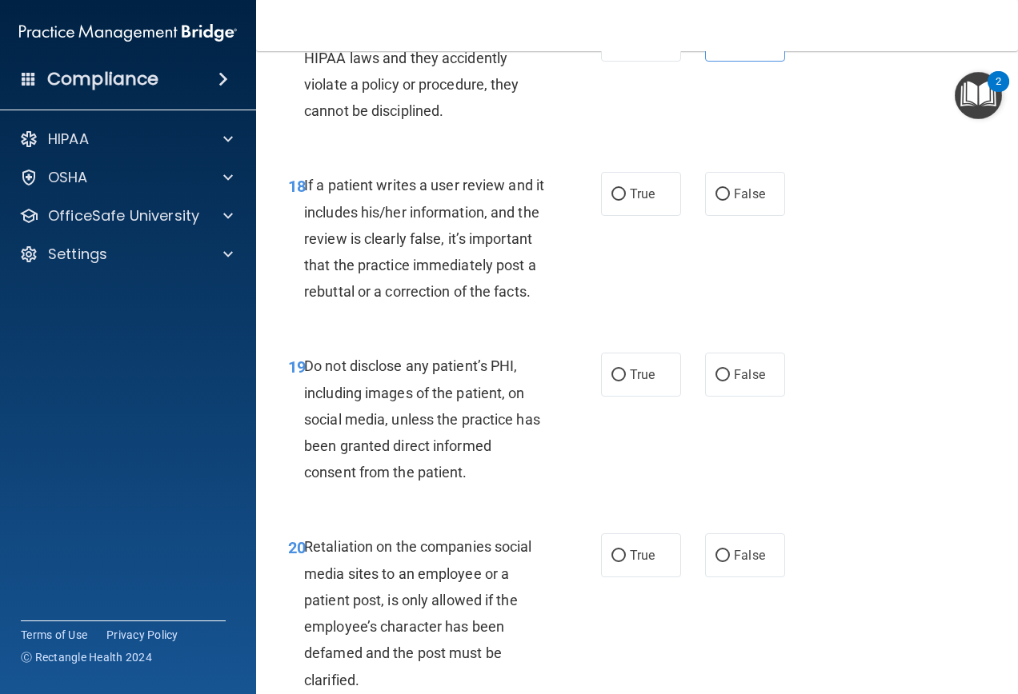
scroll to position [3280, 0]
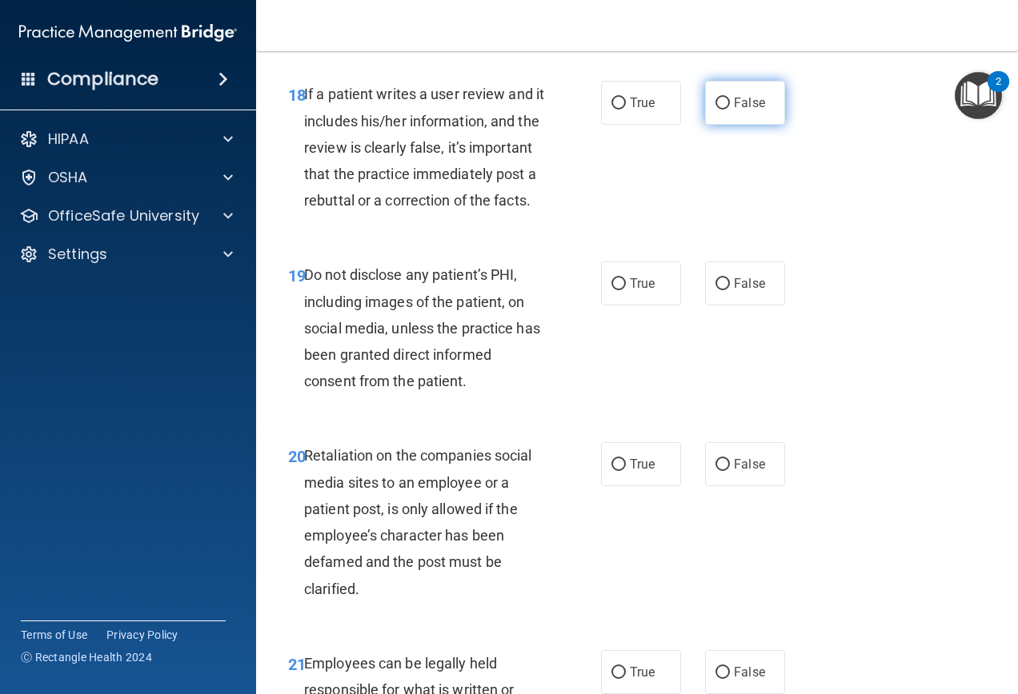
click at [724, 125] on label "False" at bounding box center [745, 103] width 80 height 44
click at [724, 110] on input "False" at bounding box center [722, 104] width 14 height 12
radio input "true"
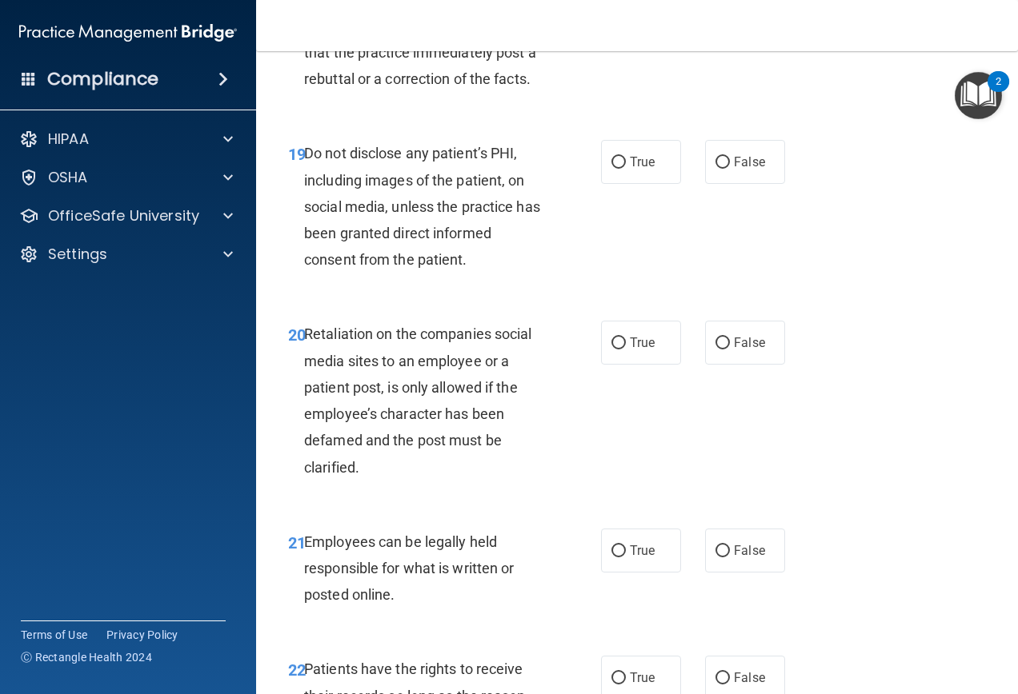
scroll to position [3440, 0]
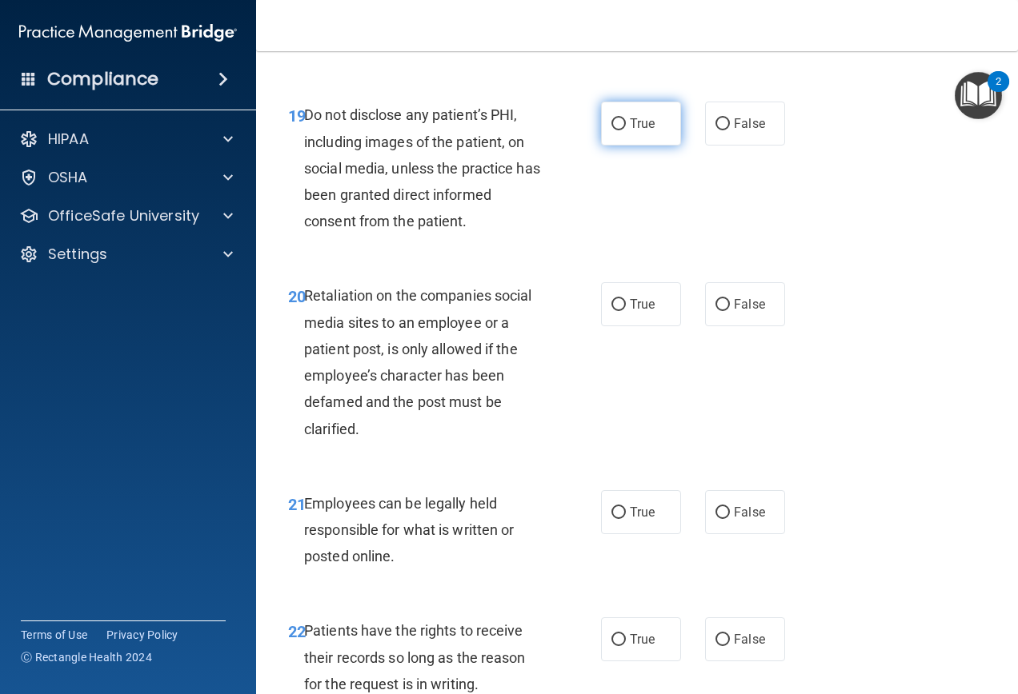
click at [649, 131] on span "True" at bounding box center [642, 123] width 25 height 15
click at [626, 130] on input "True" at bounding box center [618, 124] width 14 height 12
radio input "true"
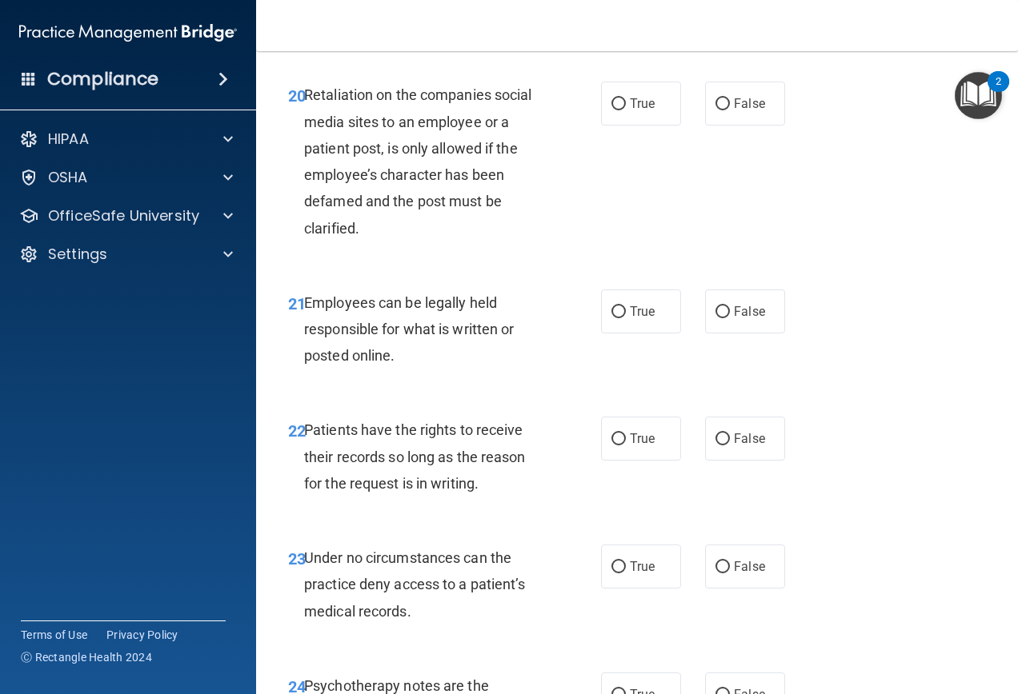
scroll to position [3680, 0]
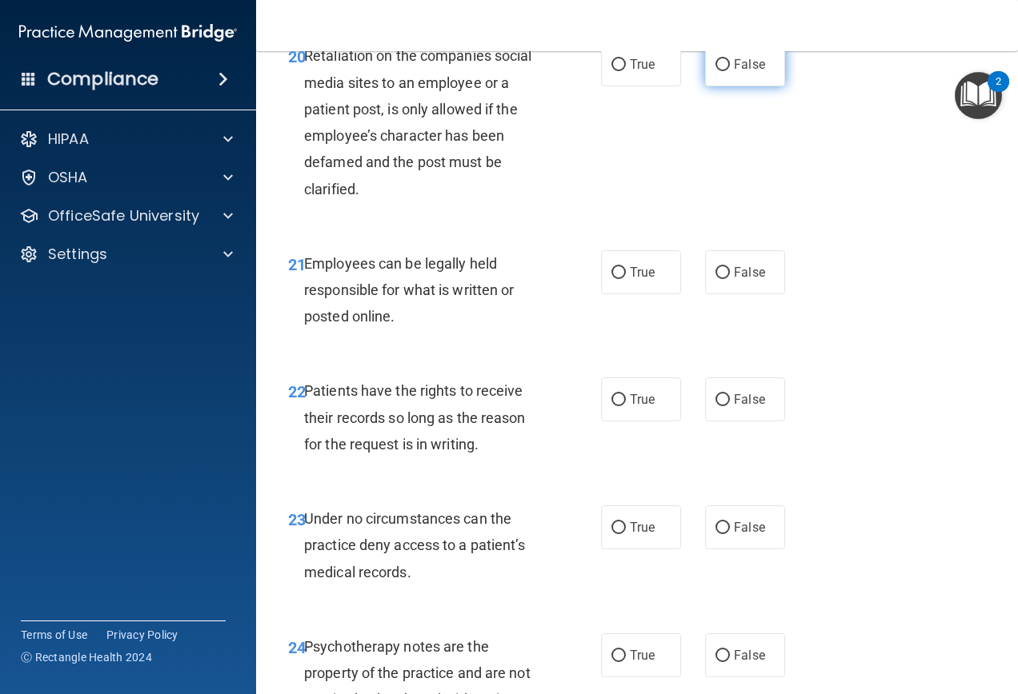
click at [710, 86] on label "False" at bounding box center [745, 64] width 80 height 44
click at [715, 71] on input "False" at bounding box center [722, 65] width 14 height 12
radio input "true"
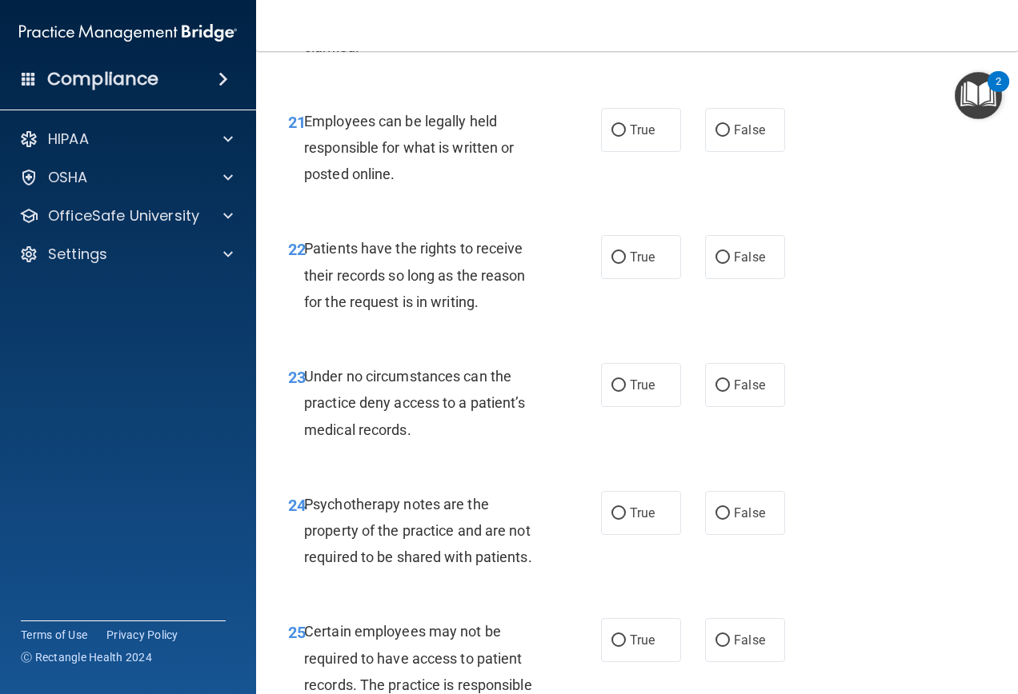
scroll to position [3840, 0]
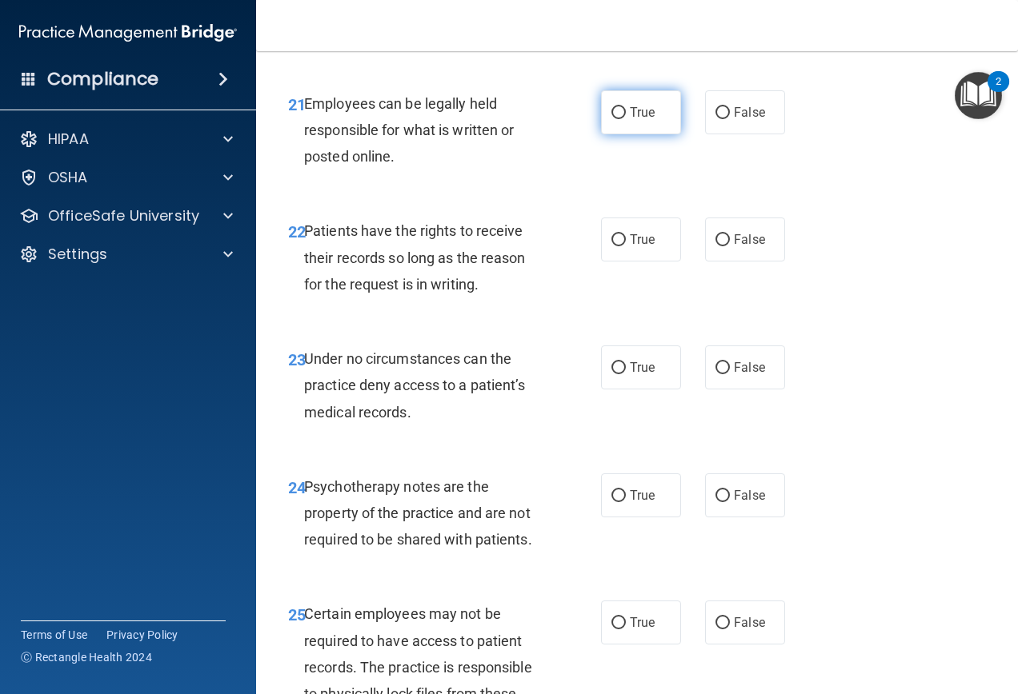
click at [639, 120] on span "True" at bounding box center [642, 112] width 25 height 15
click at [626, 119] on input "True" at bounding box center [618, 113] width 14 height 12
radio input "true"
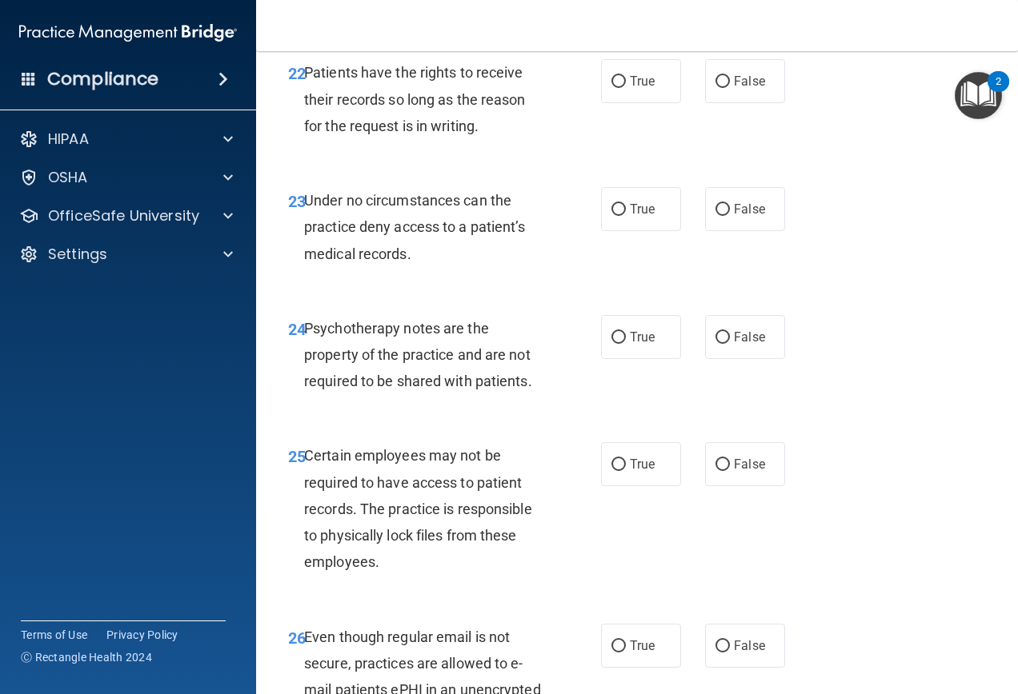
scroll to position [4000, 0]
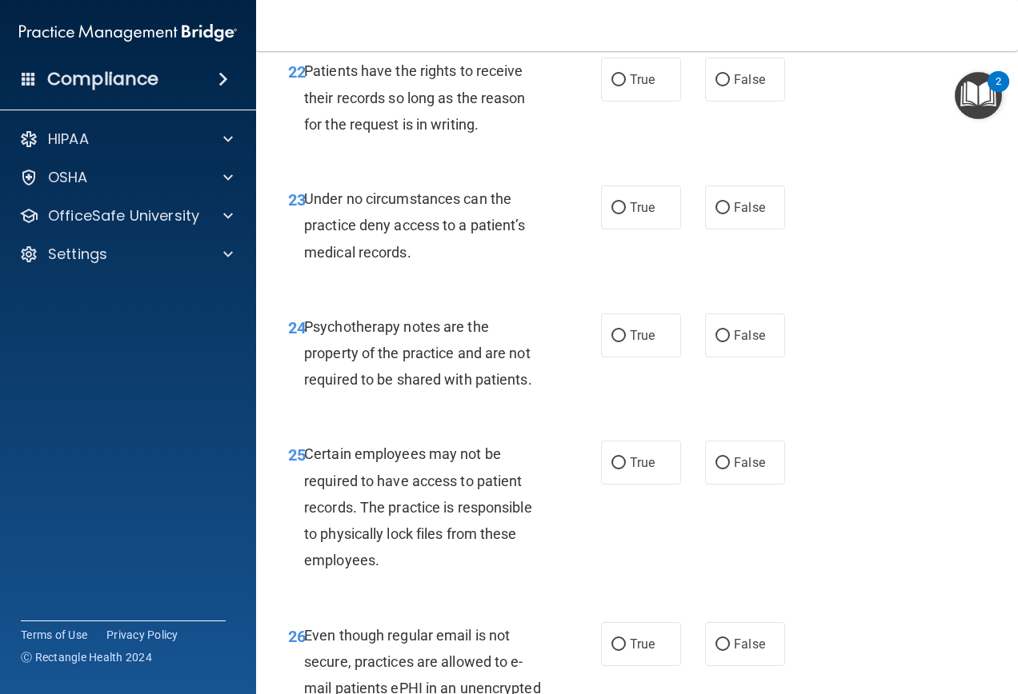
click at [648, 158] on div "22 Patients have the rights to receive their records so long as the reason for …" at bounding box center [637, 102] width 722 height 128
click at [636, 102] on label "True" at bounding box center [641, 80] width 80 height 44
click at [626, 86] on input "True" at bounding box center [618, 80] width 14 height 12
radio input "true"
click at [752, 215] on span "False" at bounding box center [749, 207] width 31 height 15
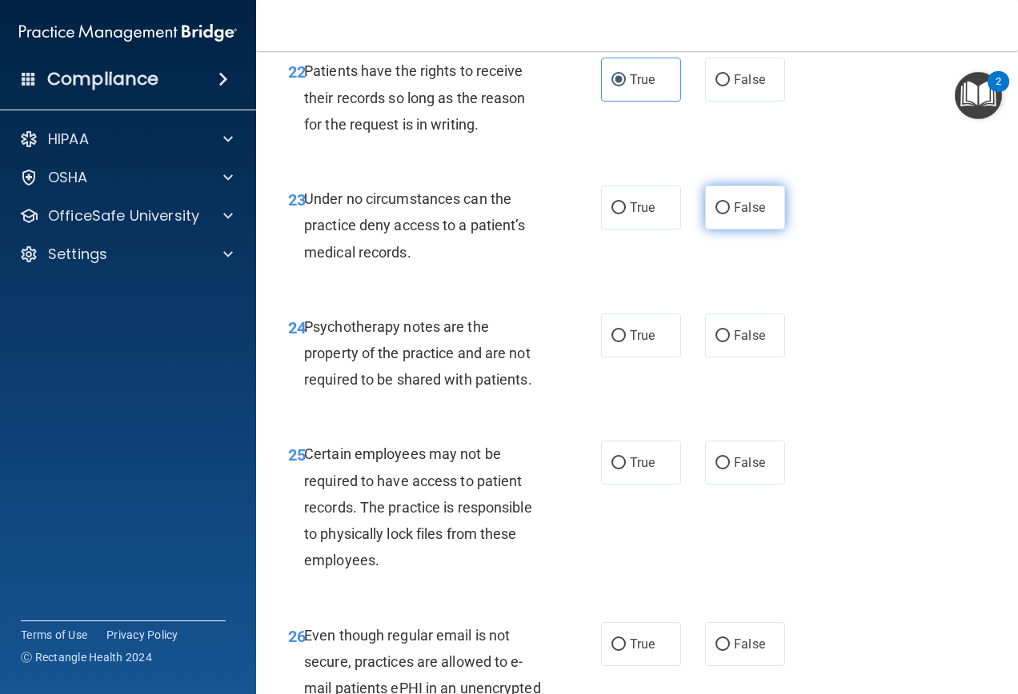
click at [730, 214] on input "False" at bounding box center [722, 208] width 14 height 12
radio input "true"
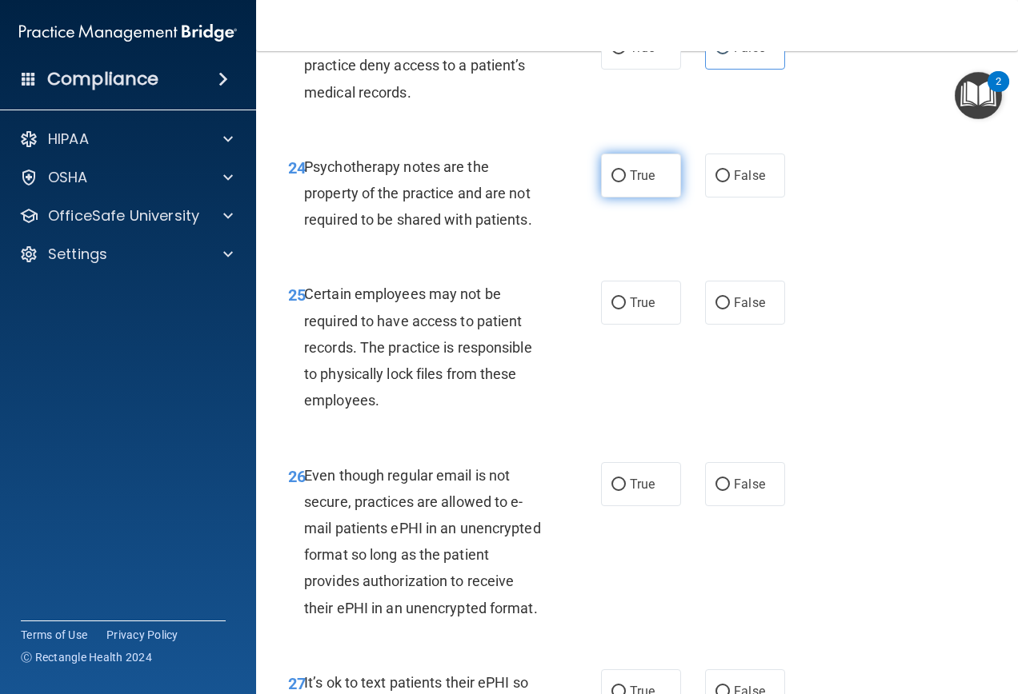
click at [622, 198] on label "True" at bounding box center [641, 176] width 80 height 44
click at [622, 182] on input "True" at bounding box center [618, 176] width 14 height 12
radio input "true"
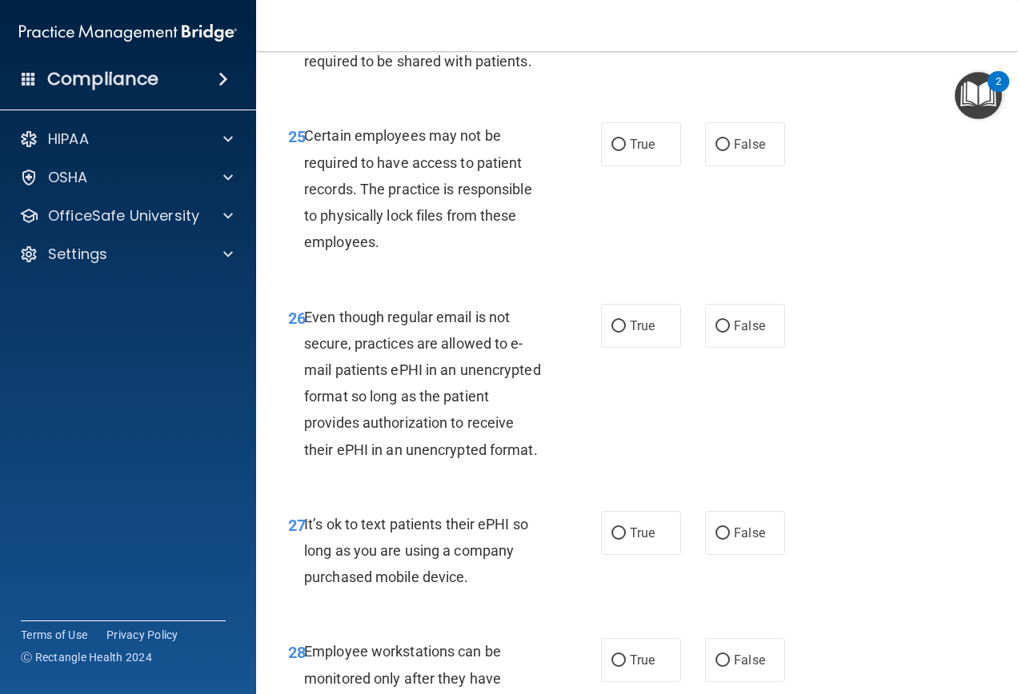
scroll to position [4320, 0]
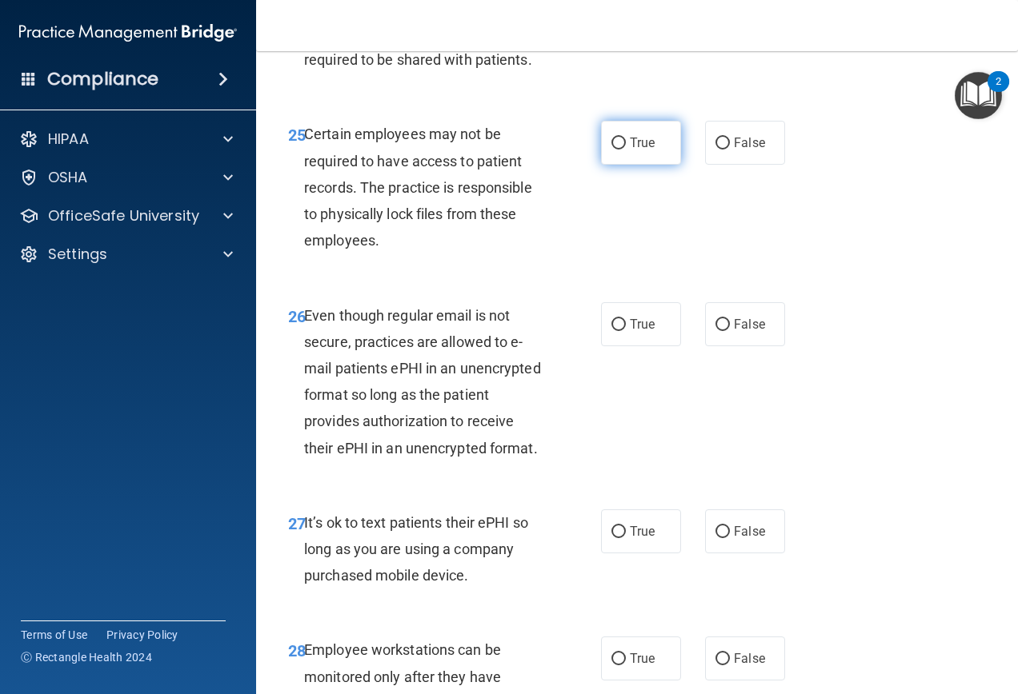
click at [668, 165] on label "True" at bounding box center [641, 143] width 80 height 44
click at [626, 150] on input "True" at bounding box center [618, 144] width 14 height 12
radio input "true"
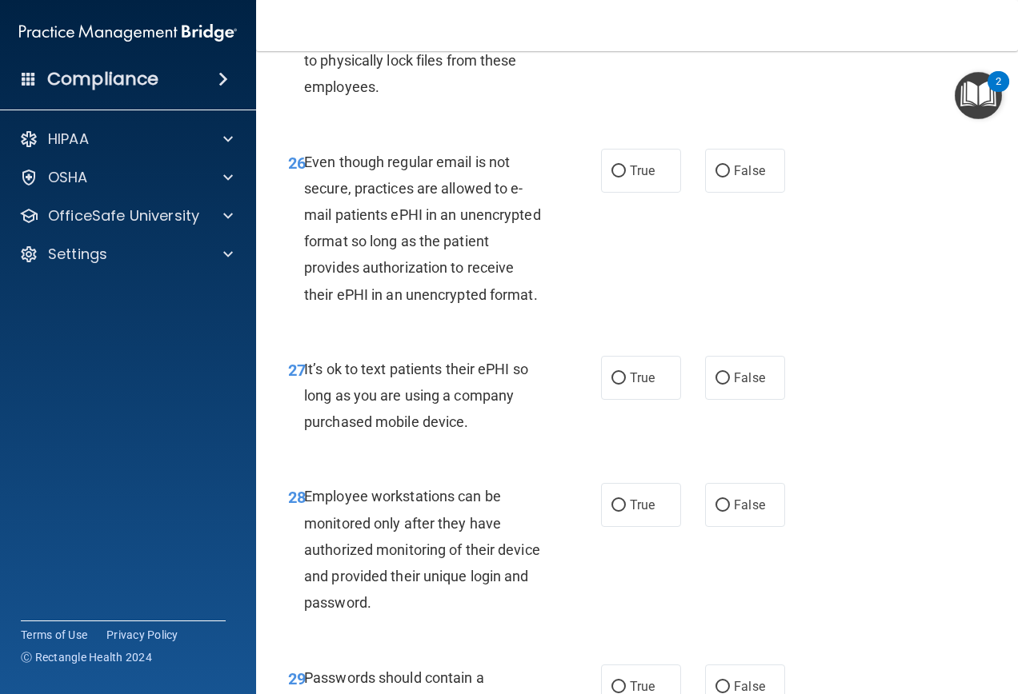
scroll to position [4560, 0]
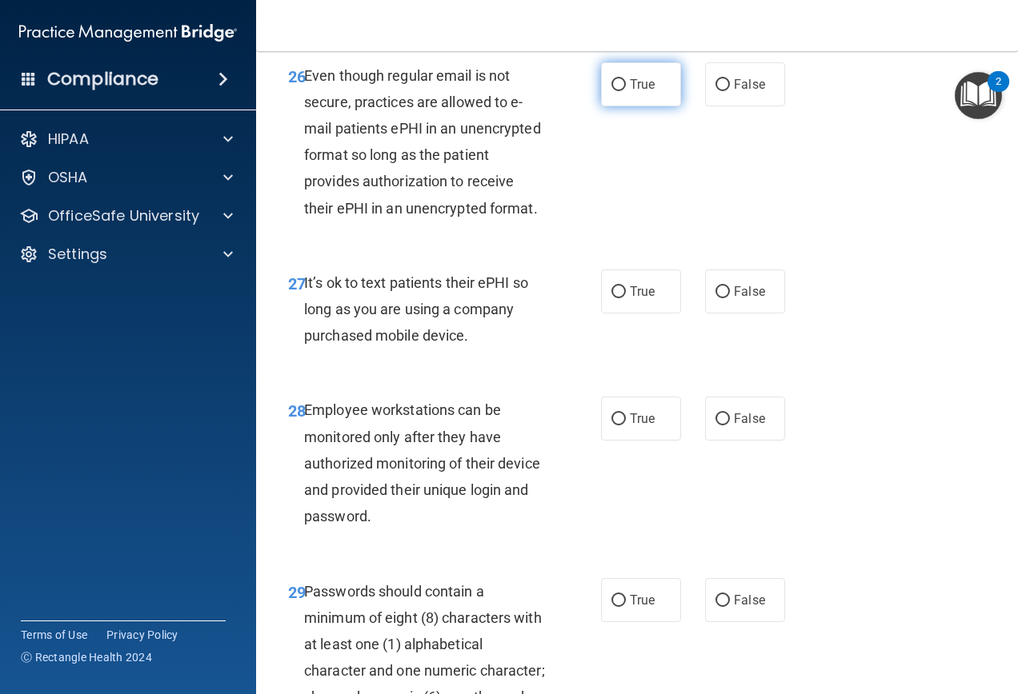
click at [628, 106] on label "True" at bounding box center [641, 84] width 80 height 44
click at [626, 91] on input "True" at bounding box center [618, 85] width 14 height 12
radio input "true"
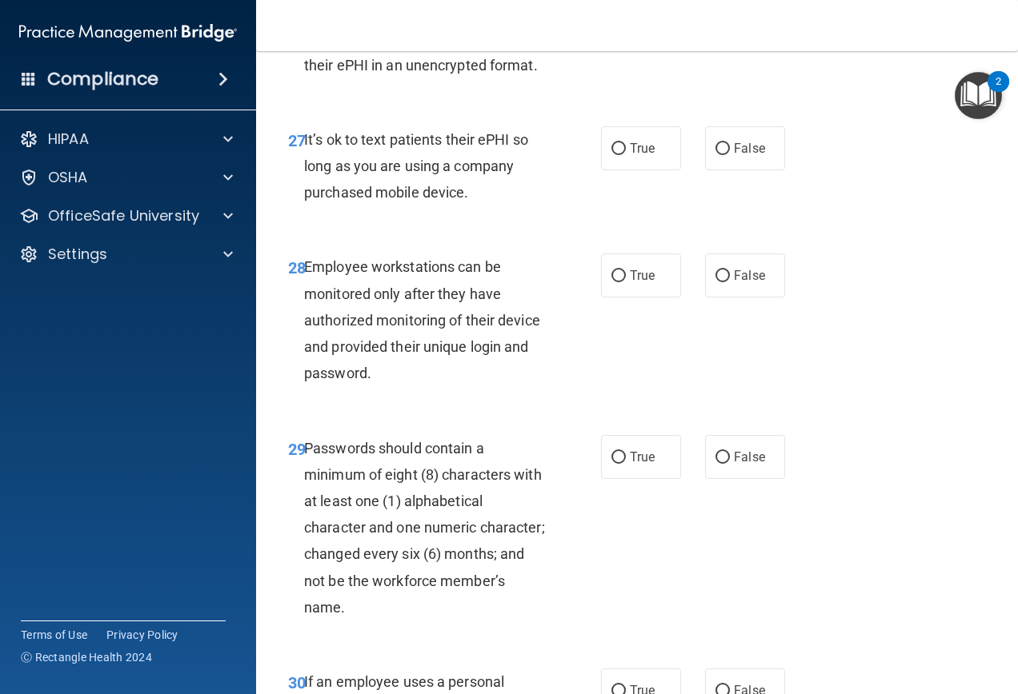
scroll to position [4800, 0]
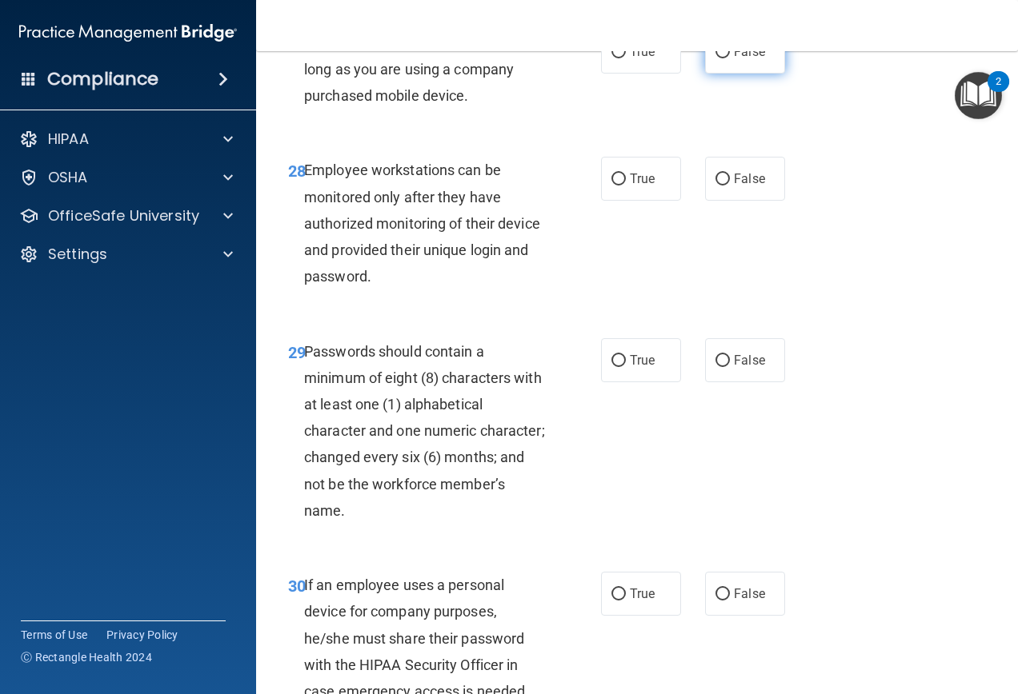
click at [738, 59] on span "False" at bounding box center [749, 51] width 31 height 15
click at [730, 58] on input "False" at bounding box center [722, 52] width 14 height 12
radio input "true"
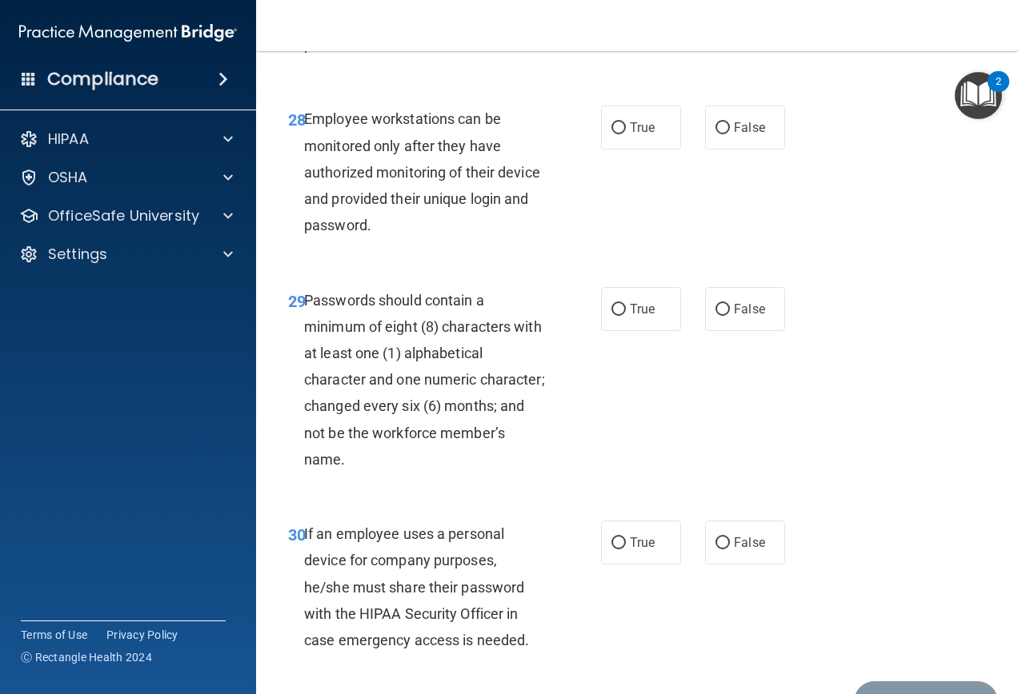
scroll to position [4880, 0]
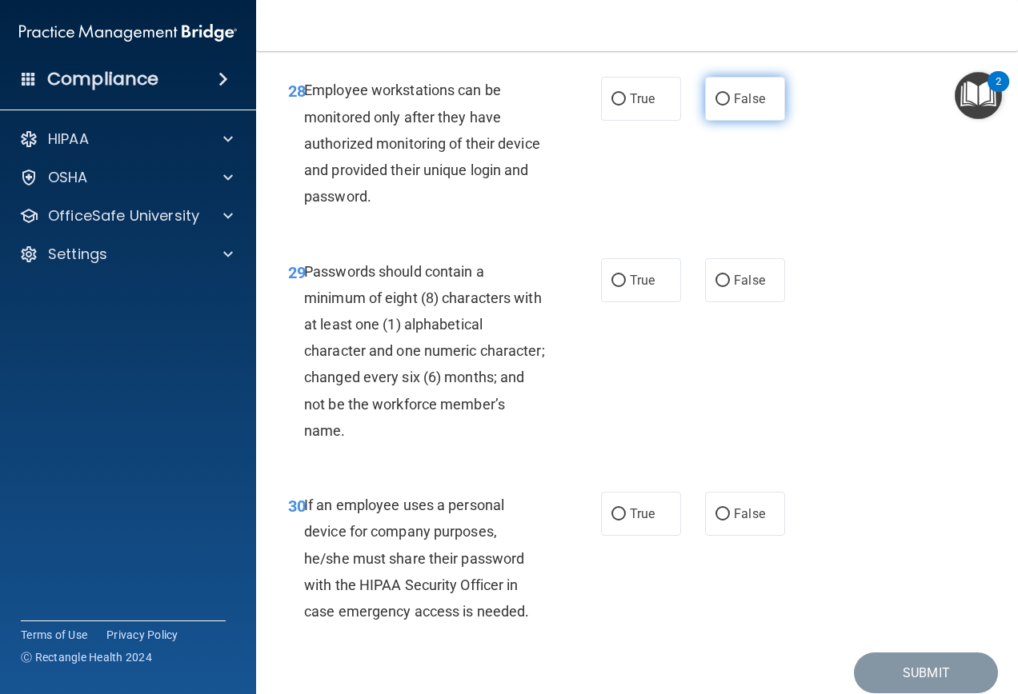
click at [756, 106] on span "False" at bounding box center [749, 98] width 31 height 15
click at [730, 106] on input "False" at bounding box center [722, 100] width 14 height 12
radio input "true"
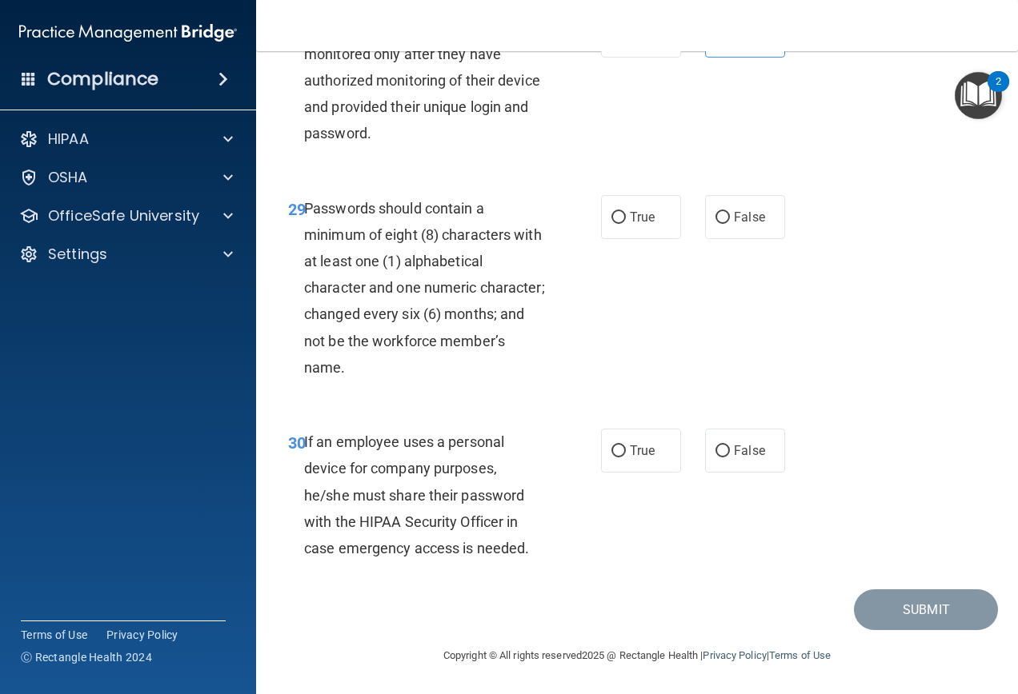
scroll to position [5076, 0]
click at [639, 226] on label "True" at bounding box center [641, 217] width 80 height 44
click at [626, 224] on input "True" at bounding box center [618, 218] width 14 height 12
radio input "true"
click at [734, 450] on span "False" at bounding box center [749, 450] width 31 height 15
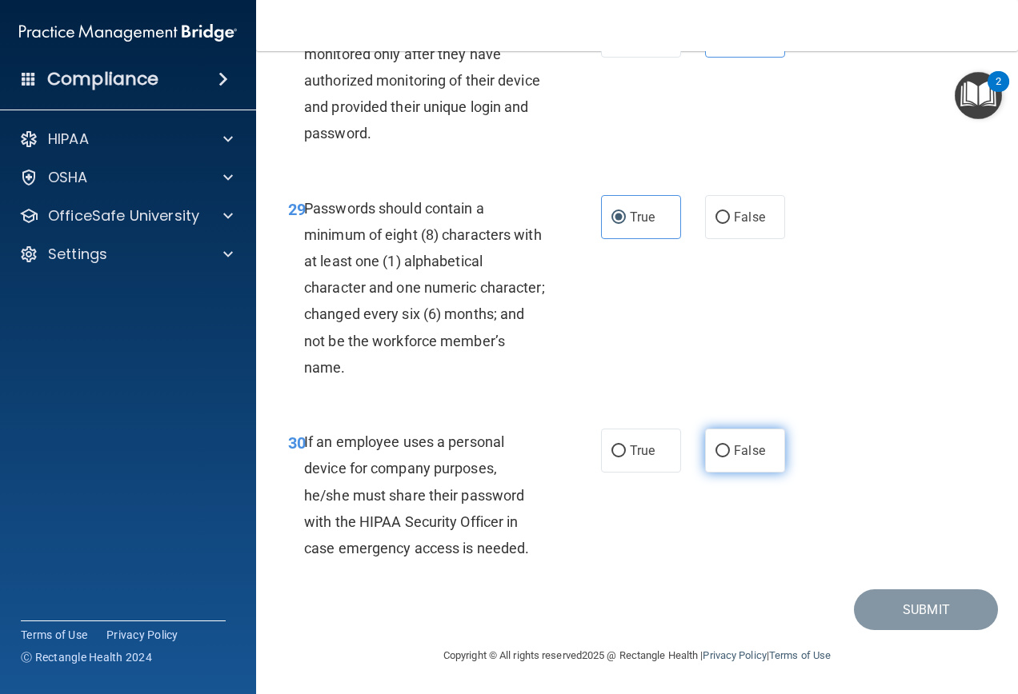
click at [726, 450] on input "False" at bounding box center [722, 452] width 14 height 12
radio input "true"
click at [918, 620] on button "Submit" at bounding box center [926, 610] width 144 height 41
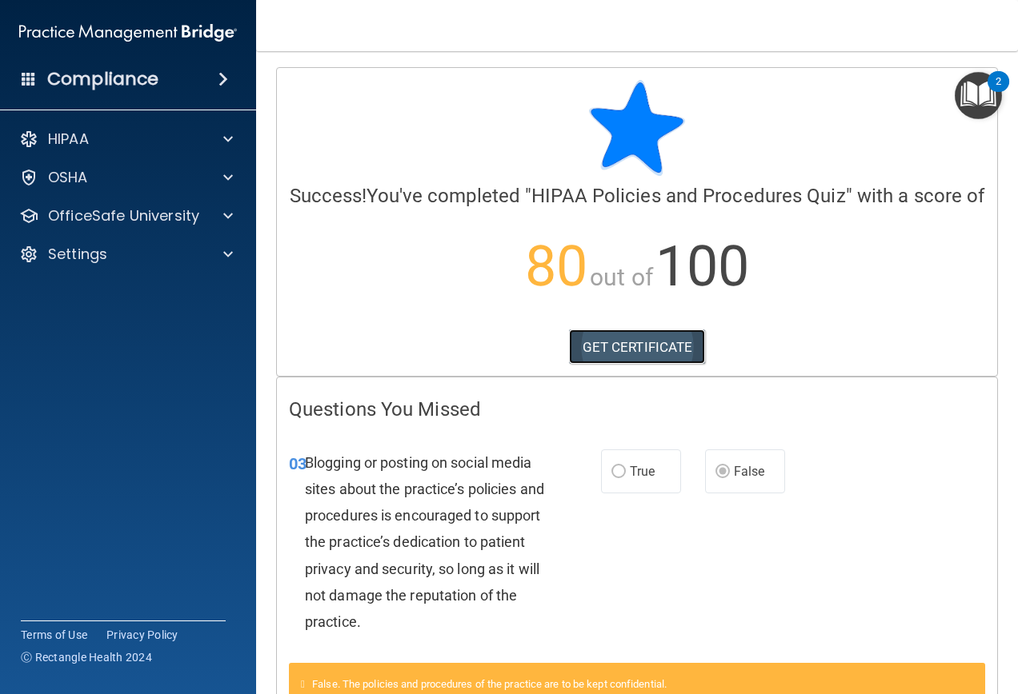
click at [670, 365] on link "GET CERTIFICATE" at bounding box center [637, 347] width 137 height 35
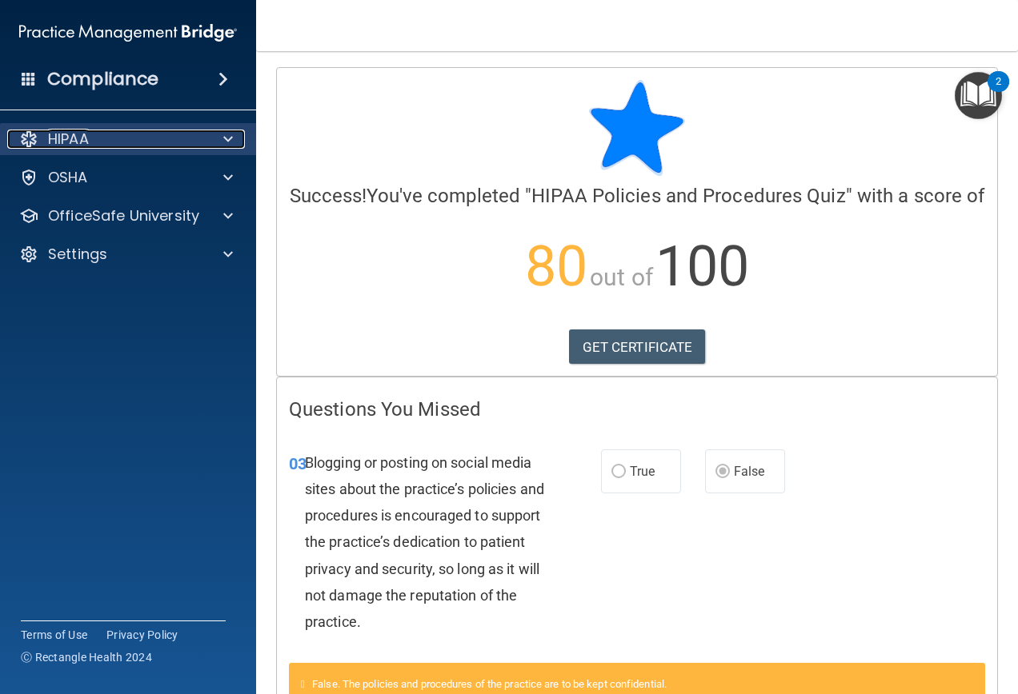
click at [91, 136] on div "HIPAA" at bounding box center [106, 139] width 198 height 19
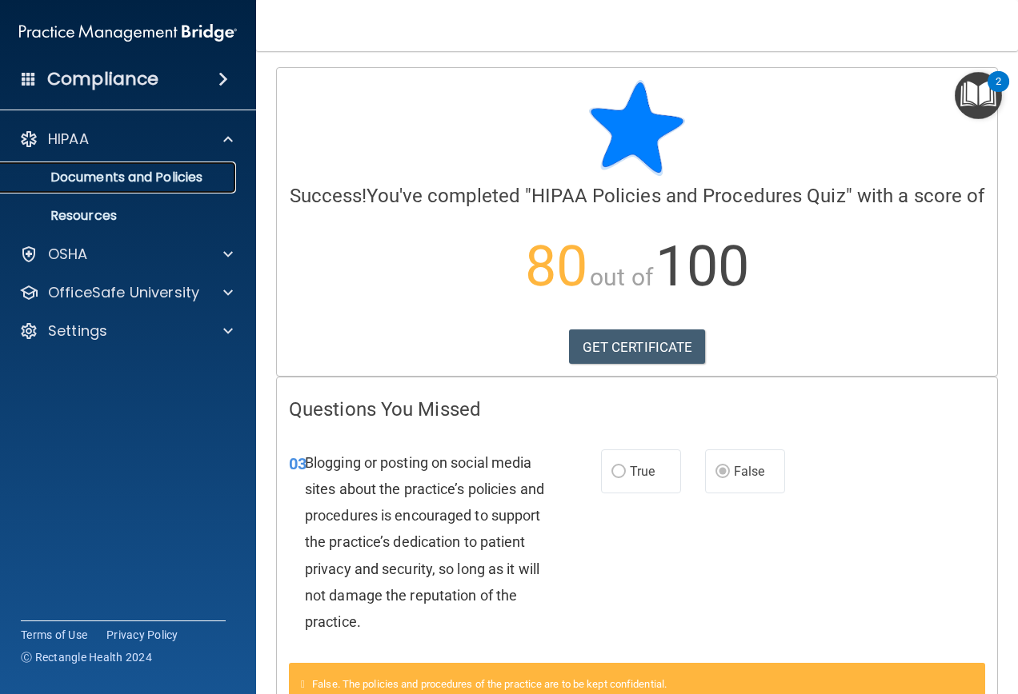
click at [82, 173] on p "Documents and Policies" at bounding box center [119, 178] width 218 height 16
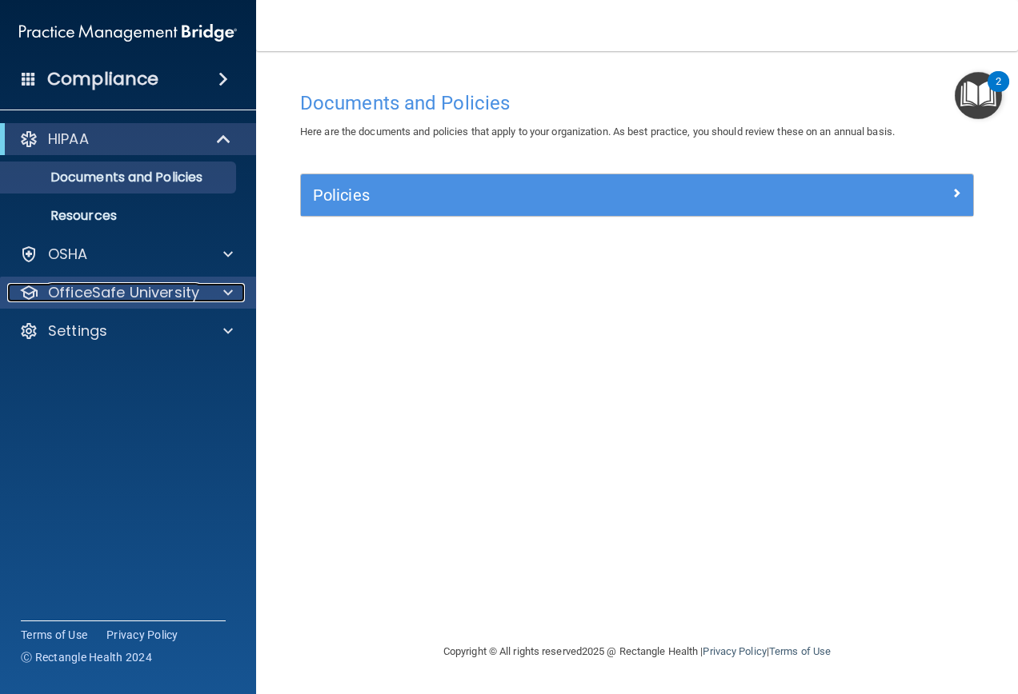
click at [101, 294] on p "OfficeSafe University" at bounding box center [123, 292] width 151 height 19
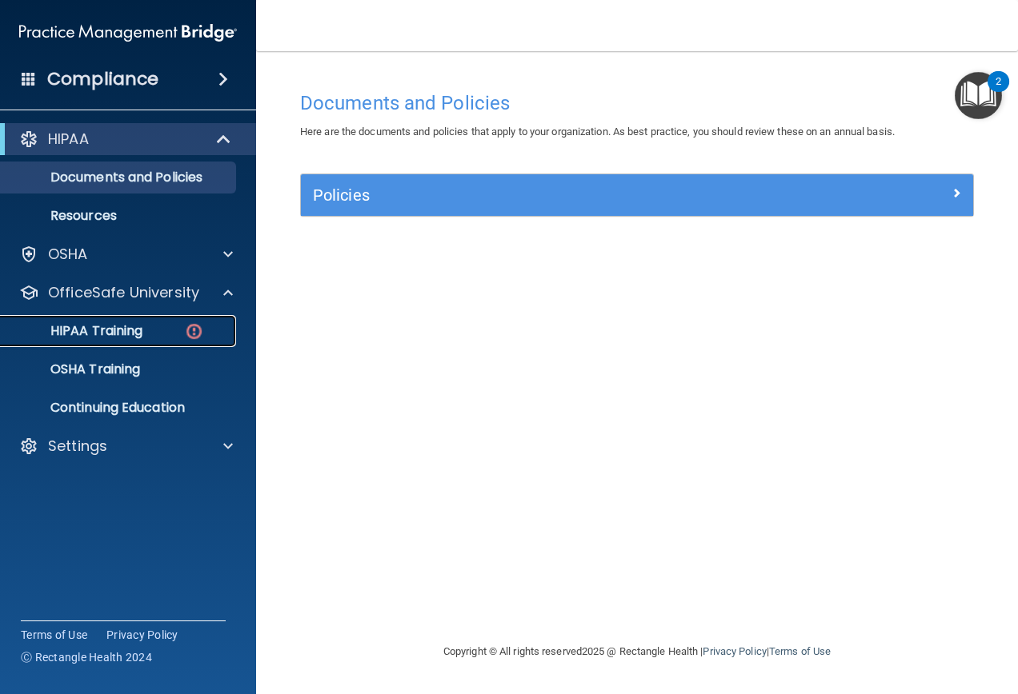
click at [138, 336] on p "HIPAA Training" at bounding box center [76, 331] width 132 height 16
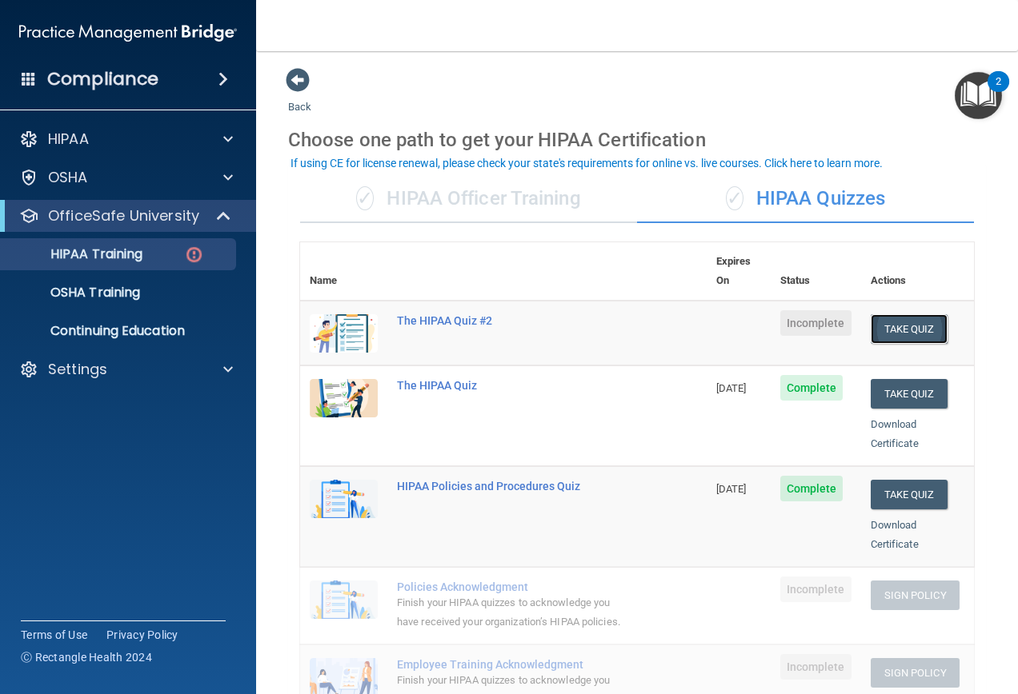
click at [919, 314] on button "Take Quiz" at bounding box center [908, 329] width 77 height 30
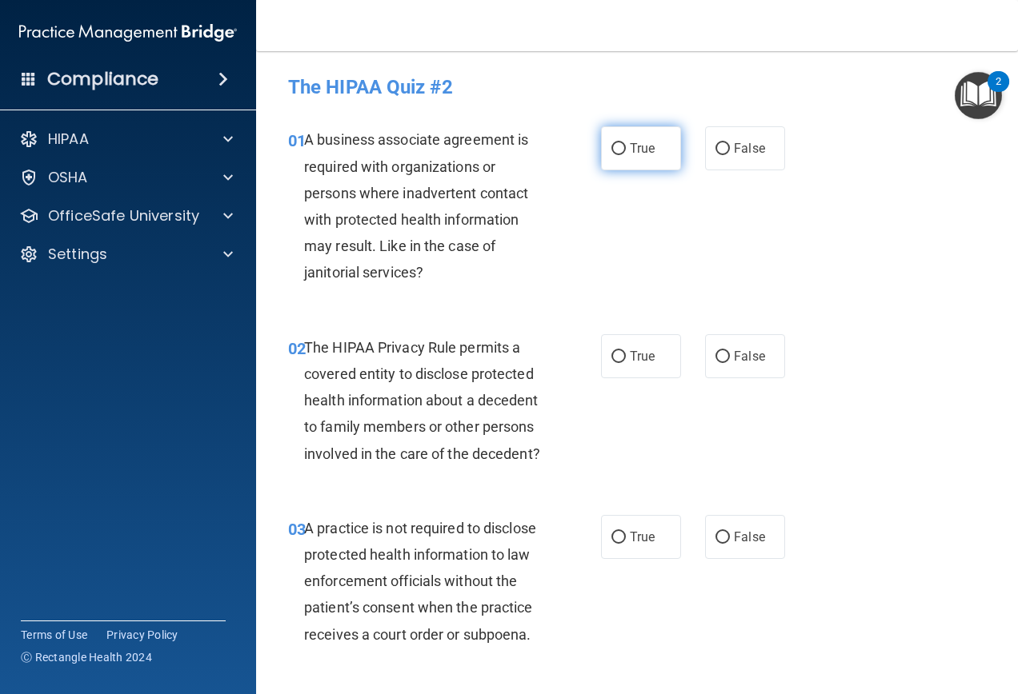
click at [603, 160] on label "True" at bounding box center [641, 148] width 80 height 44
click at [611, 155] on input "True" at bounding box center [618, 149] width 14 height 12
radio input "true"
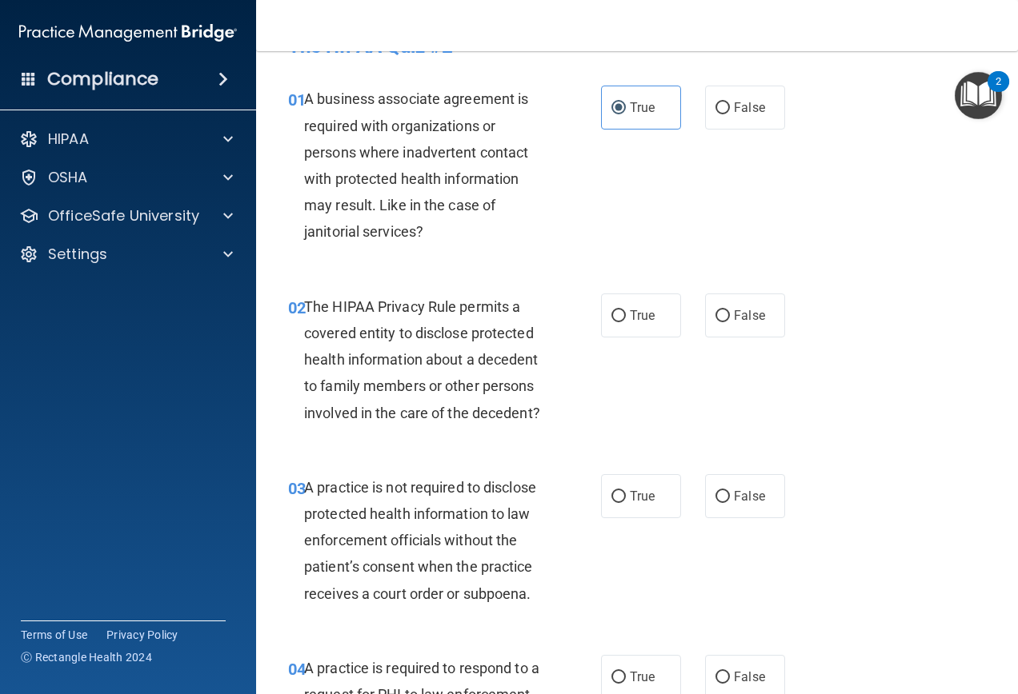
scroll to position [80, 0]
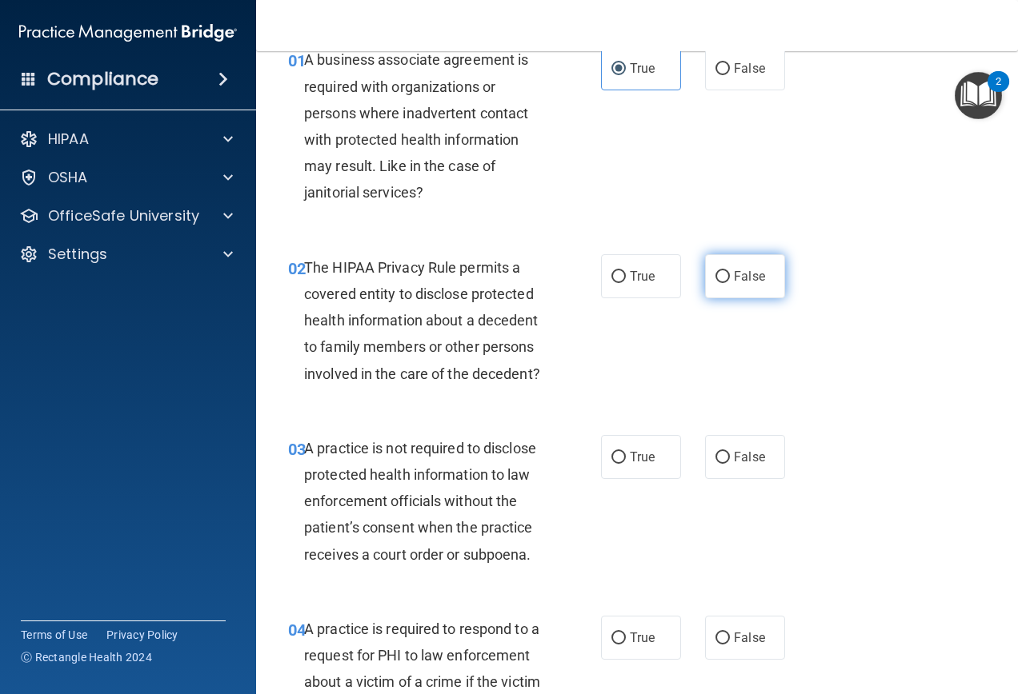
click at [714, 265] on label "False" at bounding box center [745, 276] width 80 height 44
click at [715, 271] on input "False" at bounding box center [722, 277] width 14 height 12
radio input "true"
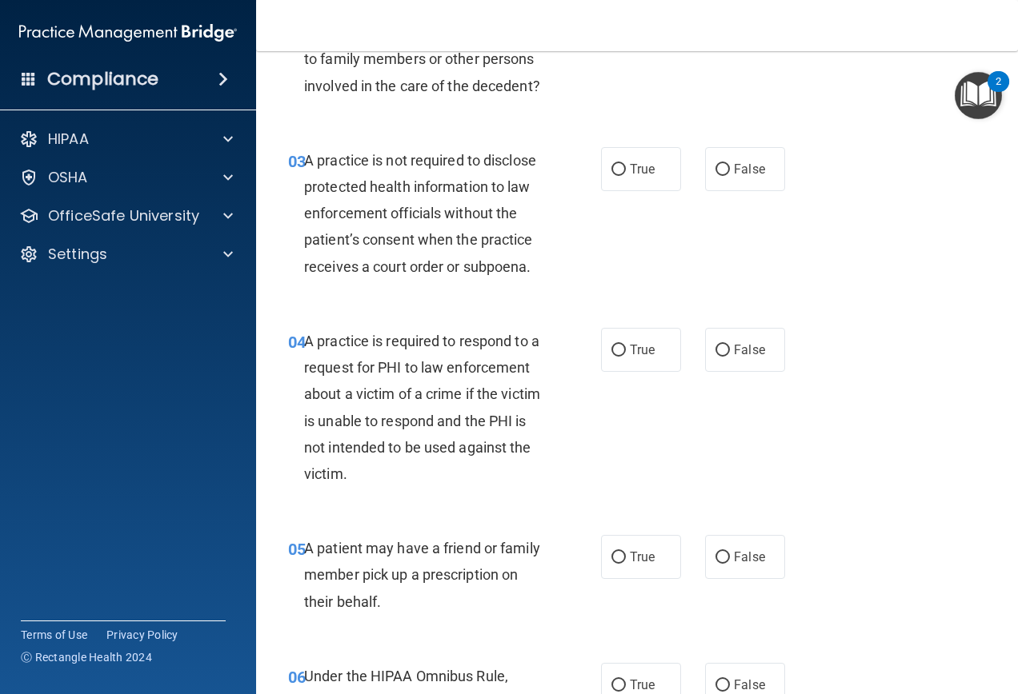
scroll to position [400, 0]
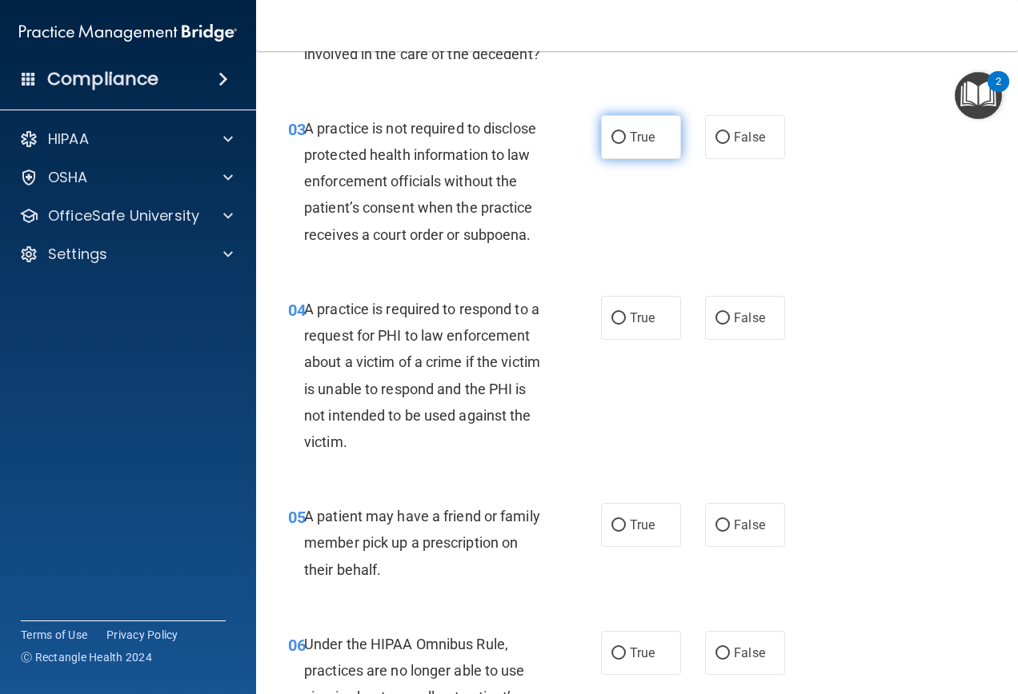
click at [630, 145] on span "True" at bounding box center [642, 137] width 25 height 15
click at [626, 144] on input "True" at bounding box center [618, 138] width 14 height 12
radio input "true"
click at [601, 332] on label "True" at bounding box center [641, 318] width 80 height 44
click at [611, 325] on input "True" at bounding box center [618, 319] width 14 height 12
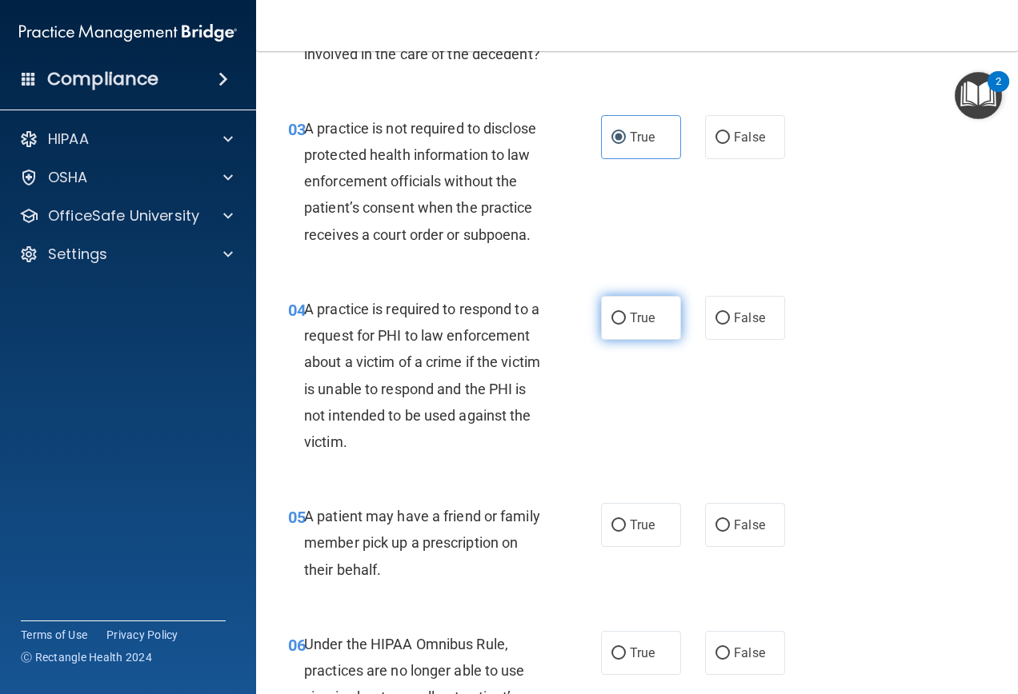
radio input "true"
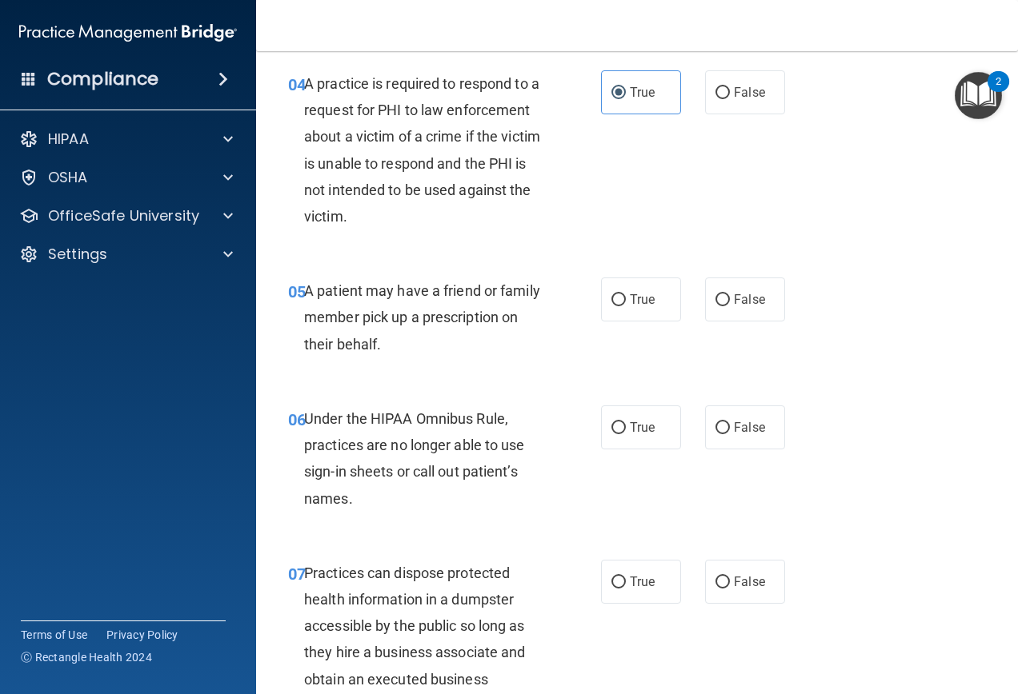
scroll to position [640, 0]
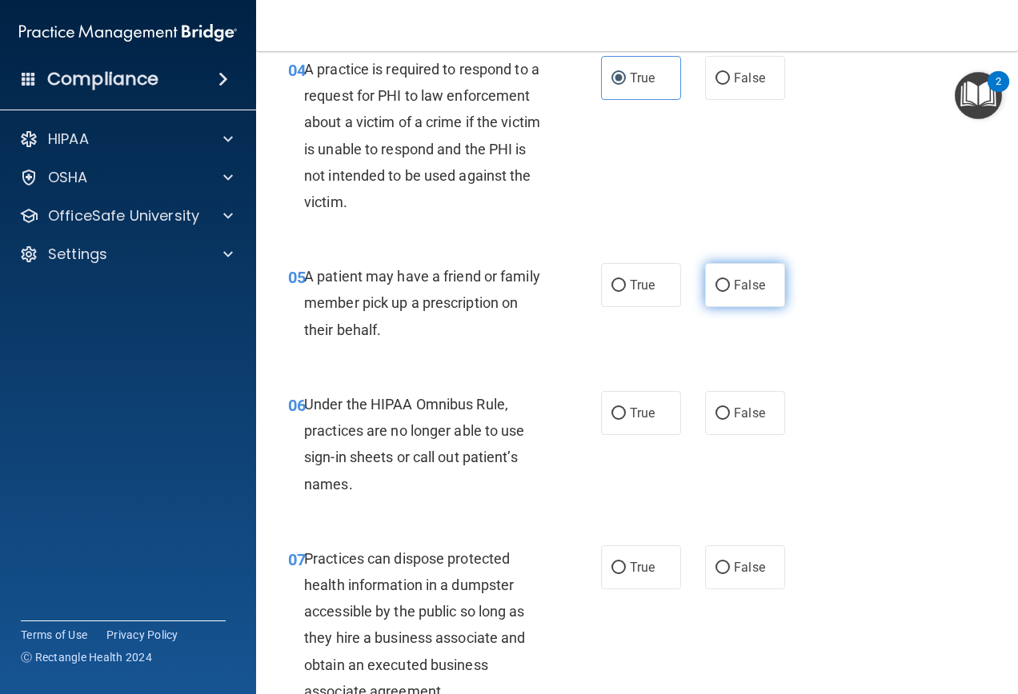
click at [758, 307] on label "False" at bounding box center [745, 285] width 80 height 44
click at [730, 292] on input "False" at bounding box center [722, 286] width 14 height 12
radio input "true"
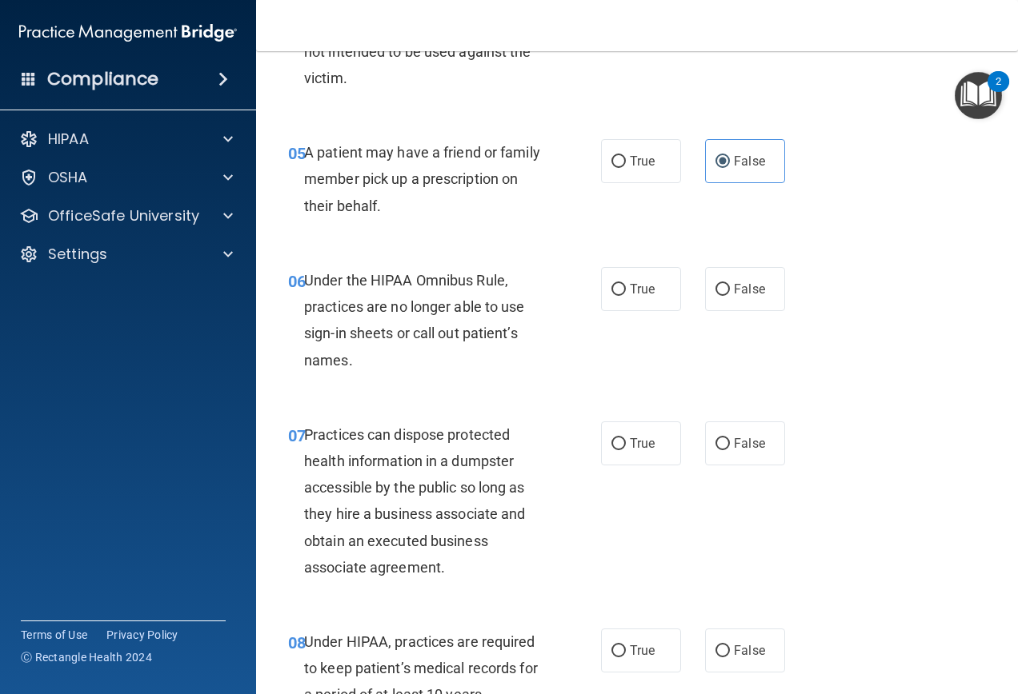
scroll to position [800, 0]
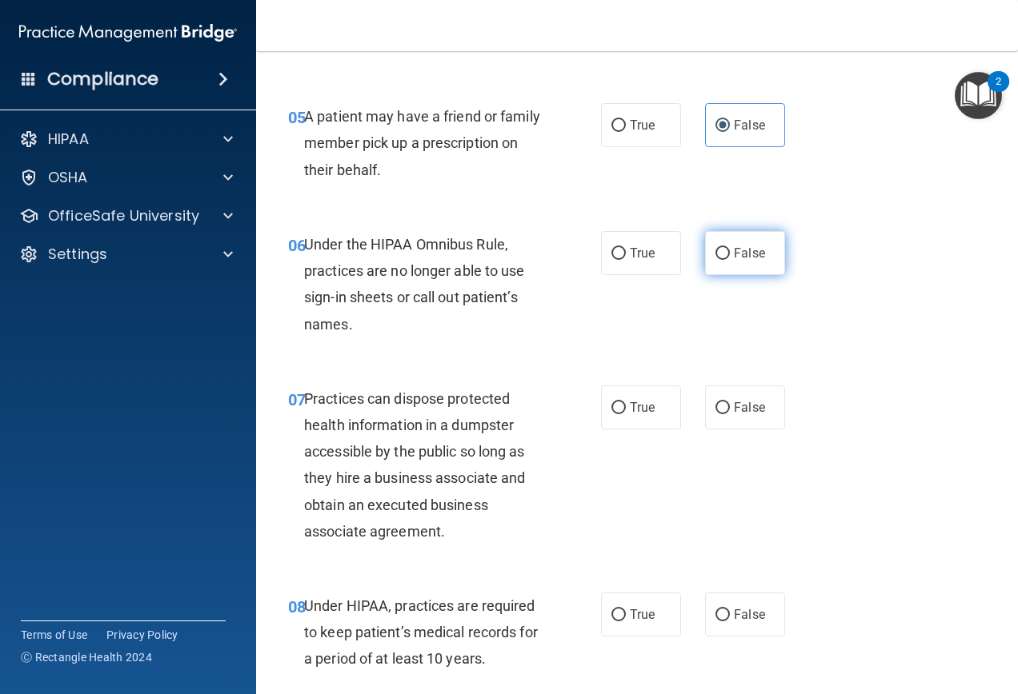
click at [764, 275] on label "False" at bounding box center [745, 253] width 80 height 44
click at [730, 260] on input "False" at bounding box center [722, 254] width 14 height 12
radio input "true"
click at [725, 426] on label "False" at bounding box center [745, 408] width 80 height 44
click at [725, 414] on input "False" at bounding box center [722, 408] width 14 height 12
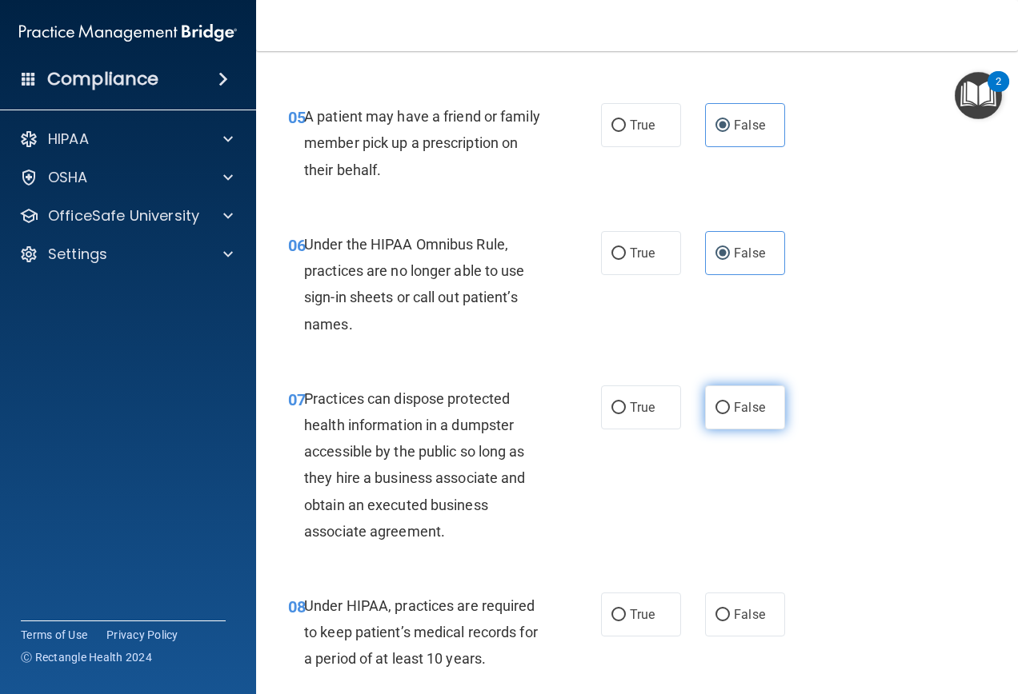
radio input "true"
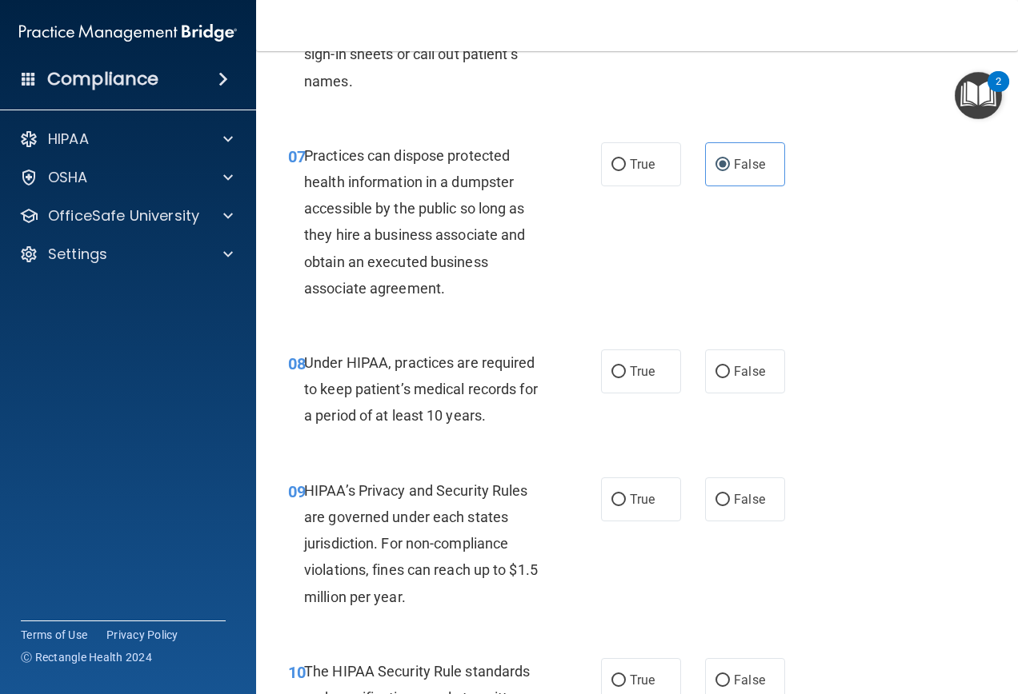
scroll to position [1120, 0]
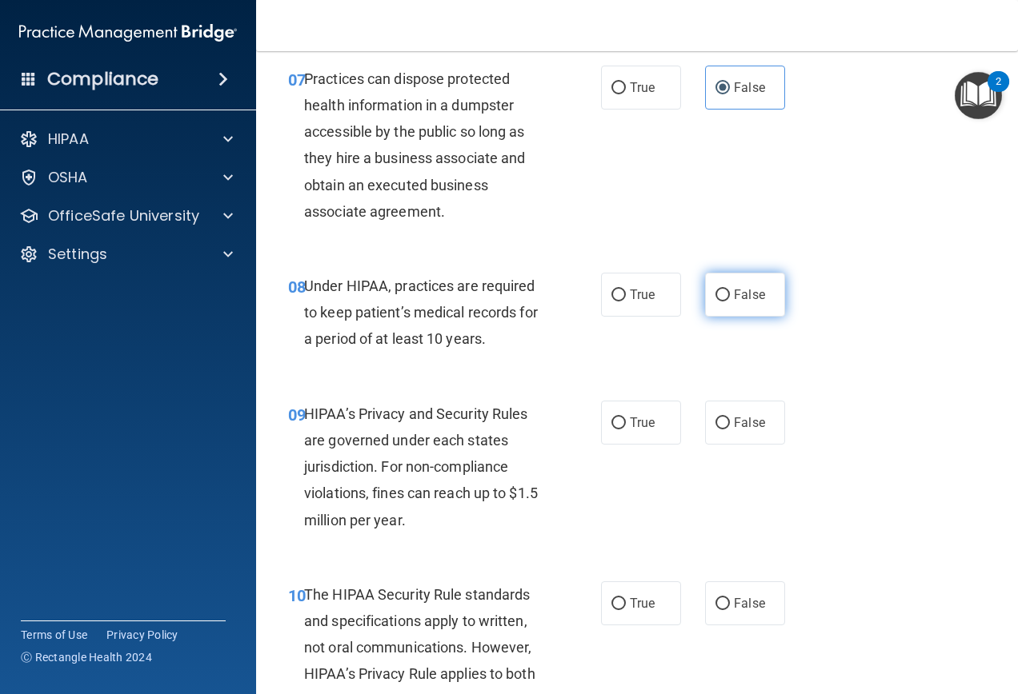
click at [721, 317] on label "False" at bounding box center [745, 295] width 80 height 44
click at [721, 302] on input "False" at bounding box center [722, 296] width 14 height 12
radio input "true"
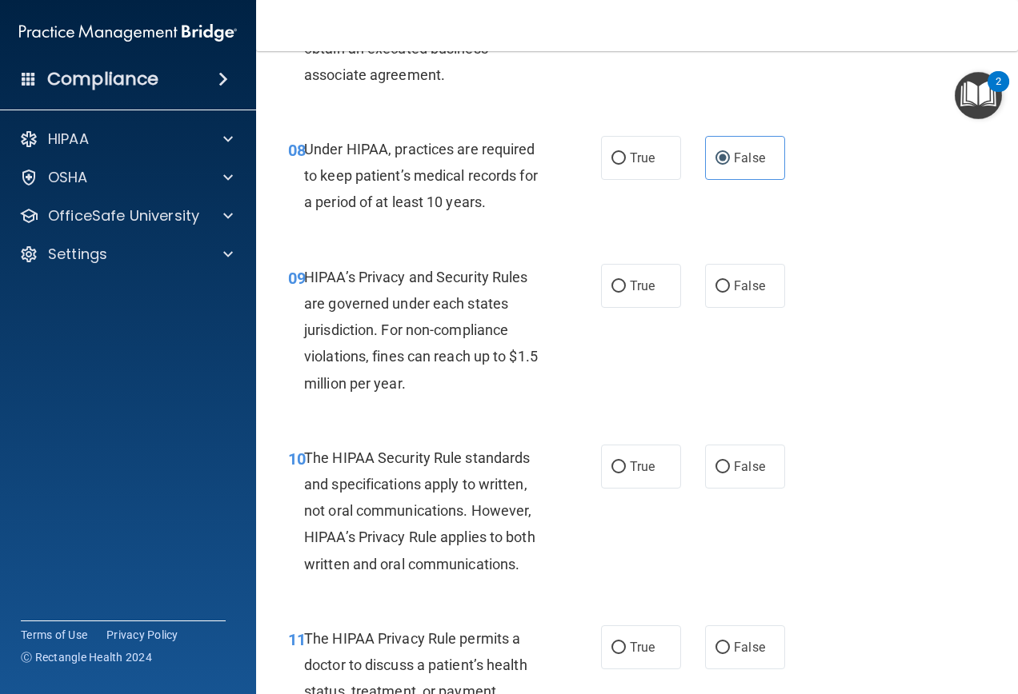
scroll to position [1280, 0]
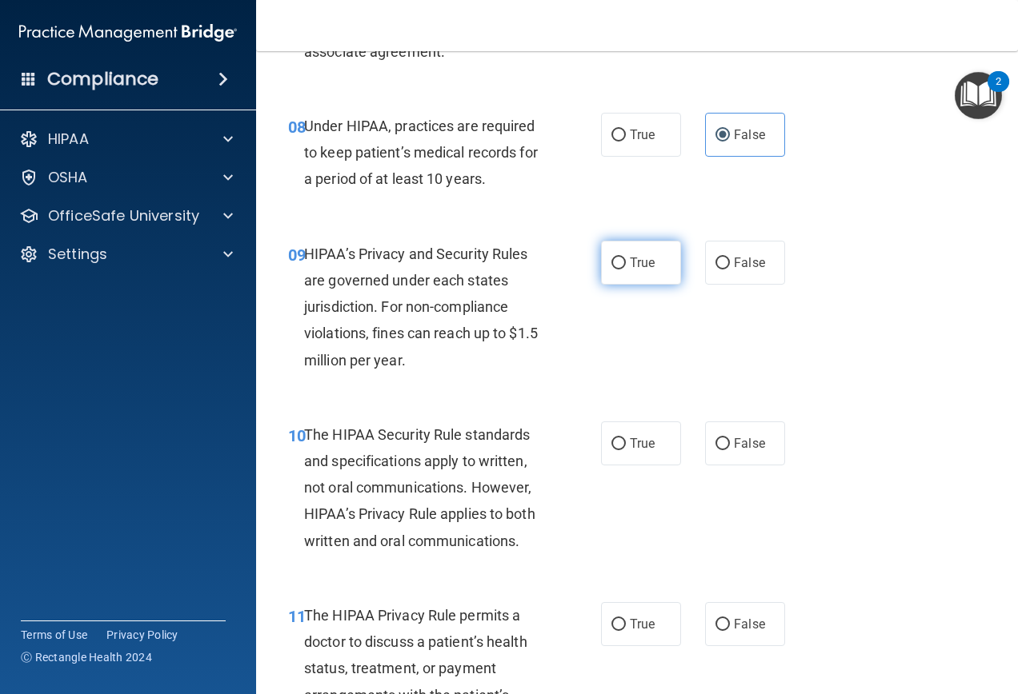
click at [654, 282] on label "True" at bounding box center [641, 263] width 80 height 44
click at [626, 270] on input "True" at bounding box center [618, 264] width 14 height 12
radio input "true"
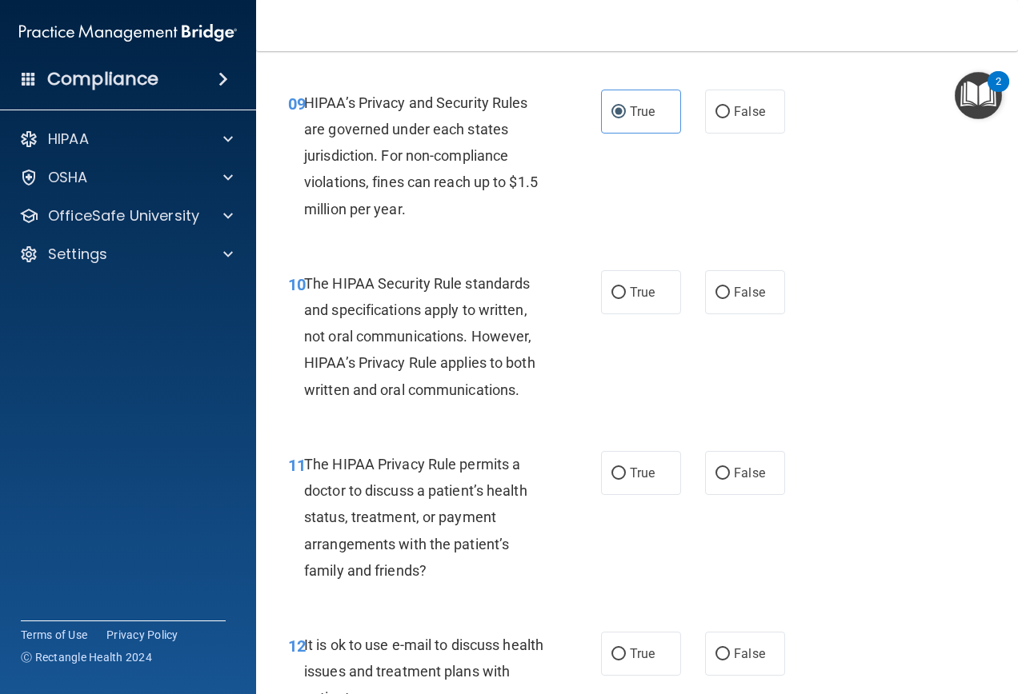
scroll to position [1440, 0]
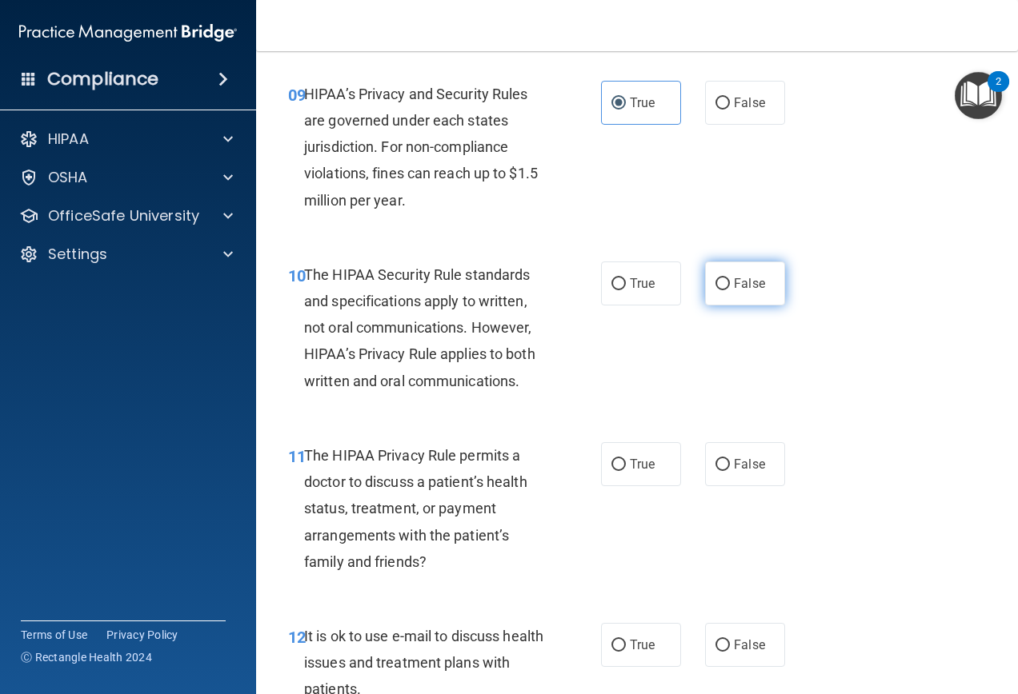
click at [755, 291] on span "False" at bounding box center [749, 283] width 31 height 15
click at [730, 290] on input "False" at bounding box center [722, 284] width 14 height 12
radio input "true"
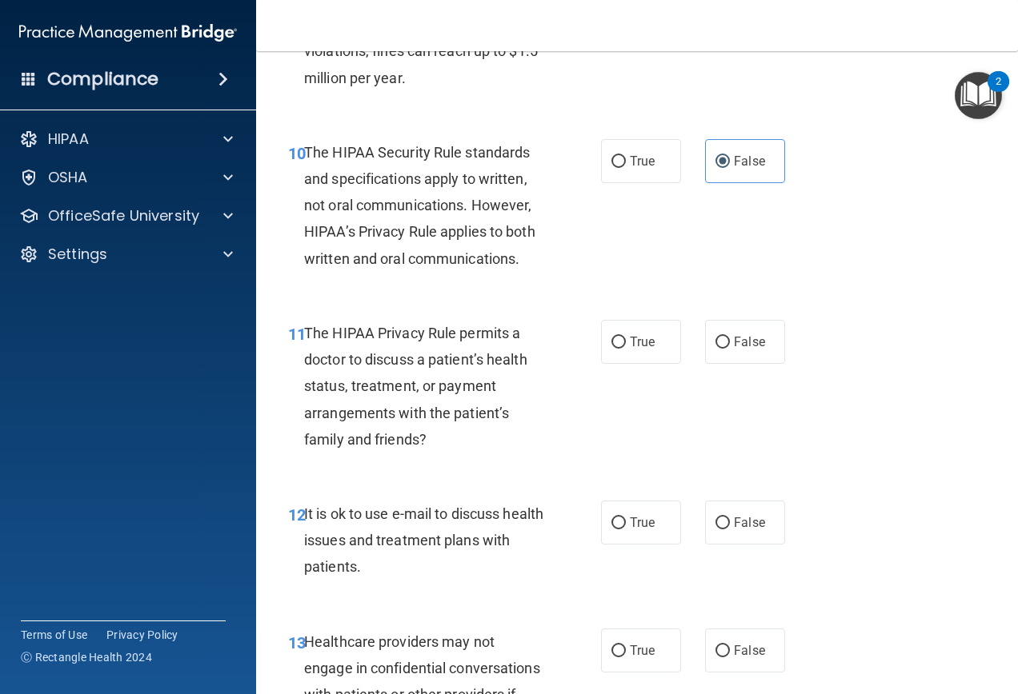
scroll to position [1600, 0]
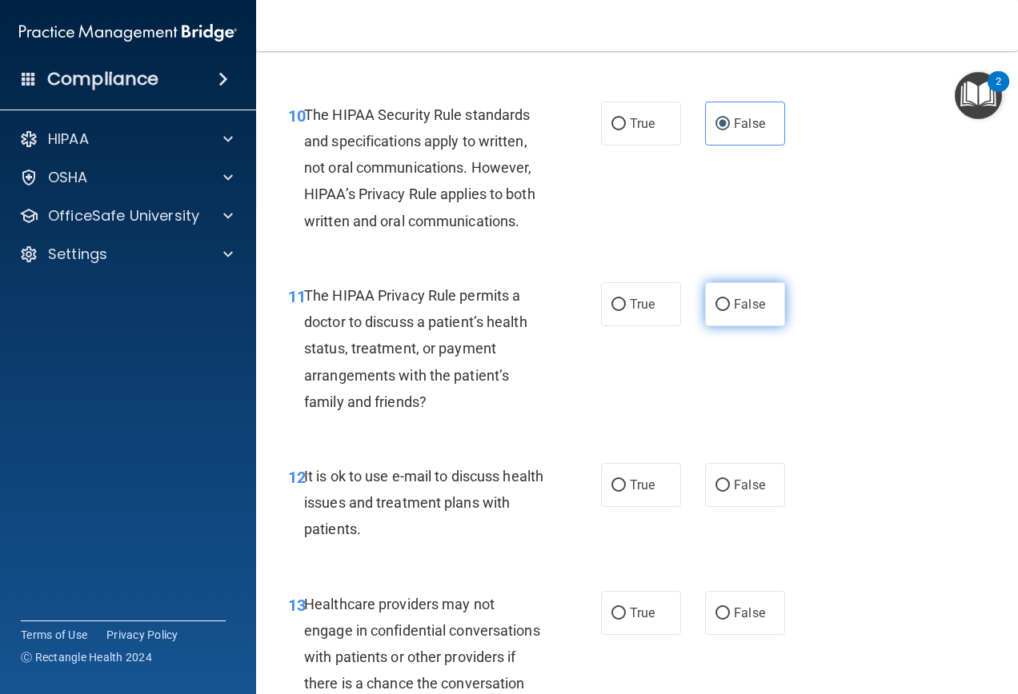
click at [713, 312] on label "False" at bounding box center [745, 304] width 80 height 44
click at [715, 311] on input "False" at bounding box center [722, 305] width 14 height 12
radio input "true"
click at [741, 501] on label "False" at bounding box center [745, 485] width 80 height 44
click at [730, 492] on input "False" at bounding box center [722, 486] width 14 height 12
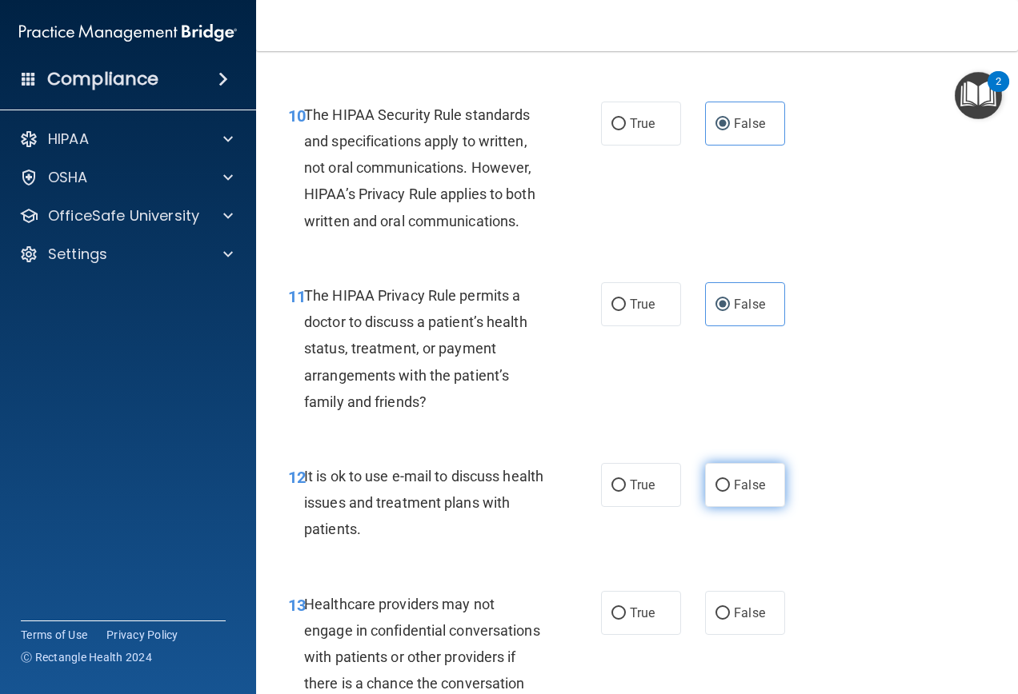
radio input "true"
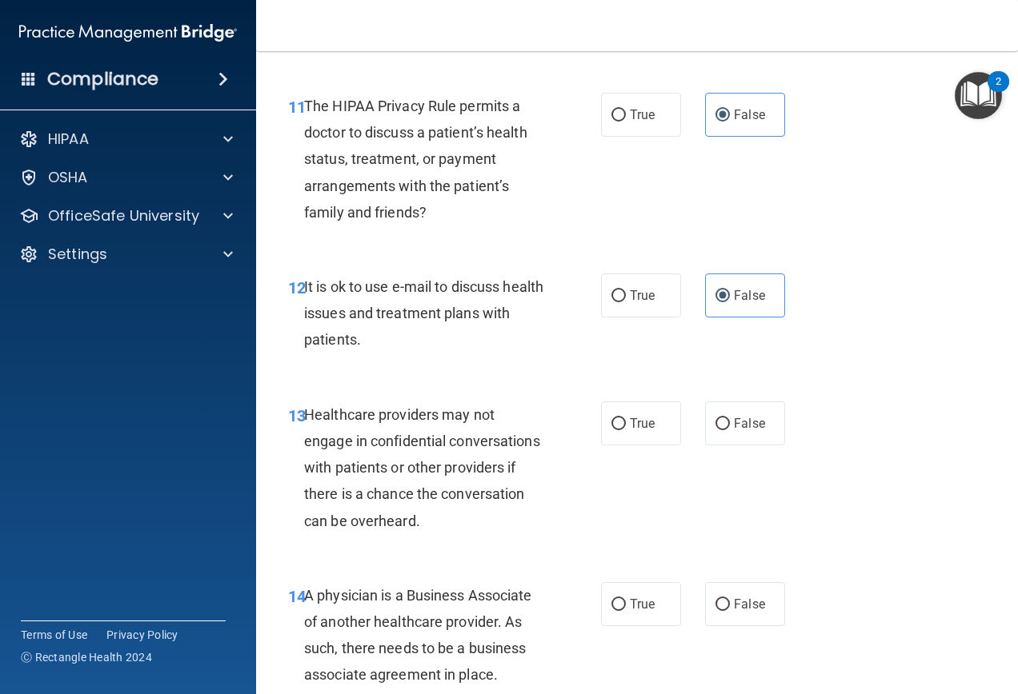
scroll to position [1840, 0]
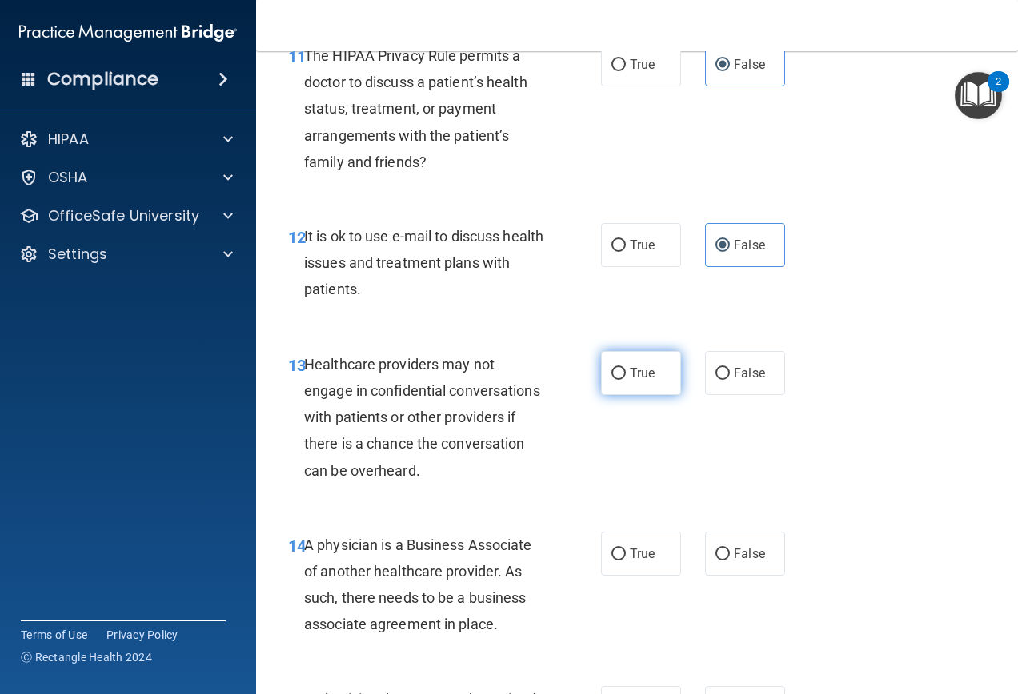
click at [642, 395] on label "True" at bounding box center [641, 373] width 80 height 44
click at [626, 380] on input "True" at bounding box center [618, 374] width 14 height 12
radio input "true"
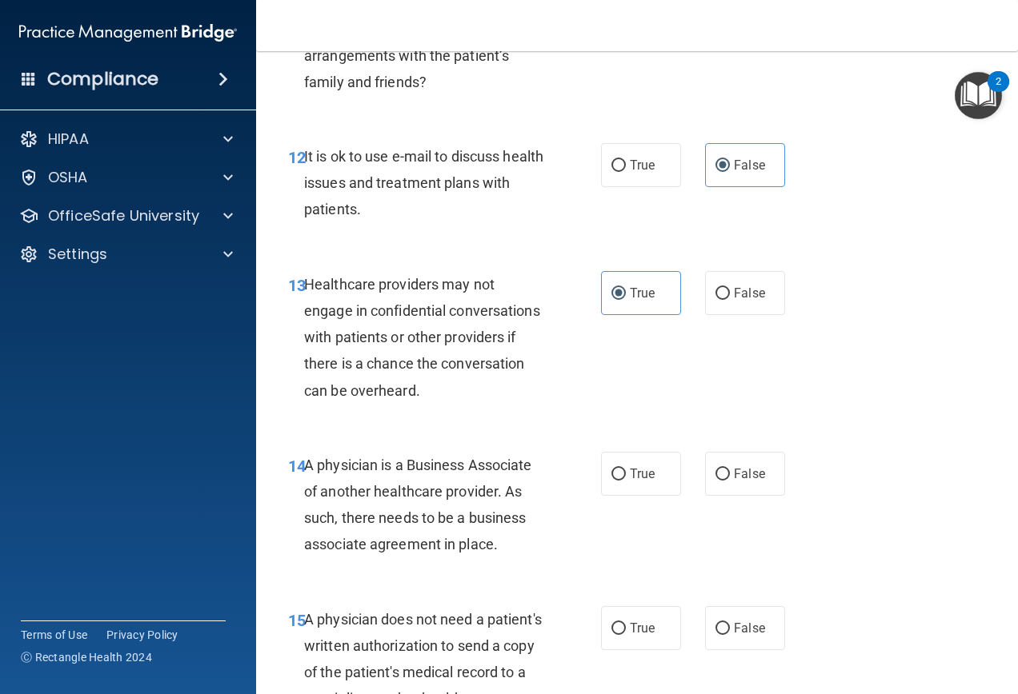
scroll to position [2000, 0]
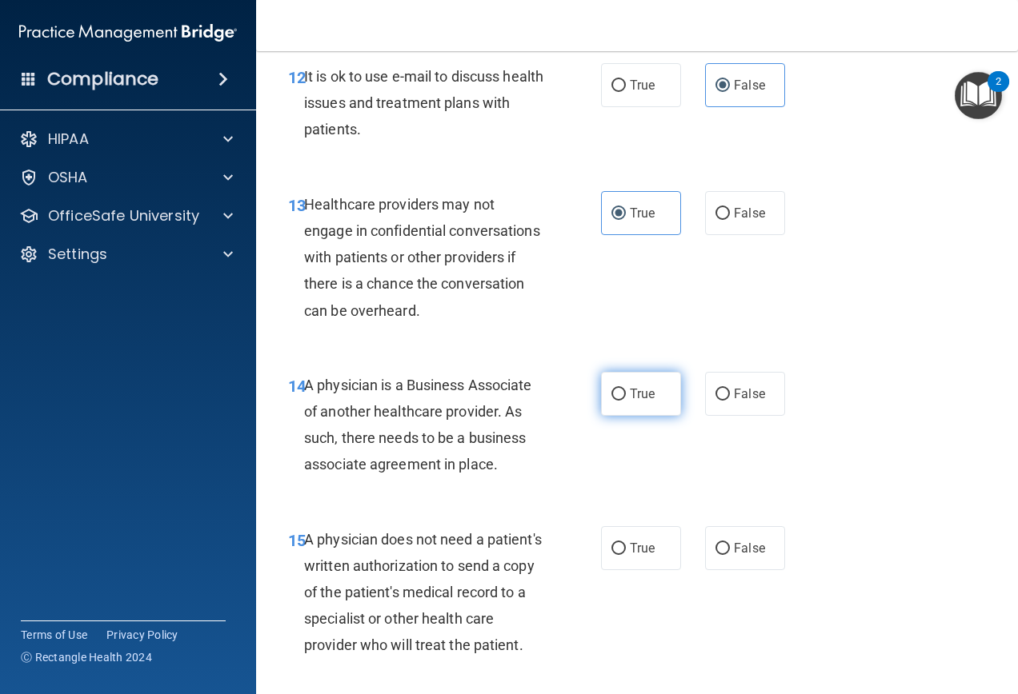
click at [630, 416] on label "True" at bounding box center [641, 394] width 80 height 44
click at [626, 401] on input "True" at bounding box center [618, 395] width 14 height 12
radio input "true"
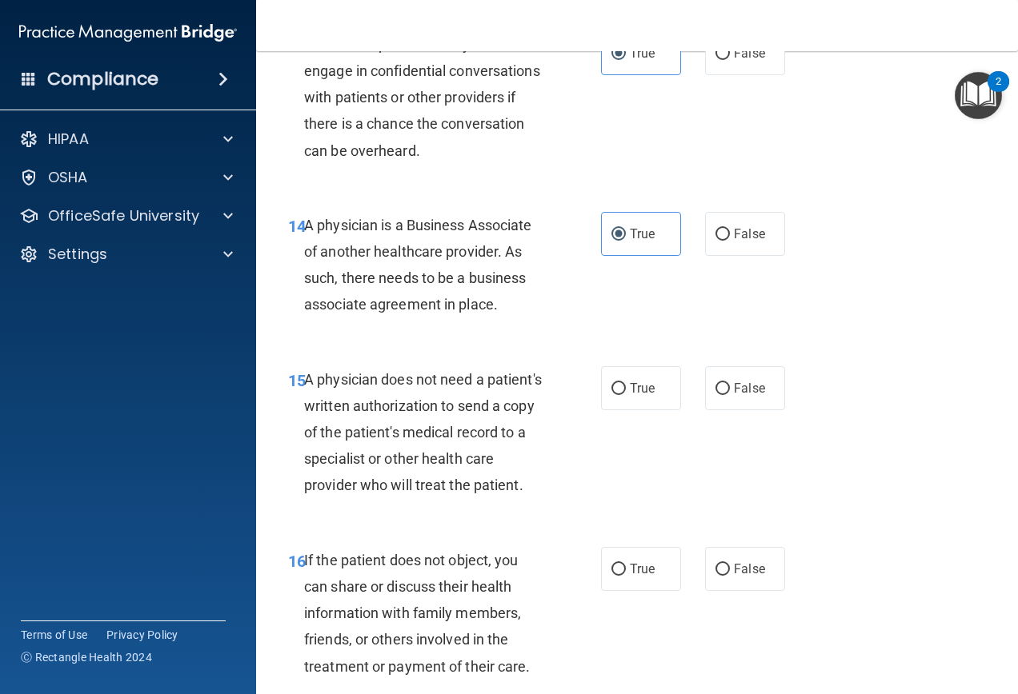
scroll to position [2240, 0]
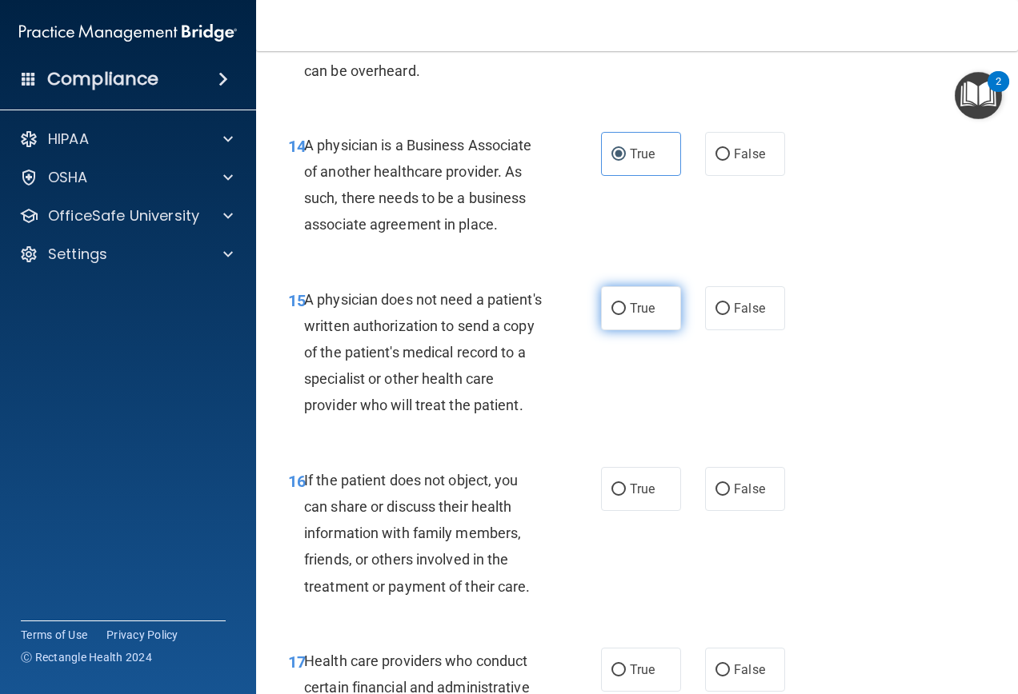
click at [630, 330] on label "True" at bounding box center [641, 308] width 80 height 44
click at [626, 315] on input "True" at bounding box center [618, 309] width 14 height 12
radio input "true"
click at [738, 330] on label "False" at bounding box center [745, 308] width 80 height 44
click at [730, 315] on input "False" at bounding box center [722, 309] width 14 height 12
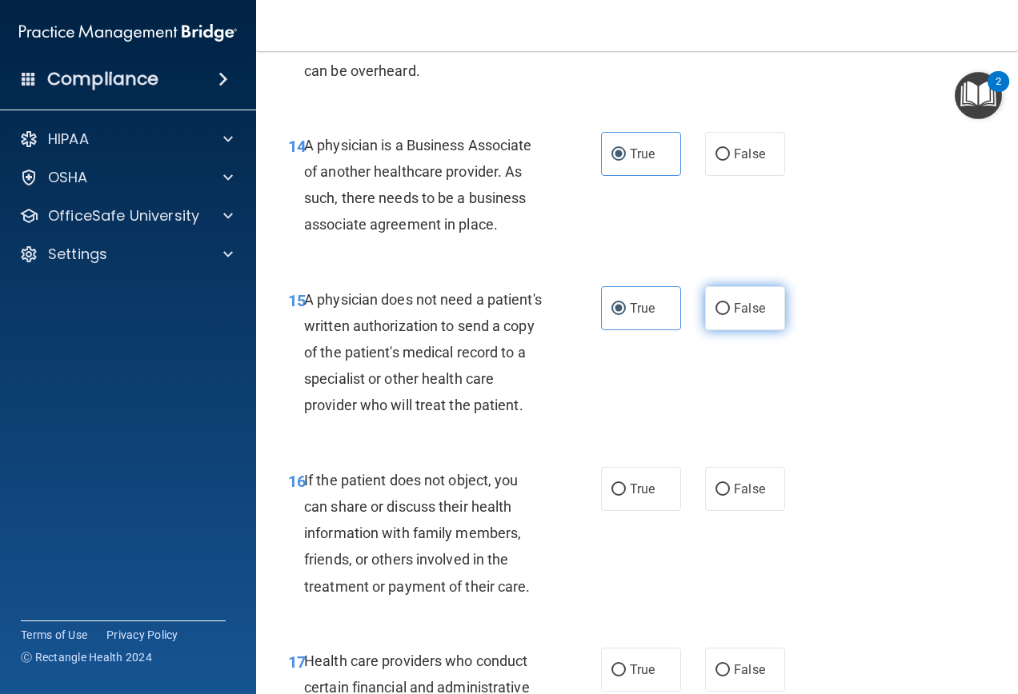
radio input "true"
radio input "false"
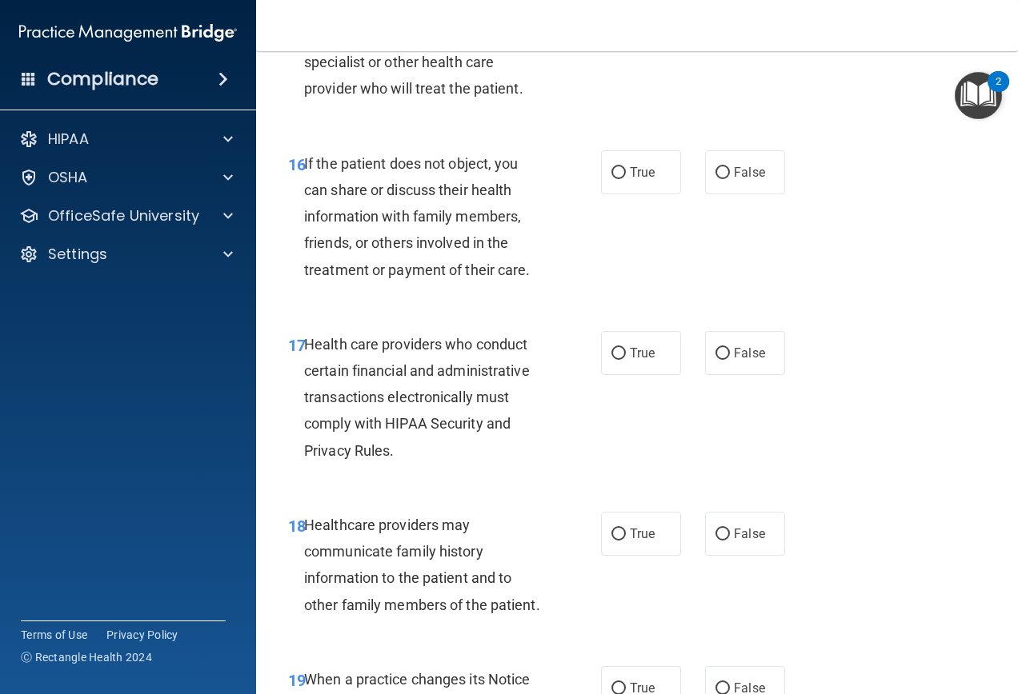
scroll to position [2560, 0]
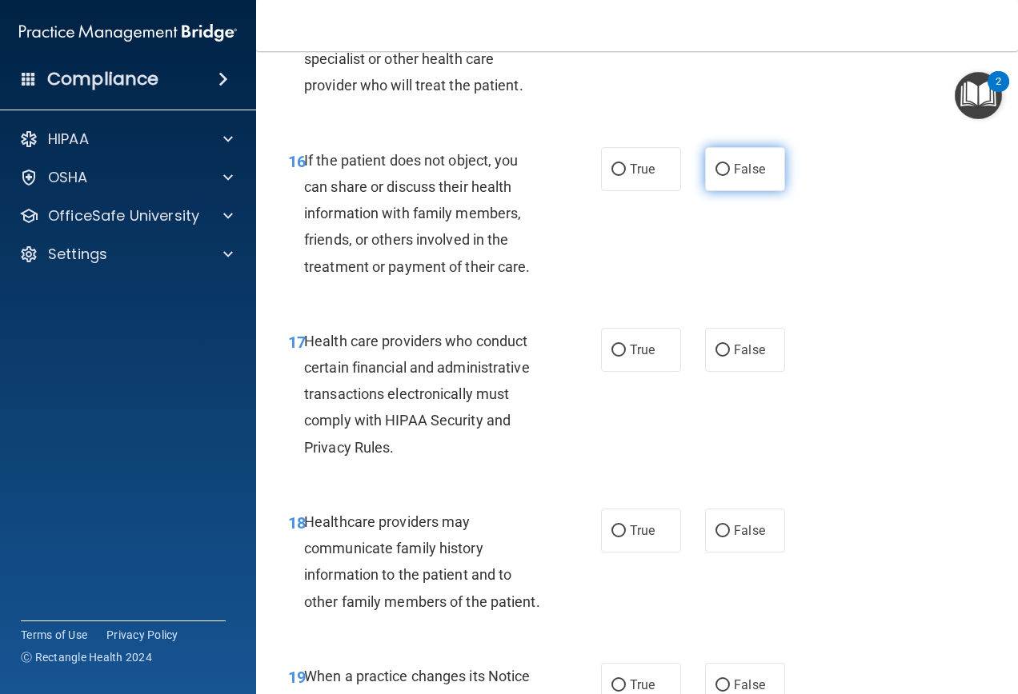
click at [738, 191] on label "False" at bounding box center [745, 169] width 80 height 44
click at [730, 176] on input "False" at bounding box center [722, 170] width 14 height 12
radio input "true"
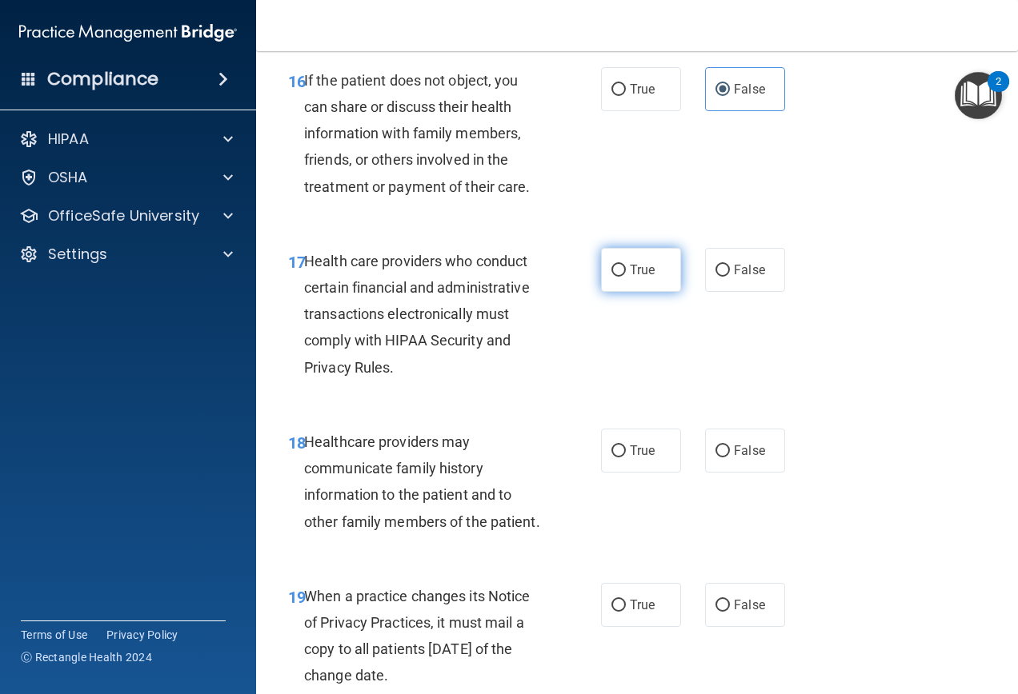
click at [618, 292] on label "True" at bounding box center [641, 270] width 80 height 44
click at [618, 277] on input "True" at bounding box center [618, 271] width 14 height 12
radio input "true"
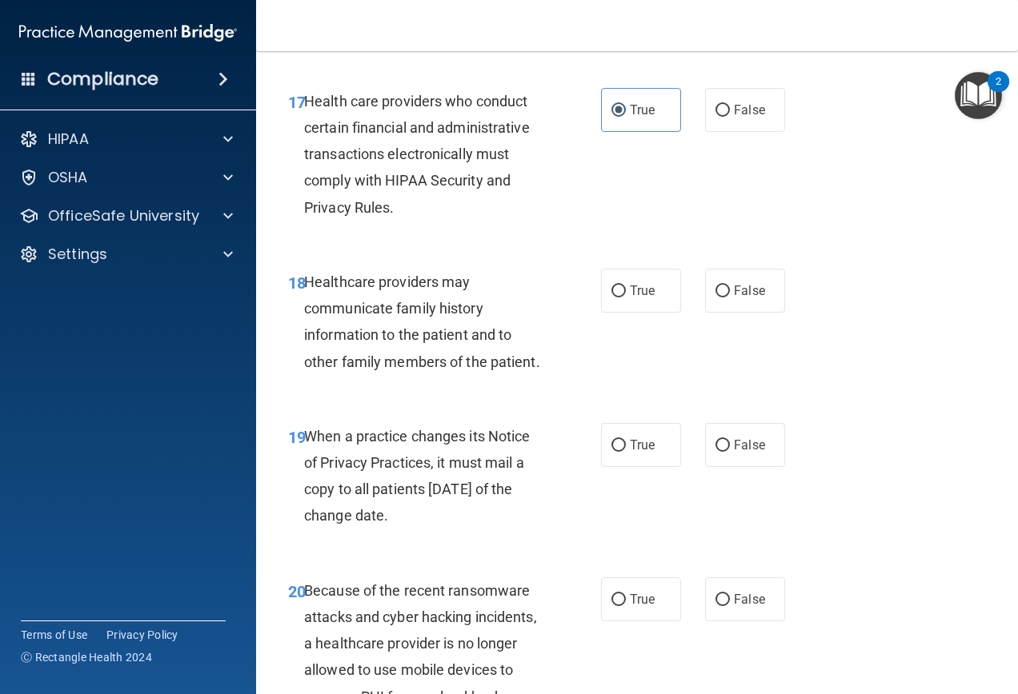
scroll to position [2880, 0]
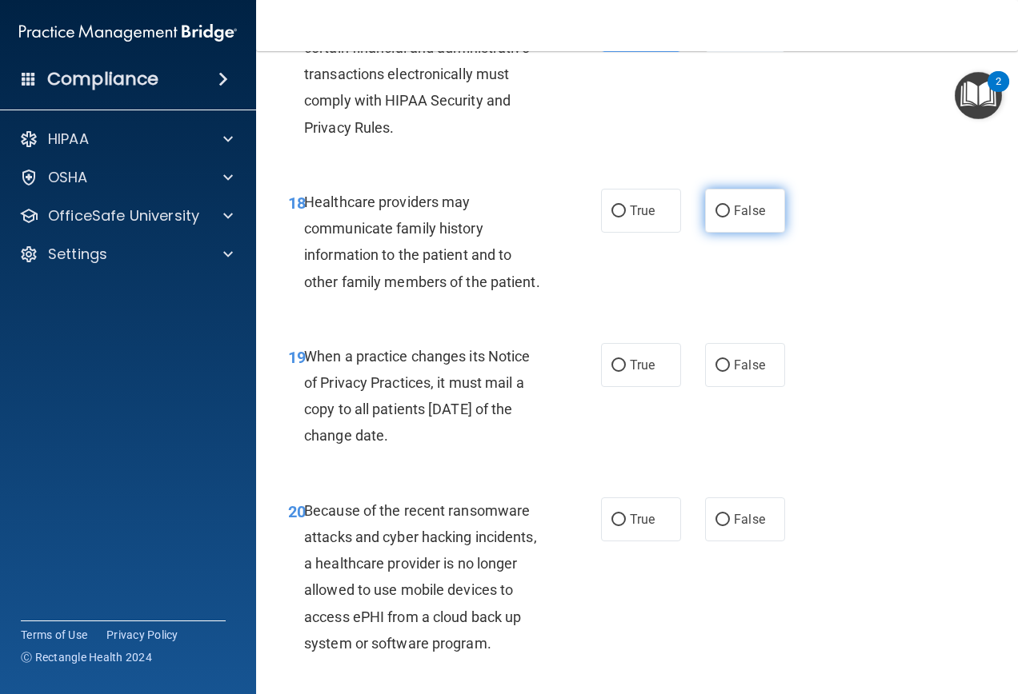
click at [707, 233] on label "False" at bounding box center [745, 211] width 80 height 44
click at [715, 218] on input "False" at bounding box center [722, 212] width 14 height 12
radio input "true"
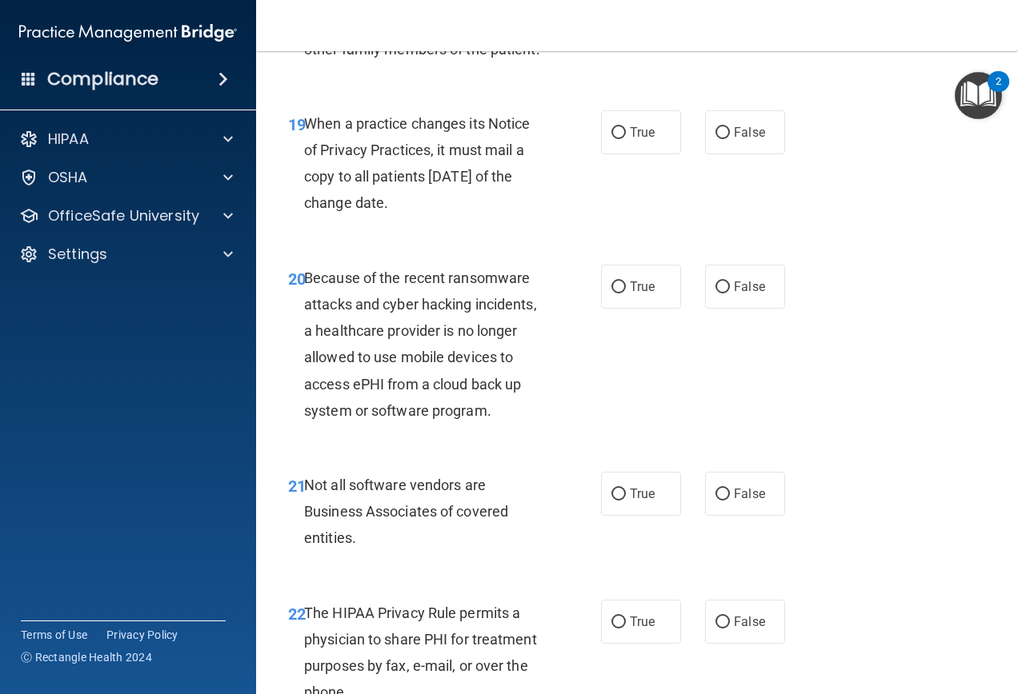
scroll to position [3120, 0]
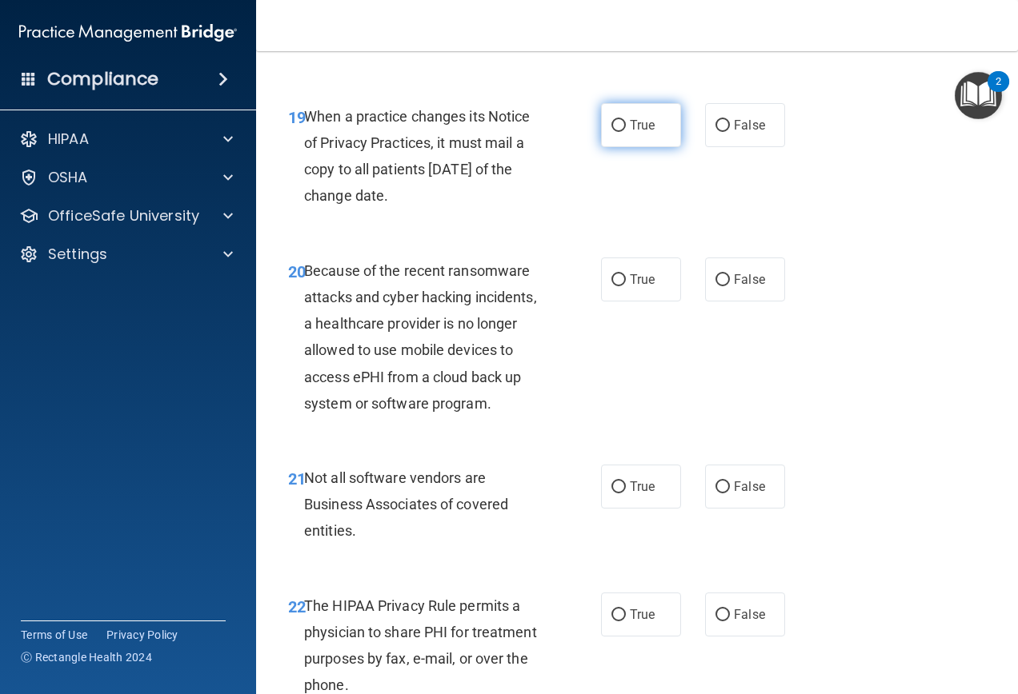
click at [656, 147] on label "True" at bounding box center [641, 125] width 80 height 44
click at [626, 132] on input "True" at bounding box center [618, 126] width 14 height 12
radio input "true"
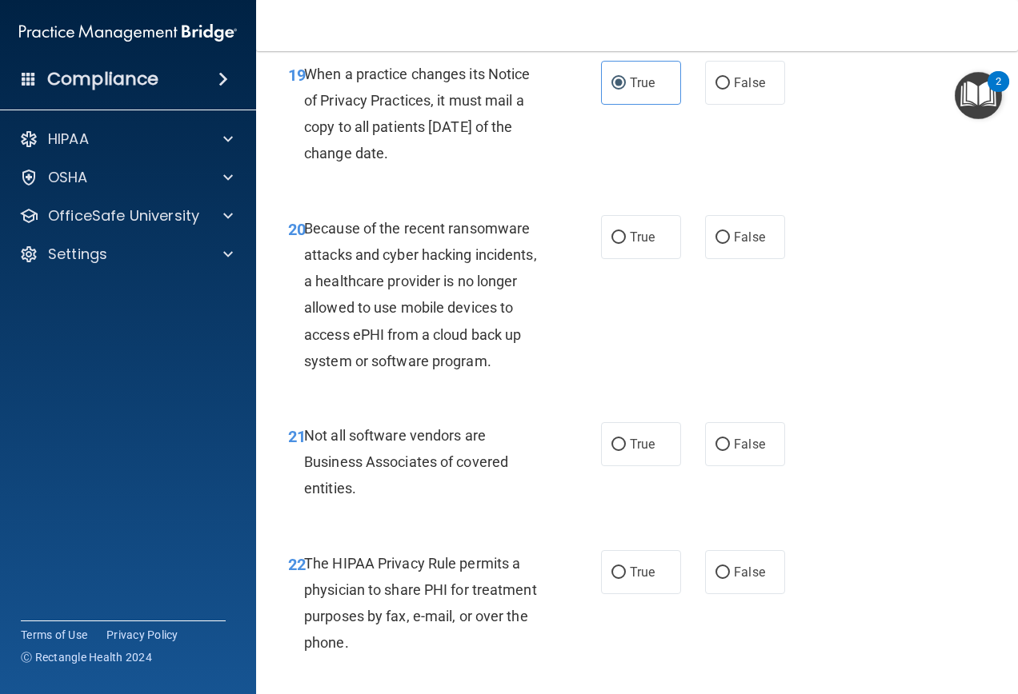
scroll to position [3200, 0]
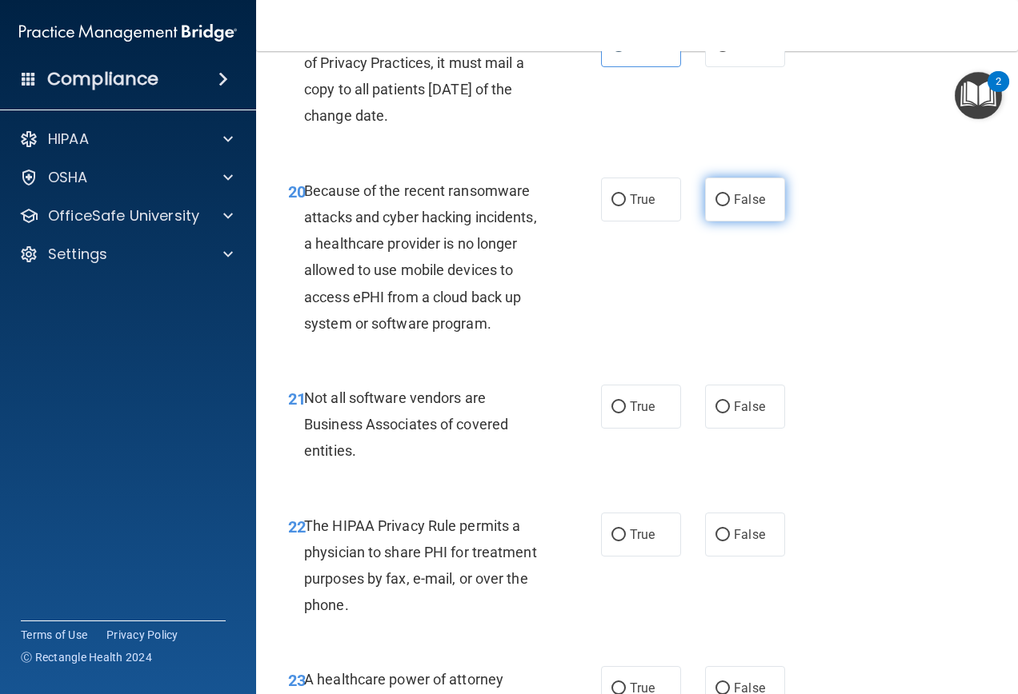
click at [706, 222] on label "False" at bounding box center [745, 200] width 80 height 44
click at [715, 206] on input "False" at bounding box center [722, 200] width 14 height 12
radio input "true"
click at [635, 207] on span "True" at bounding box center [642, 199] width 25 height 15
click at [626, 206] on input "True" at bounding box center [618, 200] width 14 height 12
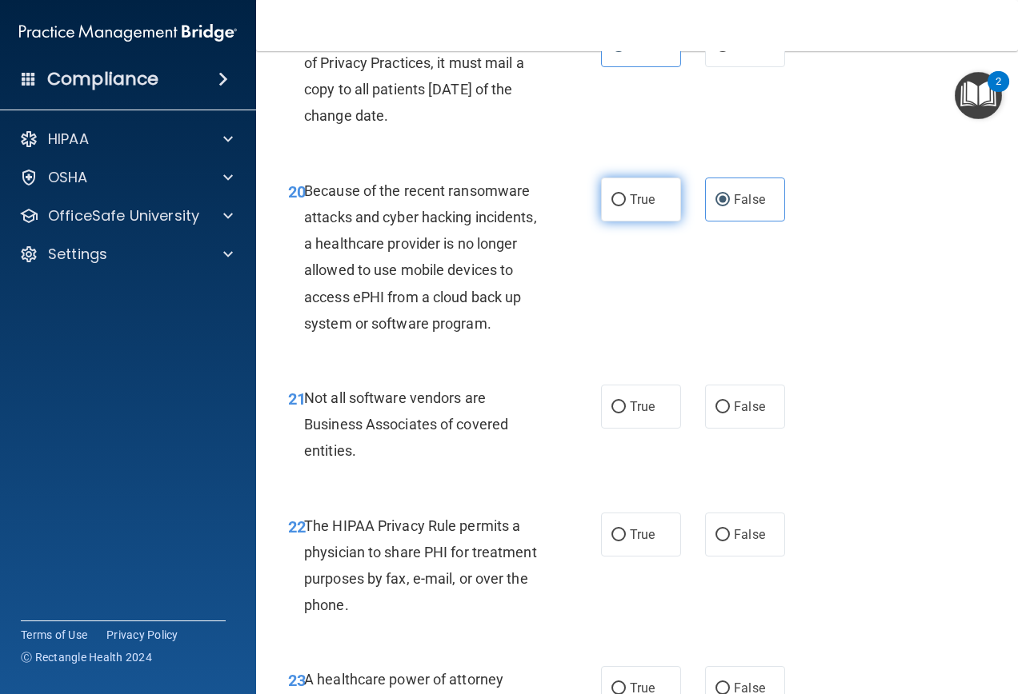
radio input "true"
click at [734, 207] on span "False" at bounding box center [749, 199] width 31 height 15
click at [730, 206] on input "False" at bounding box center [722, 200] width 14 height 12
radio input "true"
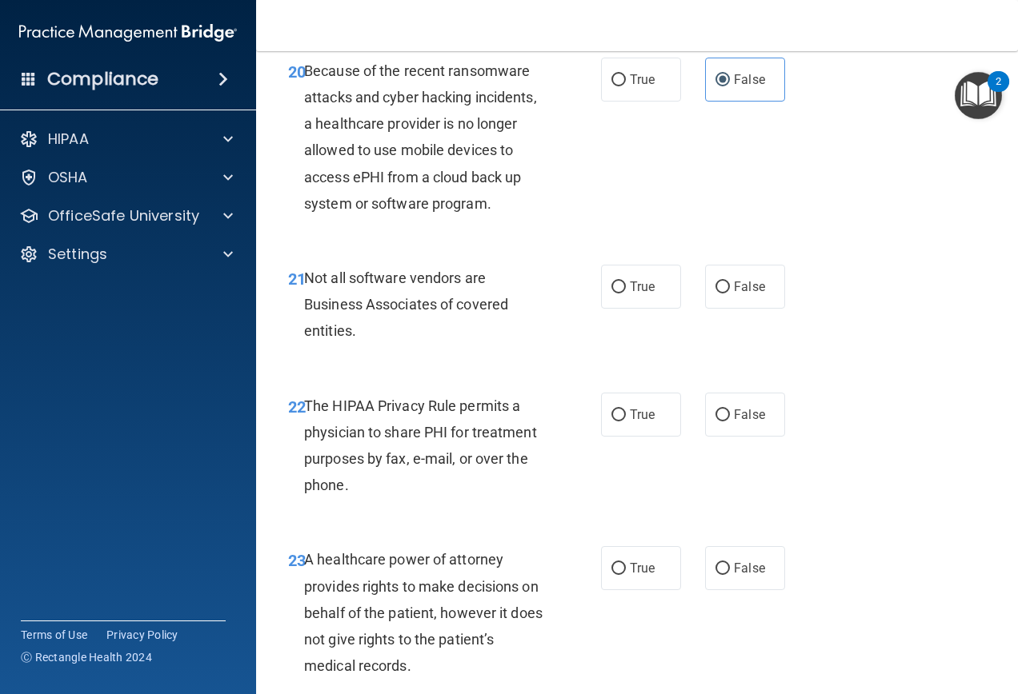
scroll to position [3360, 0]
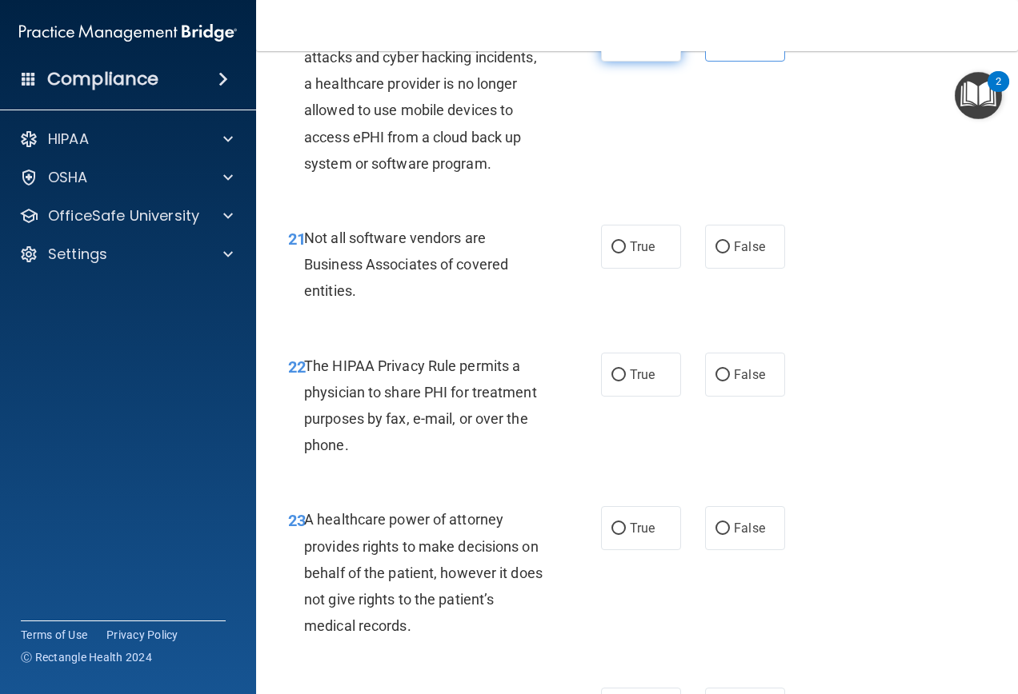
click at [614, 62] on label "True" at bounding box center [641, 40] width 80 height 44
click at [614, 46] on input "True" at bounding box center [618, 40] width 14 height 12
radio input "true"
radio input "false"
click at [838, 280] on div "21 Not all software vendors are Business Associates of covered entities. True F…" at bounding box center [637, 269] width 722 height 128
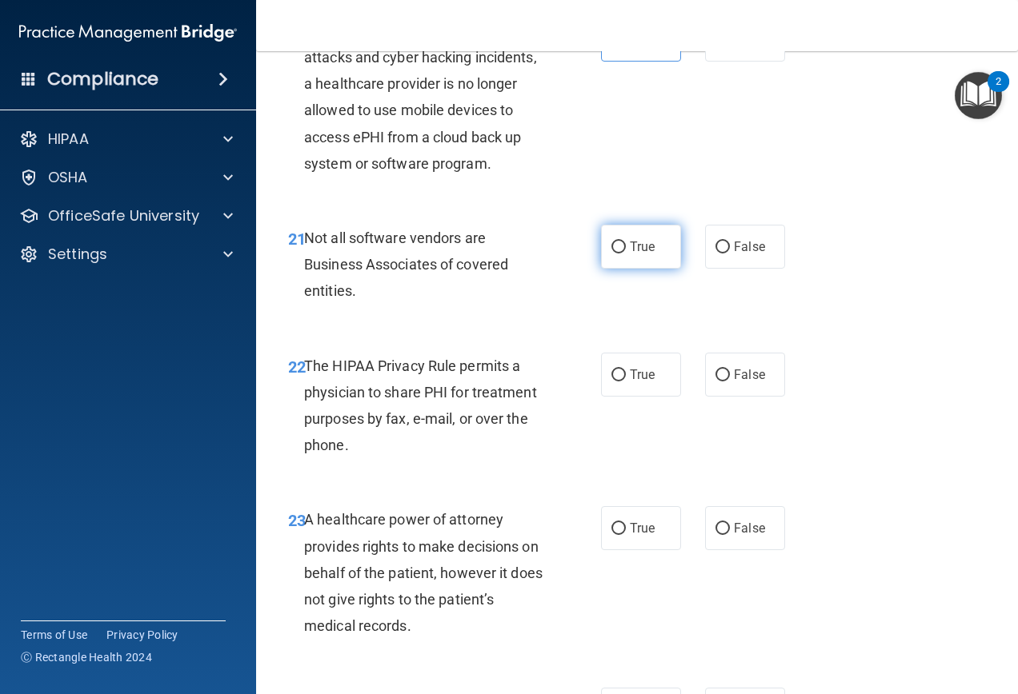
click at [642, 254] on span "True" at bounding box center [642, 246] width 25 height 15
click at [626, 254] on input "True" at bounding box center [618, 248] width 14 height 12
radio input "true"
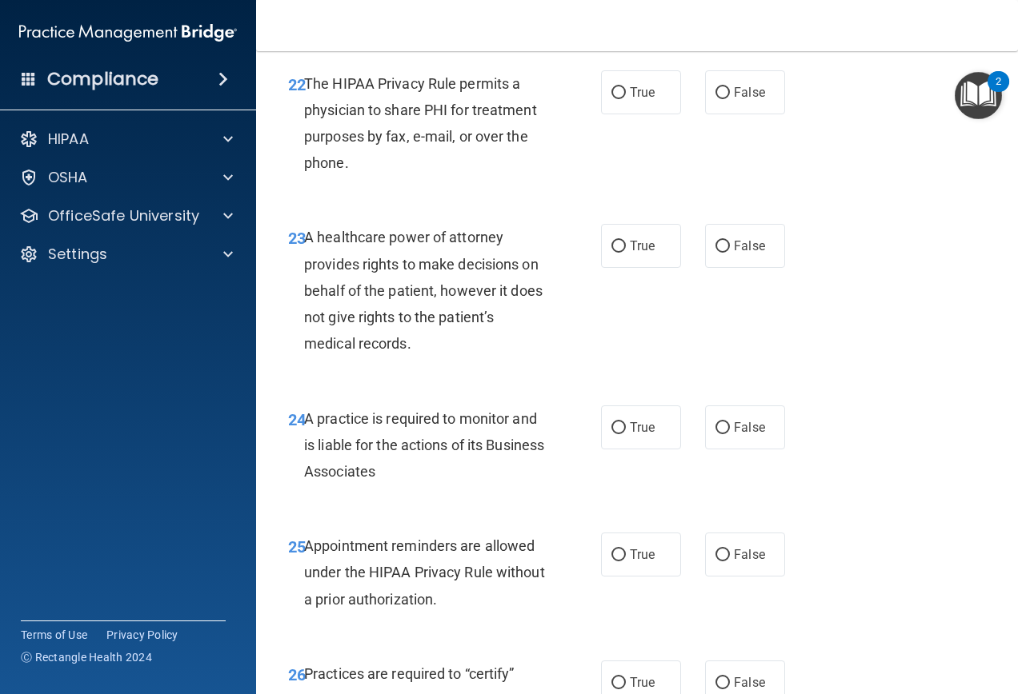
scroll to position [3680, 0]
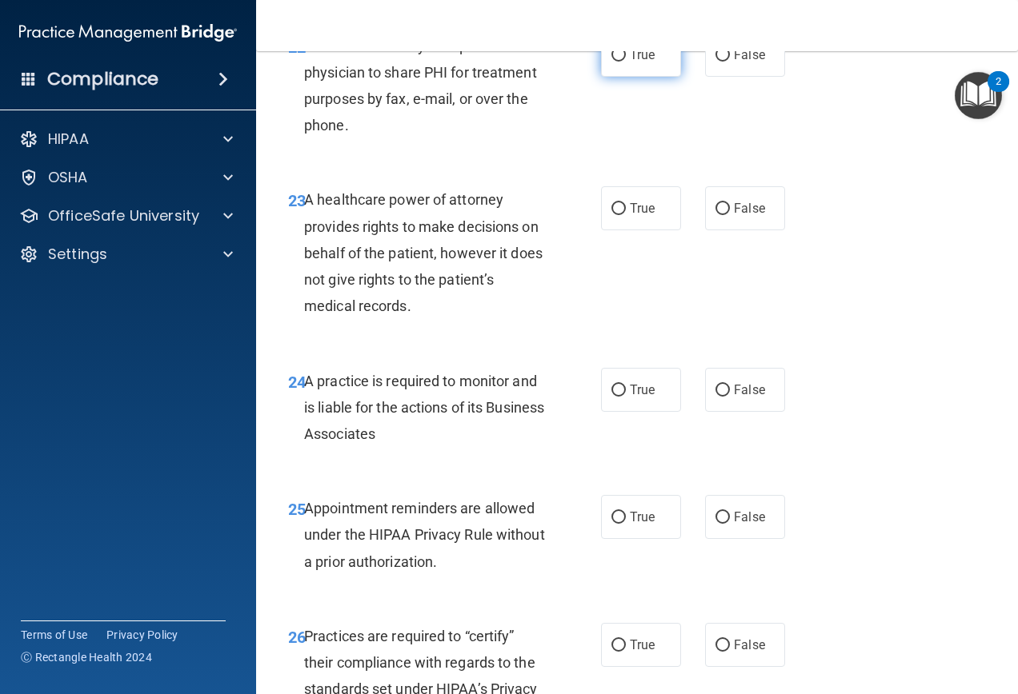
click at [623, 77] on label "True" at bounding box center [641, 55] width 80 height 44
click at [623, 62] on input "True" at bounding box center [618, 56] width 14 height 12
radio input "true"
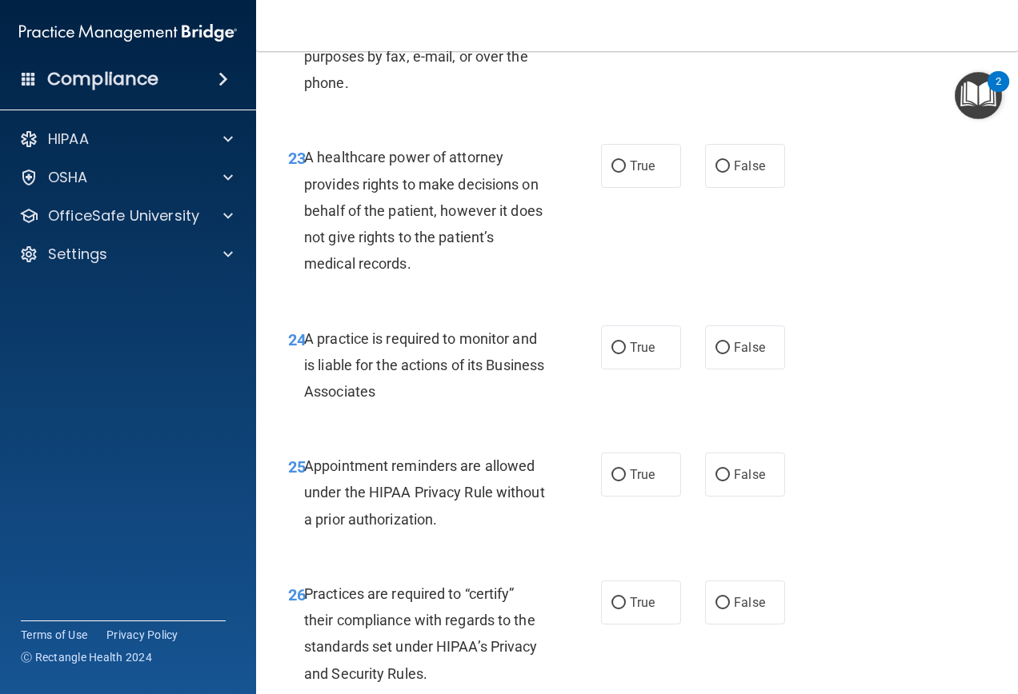
scroll to position [3760, 0]
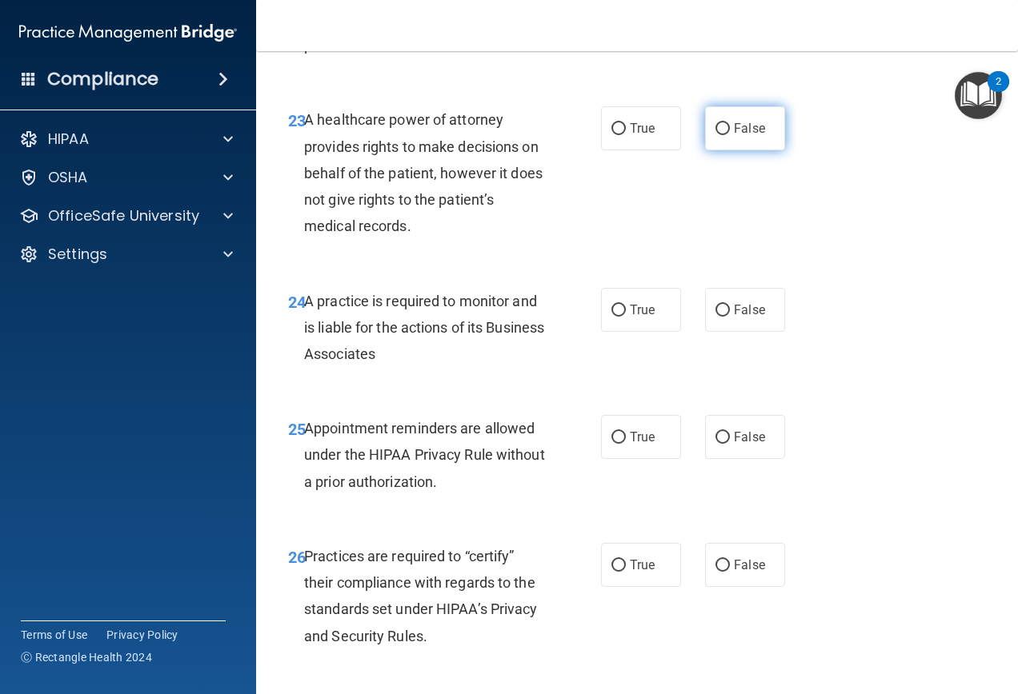
click at [758, 150] on label "False" at bounding box center [745, 128] width 80 height 44
click at [730, 135] on input "False" at bounding box center [722, 129] width 14 height 12
radio input "true"
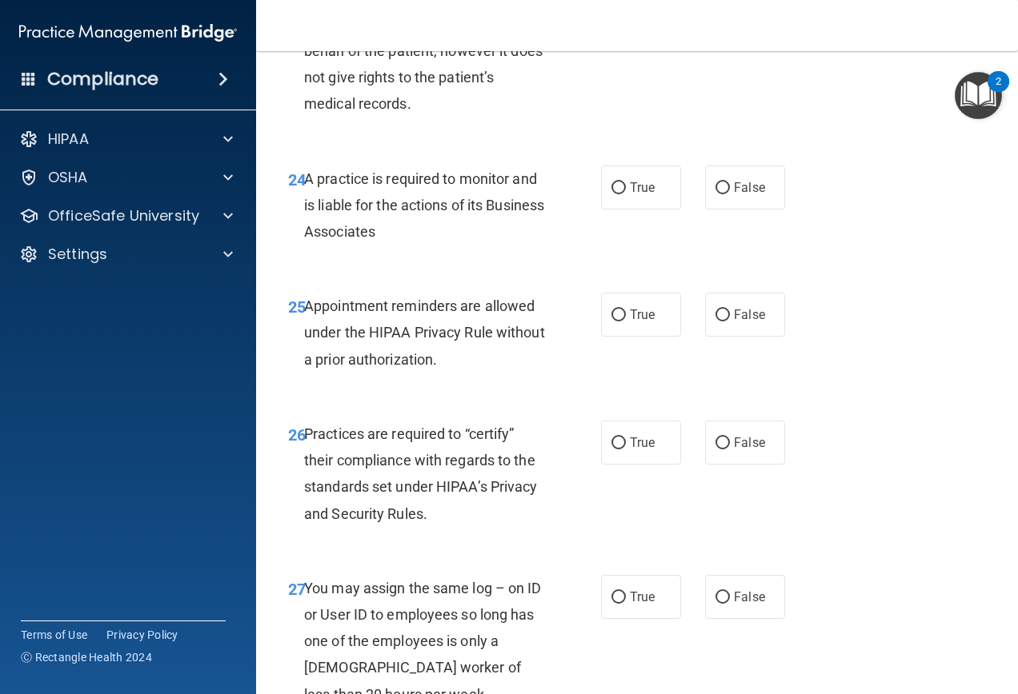
scroll to position [3920, 0]
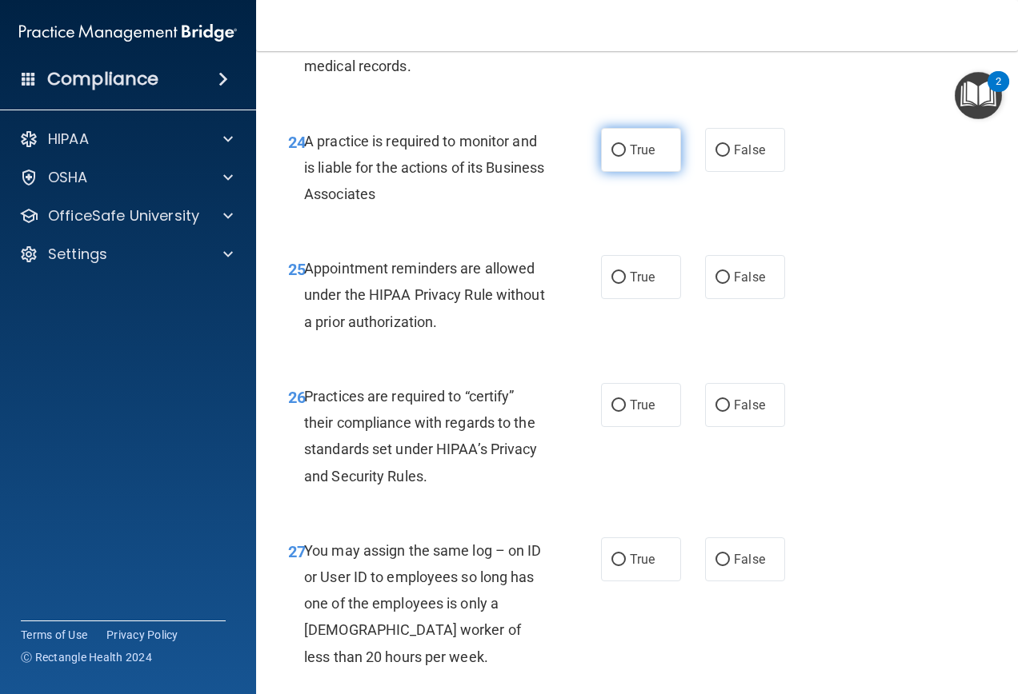
click at [603, 172] on label "True" at bounding box center [641, 150] width 80 height 44
click at [611, 157] on input "True" at bounding box center [618, 151] width 14 height 12
radio input "true"
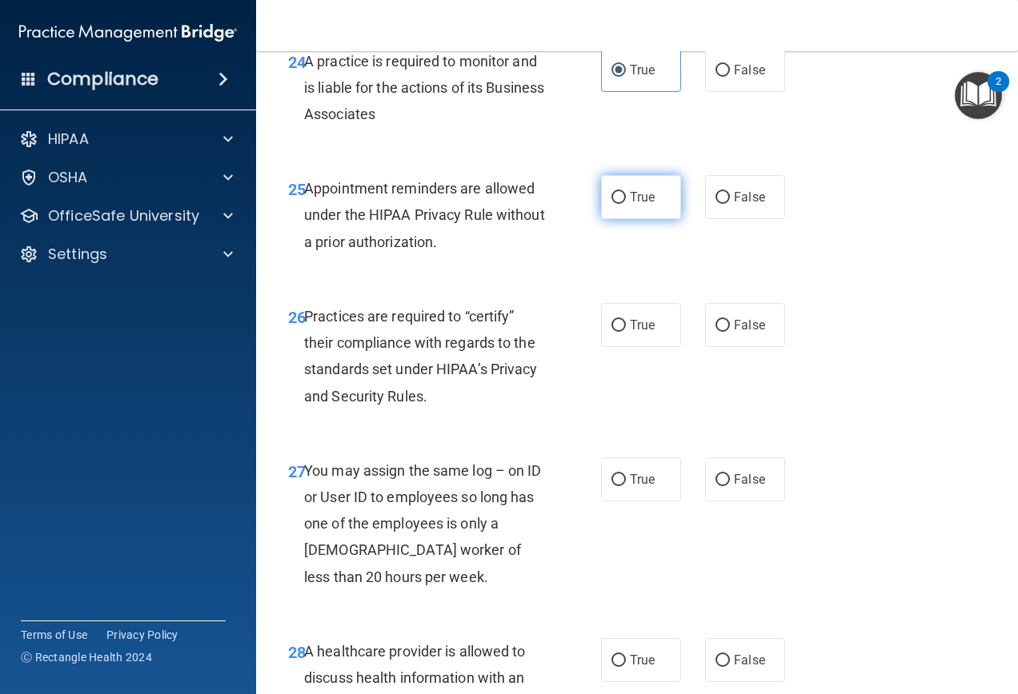
click at [654, 219] on label "True" at bounding box center [641, 197] width 80 height 44
click at [626, 204] on input "True" at bounding box center [618, 198] width 14 height 12
radio input "true"
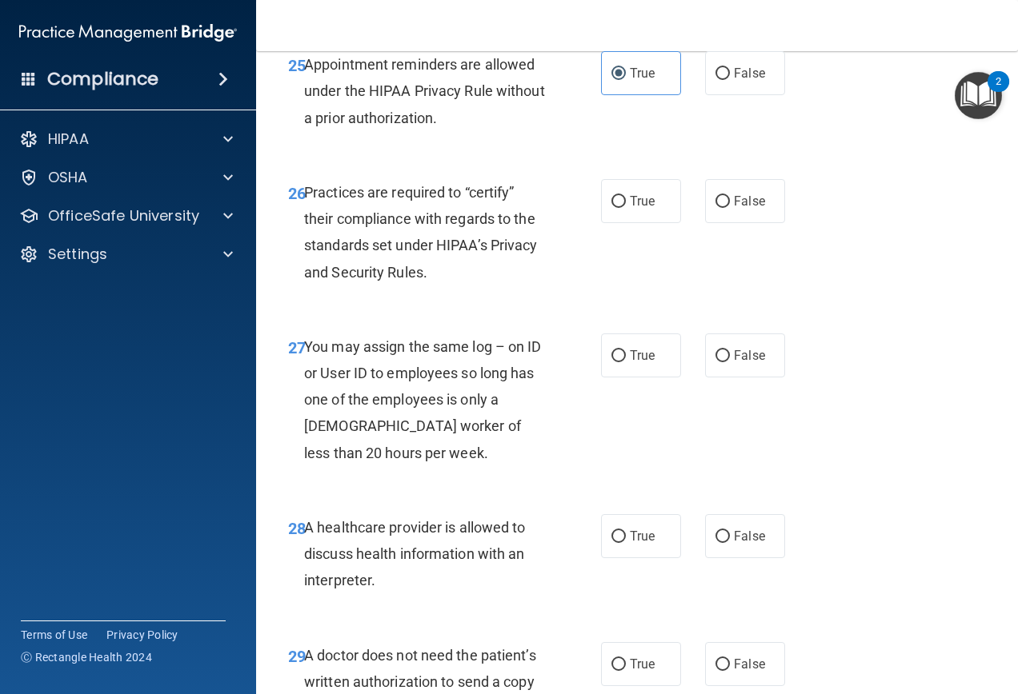
scroll to position [4160, 0]
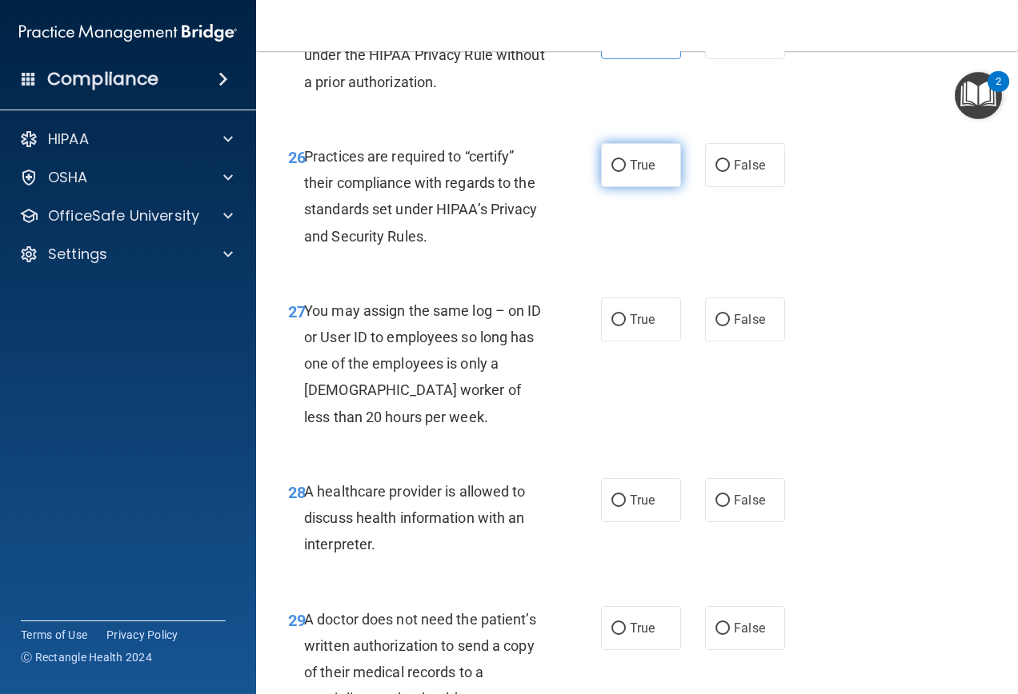
click at [617, 172] on input "True" at bounding box center [618, 166] width 14 height 12
radio input "true"
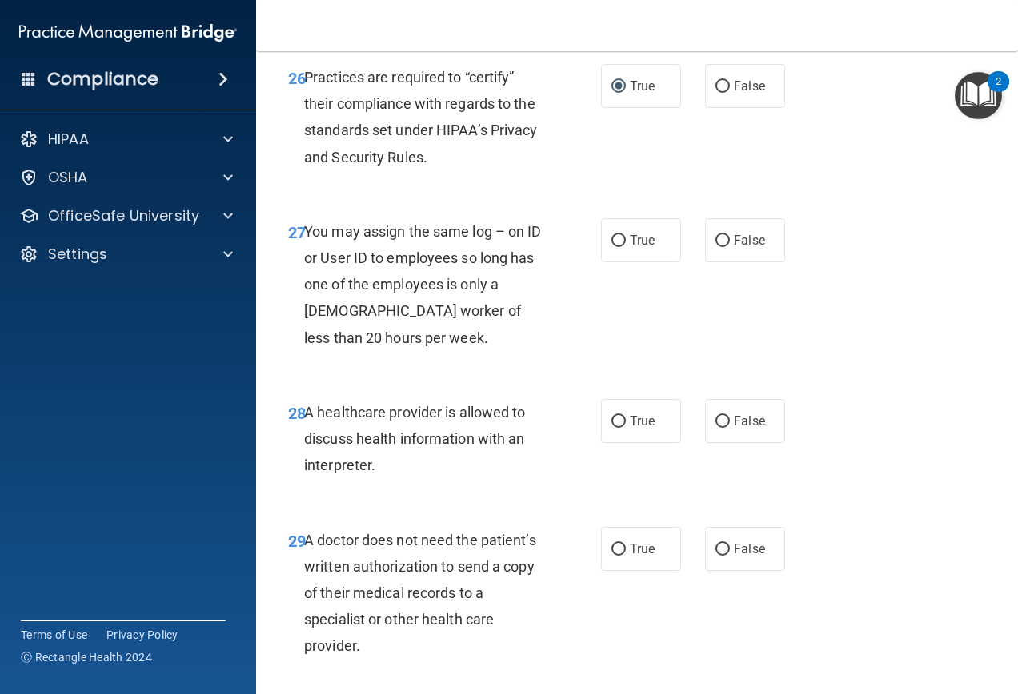
scroll to position [4240, 0]
click at [715, 246] on input "False" at bounding box center [722, 240] width 14 height 12
radio input "true"
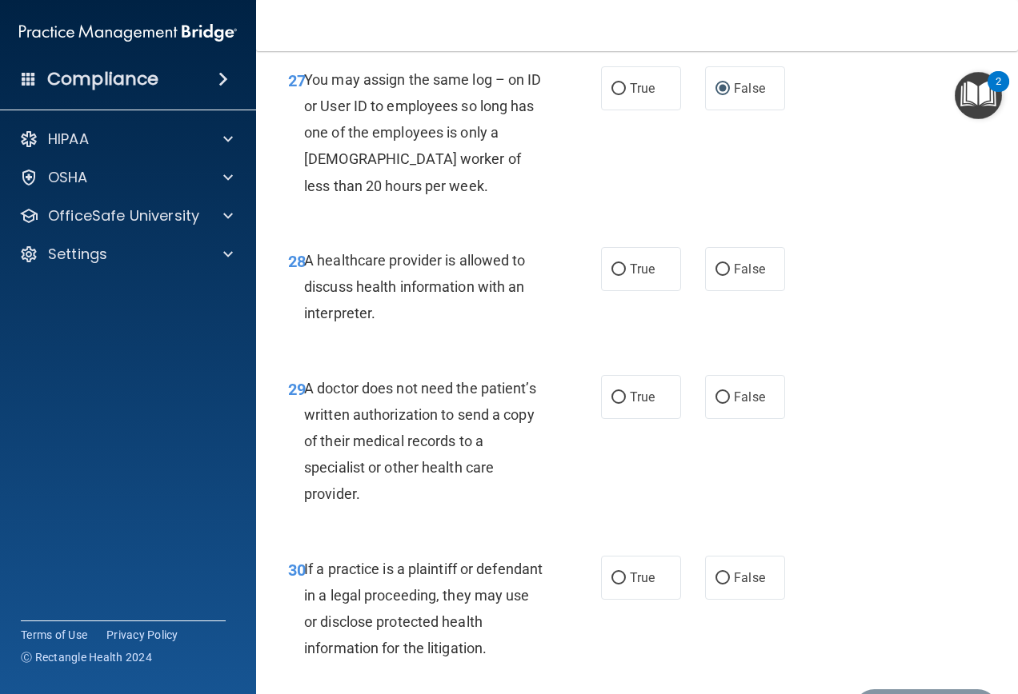
scroll to position [4400, 0]
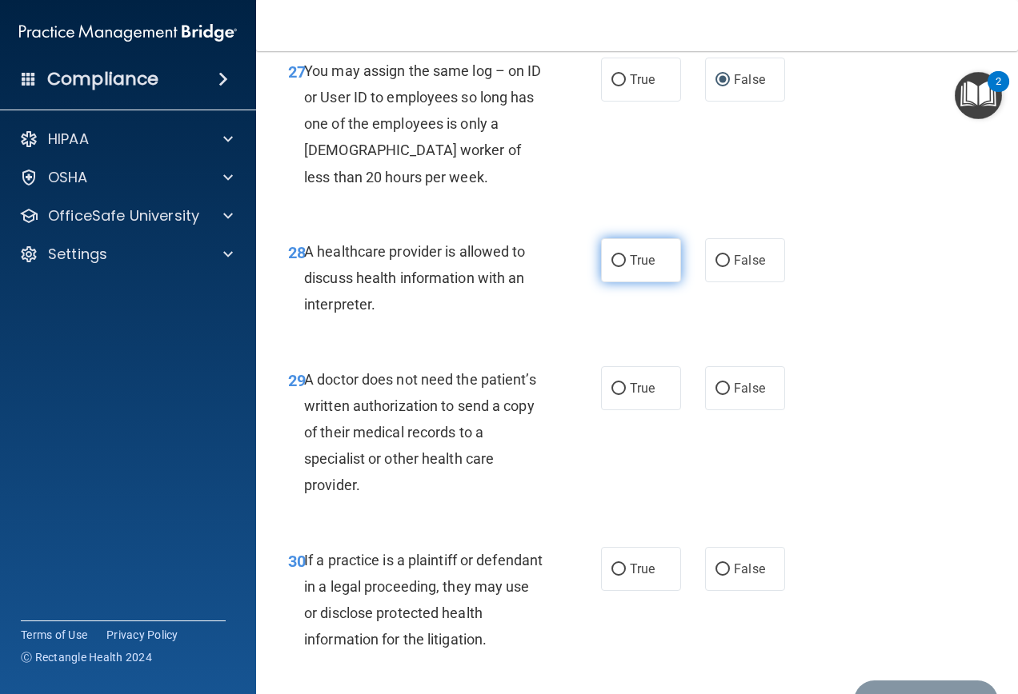
click at [617, 267] on input "True" at bounding box center [618, 261] width 14 height 12
radio input "true"
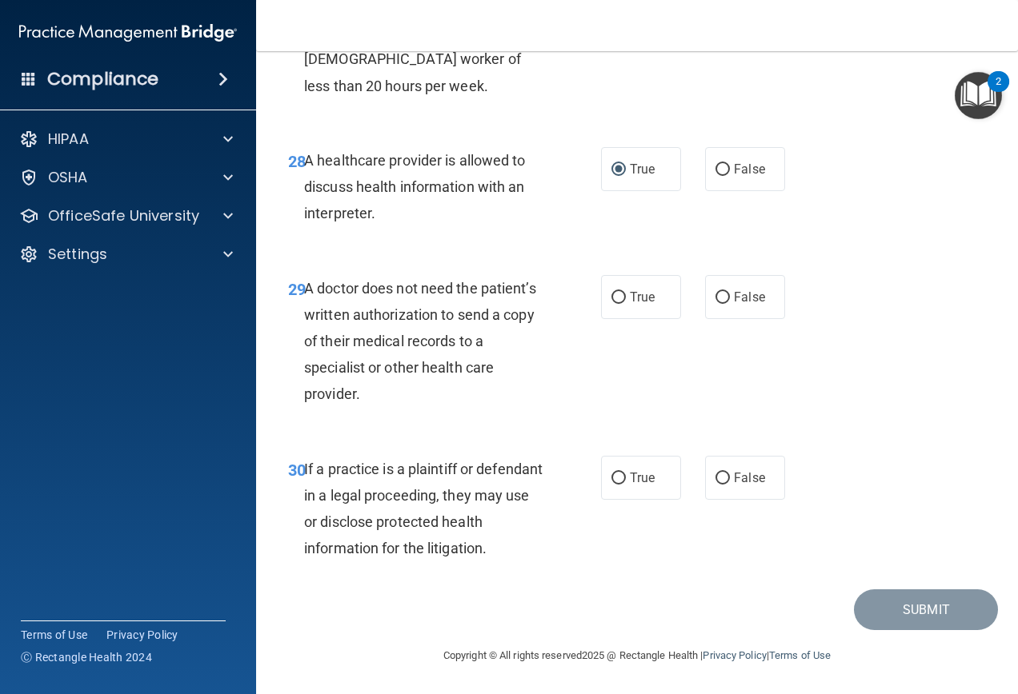
scroll to position [4544, 0]
click at [642, 295] on span "True" at bounding box center [642, 297] width 25 height 15
click at [626, 295] on input "True" at bounding box center [618, 298] width 14 height 12
radio input "true"
click at [743, 300] on span "False" at bounding box center [749, 297] width 31 height 15
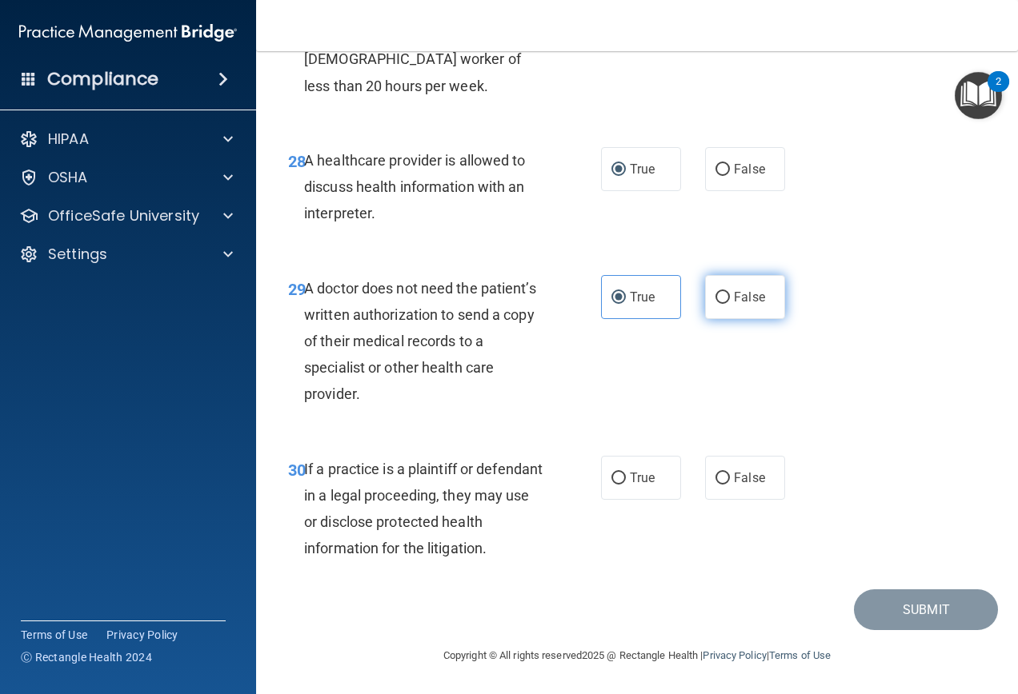
click at [730, 300] on input "False" at bounding box center [722, 298] width 14 height 12
radio input "true"
click at [623, 285] on label "True" at bounding box center [641, 297] width 80 height 44
click at [623, 292] on input "True" at bounding box center [618, 298] width 14 height 12
radio input "true"
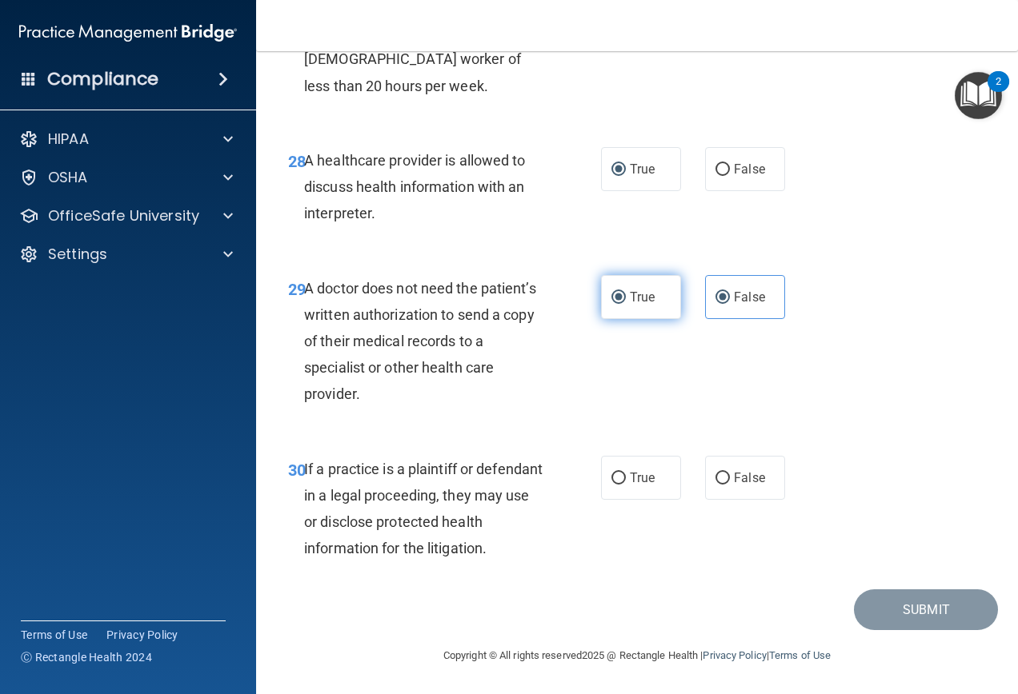
radio input "false"
click at [613, 477] on input "True" at bounding box center [618, 479] width 14 height 12
radio input "true"
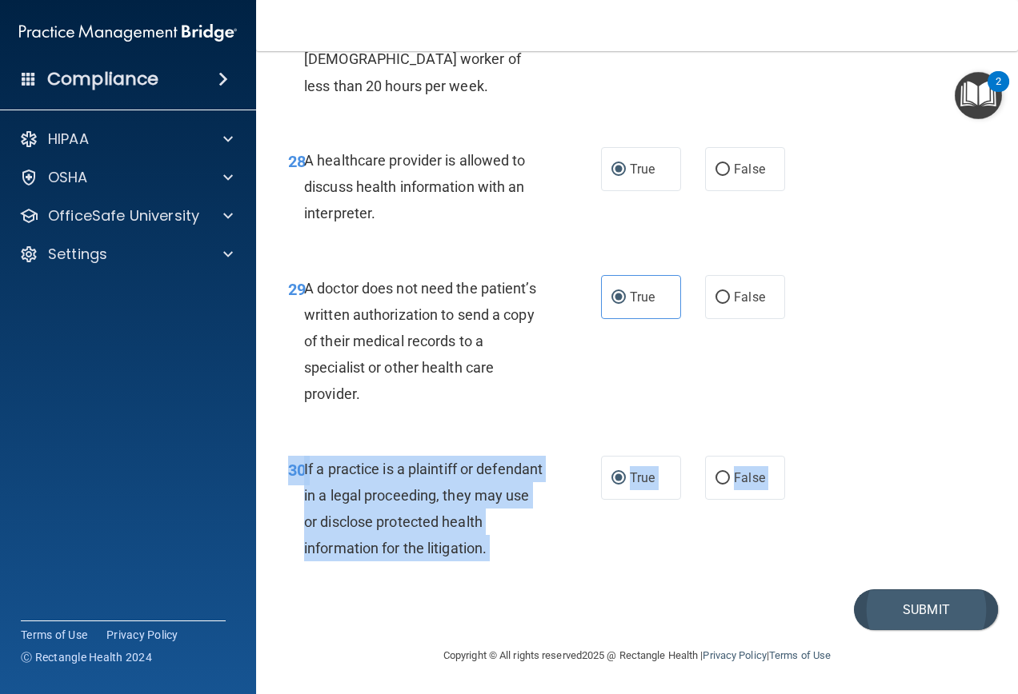
click at [903, 594] on button "Submit" at bounding box center [926, 610] width 144 height 41
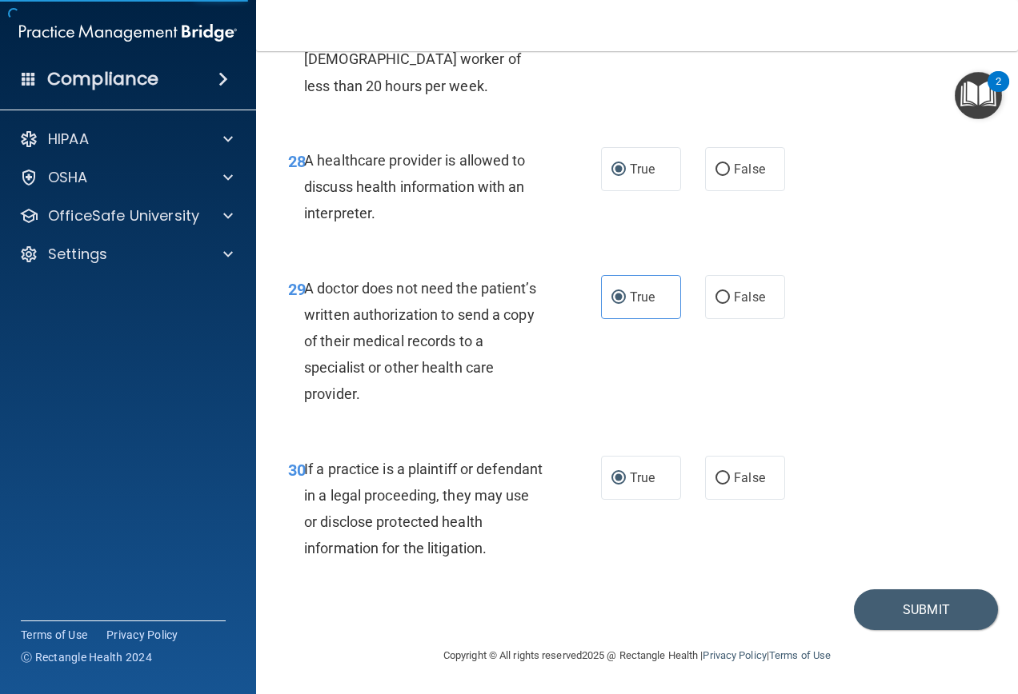
click at [840, 569] on div "30 If a practice is a plaintiff or defendant in a legal proceeding, they may us…" at bounding box center [637, 513] width 722 height 154
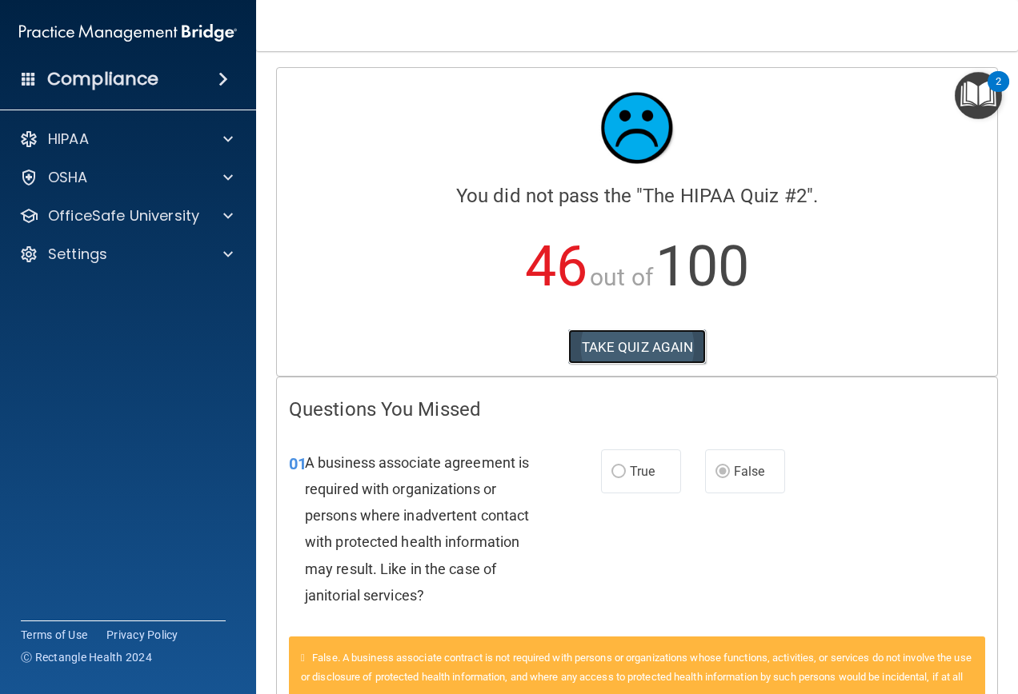
click at [636, 345] on button "TAKE QUIZ AGAIN" at bounding box center [637, 347] width 138 height 35
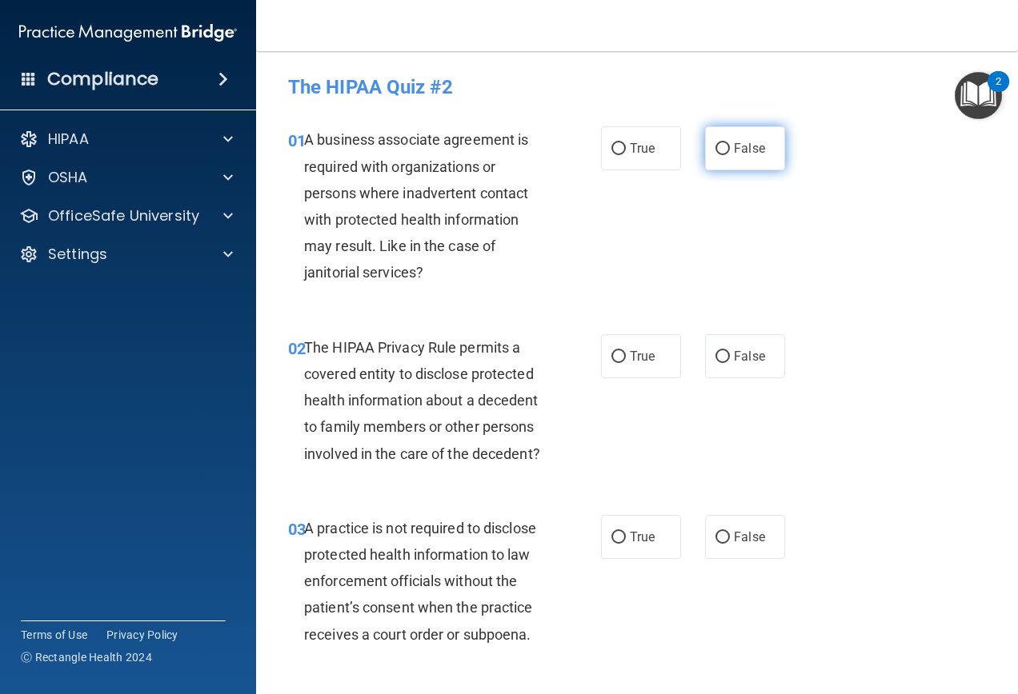
click at [720, 150] on input "False" at bounding box center [722, 149] width 14 height 12
radio input "true"
click at [619, 349] on label "True" at bounding box center [641, 356] width 80 height 44
click at [619, 351] on input "True" at bounding box center [618, 357] width 14 height 12
radio input "true"
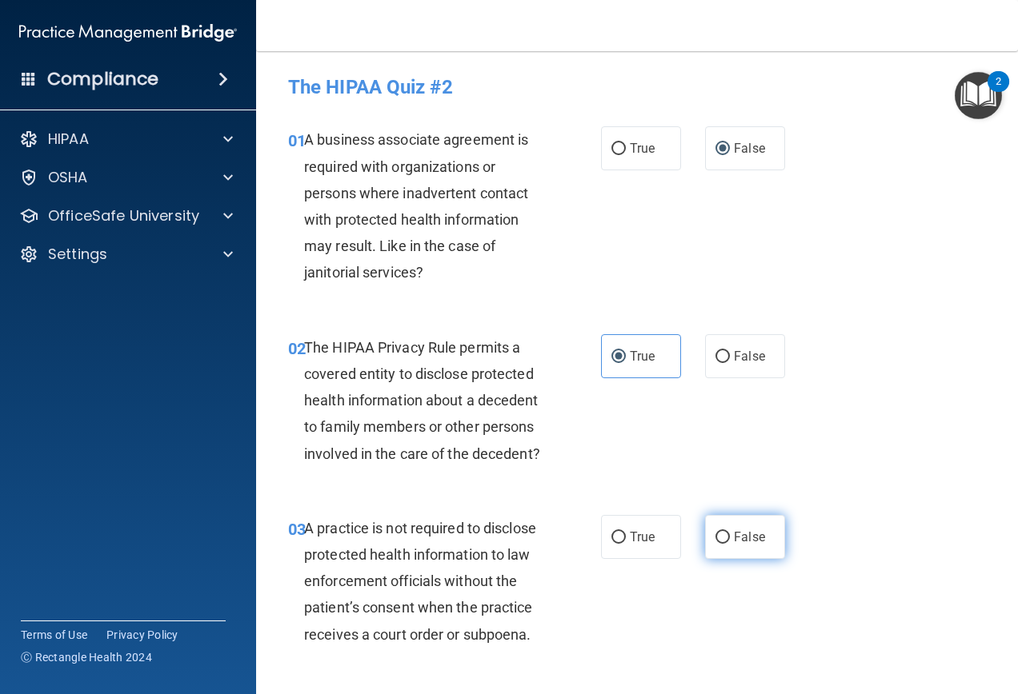
click at [719, 548] on label "False" at bounding box center [745, 537] width 80 height 44
click at [719, 544] on input "False" at bounding box center [722, 538] width 14 height 12
radio input "true"
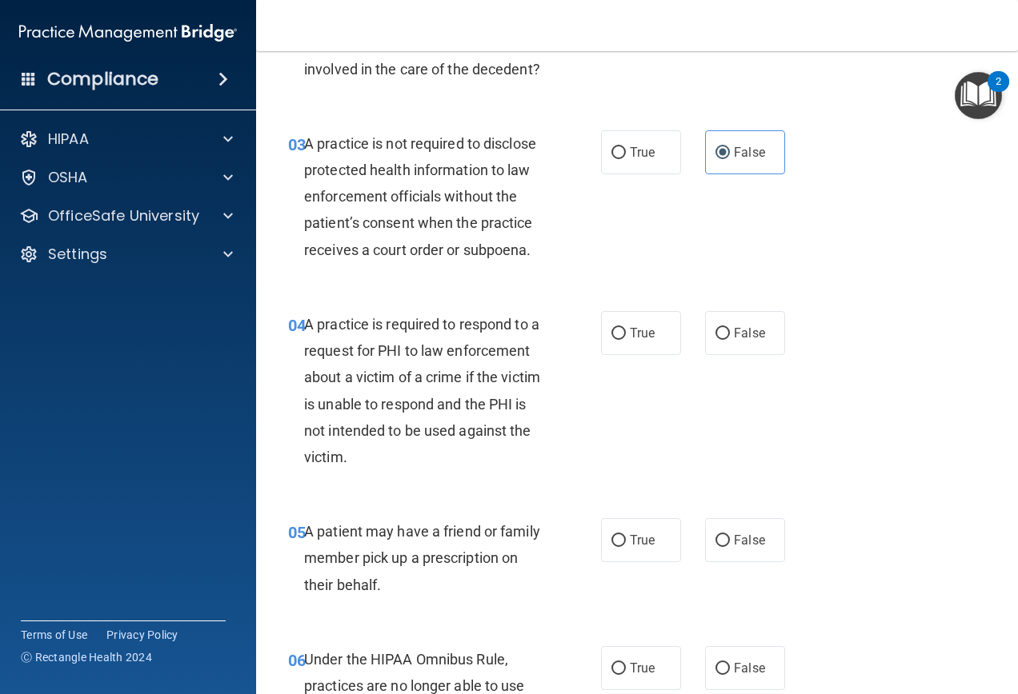
scroll to position [400, 0]
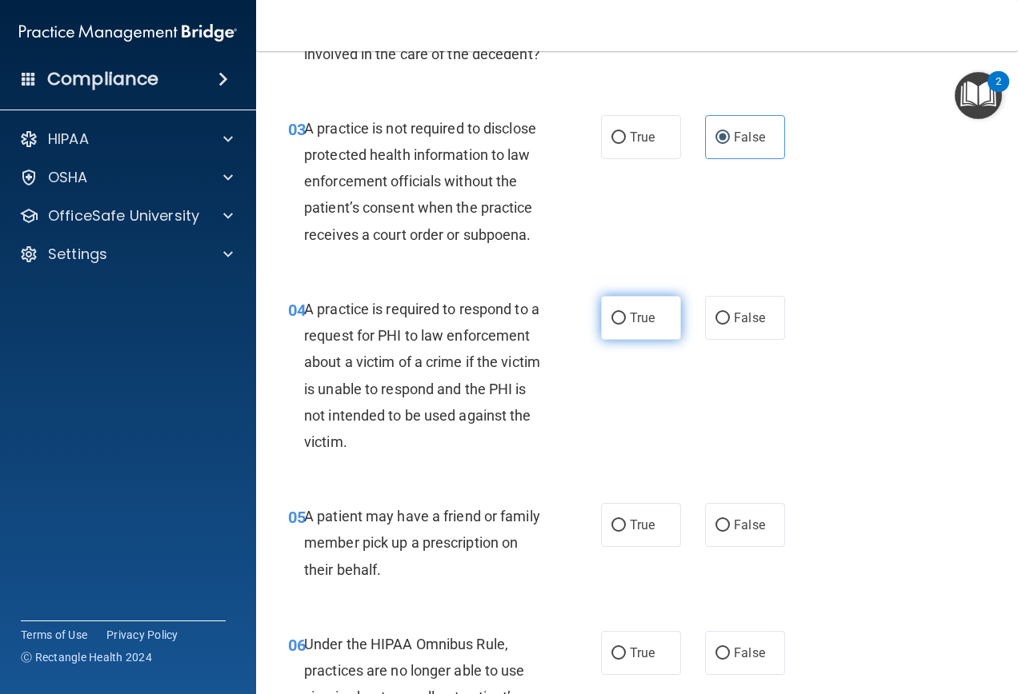
click at [650, 340] on label "True" at bounding box center [641, 318] width 80 height 44
click at [626, 325] on input "True" at bounding box center [618, 319] width 14 height 12
radio input "true"
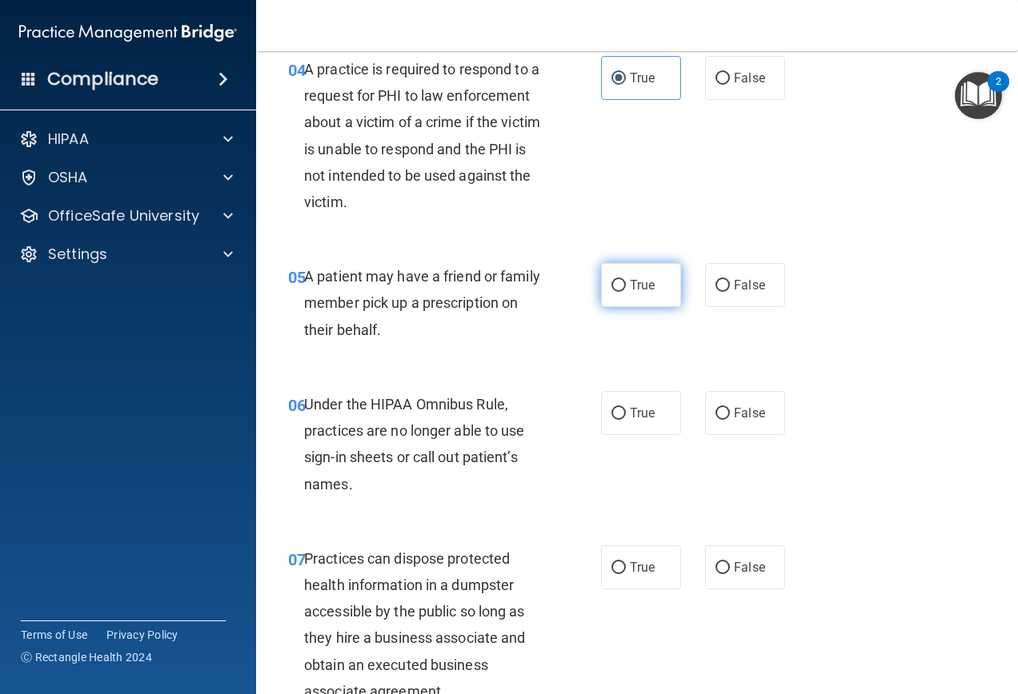
click at [625, 307] on label "True" at bounding box center [641, 285] width 80 height 44
click at [625, 292] on input "True" at bounding box center [618, 286] width 14 height 12
radio input "true"
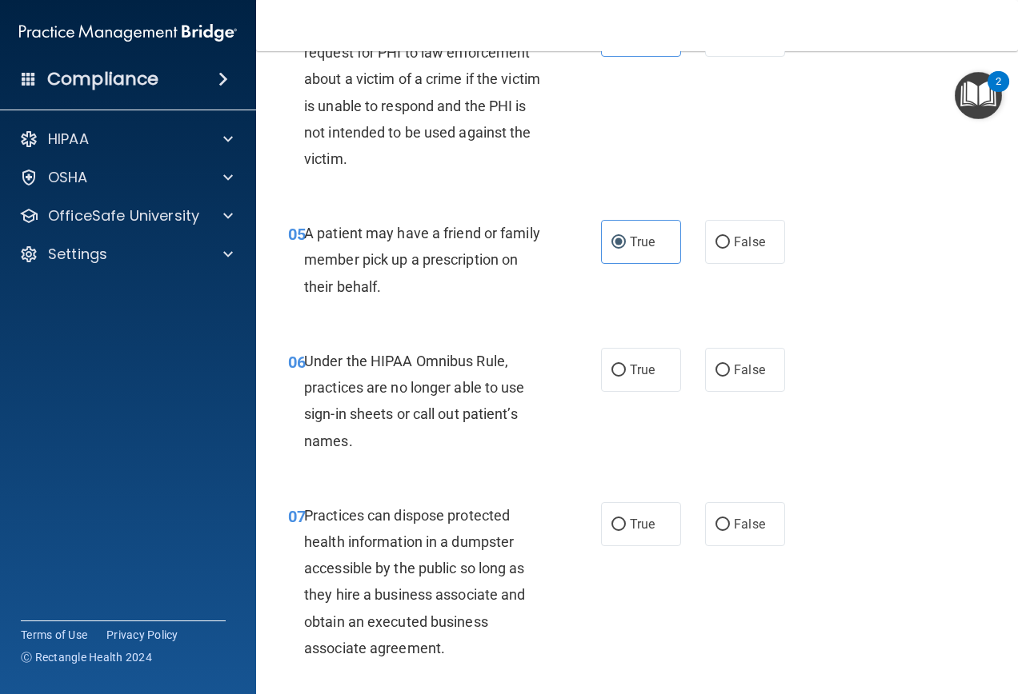
scroll to position [720, 0]
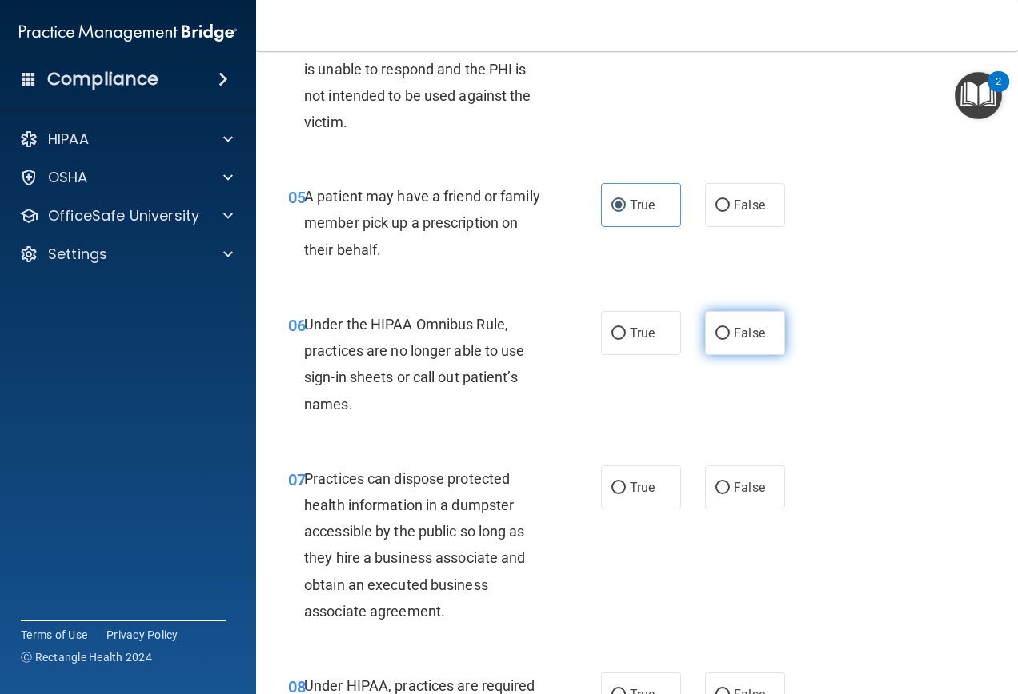
click at [705, 355] on label "False" at bounding box center [745, 333] width 80 height 44
click at [715, 340] on input "False" at bounding box center [722, 334] width 14 height 12
radio input "true"
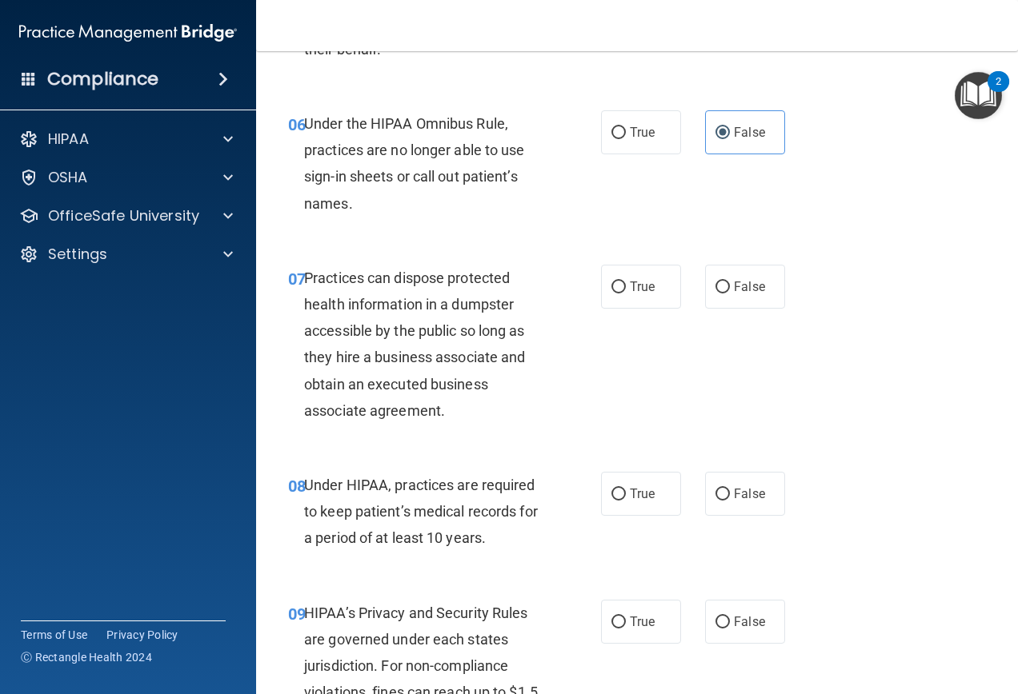
scroll to position [960, 0]
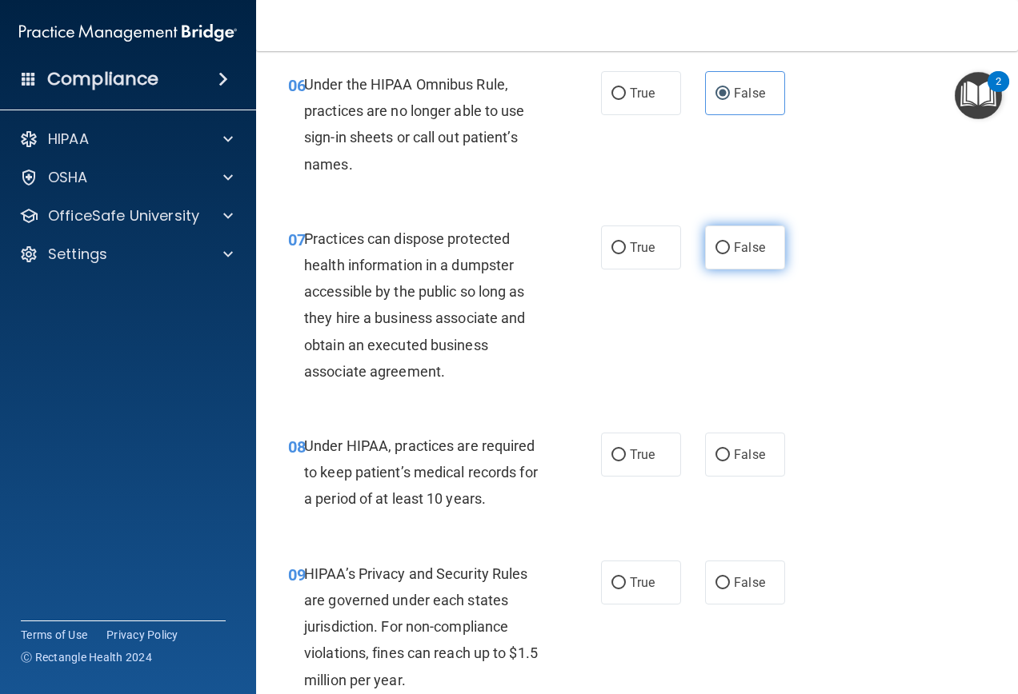
click at [766, 270] on label "False" at bounding box center [745, 248] width 80 height 44
click at [730, 254] on input "False" at bounding box center [722, 248] width 14 height 12
radio input "true"
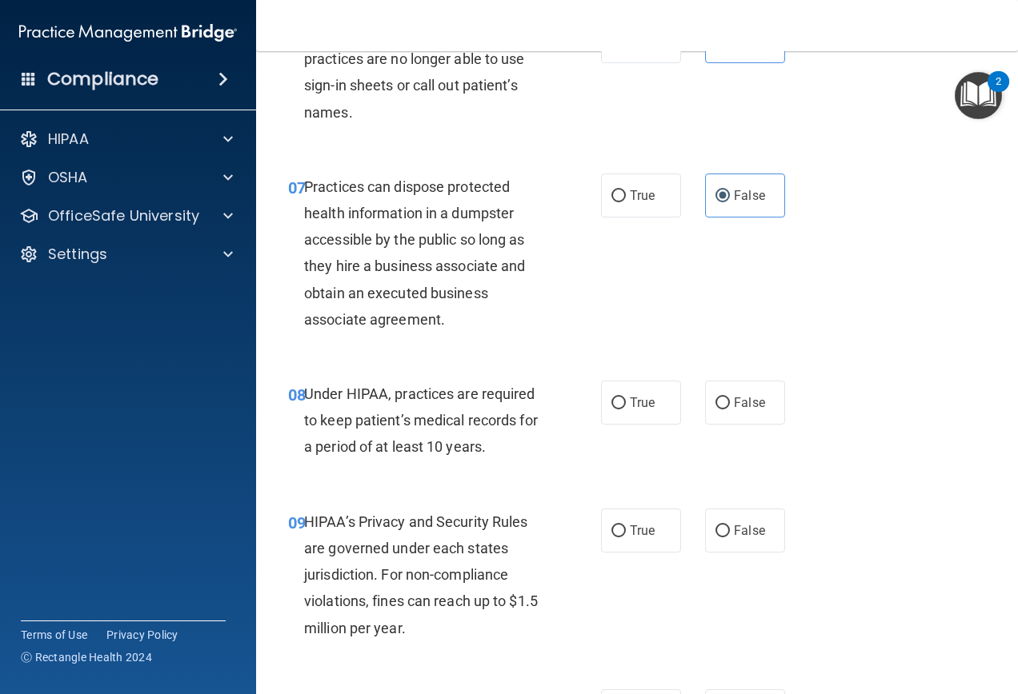
scroll to position [1040, 0]
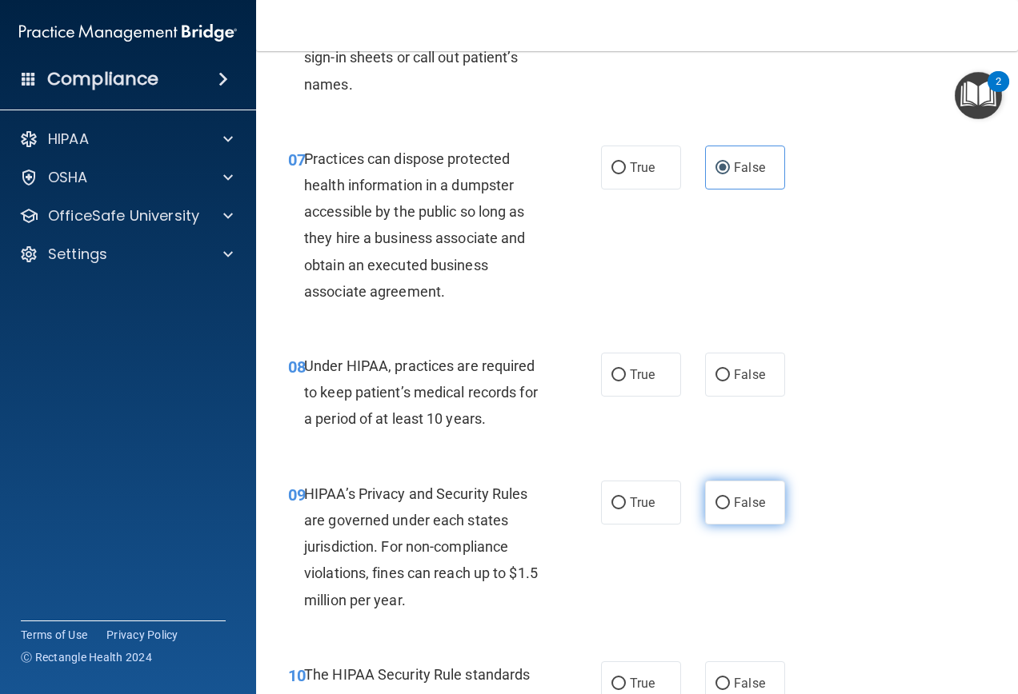
click at [715, 510] on input "False" at bounding box center [722, 504] width 14 height 12
radio input "true"
click at [705, 397] on label "False" at bounding box center [745, 375] width 80 height 44
click at [715, 382] on input "False" at bounding box center [722, 376] width 14 height 12
radio input "true"
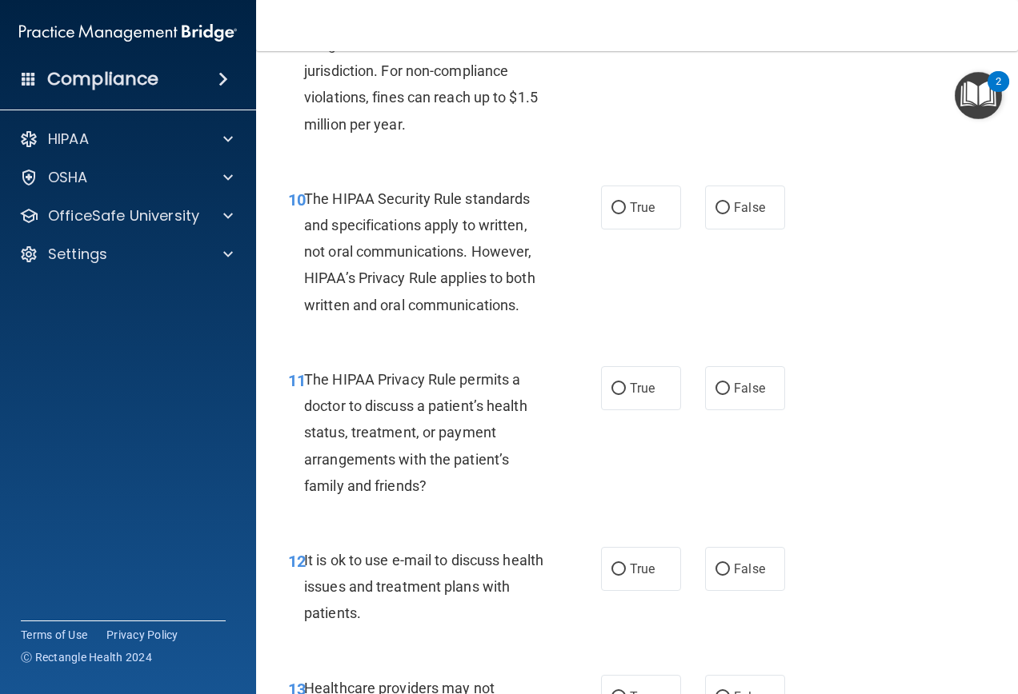
scroll to position [1520, 0]
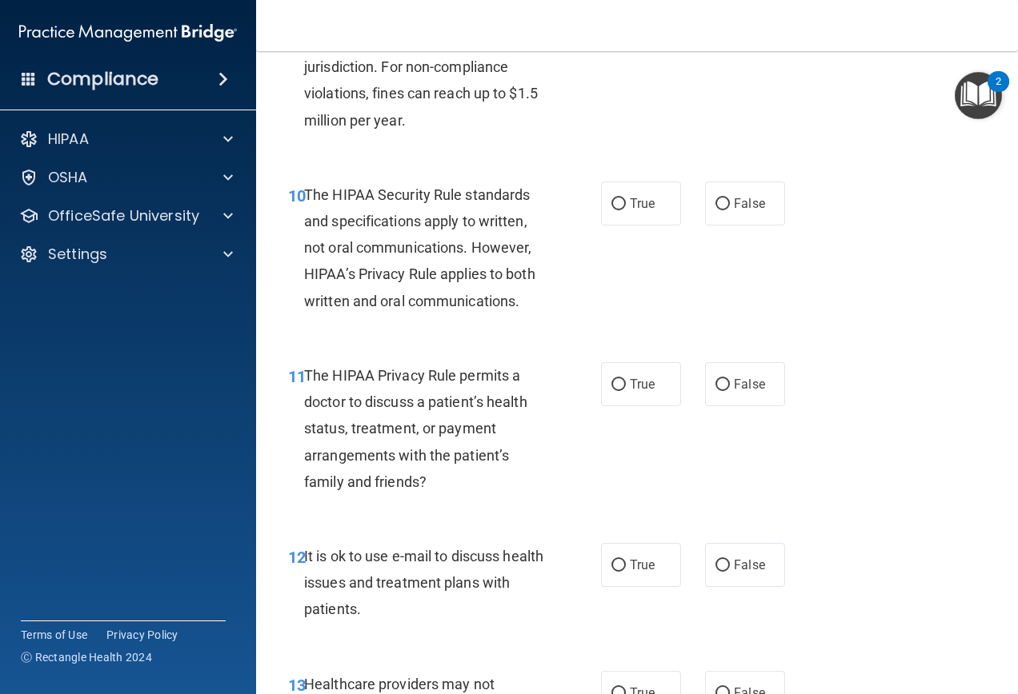
click at [630, 438] on div "11 The HIPAA Privacy Rule permits a doctor to discuss a patient’s health status…" at bounding box center [637, 432] width 722 height 181
click at [633, 392] on span "True" at bounding box center [642, 384] width 25 height 15
click at [626, 391] on input "True" at bounding box center [618, 385] width 14 height 12
radio input "true"
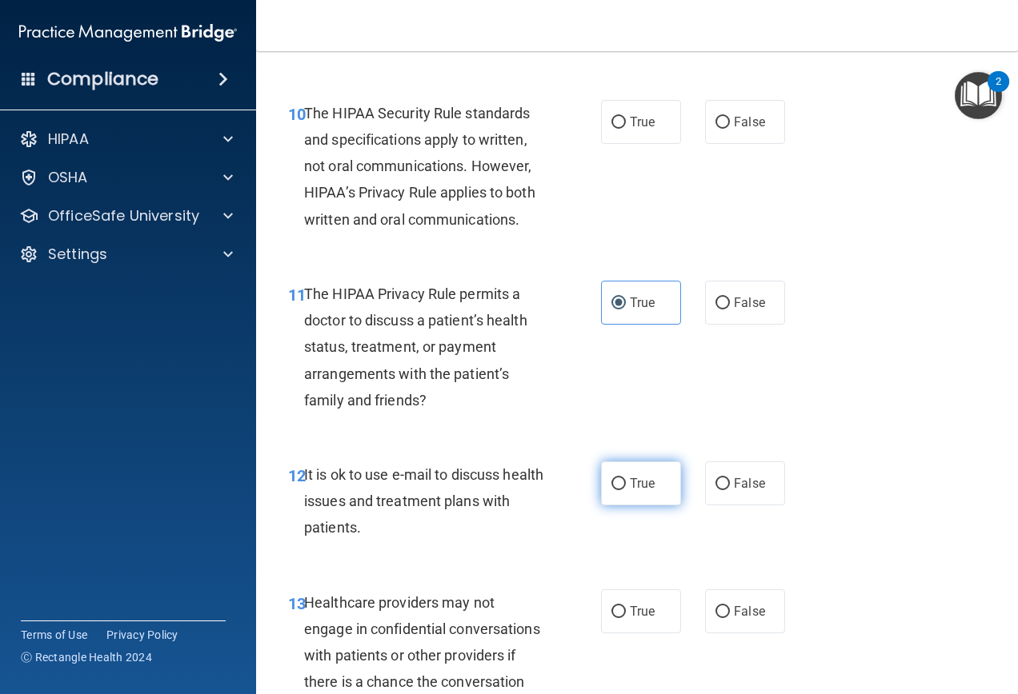
scroll to position [1600, 0]
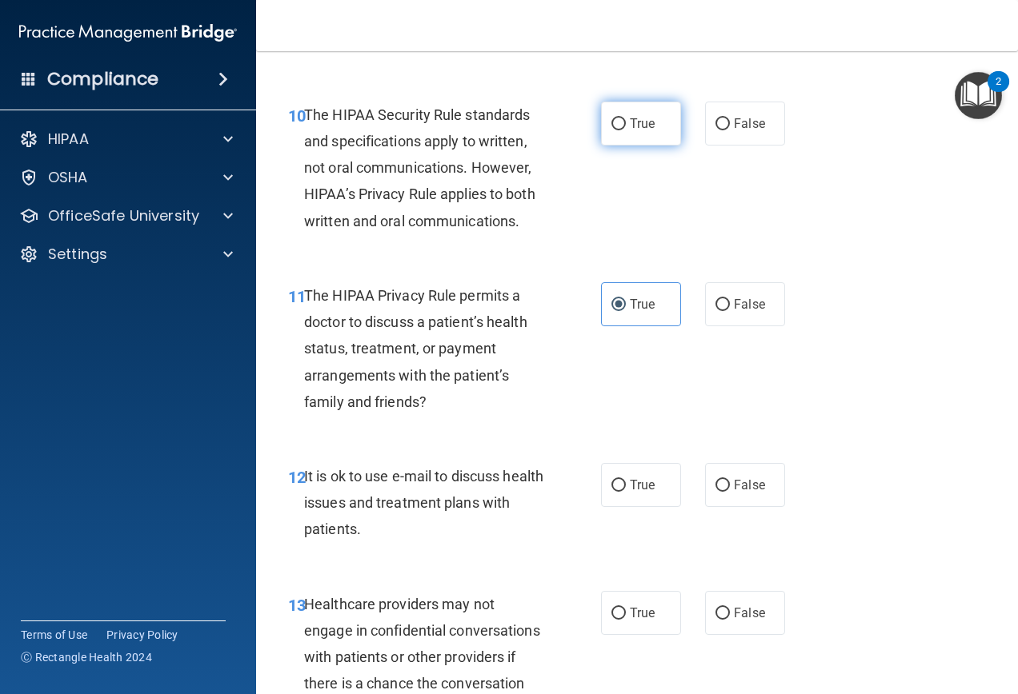
click at [639, 146] on label "True" at bounding box center [641, 124] width 80 height 44
click at [626, 130] on input "True" at bounding box center [618, 124] width 14 height 12
radio input "true"
click at [621, 507] on label "True" at bounding box center [641, 485] width 80 height 44
click at [621, 492] on input "True" at bounding box center [618, 486] width 14 height 12
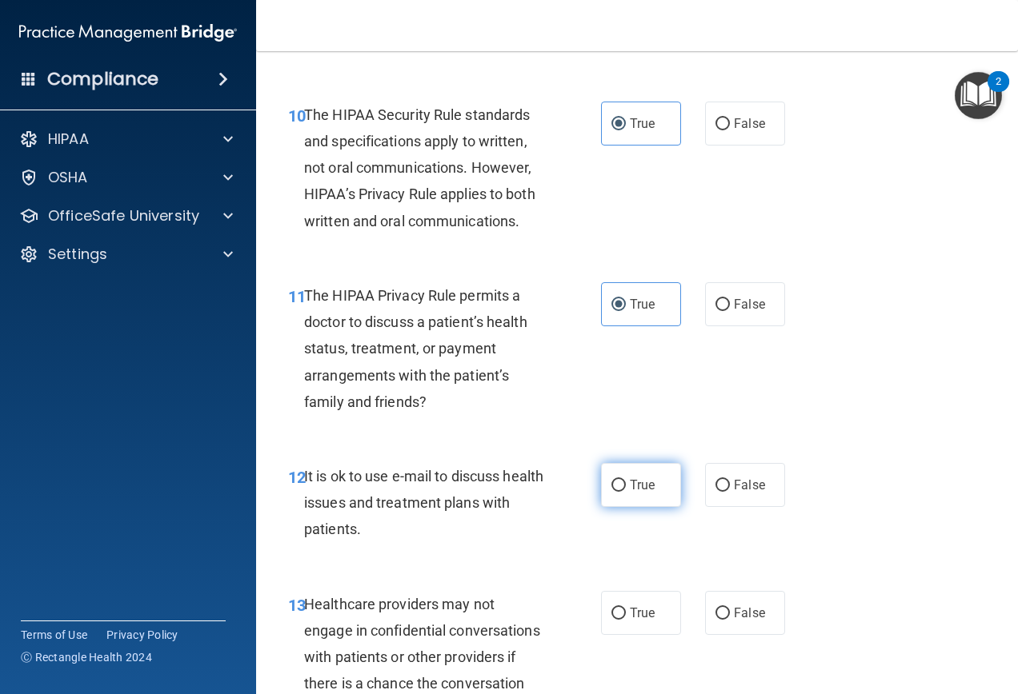
radio input "true"
click at [754, 626] on label "False" at bounding box center [745, 613] width 80 height 44
click at [730, 620] on input "False" at bounding box center [722, 614] width 14 height 12
radio input "true"
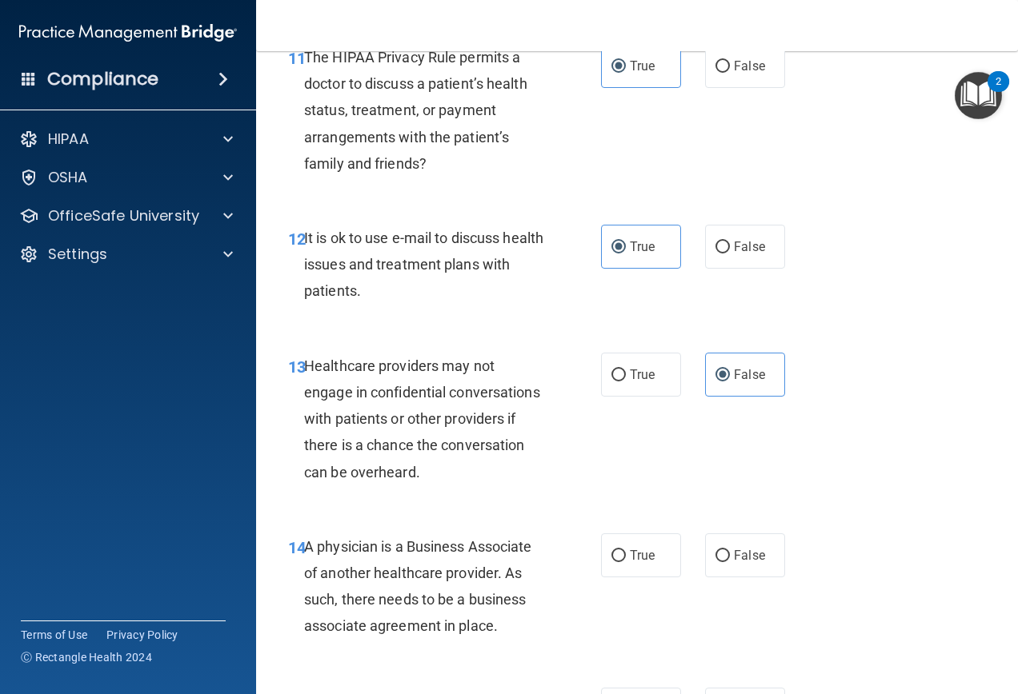
scroll to position [1840, 0]
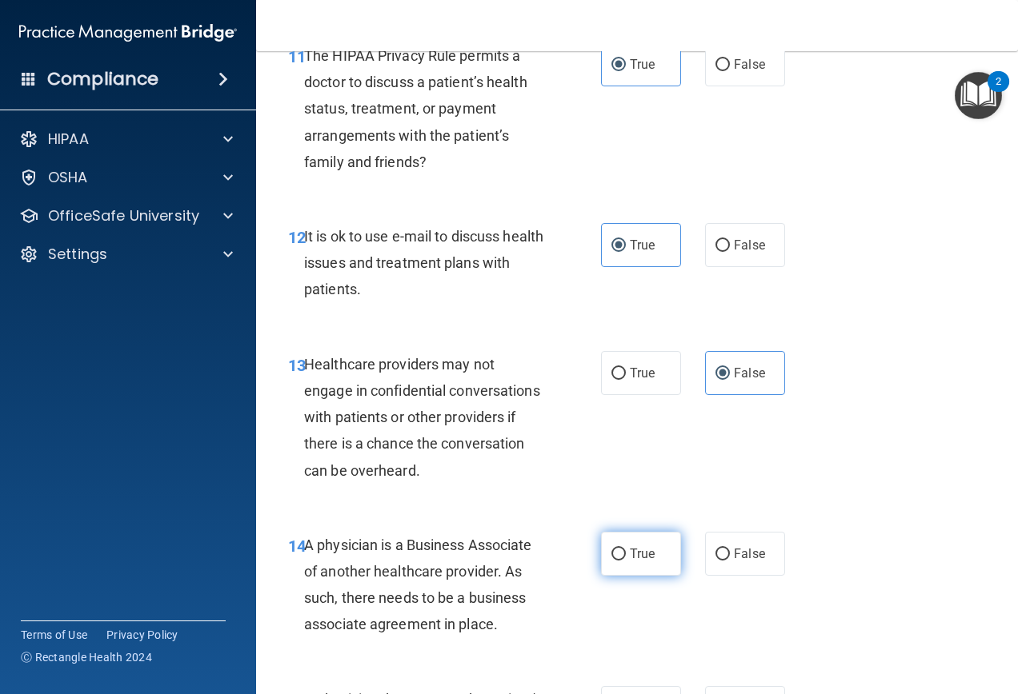
click at [613, 561] on input "True" at bounding box center [618, 555] width 14 height 12
radio input "true"
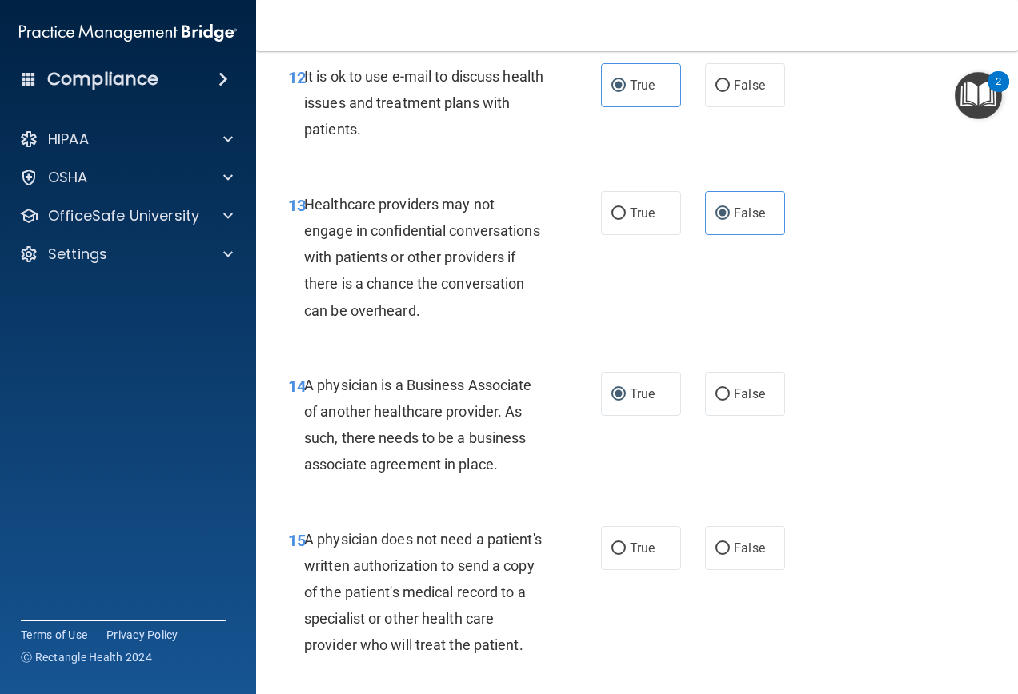
scroll to position [2160, 0]
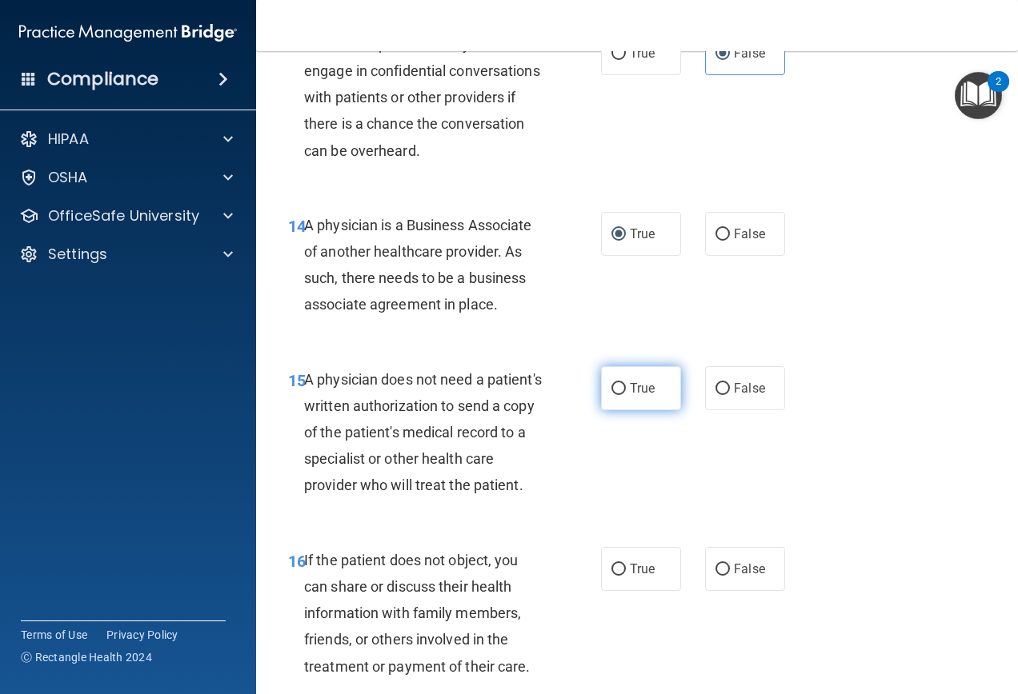
click at [642, 396] on span "True" at bounding box center [642, 388] width 25 height 15
click at [626, 395] on input "True" at bounding box center [618, 389] width 14 height 12
radio input "true"
click at [618, 591] on label "True" at bounding box center [641, 569] width 80 height 44
click at [618, 576] on input "True" at bounding box center [618, 570] width 14 height 12
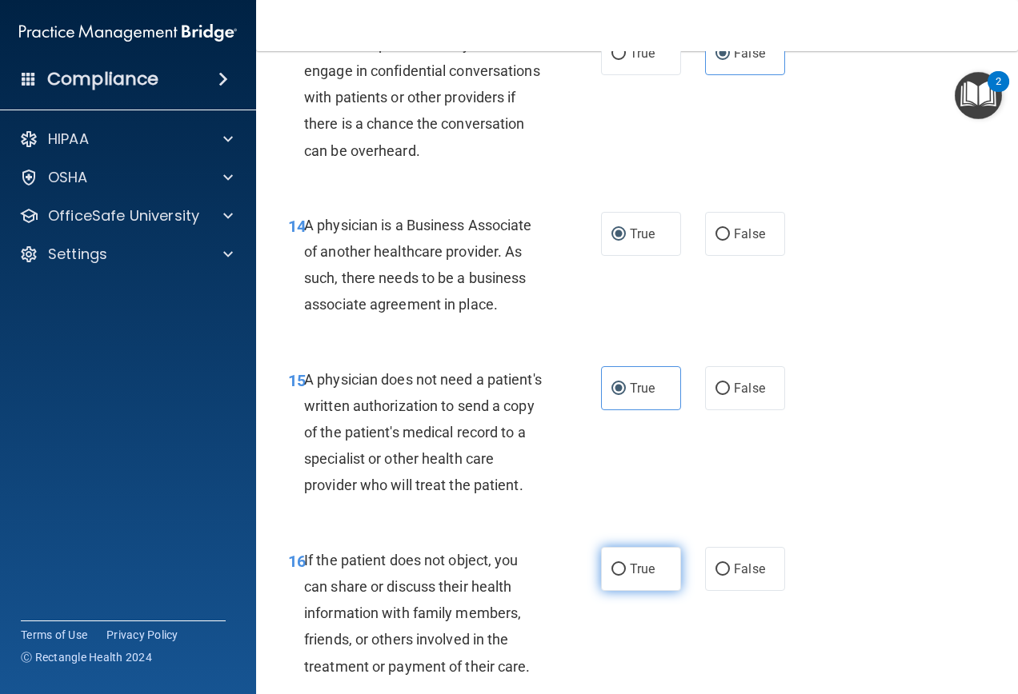
radio input "true"
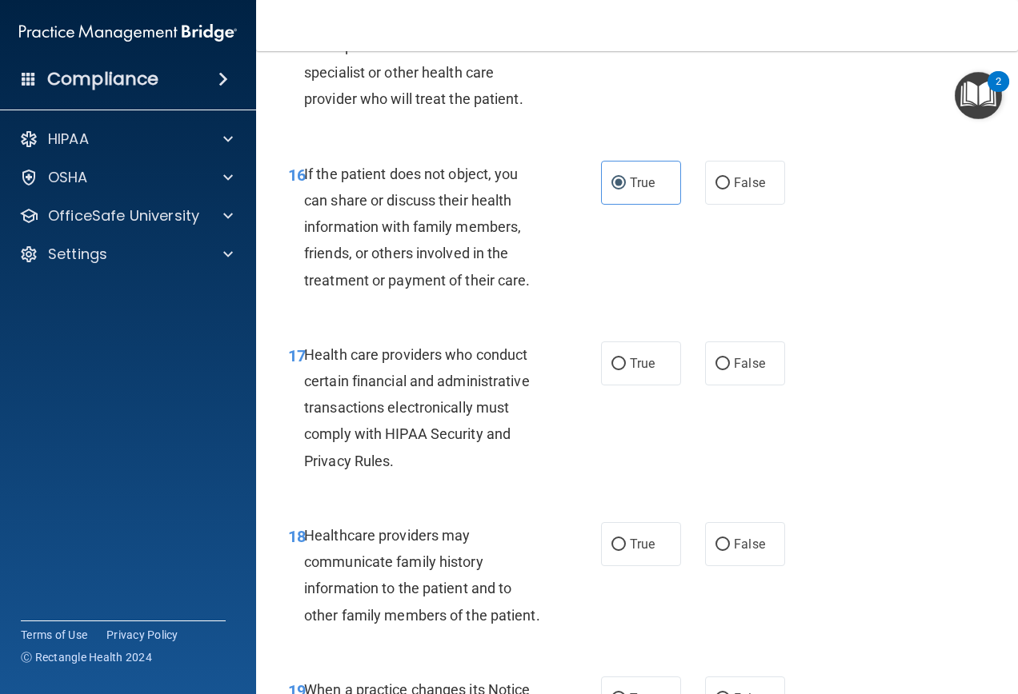
scroll to position [2560, 0]
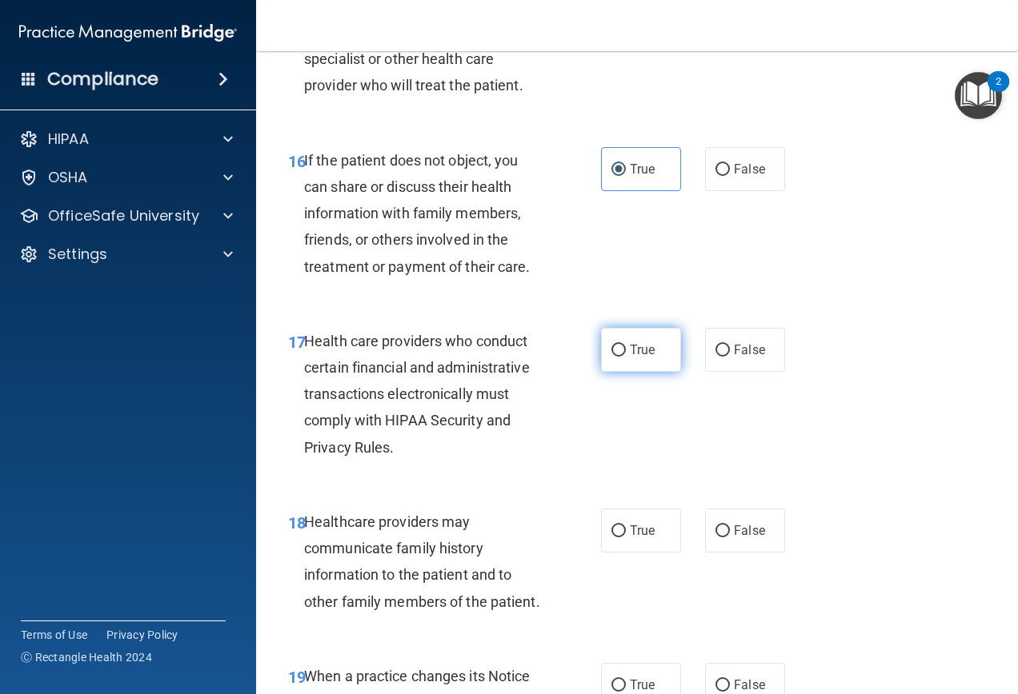
click at [630, 358] on span "True" at bounding box center [642, 349] width 25 height 15
click at [626, 357] on input "True" at bounding box center [618, 351] width 14 height 12
radio input "true"
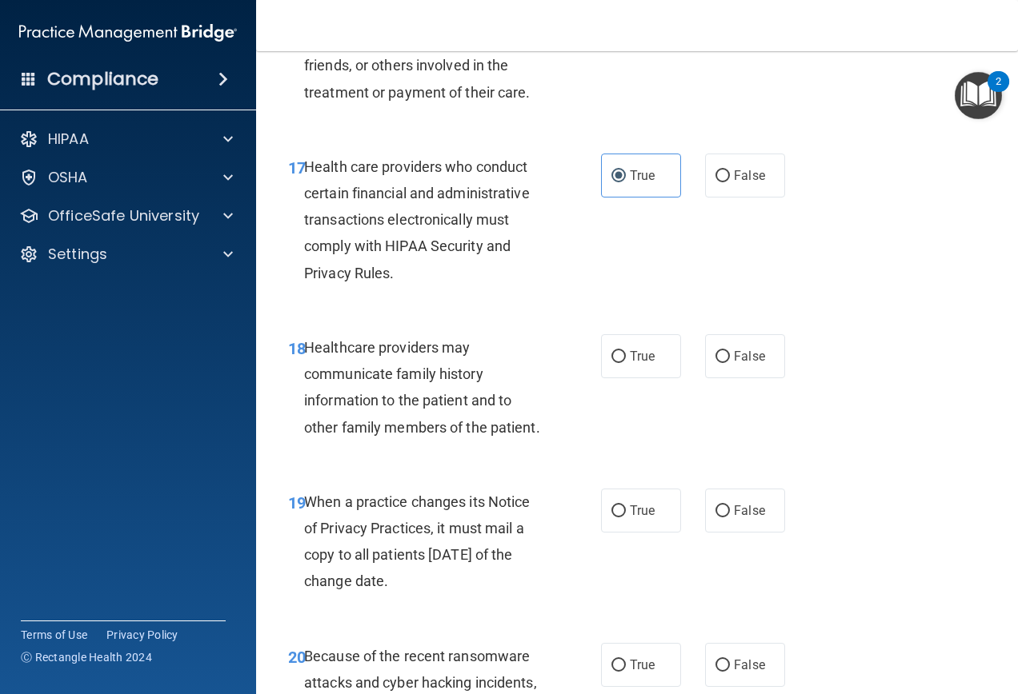
scroll to position [2800, 0]
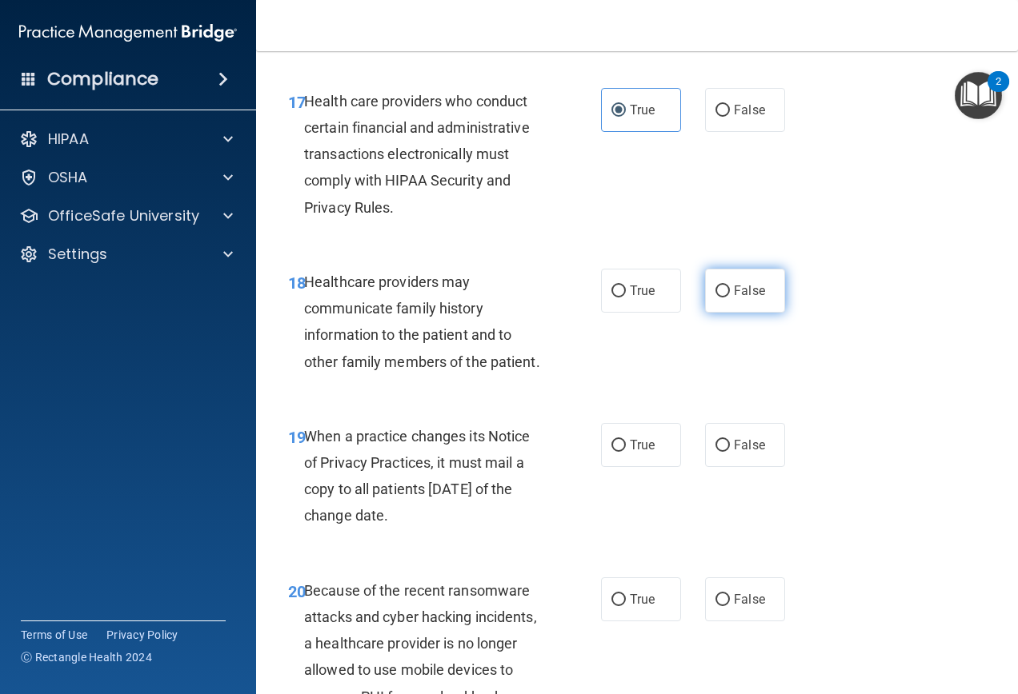
click at [754, 313] on label "False" at bounding box center [745, 291] width 80 height 44
click at [730, 298] on input "False" at bounding box center [722, 292] width 14 height 12
radio input "true"
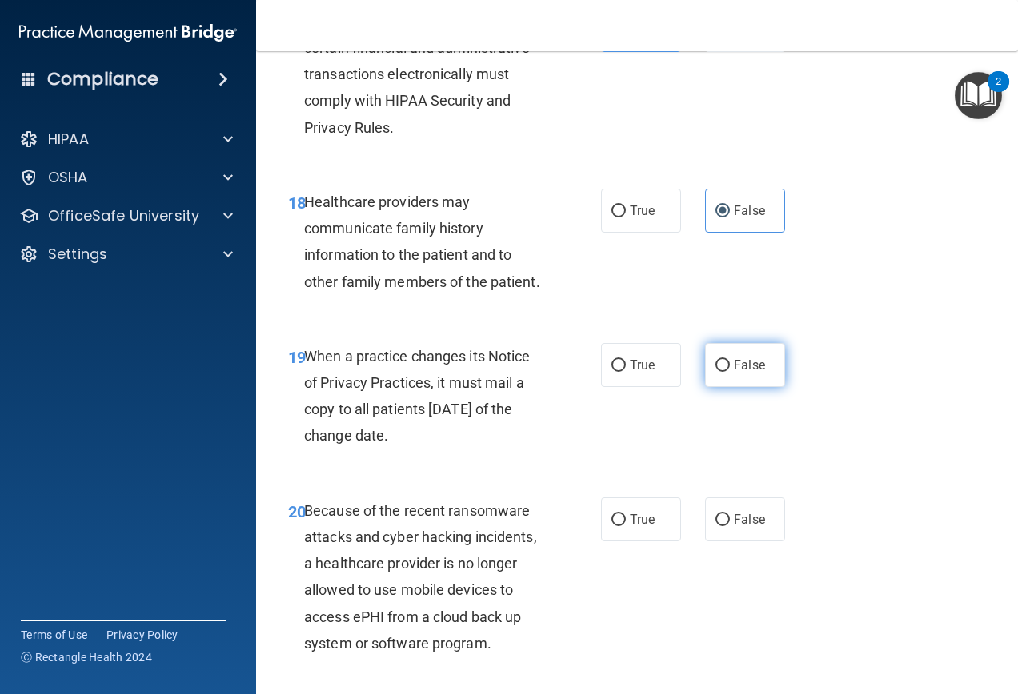
click at [734, 373] on span "False" at bounding box center [749, 365] width 31 height 15
click at [730, 372] on input "False" at bounding box center [722, 366] width 14 height 12
radio input "true"
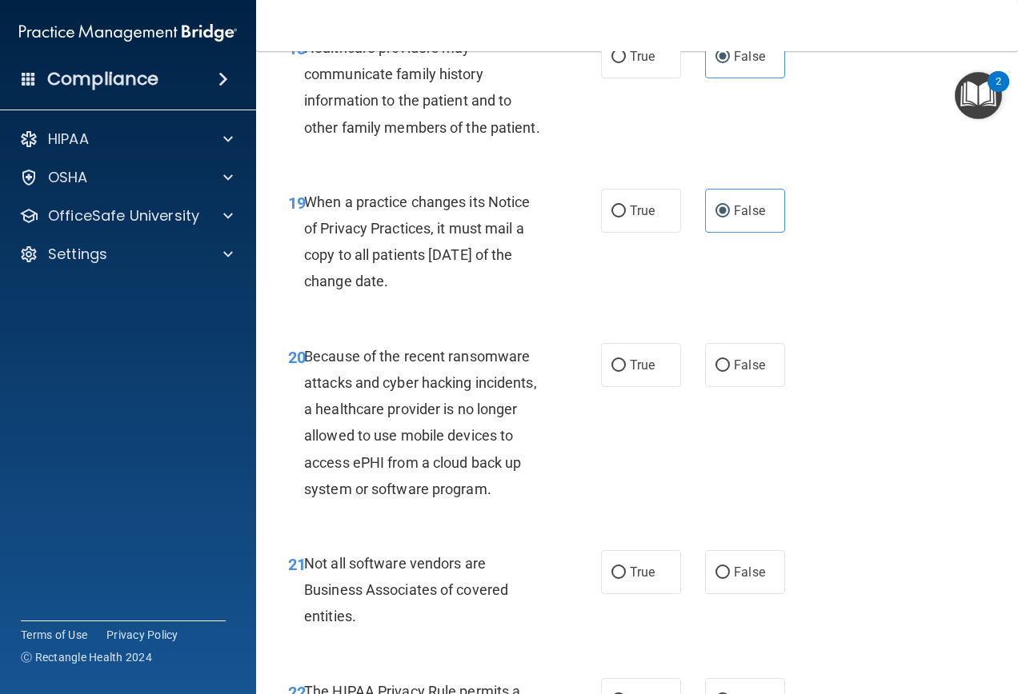
scroll to position [3040, 0]
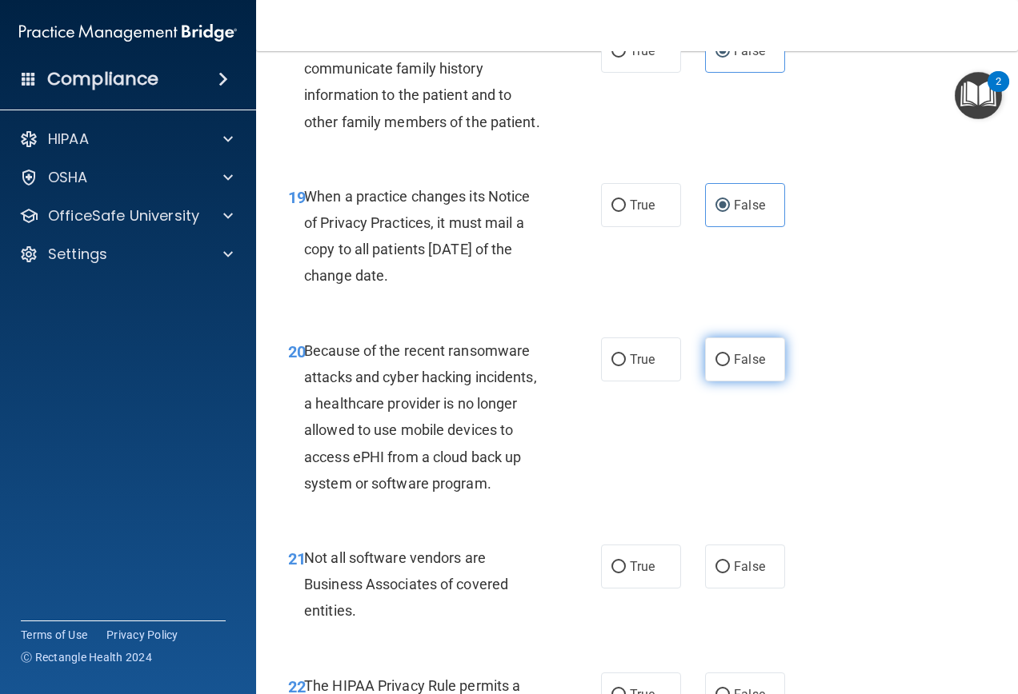
click at [767, 382] on label "False" at bounding box center [745, 360] width 80 height 44
click at [730, 366] on input "False" at bounding box center [722, 360] width 14 height 12
radio input "true"
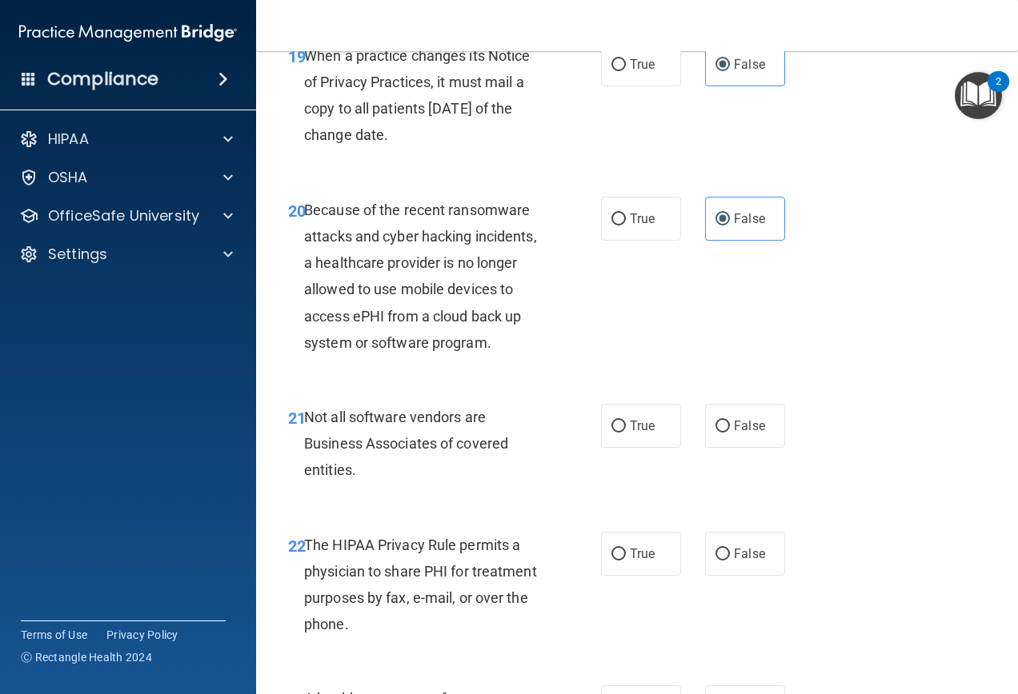
scroll to position [3280, 0]
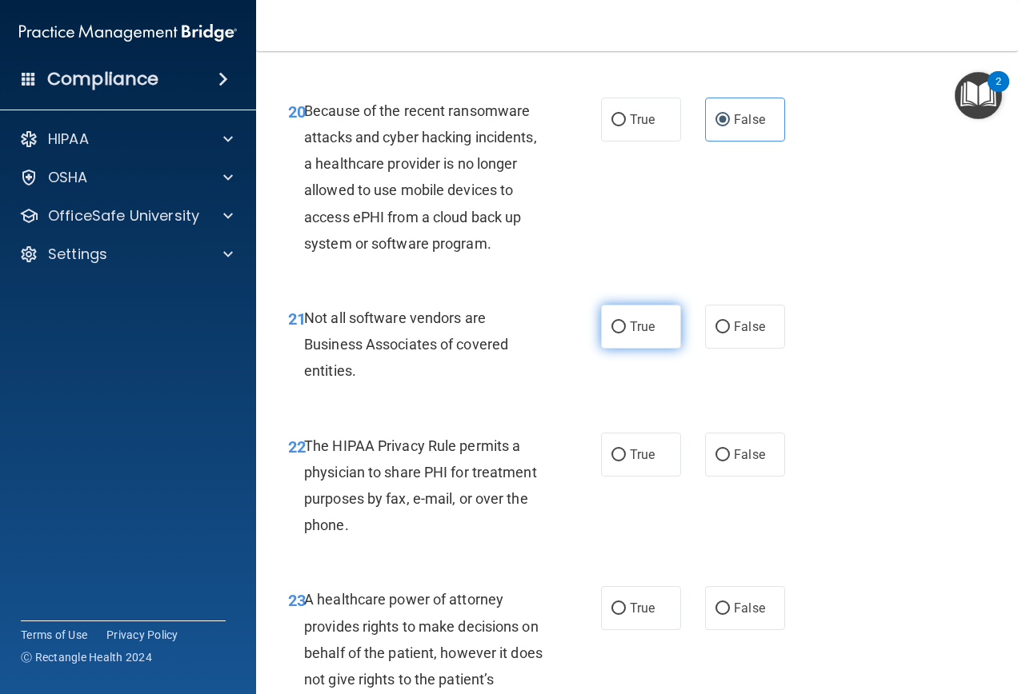
click at [601, 349] on label "True" at bounding box center [641, 327] width 80 height 44
click at [611, 334] on input "True" at bounding box center [618, 328] width 14 height 12
radio input "true"
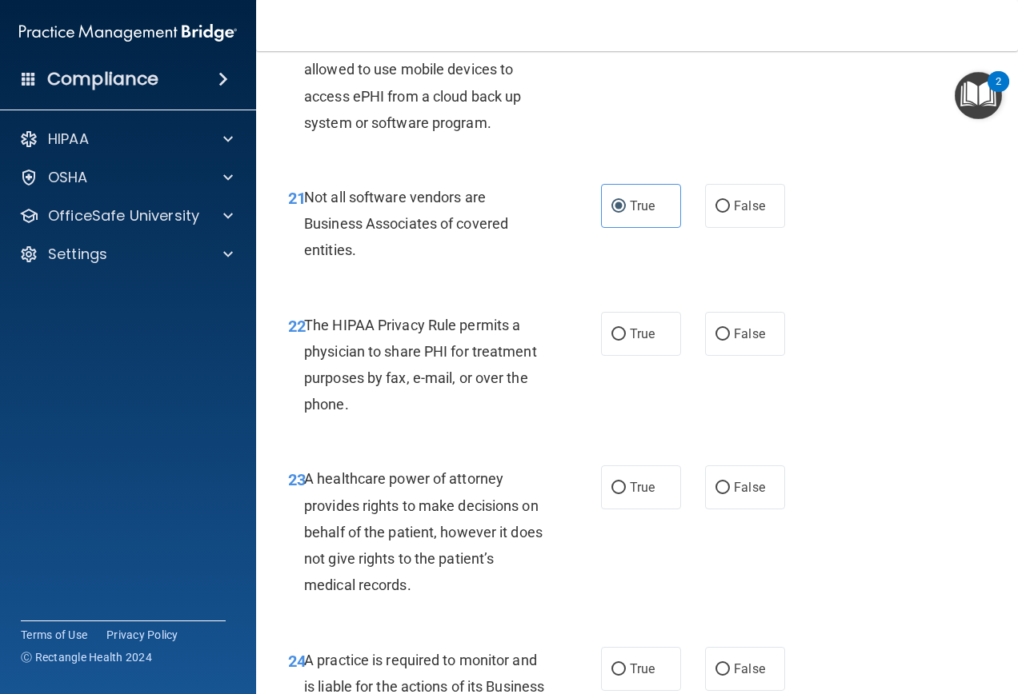
scroll to position [3440, 0]
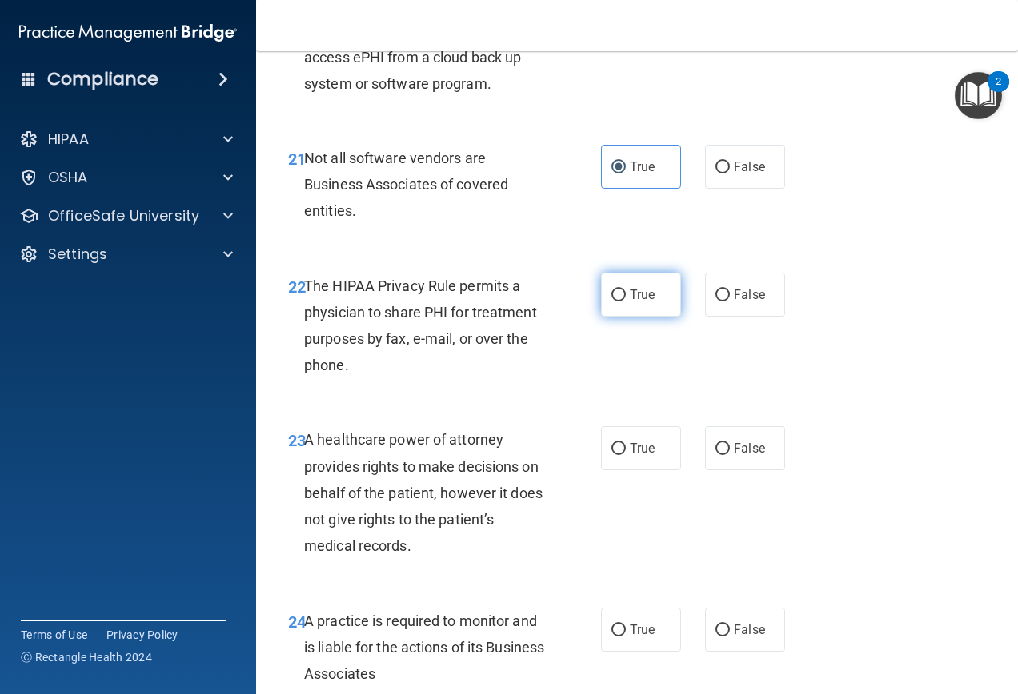
click at [650, 317] on label "True" at bounding box center [641, 295] width 80 height 44
click at [626, 302] on input "True" at bounding box center [618, 296] width 14 height 12
radio input "true"
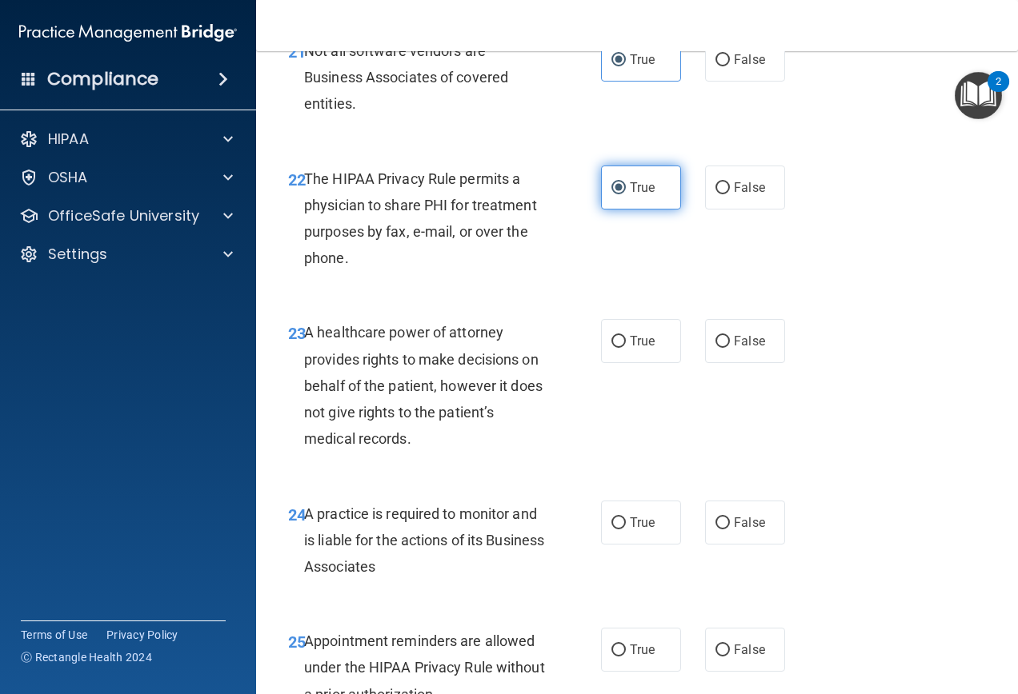
scroll to position [3600, 0]
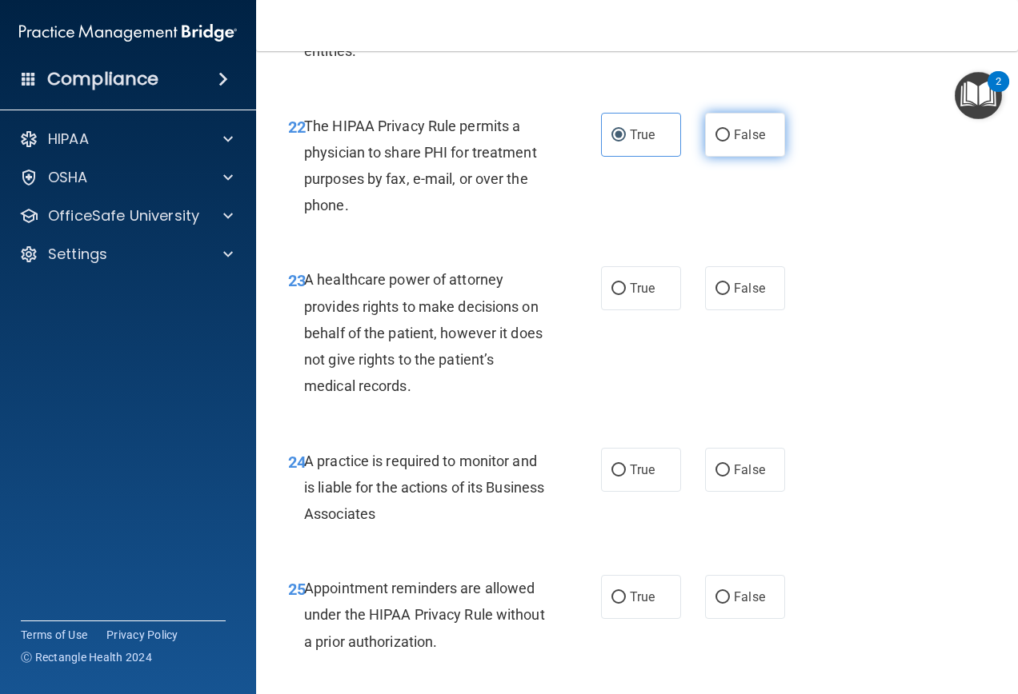
click at [738, 157] on label "False" at bounding box center [745, 135] width 80 height 44
click at [730, 142] on input "False" at bounding box center [722, 136] width 14 height 12
radio input "true"
click at [669, 157] on label "True" at bounding box center [641, 135] width 80 height 44
click at [626, 142] on input "True" at bounding box center [618, 136] width 14 height 12
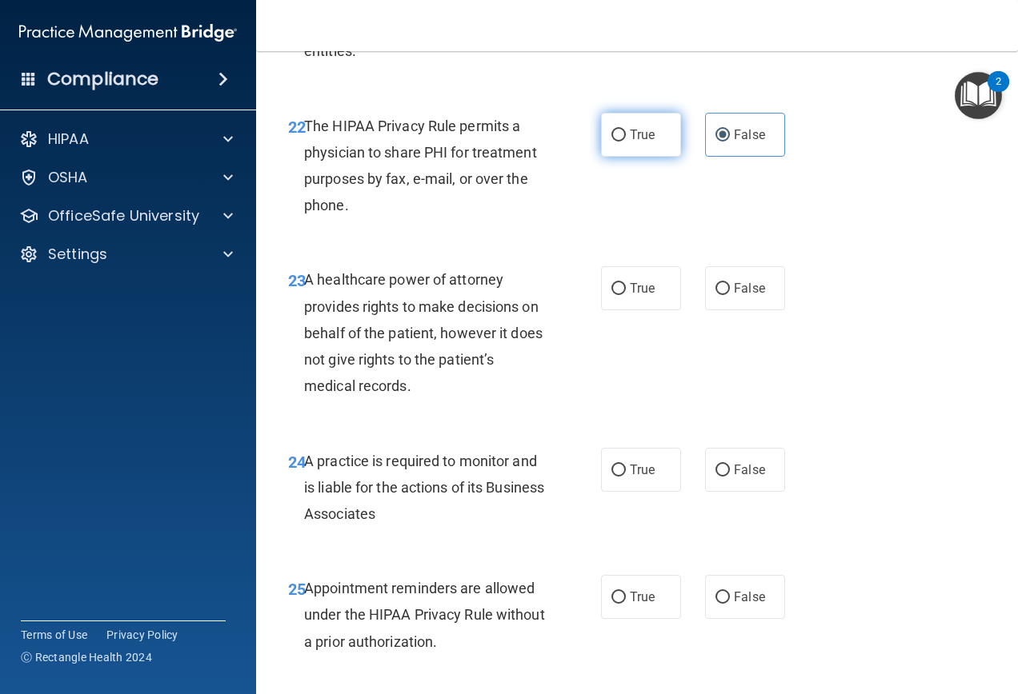
radio input "true"
radio input "false"
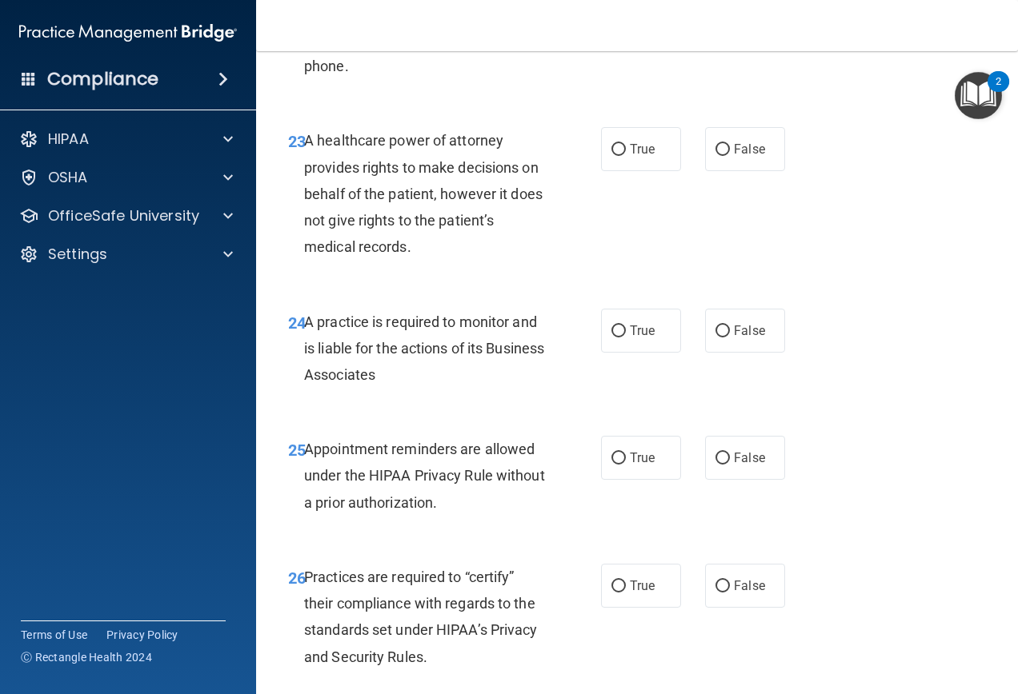
scroll to position [3760, 0]
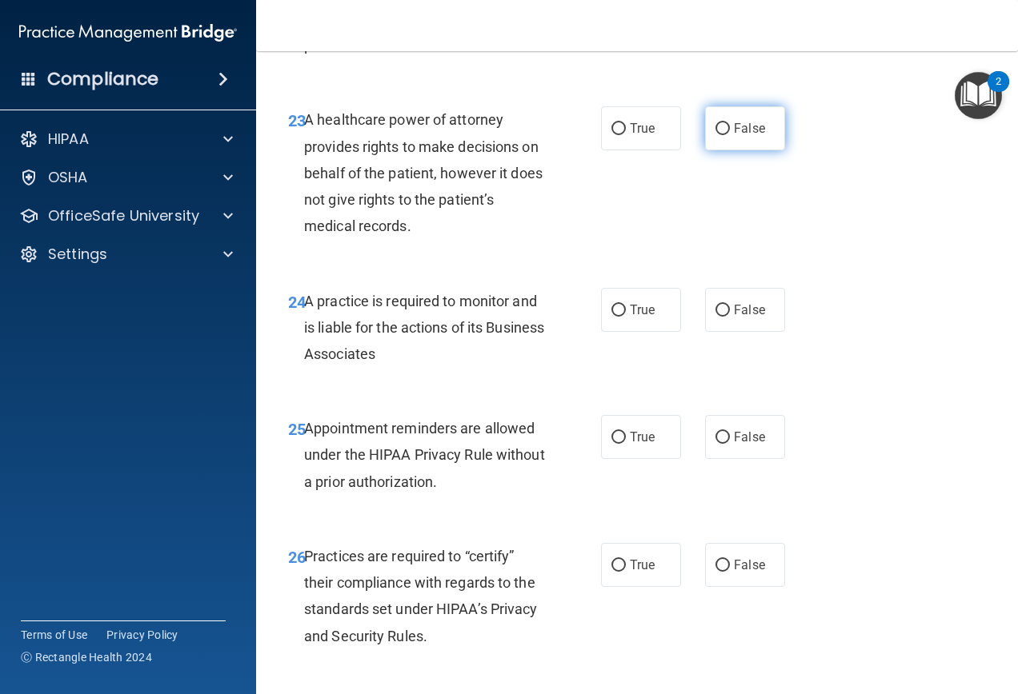
click at [717, 135] on input "False" at bounding box center [722, 129] width 14 height 12
radio input "true"
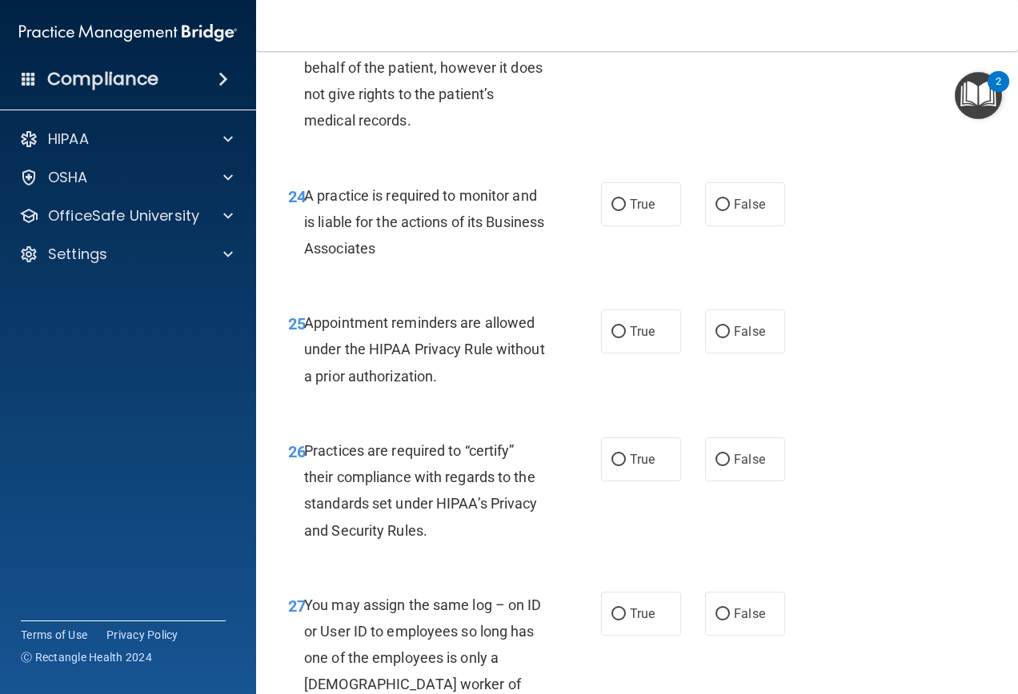
scroll to position [3920, 0]
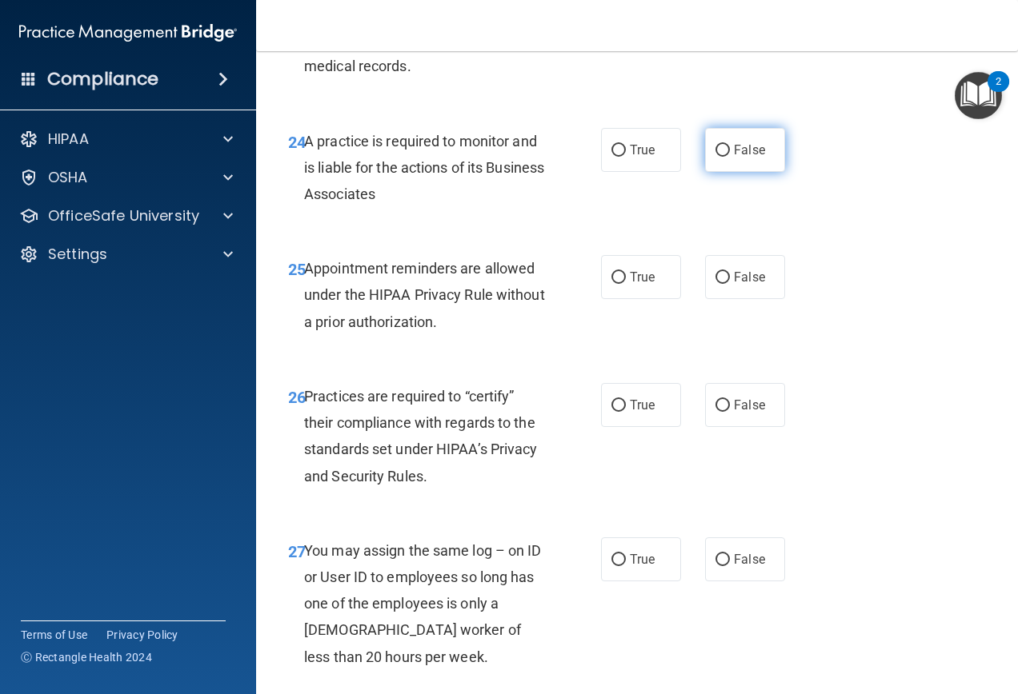
click at [745, 158] on span "False" at bounding box center [749, 149] width 31 height 15
click at [730, 157] on input "False" at bounding box center [722, 151] width 14 height 12
radio input "true"
click at [718, 412] on input "False" at bounding box center [722, 406] width 14 height 12
radio input "true"
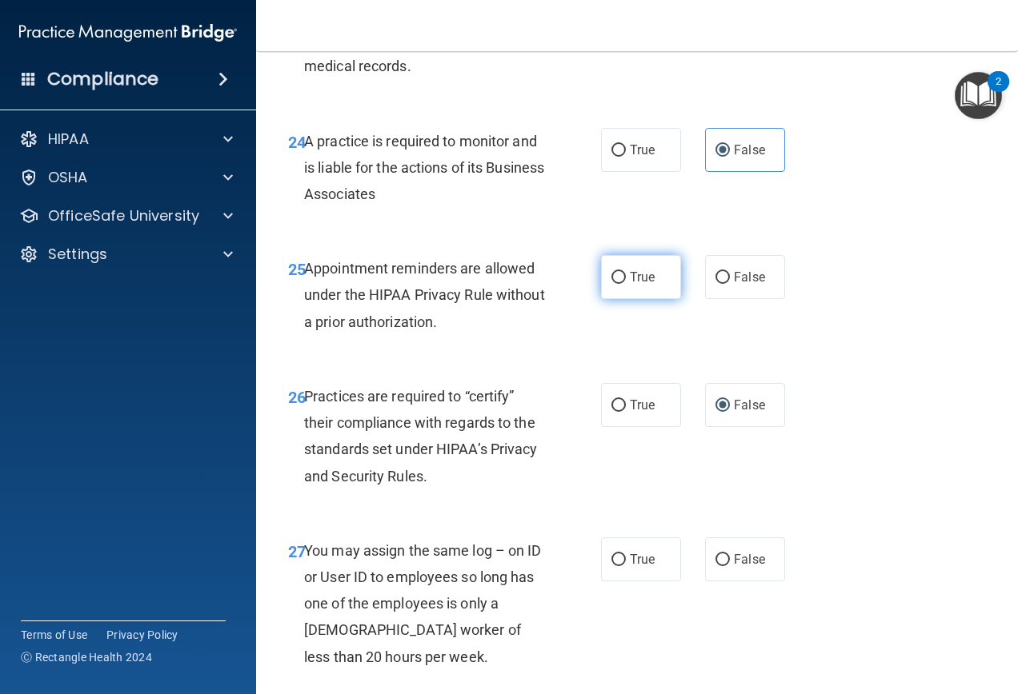
click at [614, 299] on label "True" at bounding box center [641, 277] width 80 height 44
click at [614, 284] on input "True" at bounding box center [618, 278] width 14 height 12
radio input "true"
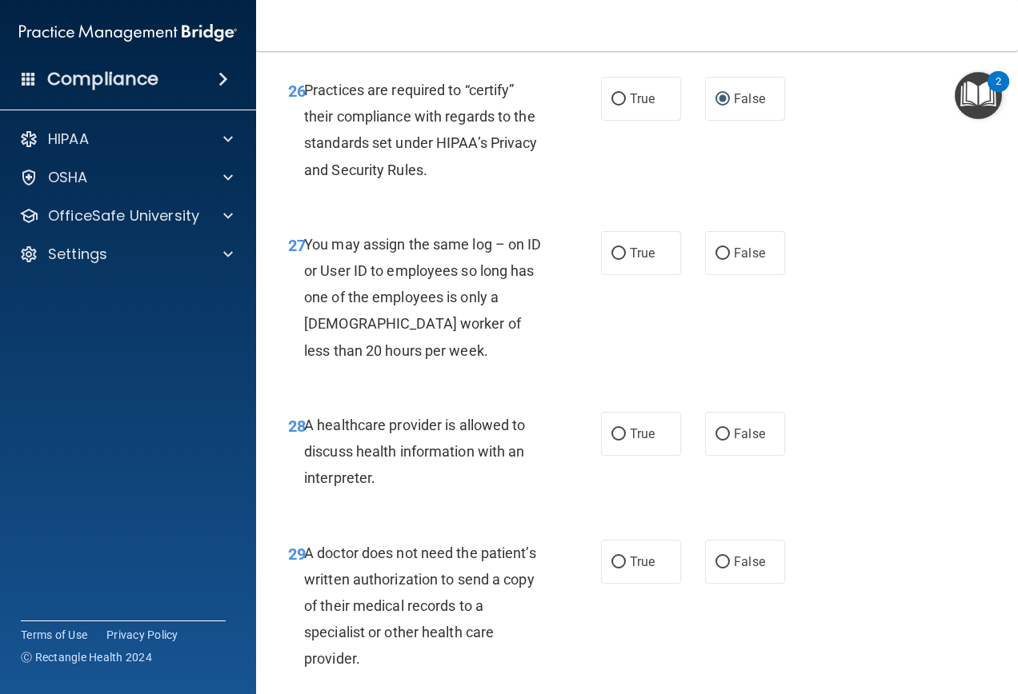
scroll to position [4240, 0]
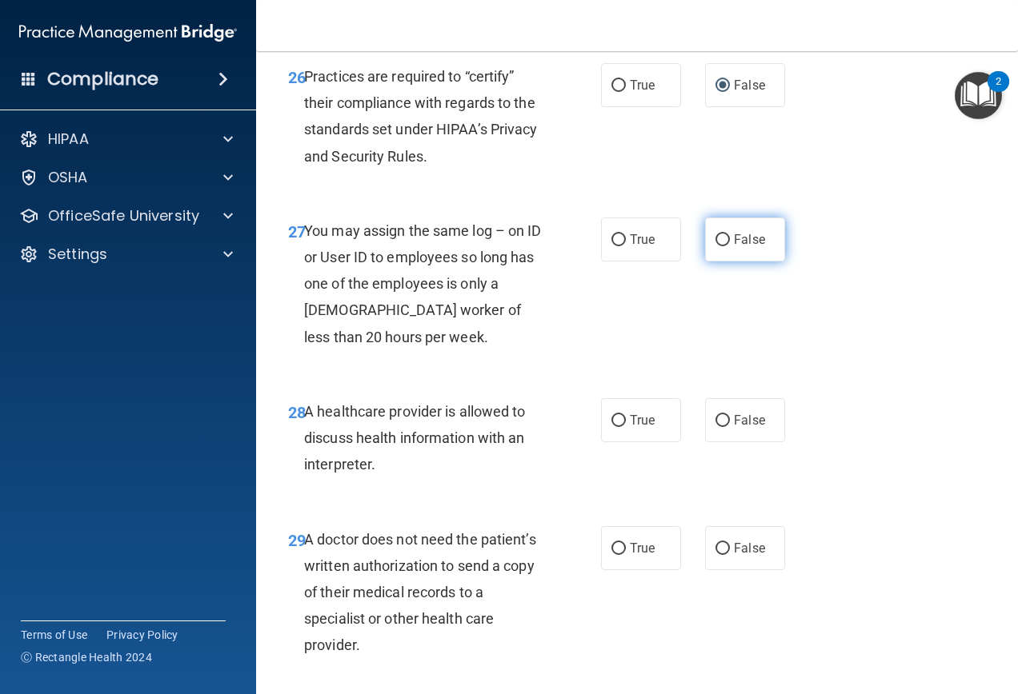
click at [722, 246] on input "False" at bounding box center [722, 240] width 14 height 12
radio input "true"
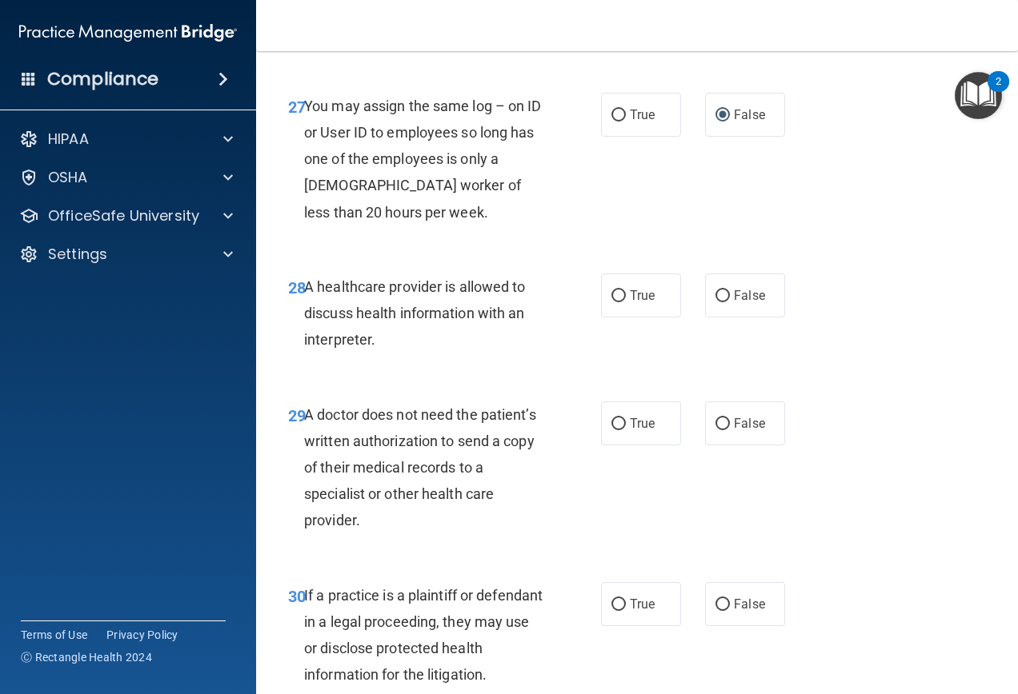
scroll to position [4480, 0]
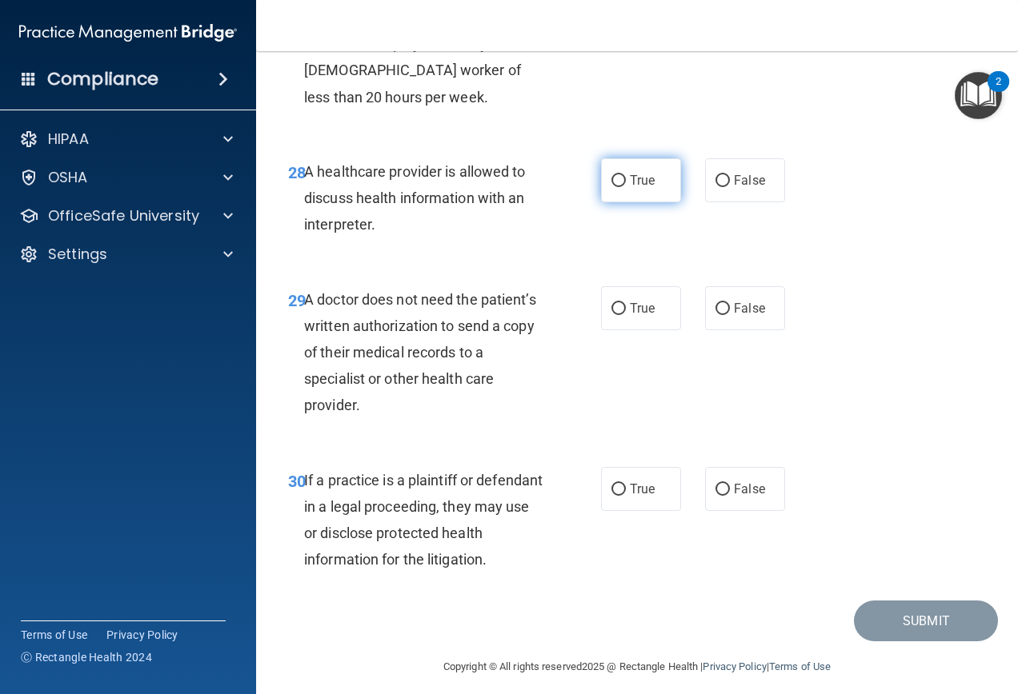
click at [630, 188] on span "True" at bounding box center [642, 180] width 25 height 15
click at [626, 187] on input "True" at bounding box center [618, 181] width 14 height 12
radio input "true"
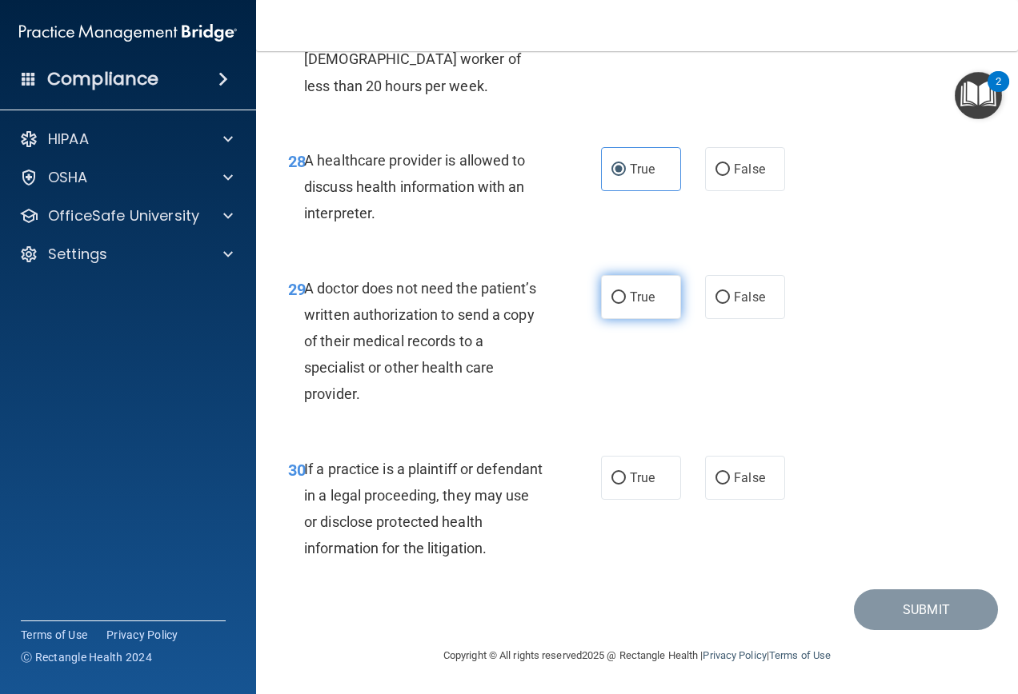
click at [637, 292] on span "True" at bounding box center [642, 297] width 25 height 15
click at [626, 292] on input "True" at bounding box center [618, 298] width 14 height 12
radio input "true"
click at [730, 286] on label "False" at bounding box center [745, 297] width 80 height 44
click at [730, 292] on input "False" at bounding box center [722, 298] width 14 height 12
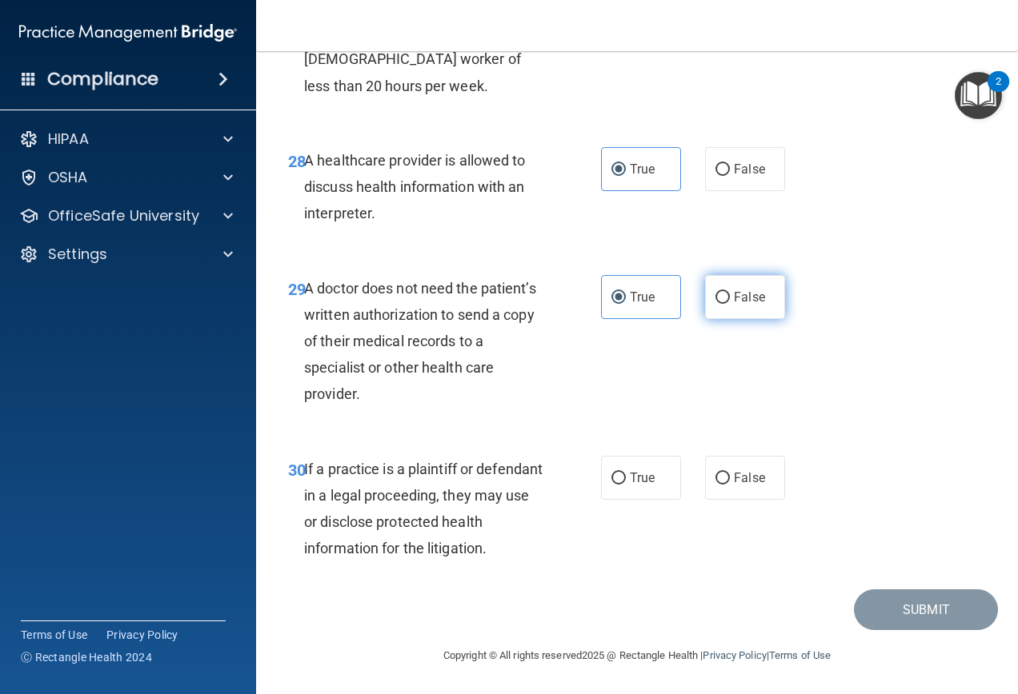
radio input "true"
radio input "false"
drag, startPoint x: 618, startPoint y: 482, endPoint x: 640, endPoint y: 496, distance: 25.5
click at [618, 482] on input "True" at bounding box center [618, 479] width 14 height 12
radio input "true"
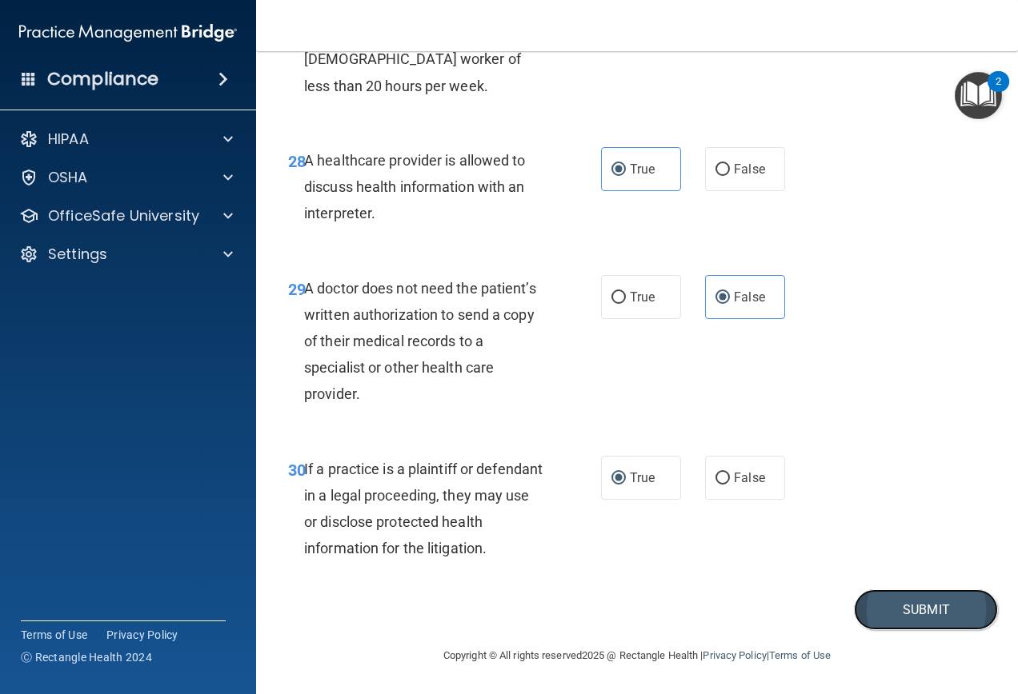
click at [962, 625] on button "Submit" at bounding box center [926, 610] width 144 height 41
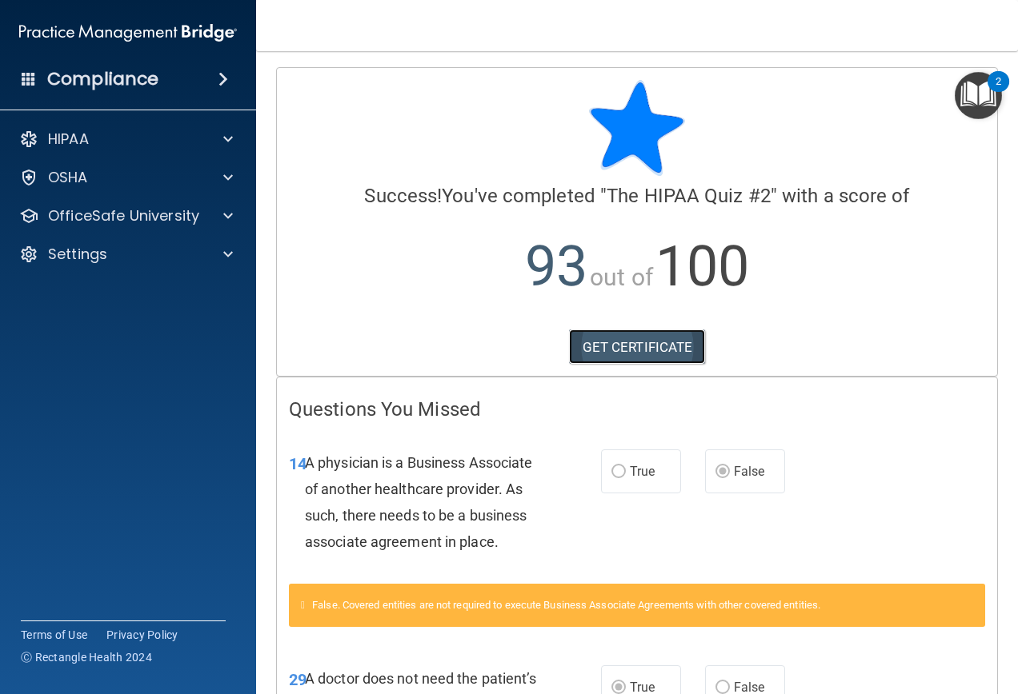
click at [625, 340] on link "GET CERTIFICATE" at bounding box center [637, 347] width 137 height 35
click at [186, 222] on p "OfficeSafe University" at bounding box center [123, 215] width 151 height 19
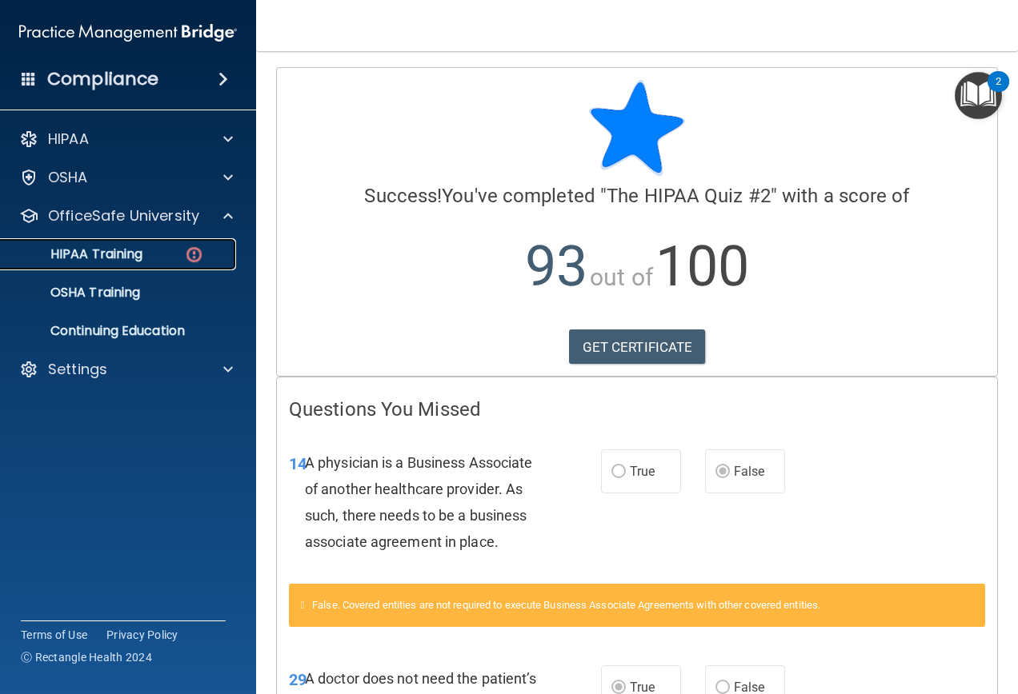
click at [186, 245] on img at bounding box center [194, 255] width 20 height 20
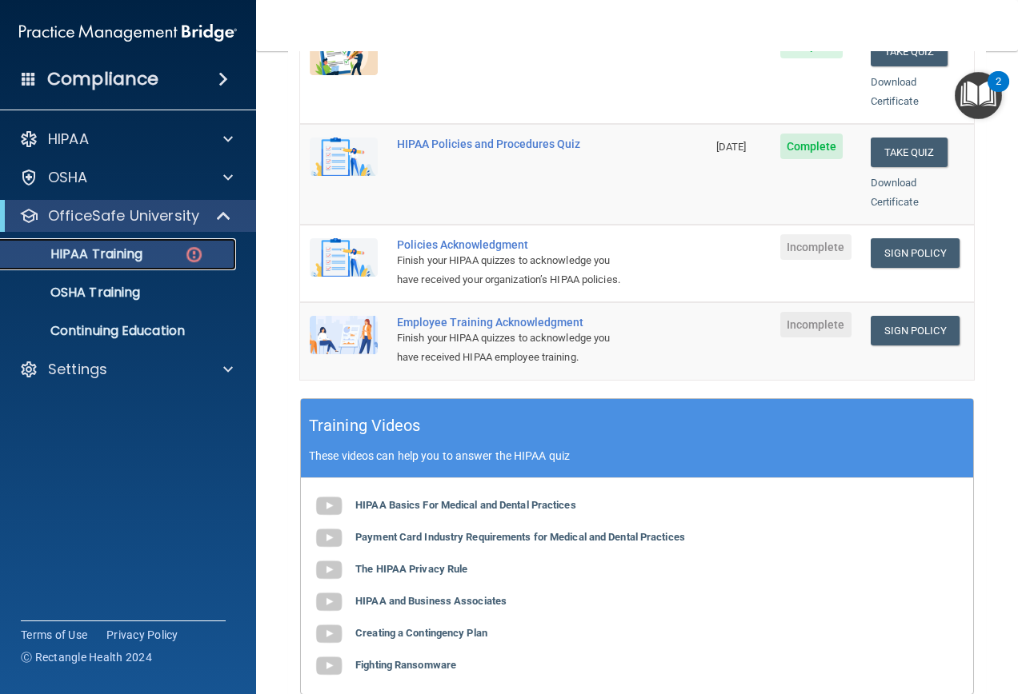
scroll to position [320, 0]
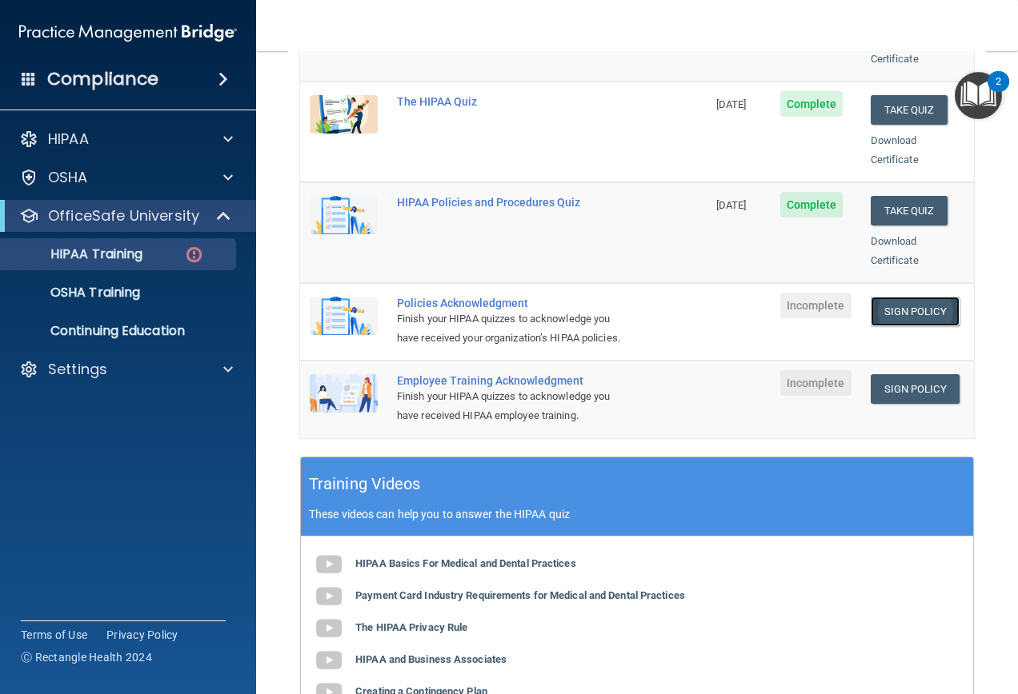
click at [914, 297] on link "Sign Policy" at bounding box center [914, 312] width 89 height 30
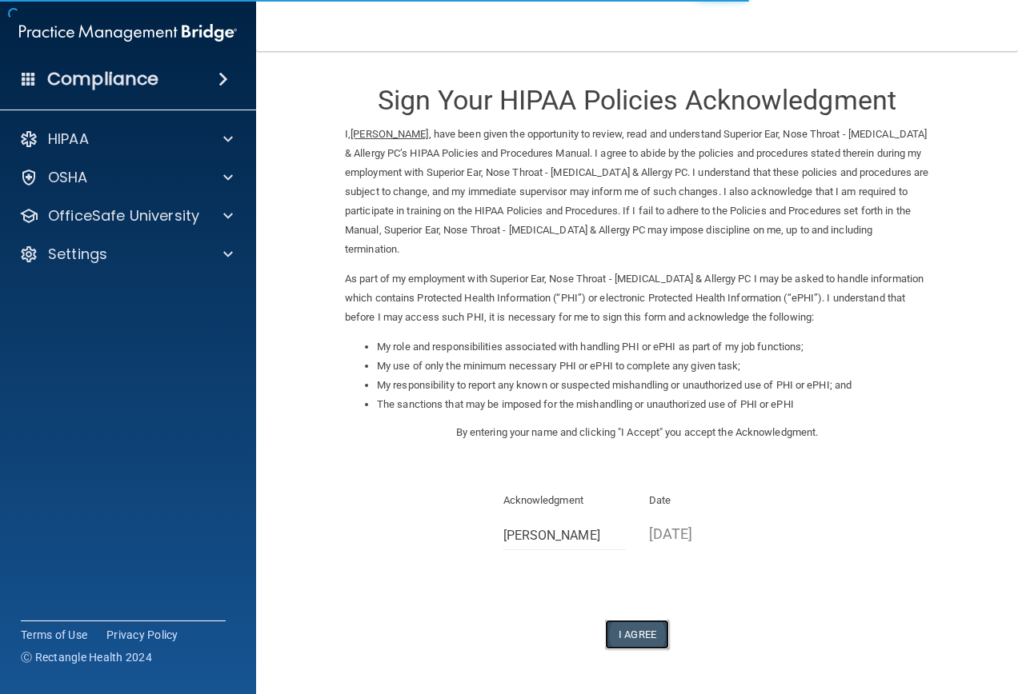
click at [619, 620] on button "I Agree" at bounding box center [637, 635] width 64 height 30
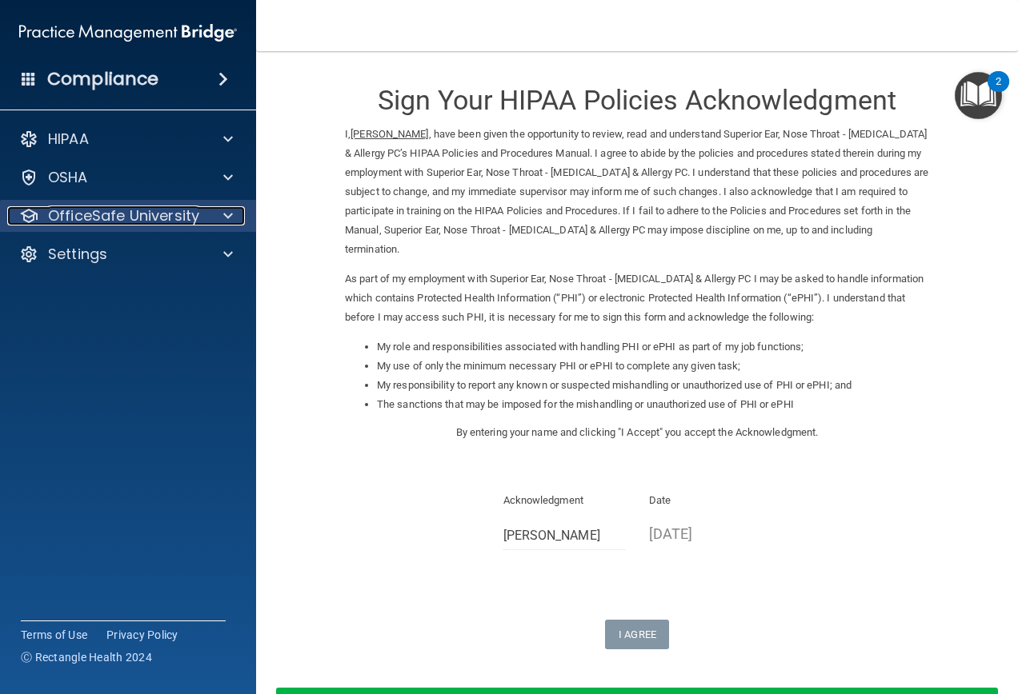
click at [222, 210] on div at bounding box center [226, 215] width 40 height 19
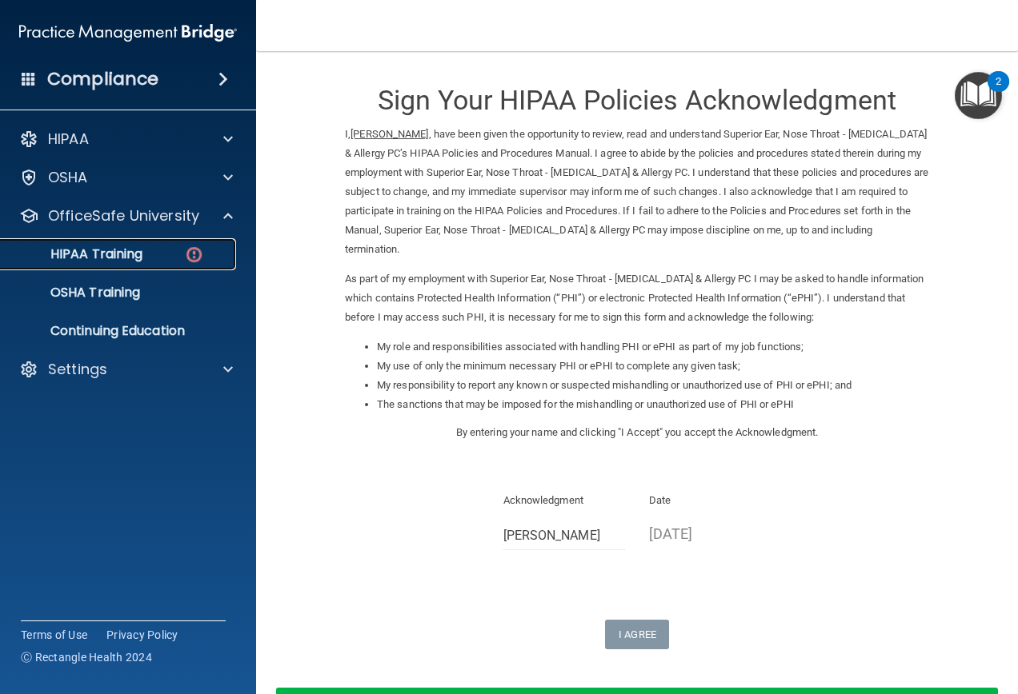
click at [167, 264] on link "HIPAA Training" at bounding box center [110, 254] width 252 height 32
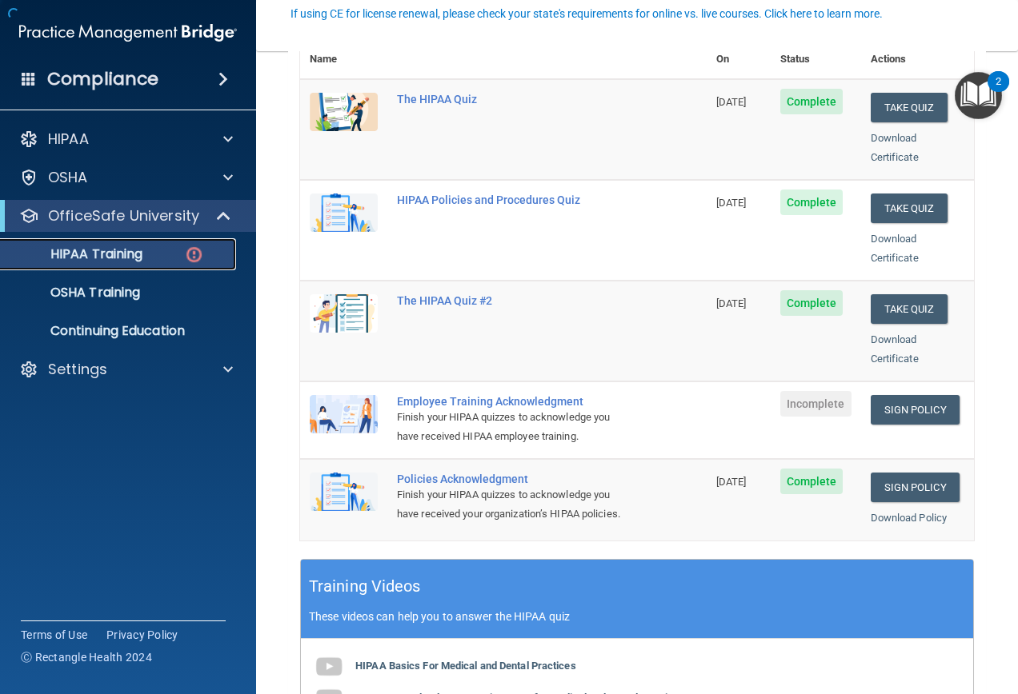
scroll to position [240, 0]
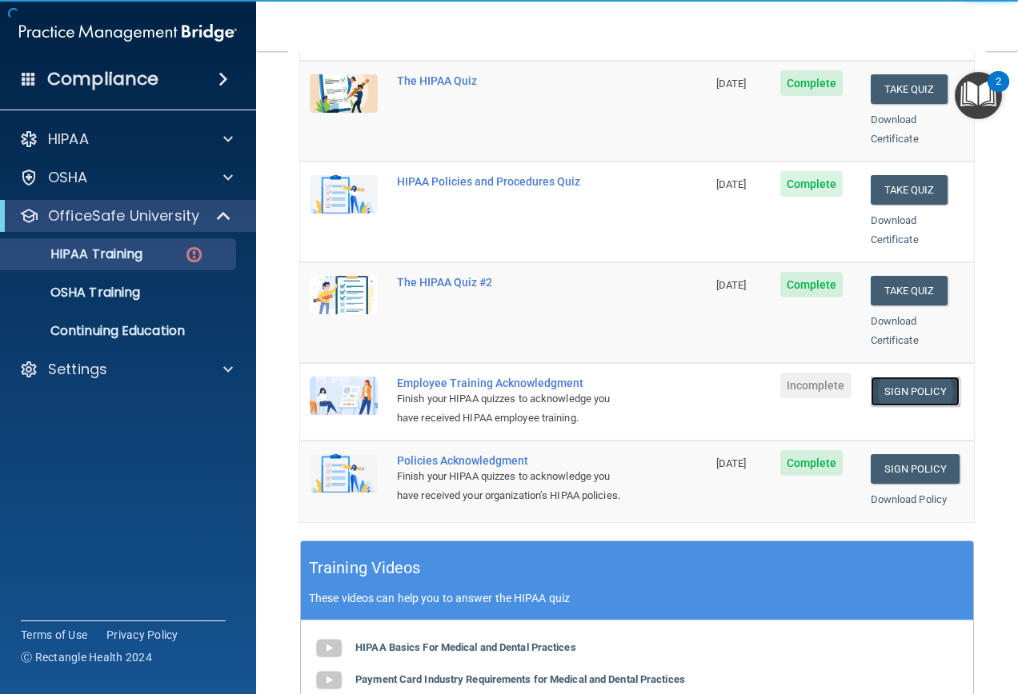
click at [922, 377] on link "Sign Policy" at bounding box center [914, 392] width 89 height 30
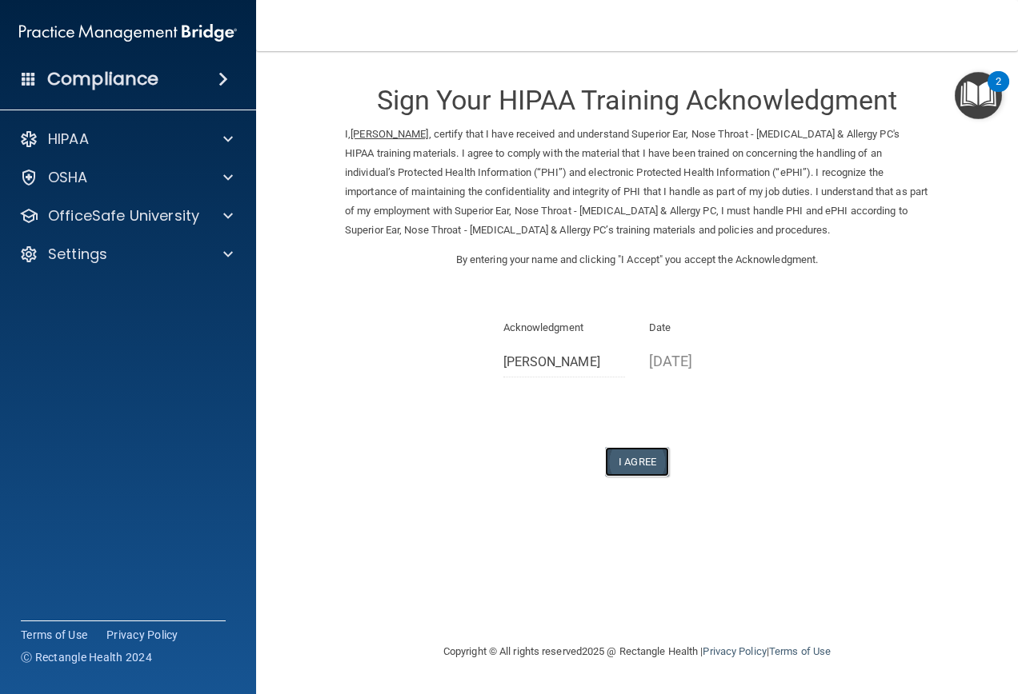
click at [634, 460] on button "I Agree" at bounding box center [637, 462] width 64 height 30
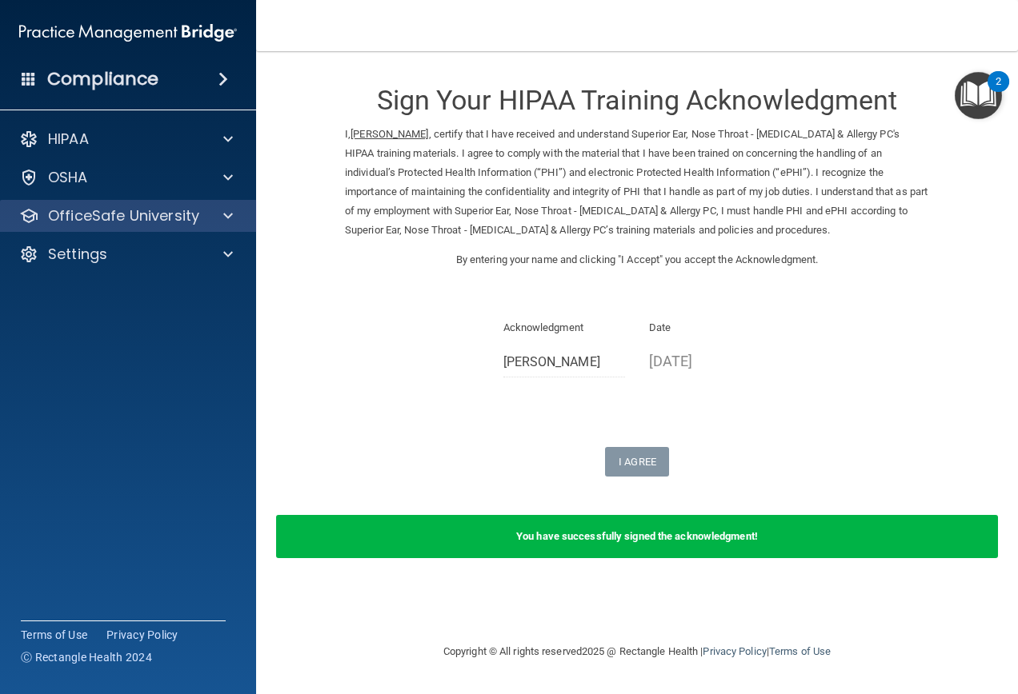
click at [224, 204] on div "OfficeSafe University" at bounding box center [128, 216] width 257 height 32
click at [219, 225] on div at bounding box center [226, 215] width 40 height 19
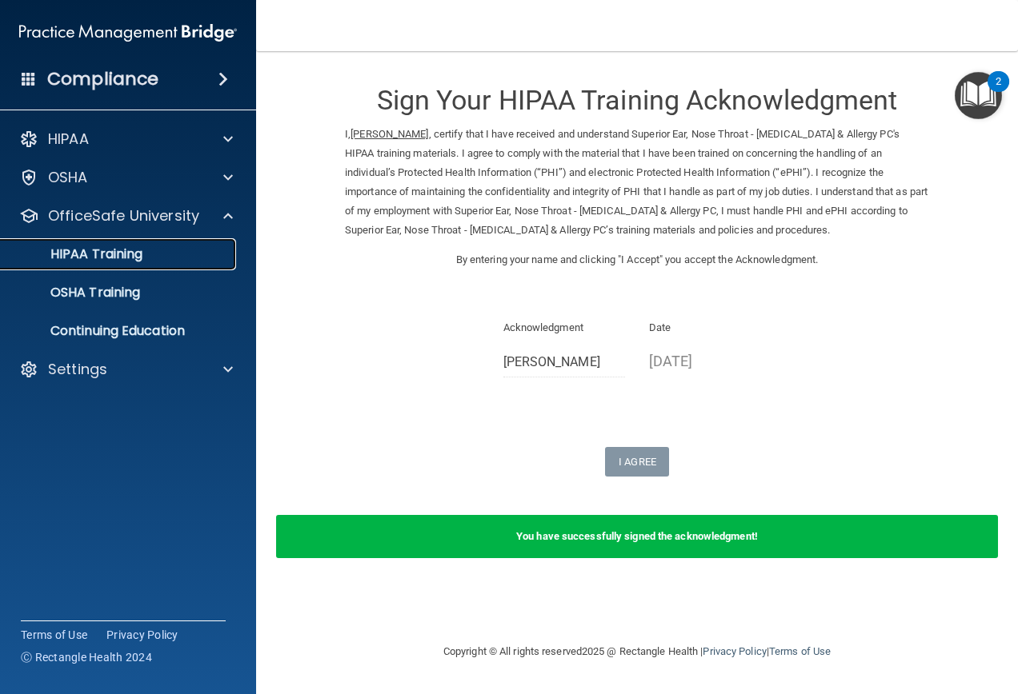
click at [182, 259] on div "HIPAA Training" at bounding box center [119, 254] width 218 height 16
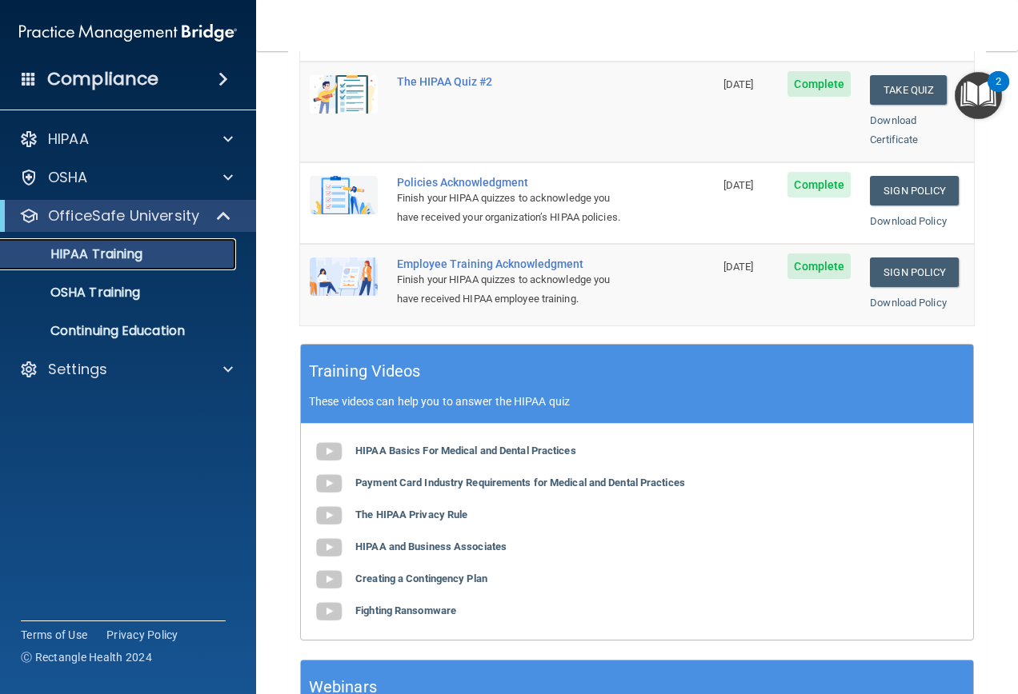
scroll to position [264, 0]
